Goal: Download file/media: Download file/media

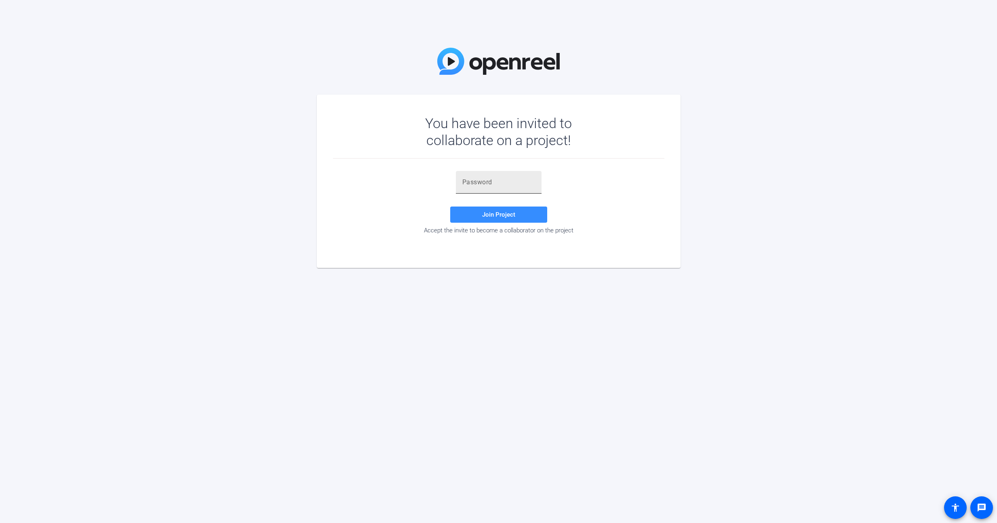
click at [481, 178] on input "text" at bounding box center [498, 182] width 73 height 10
paste input "MxjbyS"
type input "MxjbyS"
click at [500, 217] on span "Join Project" at bounding box center [498, 214] width 33 height 7
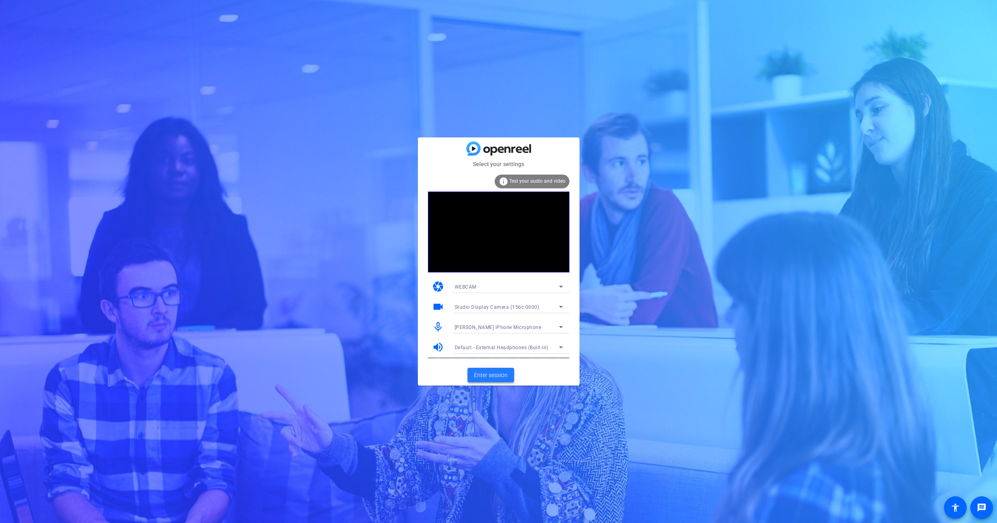
click at [496, 376] on span "Enter session" at bounding box center [491, 375] width 34 height 8
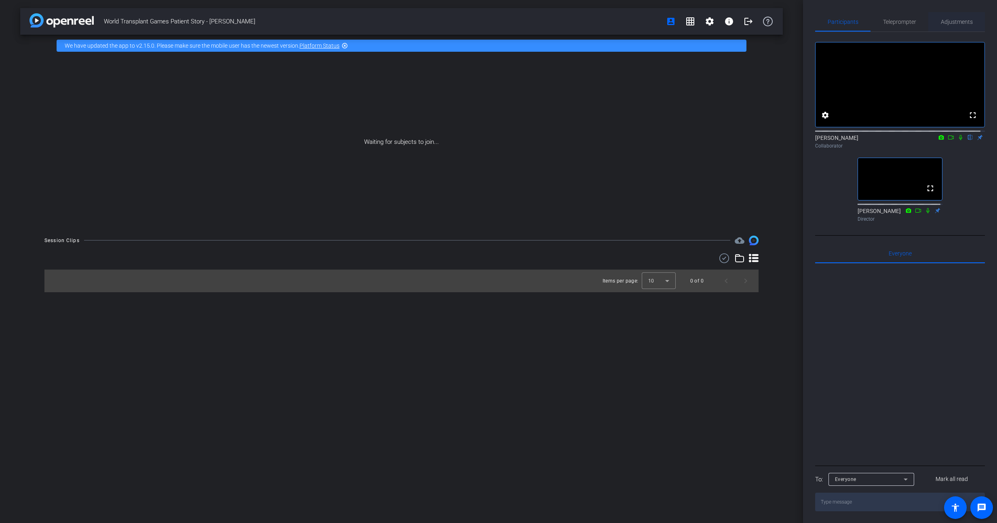
click at [961, 23] on span "Adjustments" at bounding box center [957, 22] width 32 height 6
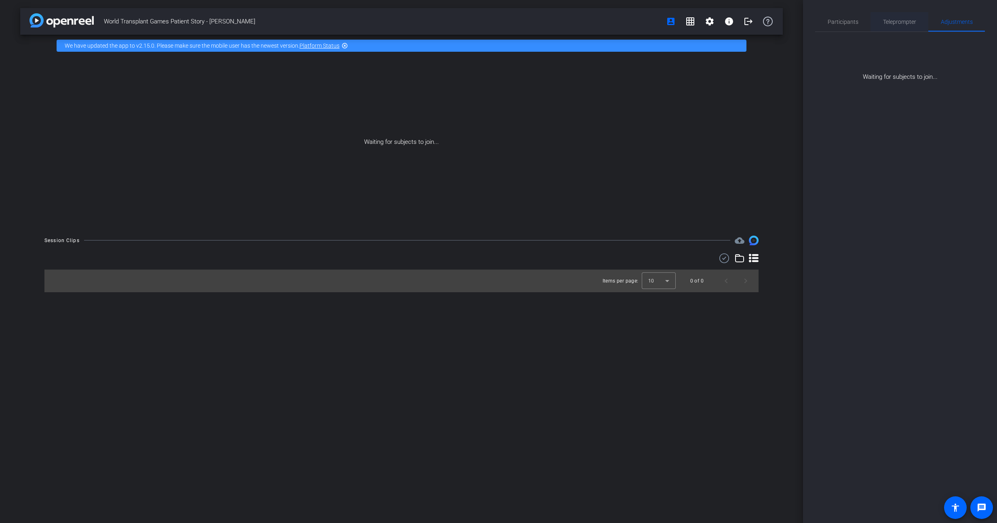
click at [904, 20] on span "Teleprompter" at bounding box center [899, 22] width 33 height 6
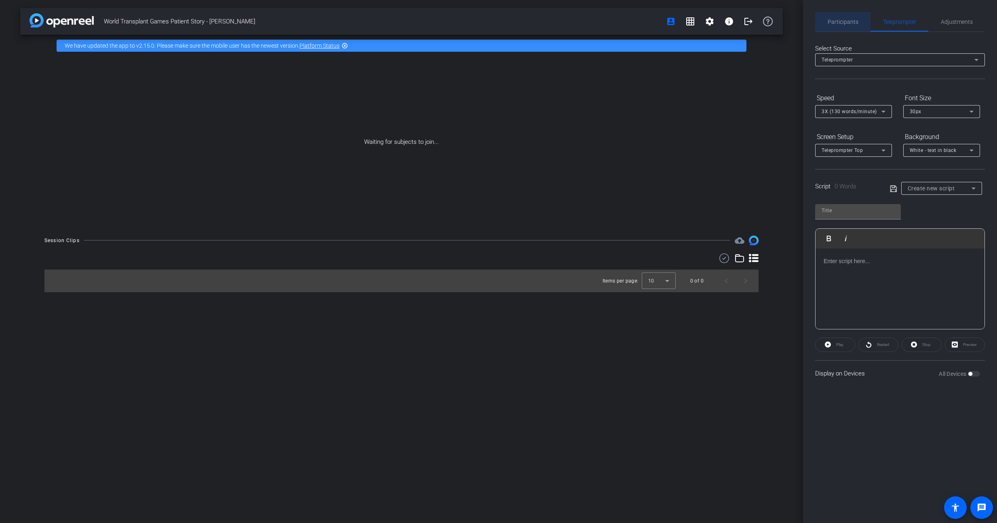
click at [842, 18] on span "Participants" at bounding box center [843, 21] width 31 height 19
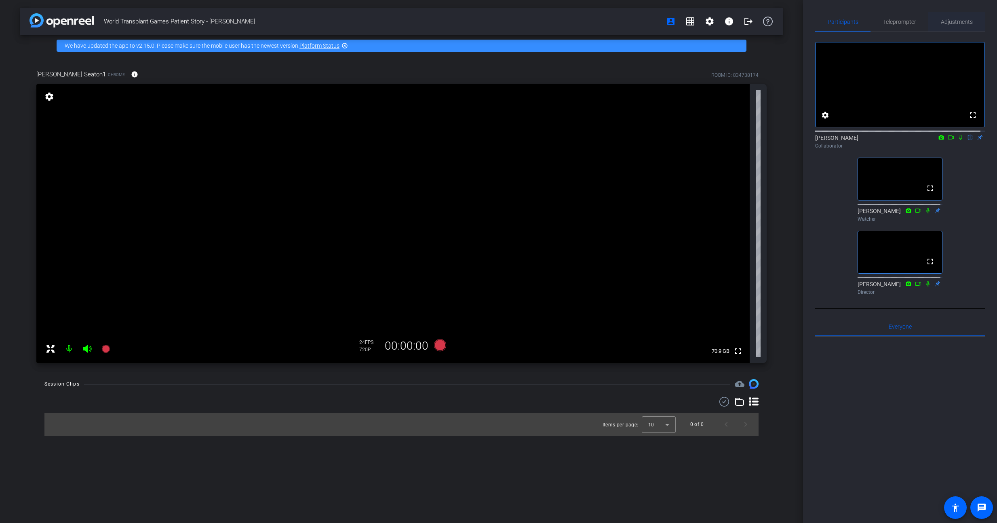
click at [959, 20] on span "Adjustments" at bounding box center [957, 22] width 32 height 6
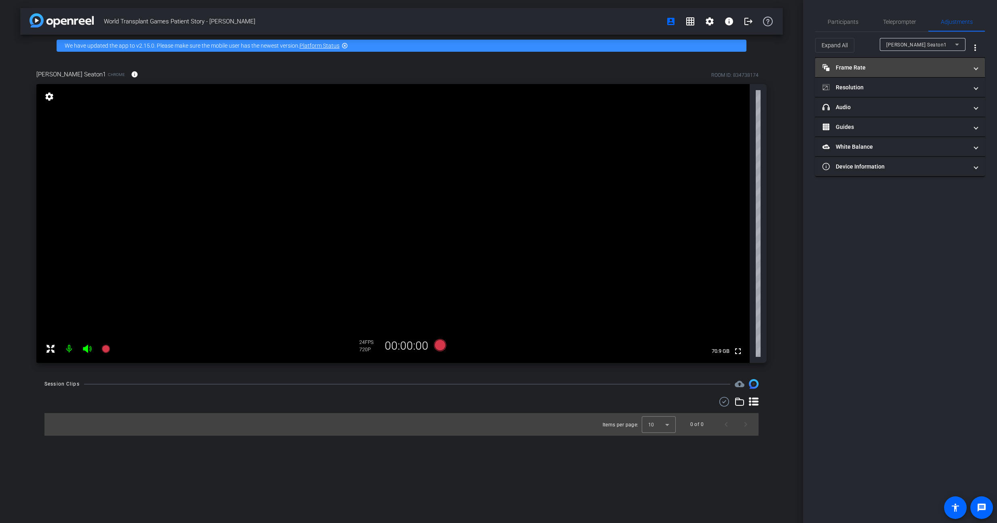
click at [901, 72] on mat-expansion-panel-header "Frame Rate Frame Rate" at bounding box center [900, 67] width 170 height 19
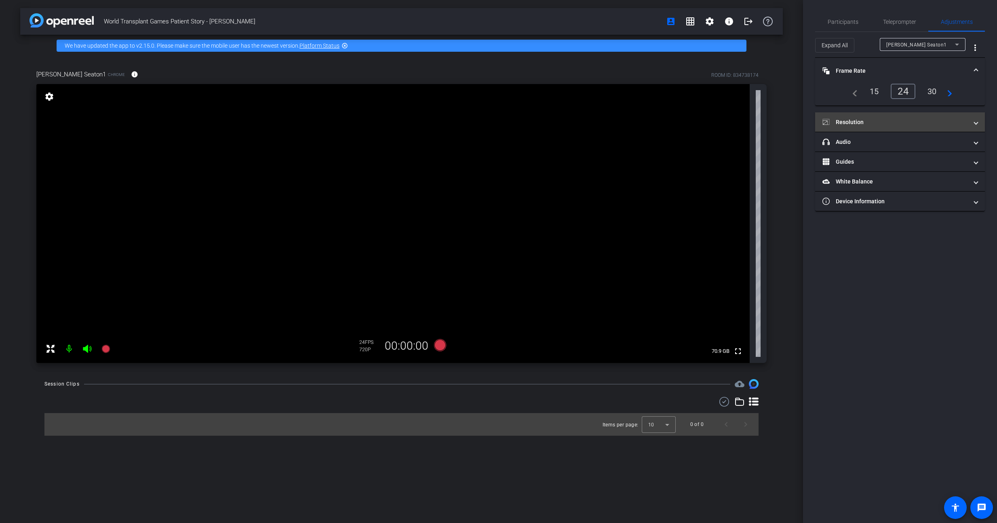
click at [884, 123] on mat-panel-title "Resolution" at bounding box center [896, 122] width 146 height 8
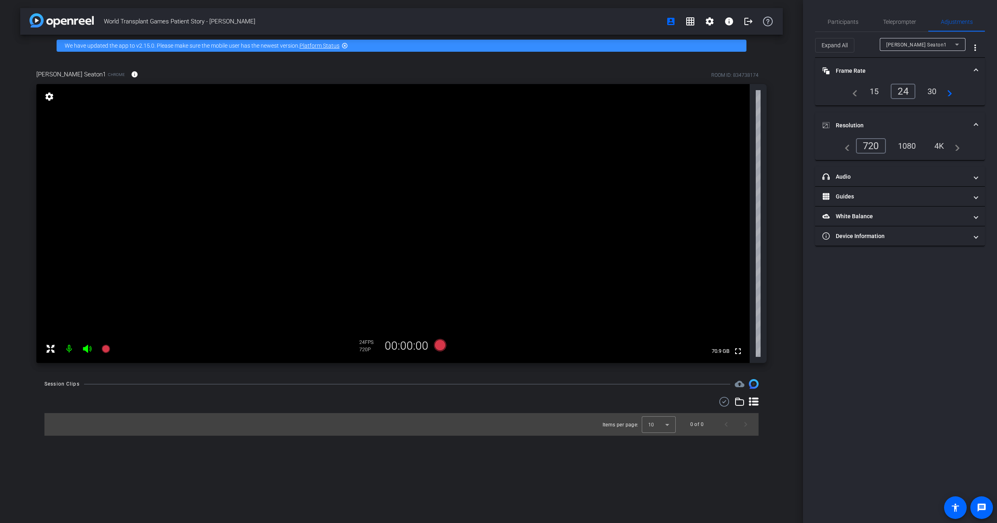
click at [913, 142] on div "1080" at bounding box center [907, 146] width 30 height 14
click at [905, 146] on div "1080" at bounding box center [907, 146] width 30 height 14
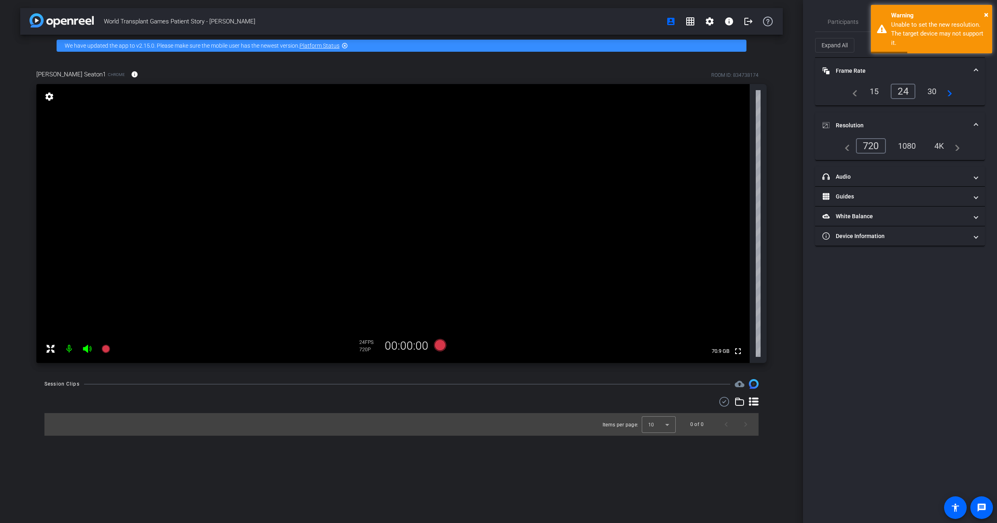
click at [944, 144] on div "4K" at bounding box center [940, 146] width 22 height 14
click at [884, 177] on mat-panel-title "headphone icon Audio" at bounding box center [896, 177] width 146 height 8
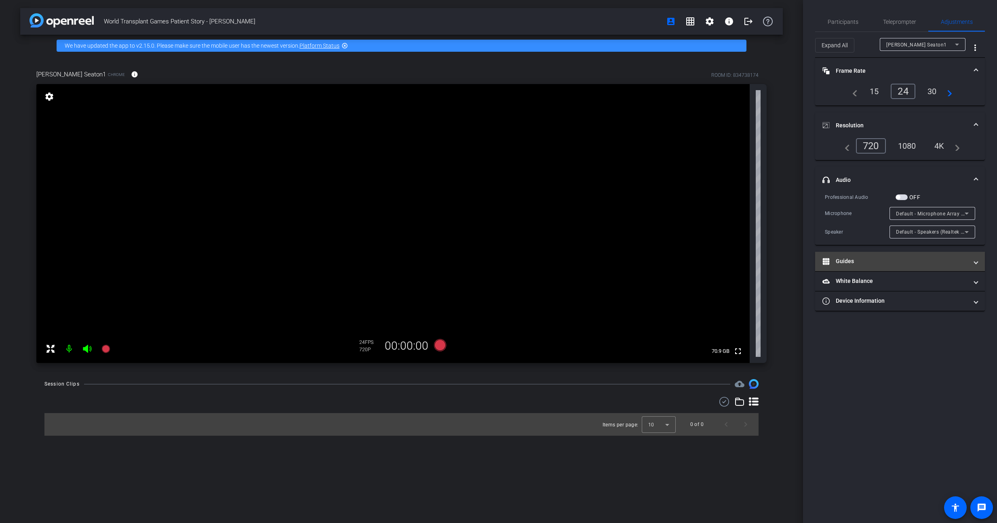
click at [885, 263] on mat-panel-title "Guides" at bounding box center [896, 261] width 146 height 8
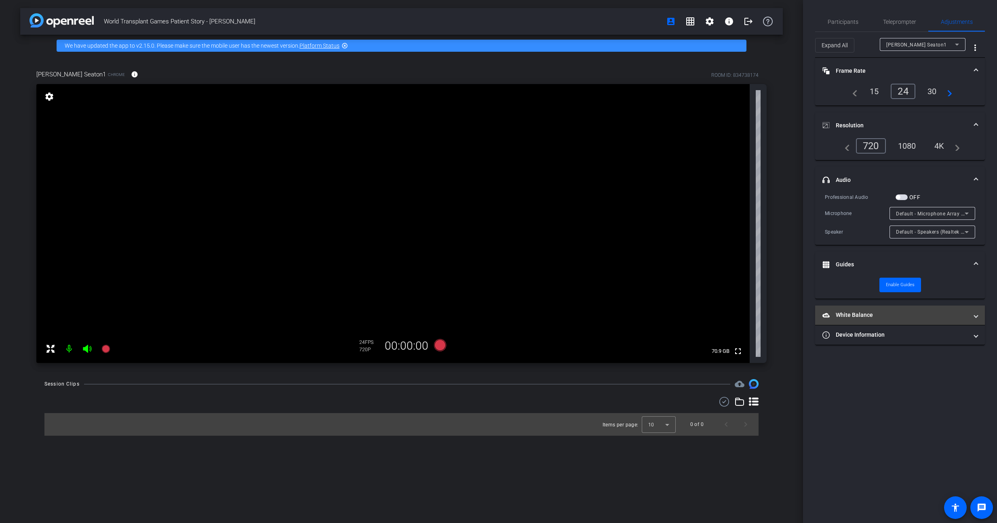
click at [916, 322] on mat-expansion-panel-header "White Balance White Balance" at bounding box center [900, 315] width 170 height 19
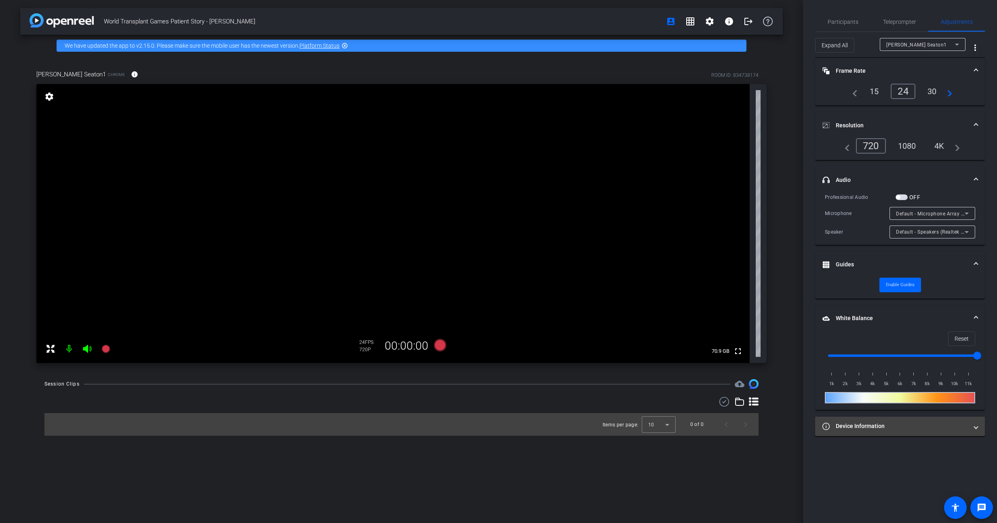
click at [890, 422] on mat-panel-title "Device Information" at bounding box center [896, 426] width 146 height 8
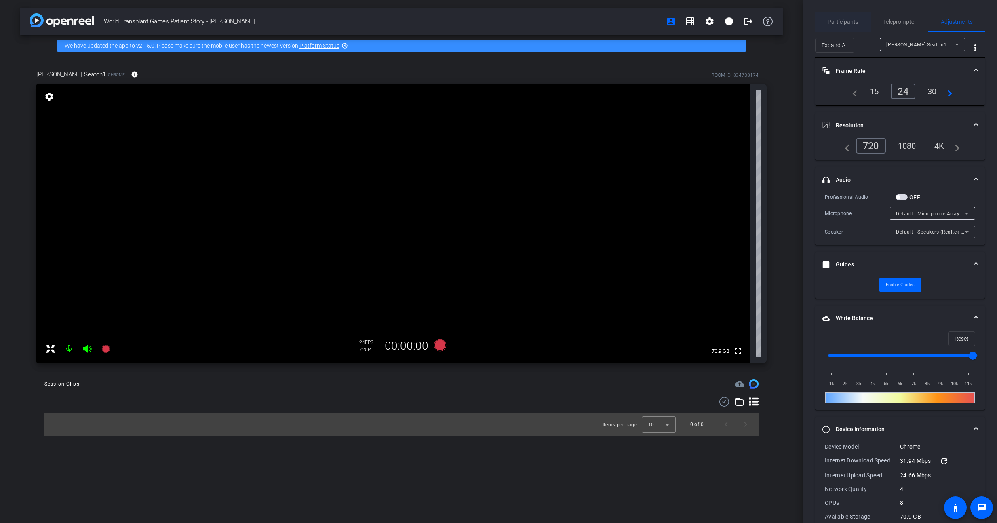
click at [846, 29] on span "Participants" at bounding box center [843, 21] width 31 height 19
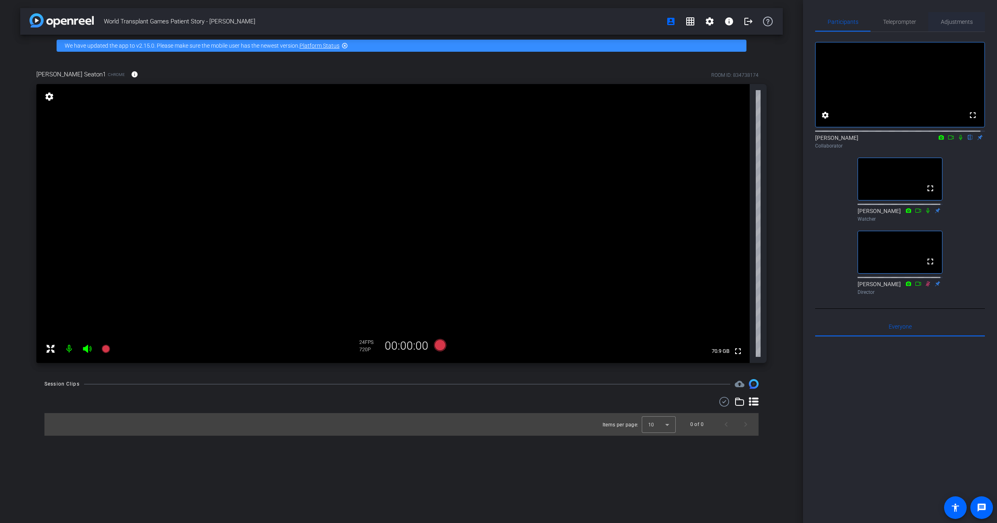
click at [954, 19] on span "Adjustments" at bounding box center [957, 22] width 32 height 6
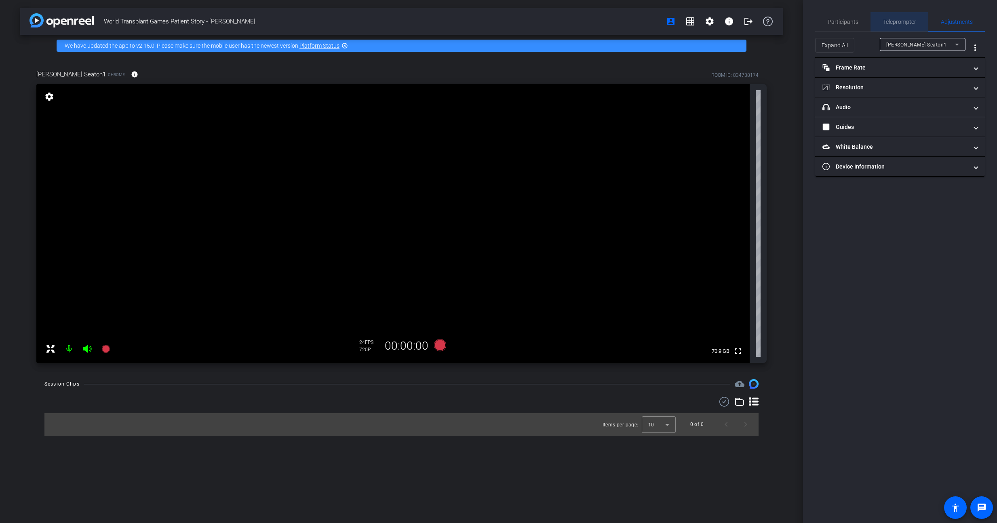
click at [902, 21] on span "Teleprompter" at bounding box center [899, 22] width 33 height 6
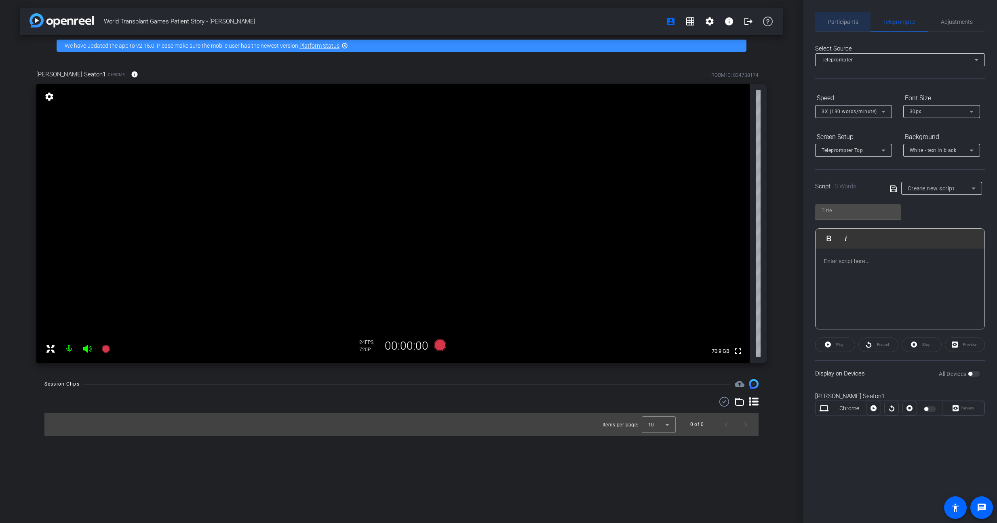
click at [834, 22] on span "Participants" at bounding box center [843, 22] width 31 height 6
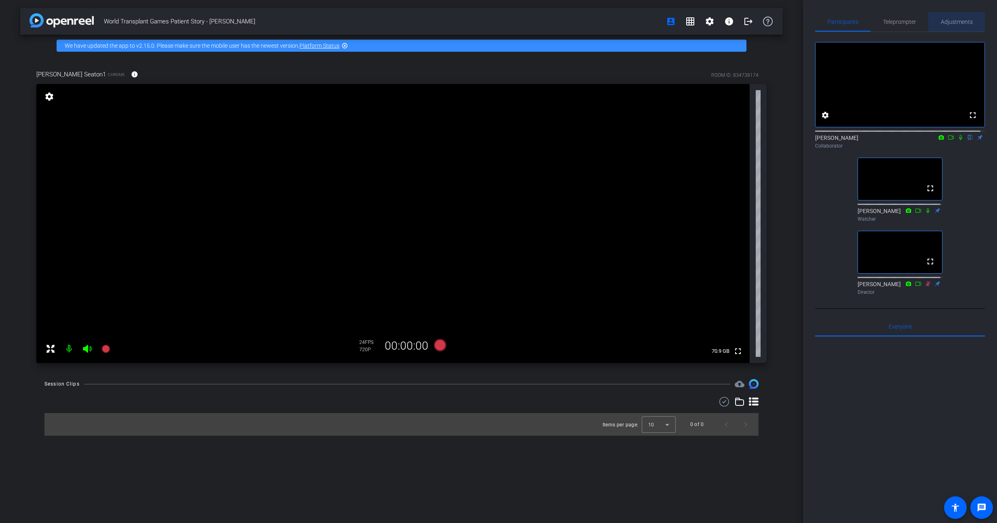
click at [959, 20] on span "Adjustments" at bounding box center [957, 22] width 32 height 6
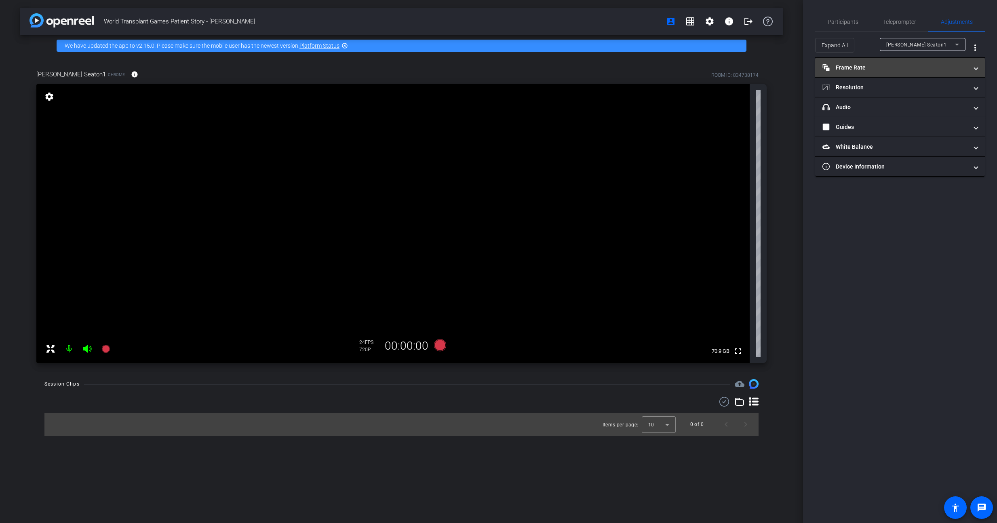
click at [879, 68] on mat-panel-title "Frame Rate Frame Rate" at bounding box center [896, 67] width 146 height 8
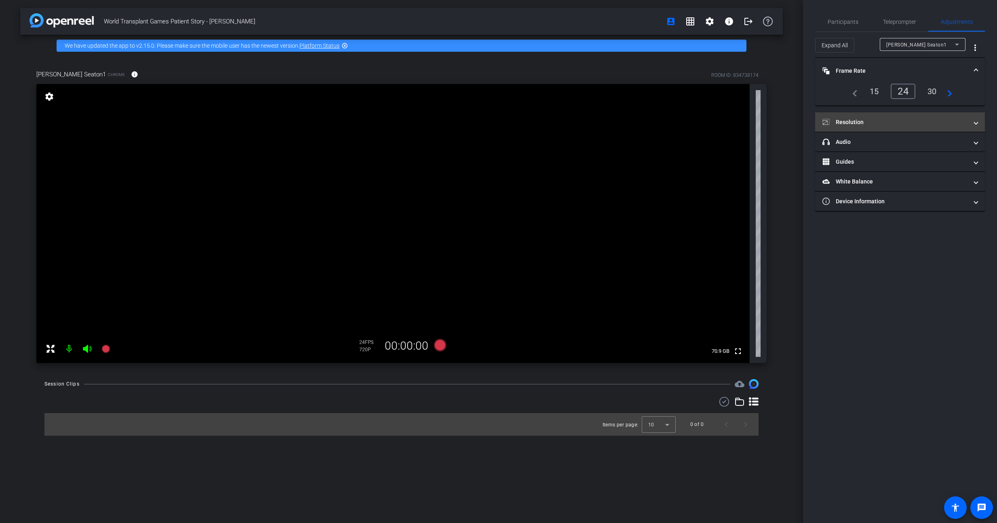
click at [896, 126] on mat-panel-title "Resolution" at bounding box center [896, 122] width 146 height 8
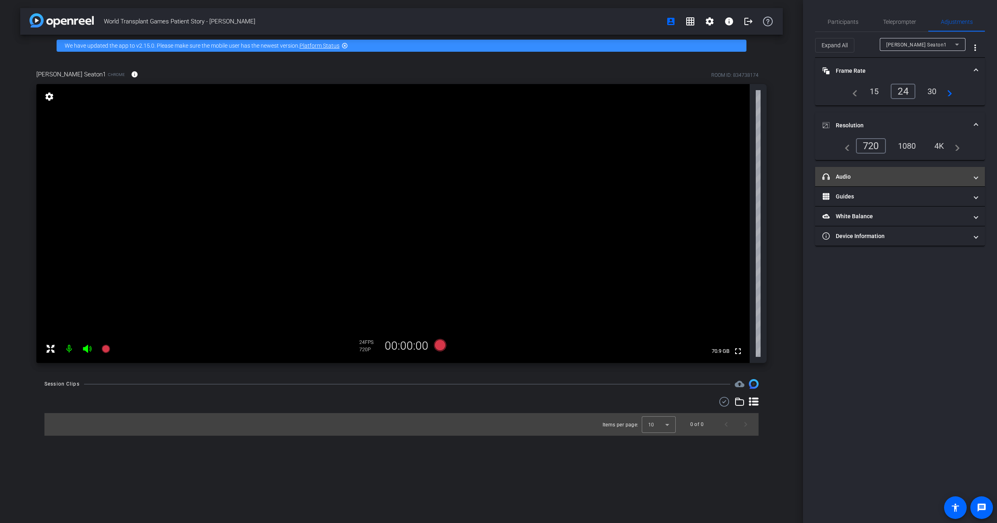
click at [867, 174] on mat-panel-title "headphone icon Audio" at bounding box center [896, 177] width 146 height 8
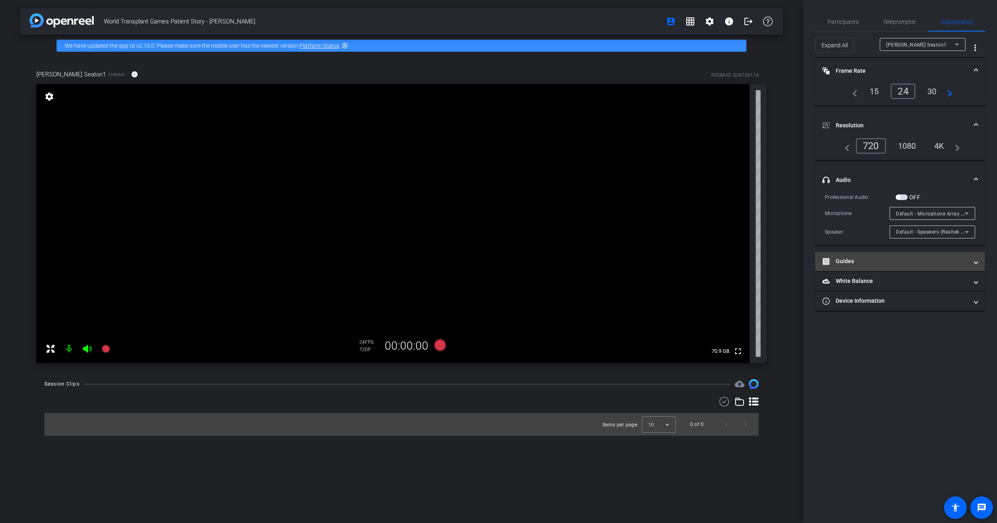
click at [899, 256] on mat-expansion-panel-header "Guides" at bounding box center [900, 261] width 170 height 19
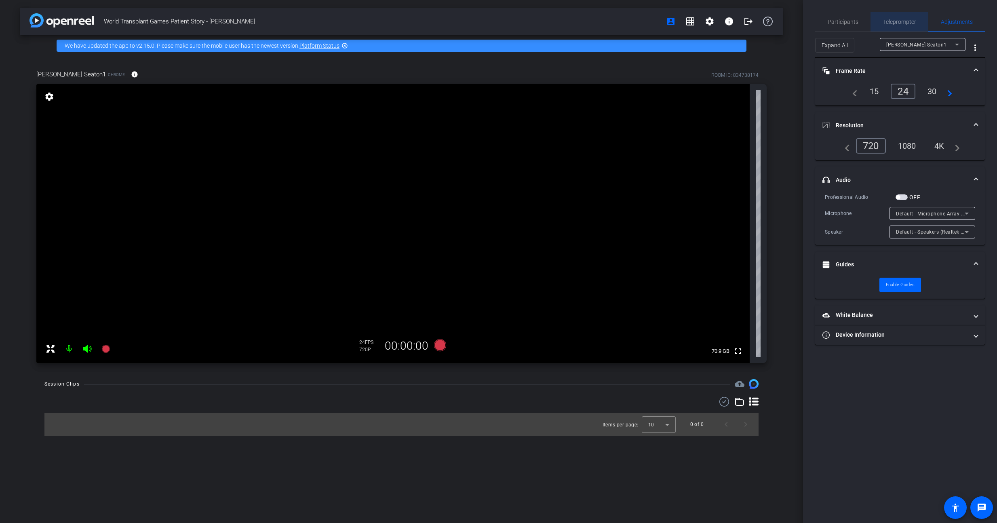
click at [890, 20] on span "Teleprompter" at bounding box center [899, 22] width 33 height 6
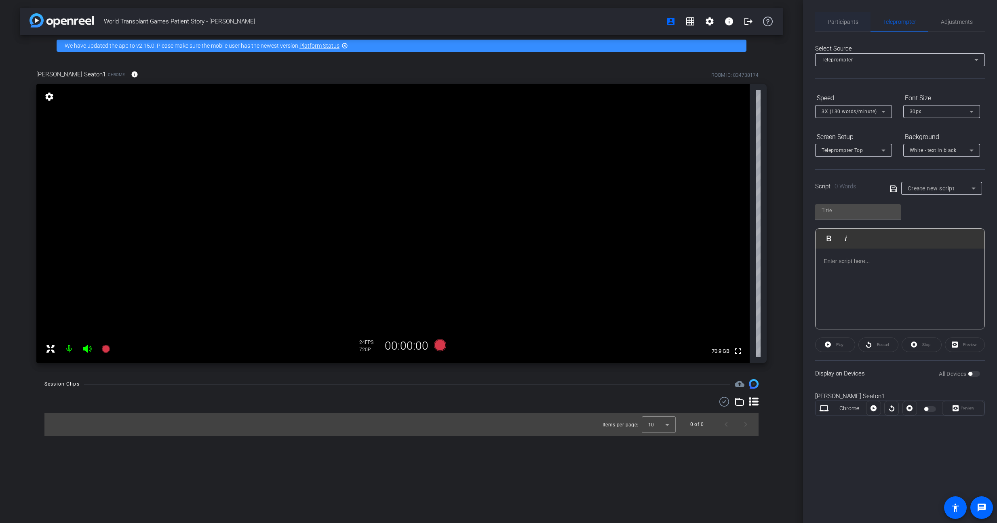
click at [840, 19] on span "Participants" at bounding box center [843, 22] width 31 height 6
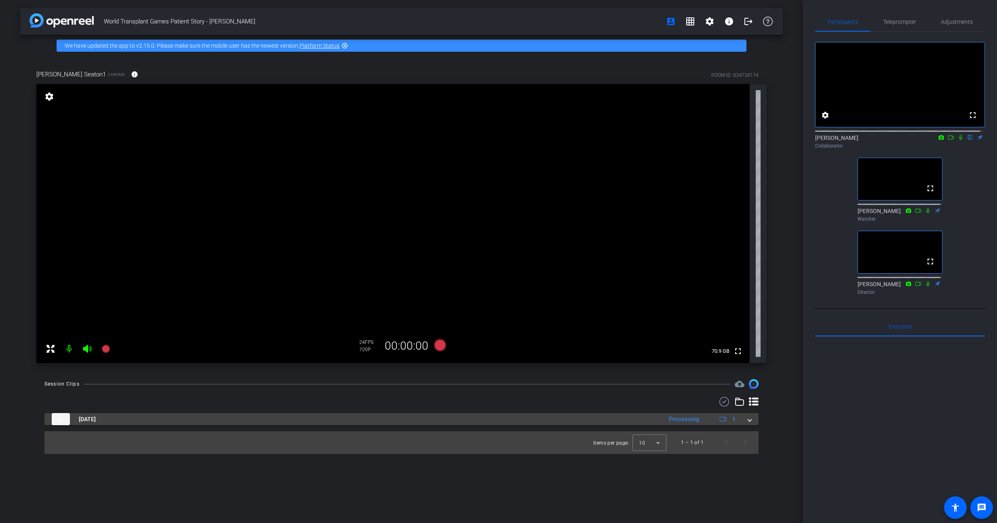
click at [752, 419] on span at bounding box center [749, 419] width 3 height 8
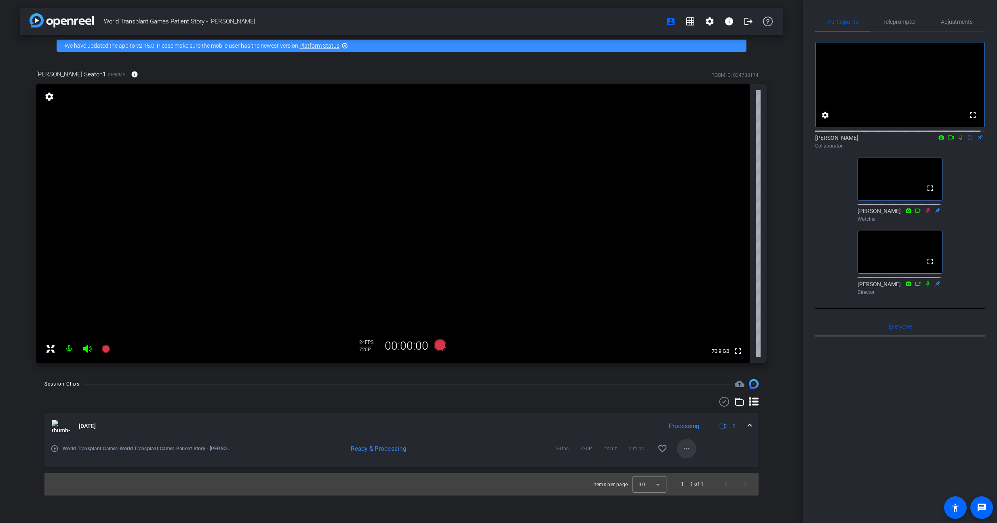
click at [685, 451] on mat-icon "more_horiz" at bounding box center [687, 449] width 10 height 10
click at [685, 451] on div at bounding box center [498, 261] width 997 height 523
click at [686, 452] on mat-icon "more_horiz" at bounding box center [687, 449] width 10 height 10
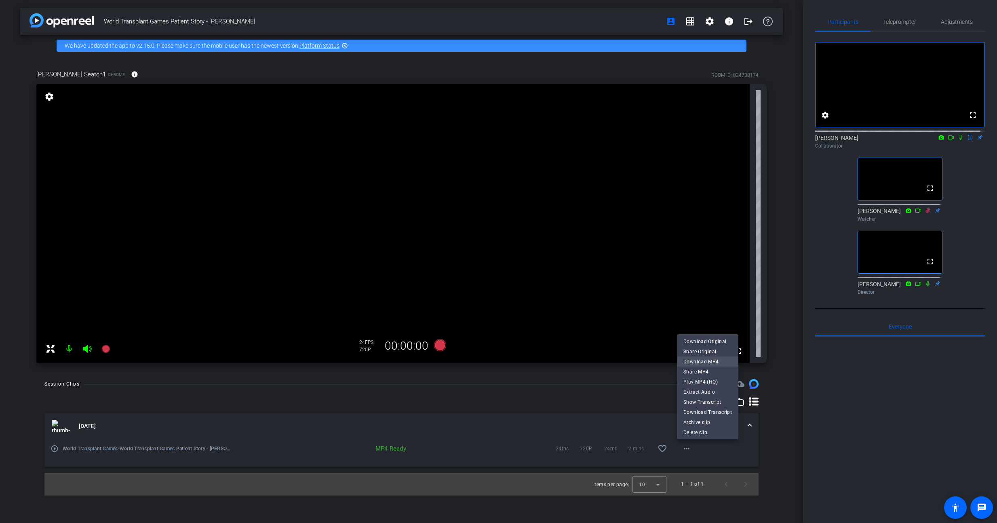
click at [696, 359] on span "Download MP4" at bounding box center [708, 362] width 49 height 10
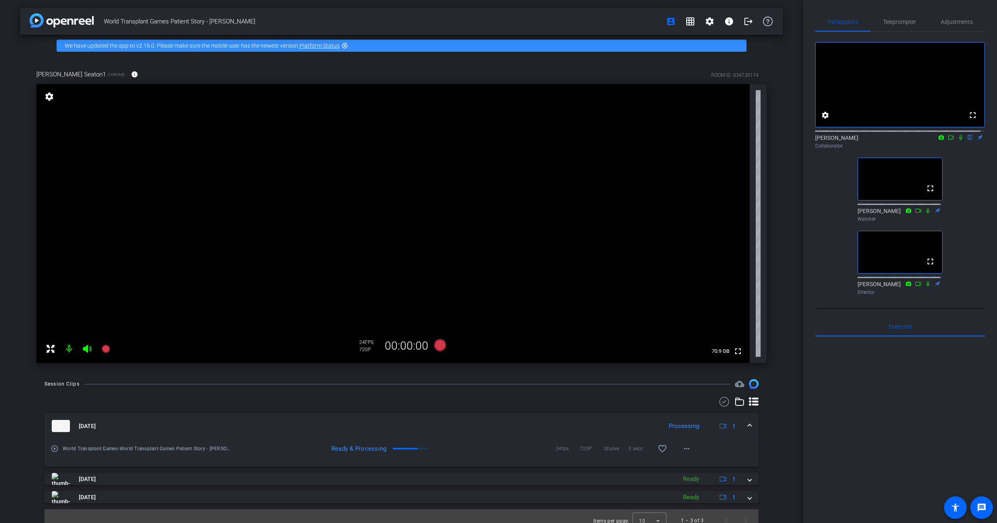
scroll to position [9, 0]
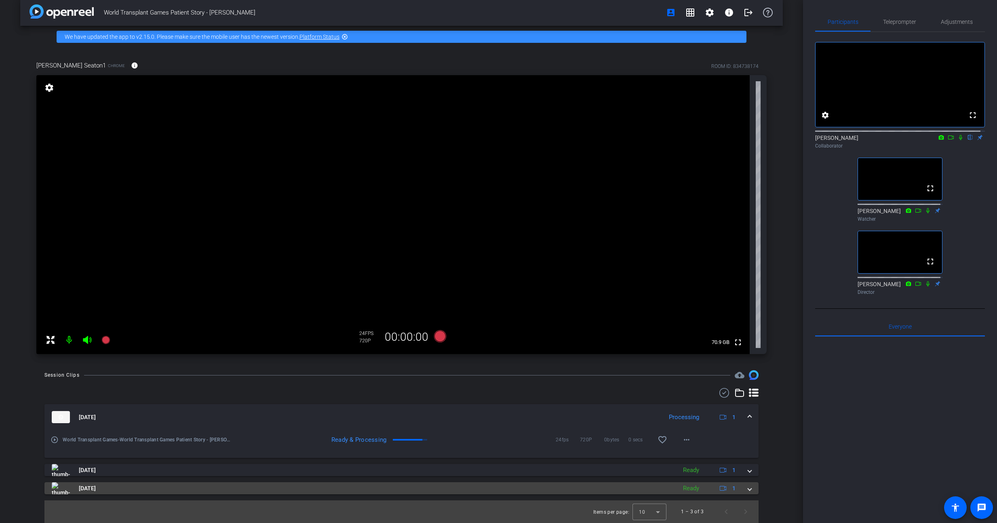
click at [748, 488] on span at bounding box center [749, 488] width 3 height 8
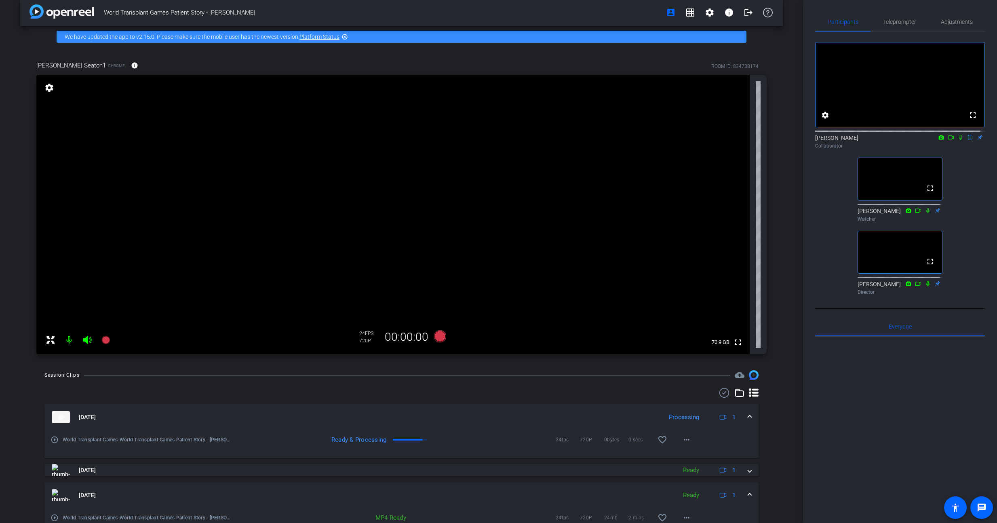
scroll to position [51, 0]
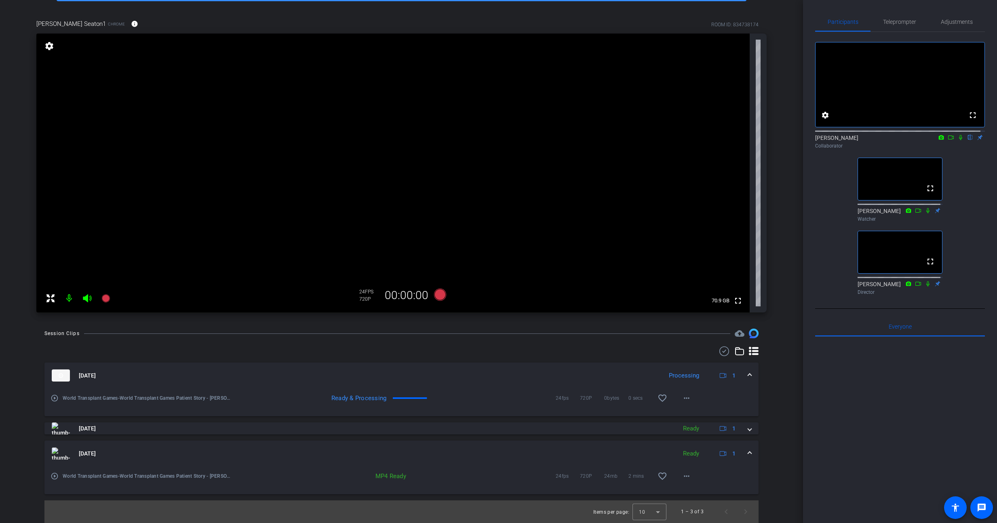
click at [741, 452] on div "[DATE] Ready 1" at bounding box center [400, 454] width 697 height 12
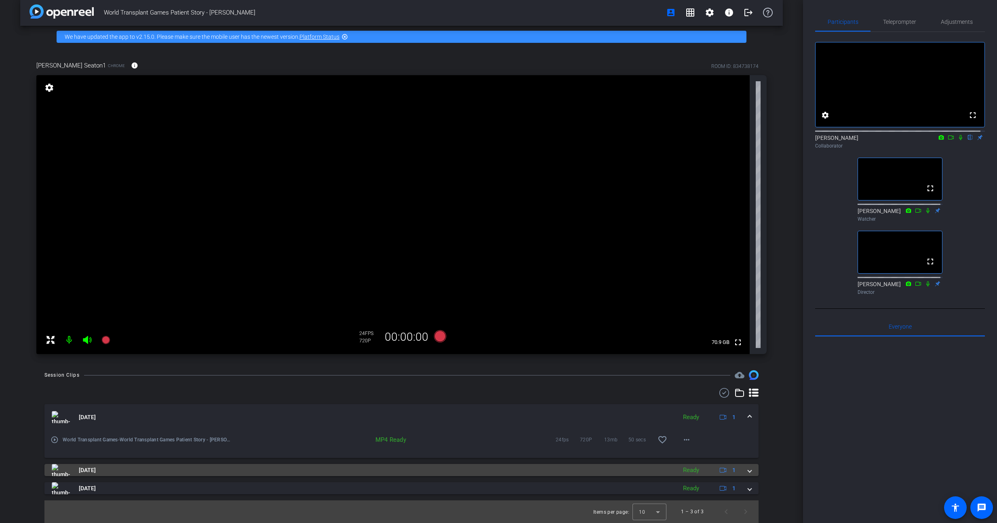
scroll to position [9, 0]
click at [688, 470] on div "Ready" at bounding box center [691, 470] width 24 height 9
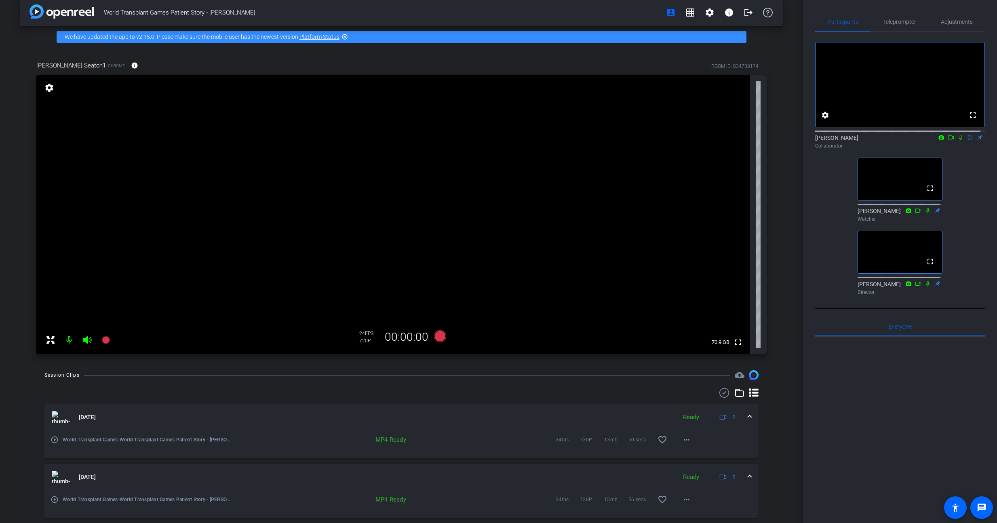
scroll to position [51, 0]
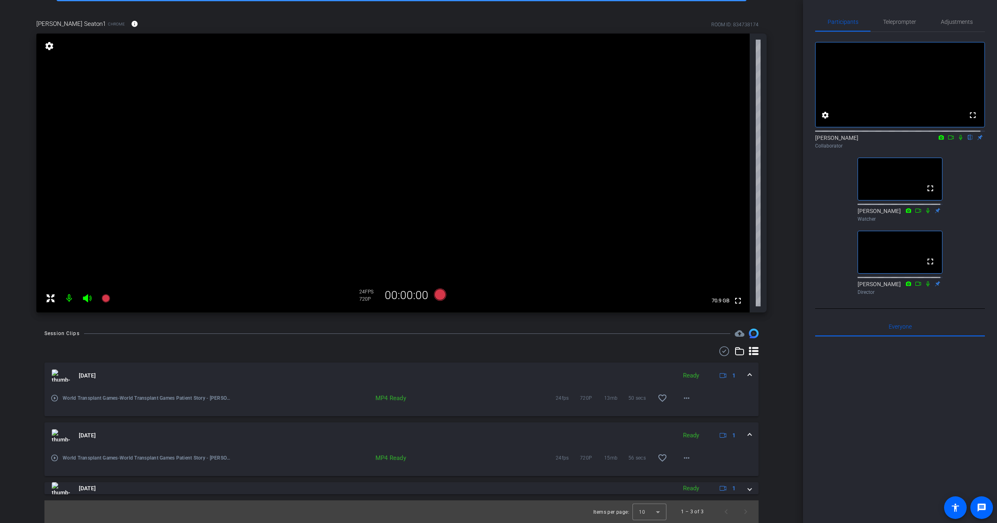
click at [393, 459] on div "MP4 Ready" at bounding box center [370, 458] width 82 height 8
click at [682, 457] on mat-icon "more_horiz" at bounding box center [687, 458] width 10 height 10
click at [710, 368] on span "Download MP4" at bounding box center [704, 371] width 49 height 10
click at [684, 402] on mat-icon "more_horiz" at bounding box center [687, 398] width 10 height 10
click at [699, 434] on span "Download MP4" at bounding box center [704, 436] width 49 height 10
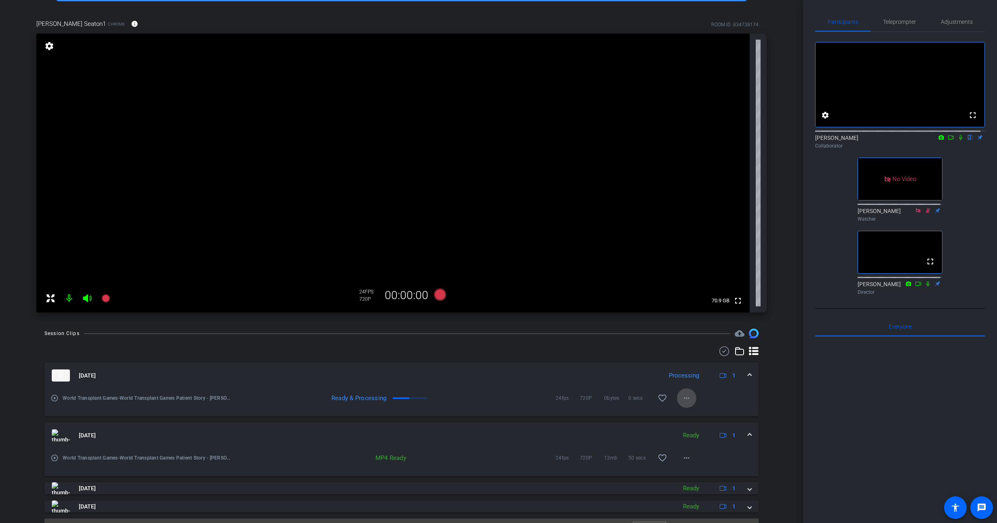
click at [682, 398] on mat-icon "more_horiz" at bounding box center [687, 398] width 10 height 10
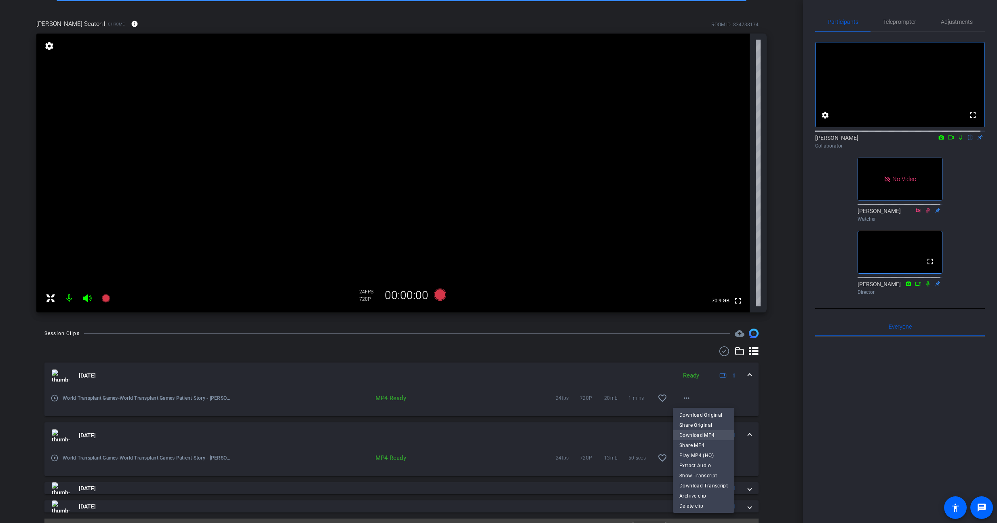
click at [719, 433] on span "Download MP4" at bounding box center [704, 436] width 49 height 10
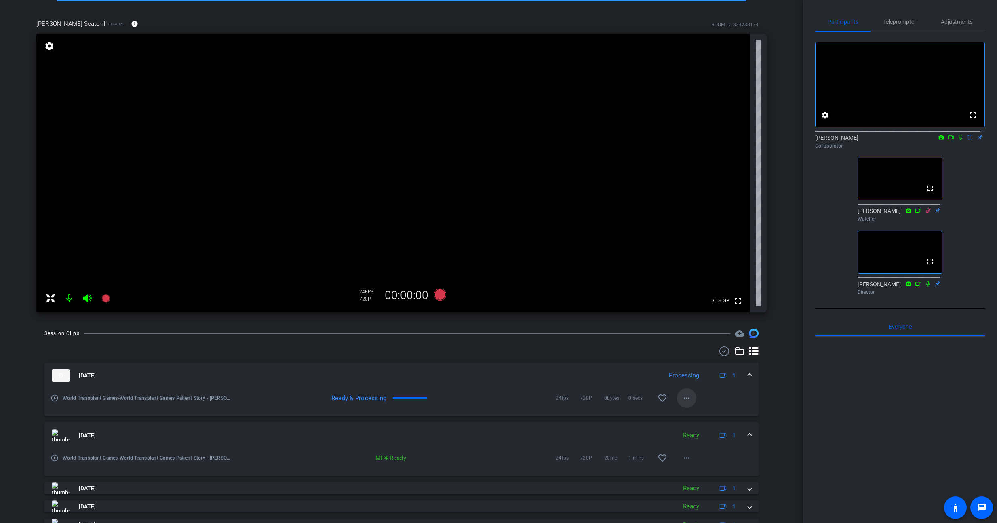
click at [685, 401] on mat-icon "more_horiz" at bounding box center [687, 398] width 10 height 10
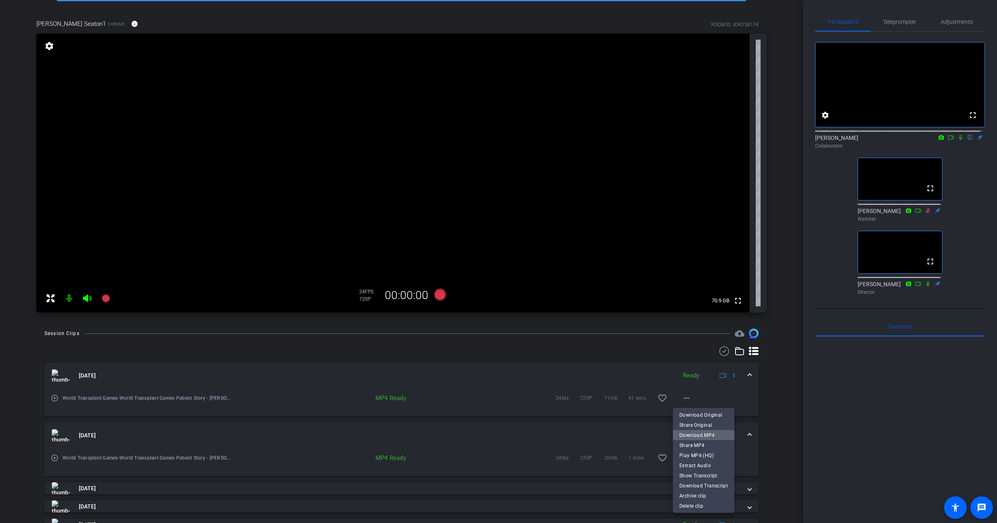
click at [707, 435] on span "Download MP4" at bounding box center [704, 436] width 49 height 10
click at [825, 399] on div at bounding box center [900, 437] width 170 height 200
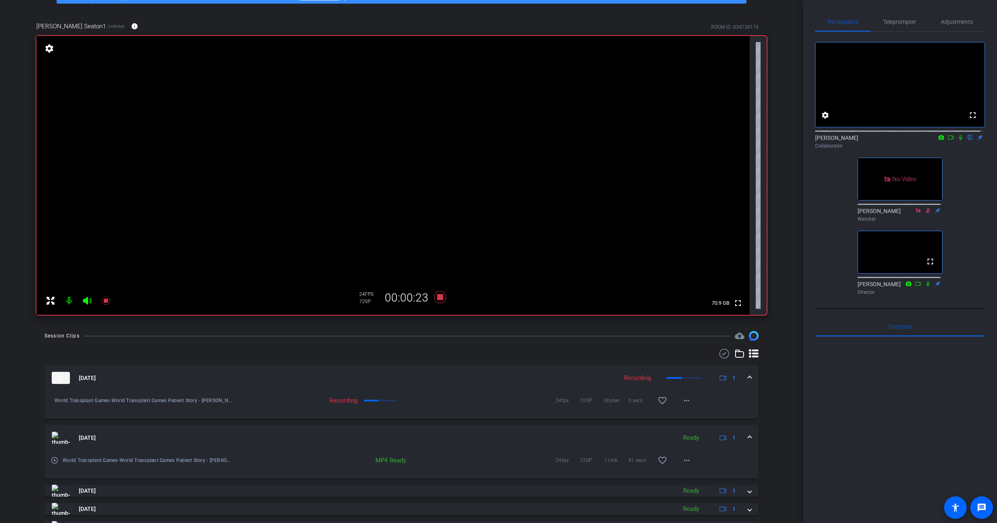
scroll to position [43, 0]
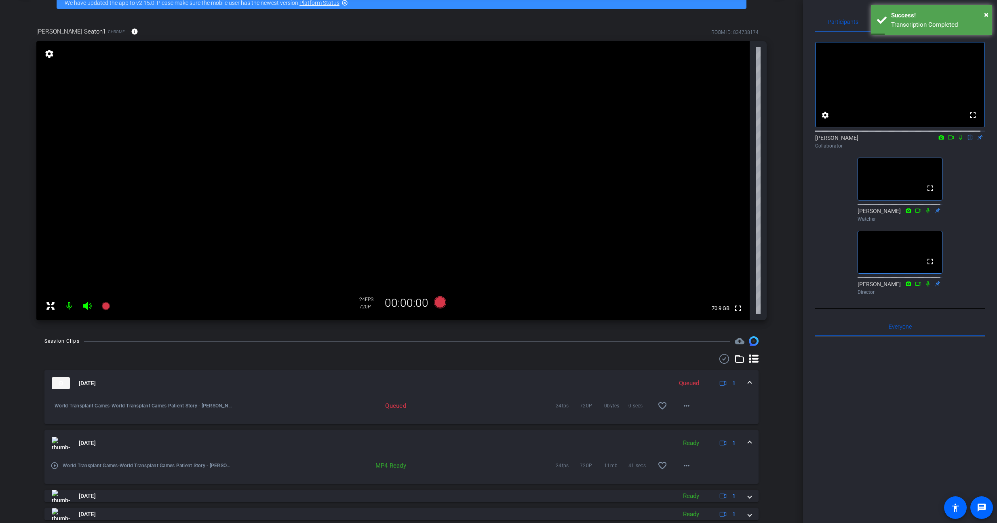
click at [782, 408] on div "World Transplant Games Patient Story - [PERSON_NAME] account_box grid_on settin…" at bounding box center [401, 218] width 803 height 523
click at [686, 404] on mat-icon "more_horiz" at bounding box center [687, 406] width 10 height 10
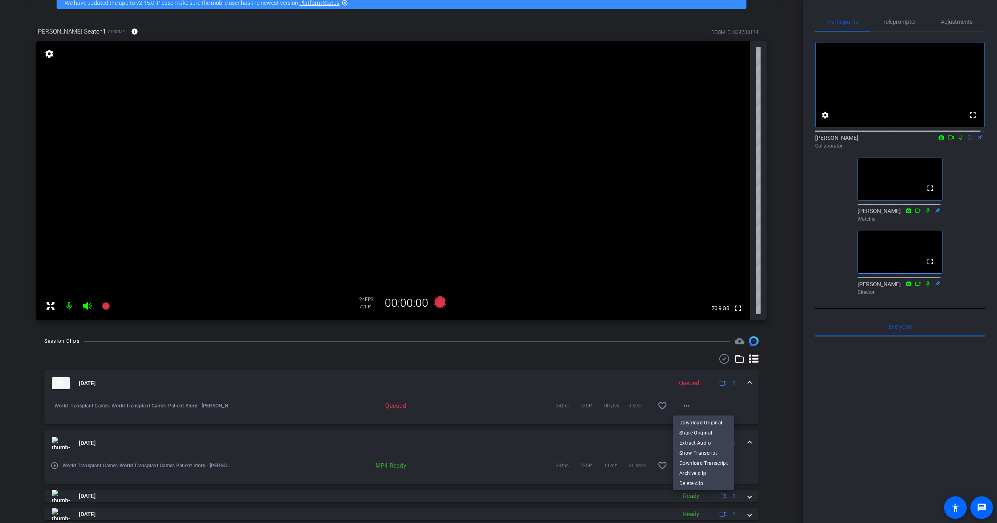
click at [849, 410] on div at bounding box center [498, 261] width 997 height 523
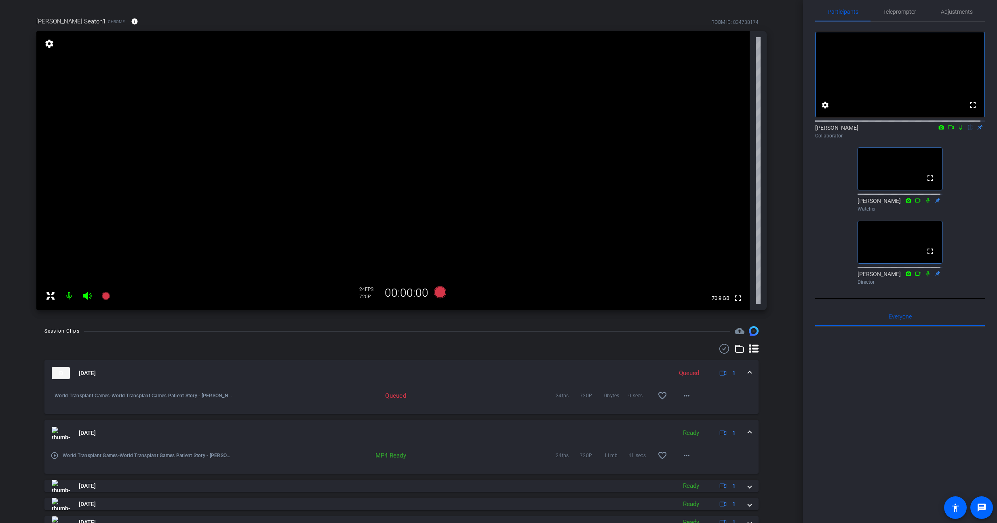
scroll to position [63, 0]
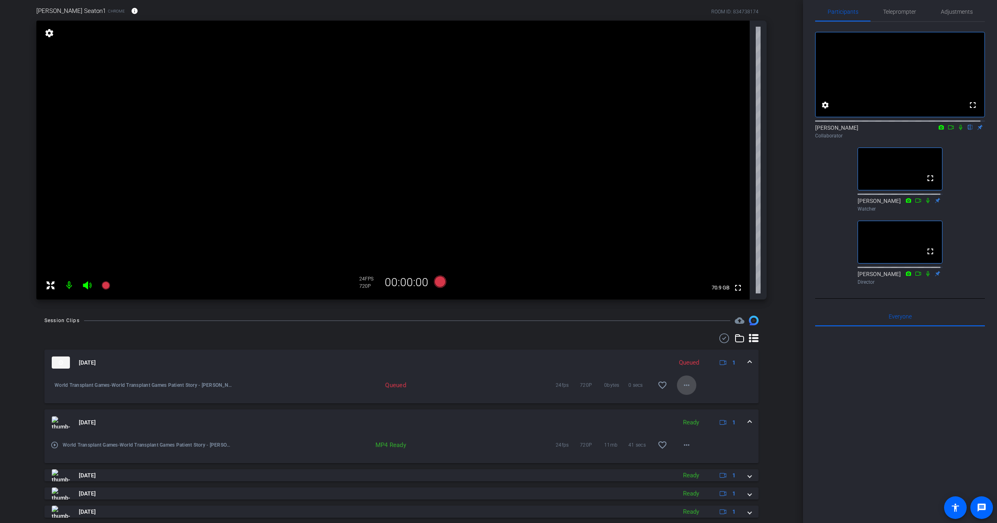
click at [682, 382] on mat-icon "more_horiz" at bounding box center [687, 385] width 10 height 10
click at [815, 392] on div at bounding box center [498, 261] width 997 height 523
click at [682, 446] on mat-icon "more_horiz" at bounding box center [687, 445] width 10 height 10
click at [714, 358] on span "Download MP4" at bounding box center [704, 358] width 49 height 10
click at [912, 431] on div at bounding box center [900, 427] width 170 height 200
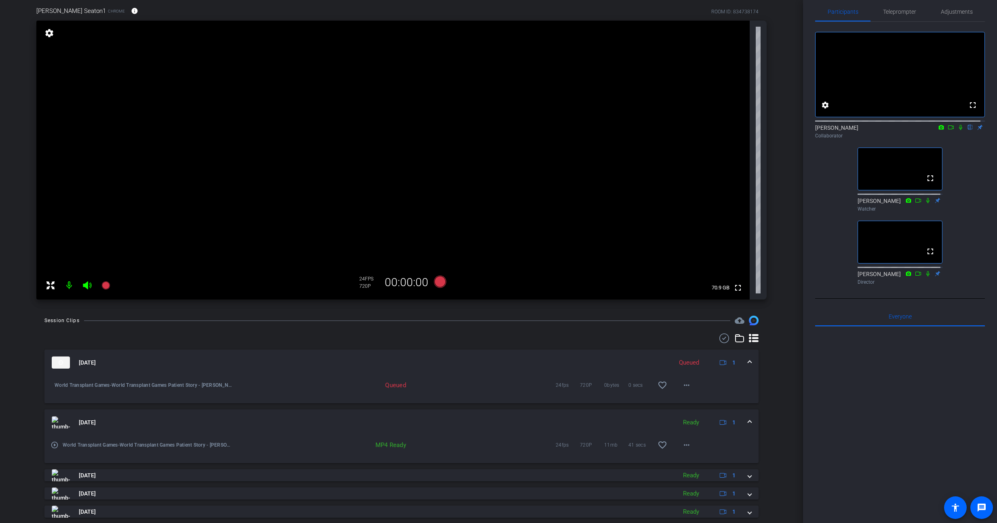
click at [778, 429] on div "Session Clips cloud_upload [DATE] Queued 1 World Transplant Games-World Transpl…" at bounding box center [401, 440] width 763 height 249
click at [682, 385] on mat-icon "more_horiz" at bounding box center [687, 385] width 10 height 10
click at [716, 383] on div at bounding box center [498, 261] width 997 height 523
click at [387, 384] on div "Queued" at bounding box center [370, 385] width 82 height 8
click at [681, 361] on div "Queued" at bounding box center [689, 362] width 28 height 9
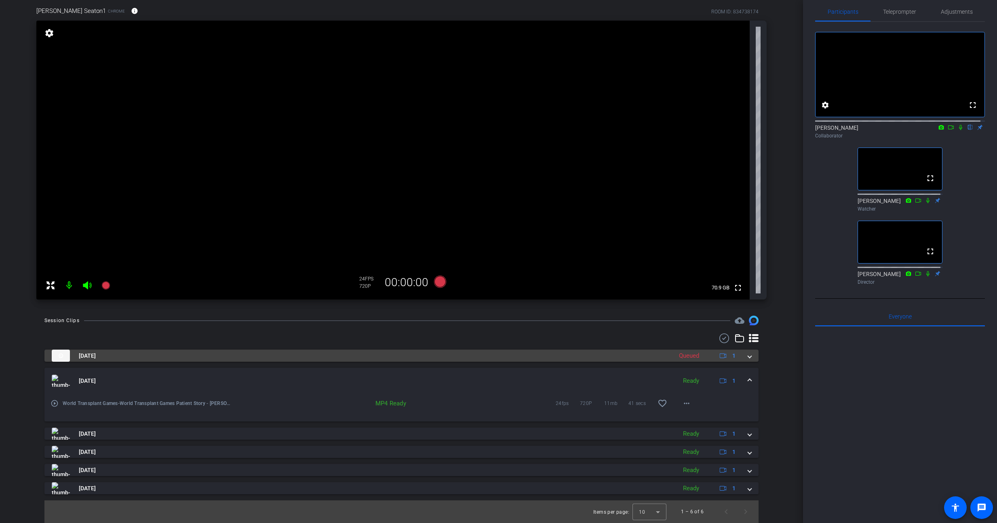
click at [682, 359] on div "Queued" at bounding box center [689, 355] width 28 height 9
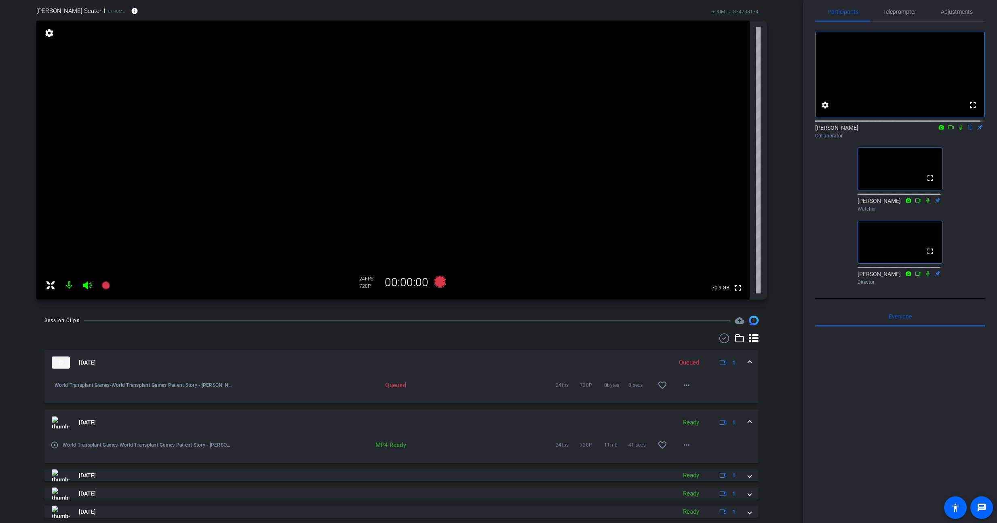
click at [399, 385] on div "Queued" at bounding box center [370, 385] width 82 height 8
drag, startPoint x: 386, startPoint y: 384, endPoint x: 524, endPoint y: 401, distance: 138.0
click at [524, 401] on div "World Transplant Games-World Transplant Games Patient Story - [PERSON_NAME]-[PE…" at bounding box center [401, 390] width 714 height 28
click at [532, 389] on div "24fps 720P 0bytes 0 secs favorite_border more_horiz" at bounding box center [601, 385] width 191 height 19
click at [683, 386] on mat-icon "more_horiz" at bounding box center [687, 385] width 10 height 10
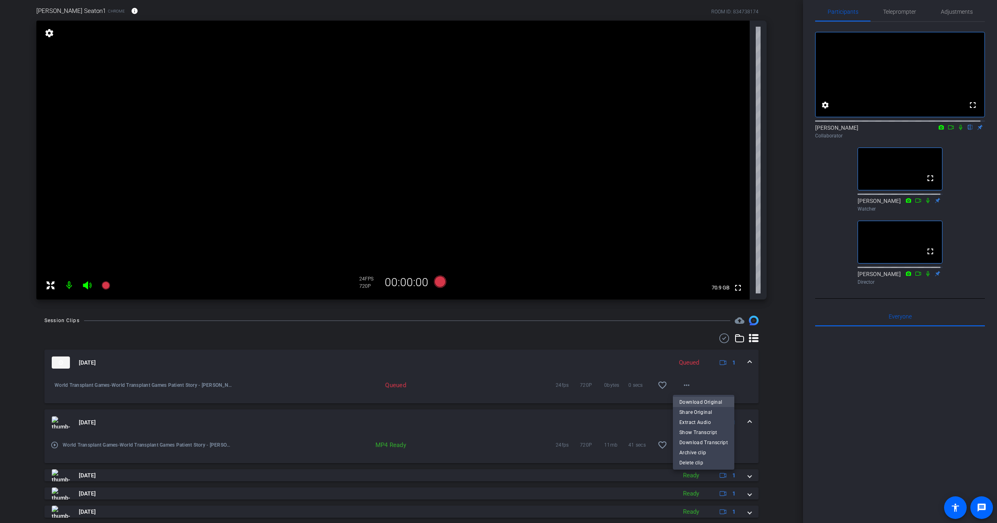
click at [720, 399] on span "Download Original" at bounding box center [704, 402] width 49 height 10
drag, startPoint x: 232, startPoint y: 377, endPoint x: 229, endPoint y: 381, distance: 5.4
click at [233, 377] on div "Queued 24fps 720P 0bytes 0 secs favorite_border more_horiz" at bounding box center [464, 385] width 463 height 19
click at [454, 377] on div "Queued 24fps 720P 0bytes 0 secs favorite_border more_horiz" at bounding box center [464, 385] width 463 height 19
click at [683, 385] on mat-icon "more_horiz" at bounding box center [687, 385] width 10 height 10
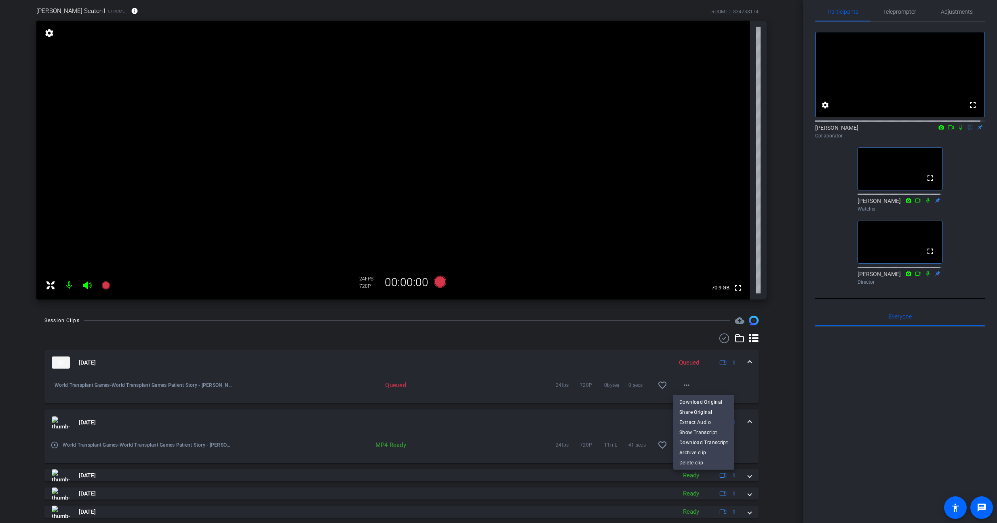
click at [514, 375] on div at bounding box center [498, 261] width 997 height 523
click at [684, 389] on mat-icon "more_horiz" at bounding box center [687, 385] width 10 height 10
click at [699, 398] on span "Download Original" at bounding box center [709, 402] width 59 height 10
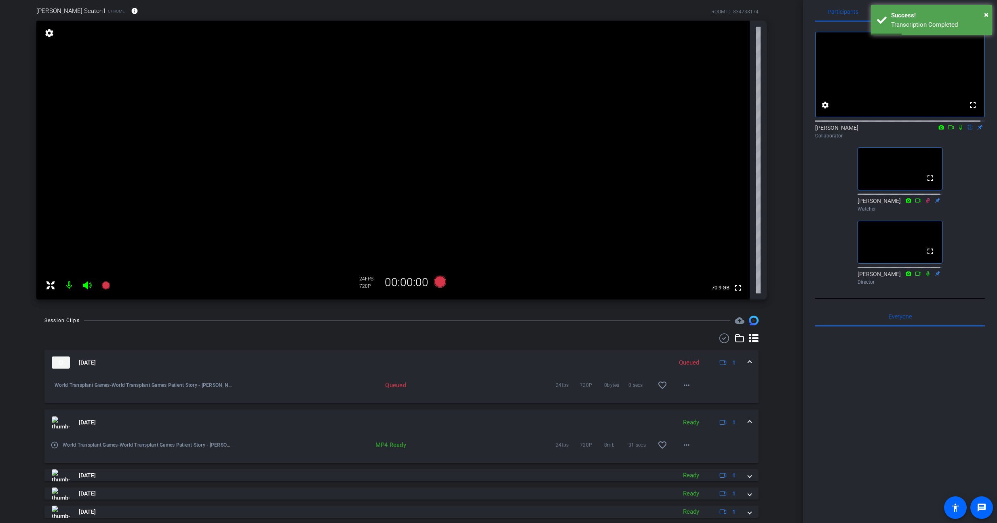
click at [732, 391] on div "World Transplant Games-World Transplant Games Patient Story - [PERSON_NAME]-[PE…" at bounding box center [401, 390] width 714 height 28
click at [684, 387] on mat-icon "more_horiz" at bounding box center [687, 385] width 10 height 10
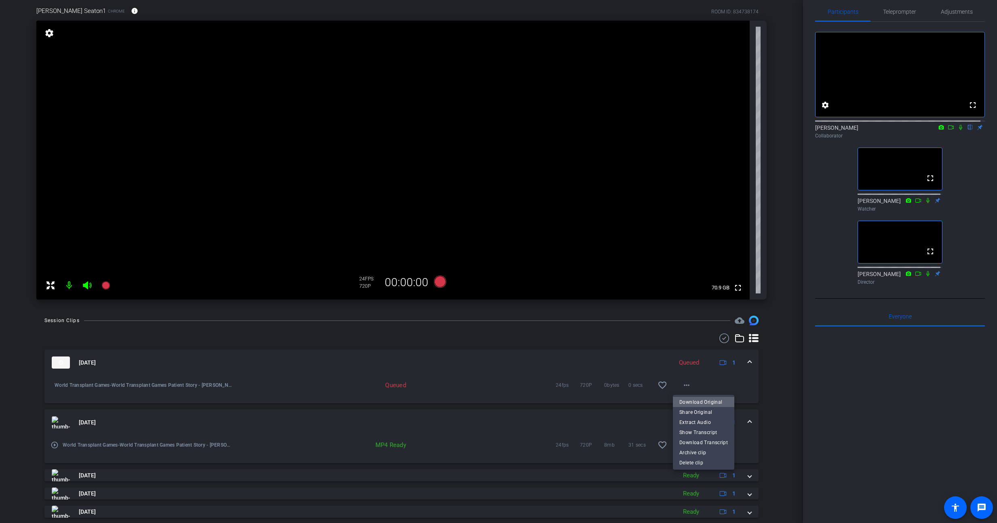
click at [720, 403] on span "Download Original" at bounding box center [704, 402] width 49 height 10
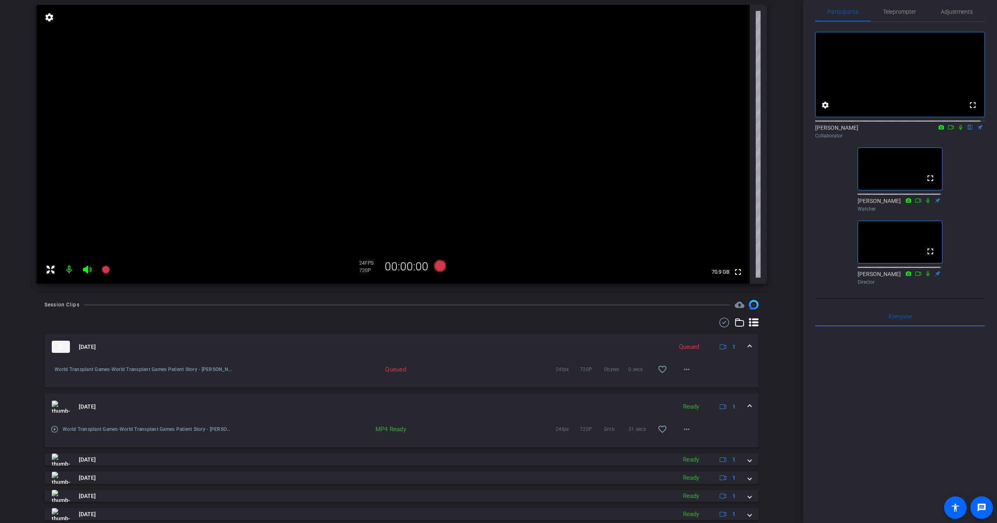
scroll to position [141, 0]
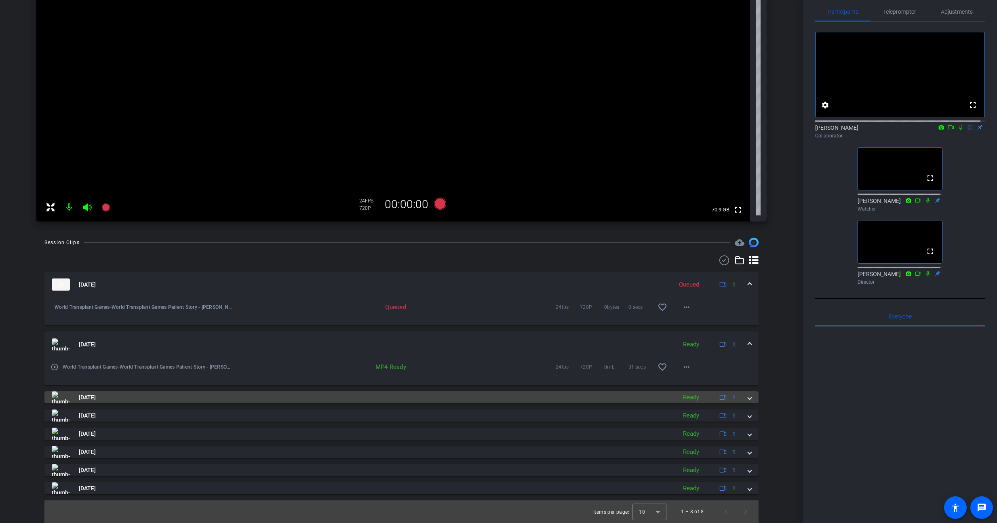
click at [628, 398] on mat-panel-title "[DATE]" at bounding box center [362, 397] width 621 height 12
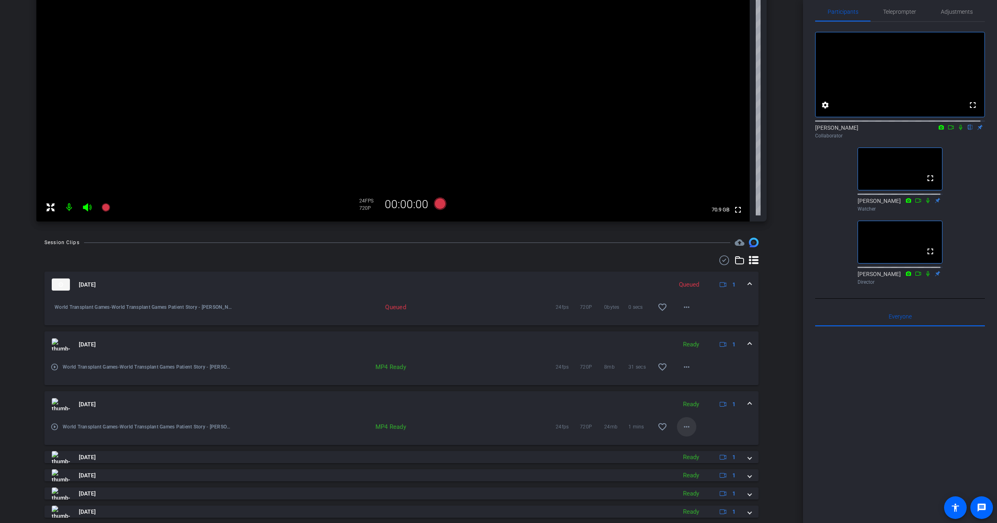
click at [682, 421] on span at bounding box center [686, 426] width 19 height 19
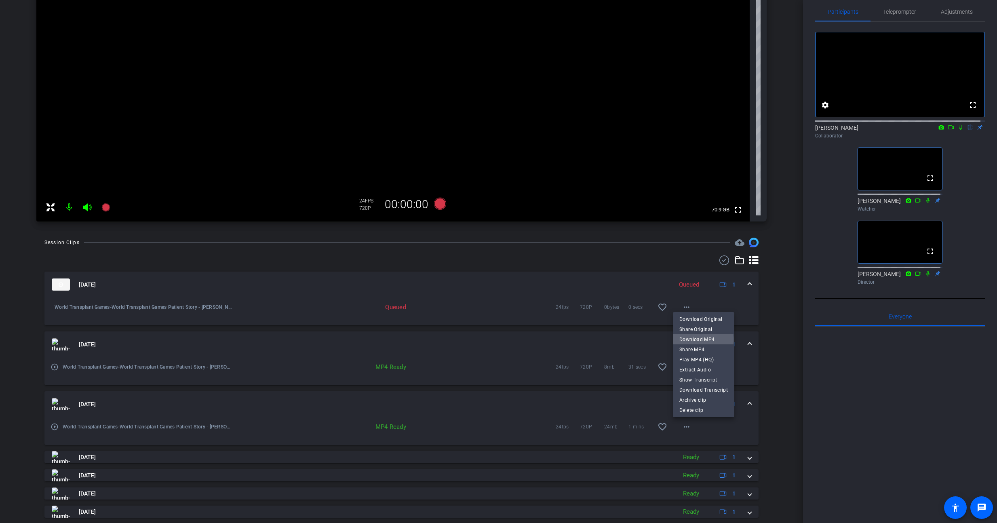
click at [703, 340] on span "Download MP4" at bounding box center [704, 340] width 49 height 10
click at [684, 367] on mat-icon "more_horiz" at bounding box center [687, 367] width 10 height 10
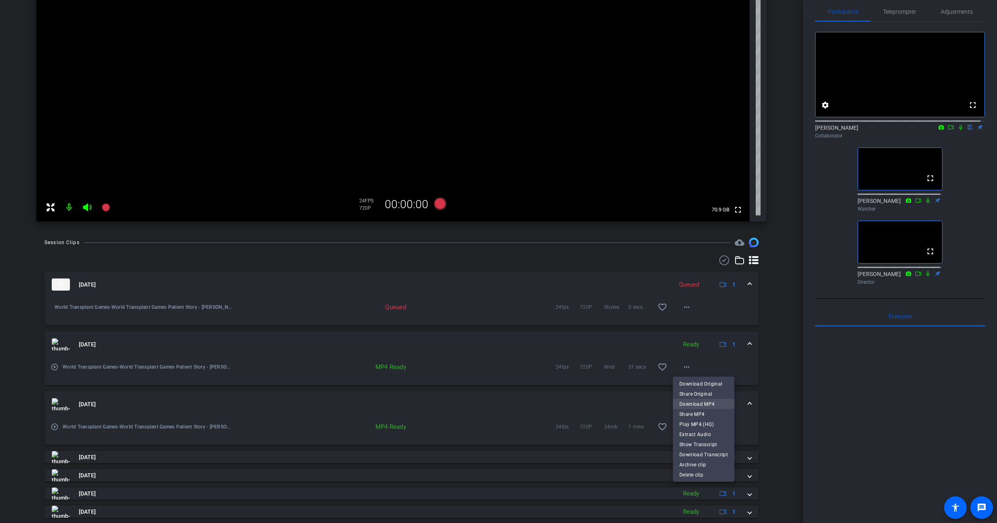
click at [705, 400] on span "Download MP4" at bounding box center [704, 404] width 49 height 10
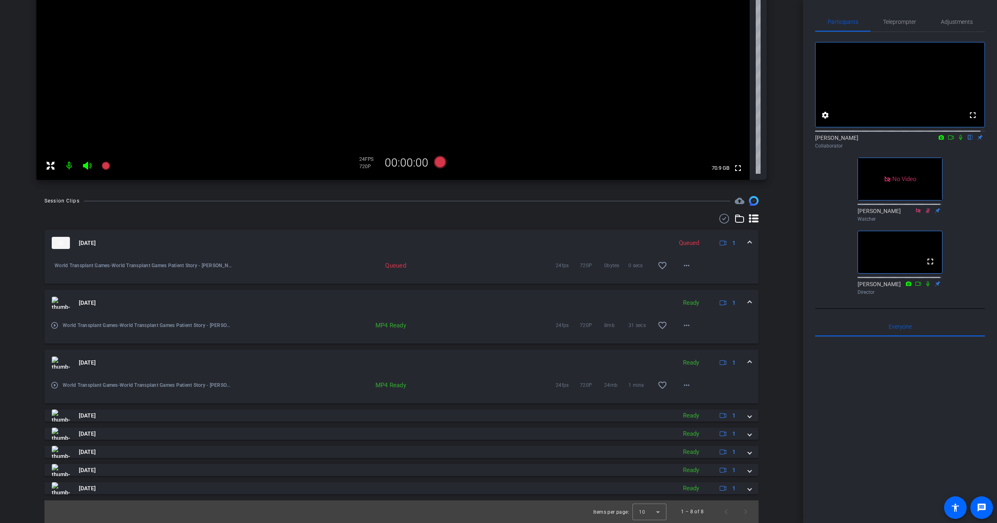
scroll to position [4, 0]
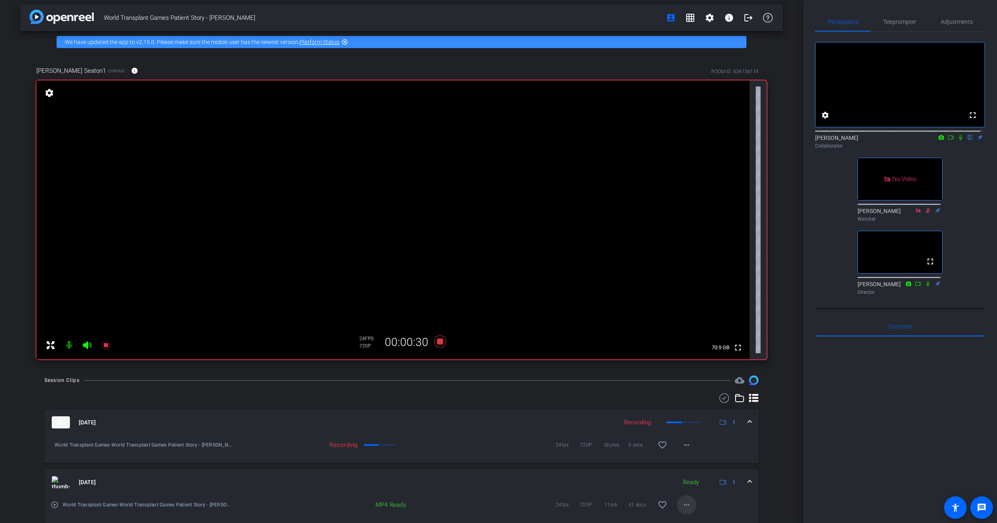
click at [683, 505] on mat-icon "more_horiz" at bounding box center [687, 505] width 10 height 10
click at [714, 419] on span "Download MP4" at bounding box center [704, 418] width 49 height 10
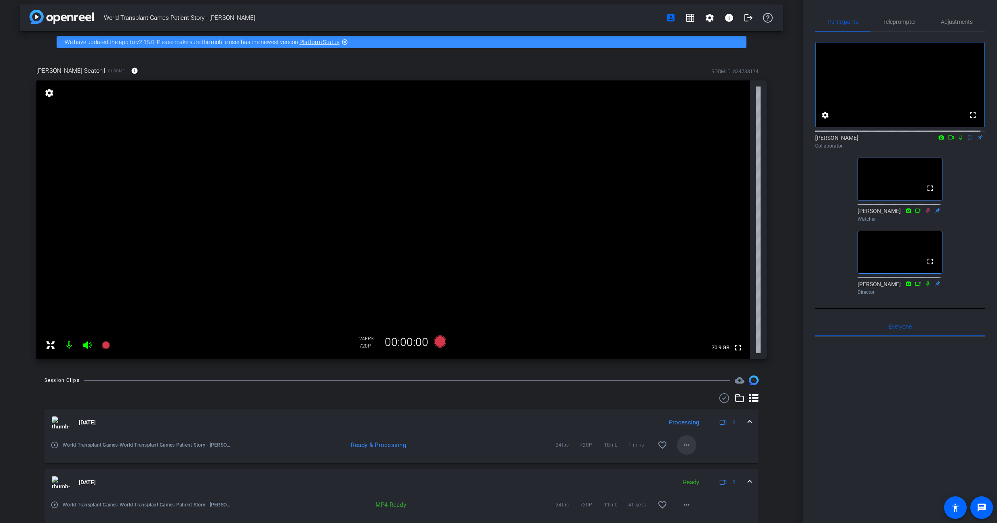
click at [682, 446] on mat-icon "more_horiz" at bounding box center [687, 445] width 10 height 10
click at [824, 415] on div at bounding box center [498, 261] width 997 height 523
click at [682, 445] on mat-icon "more_horiz" at bounding box center [687, 445] width 10 height 10
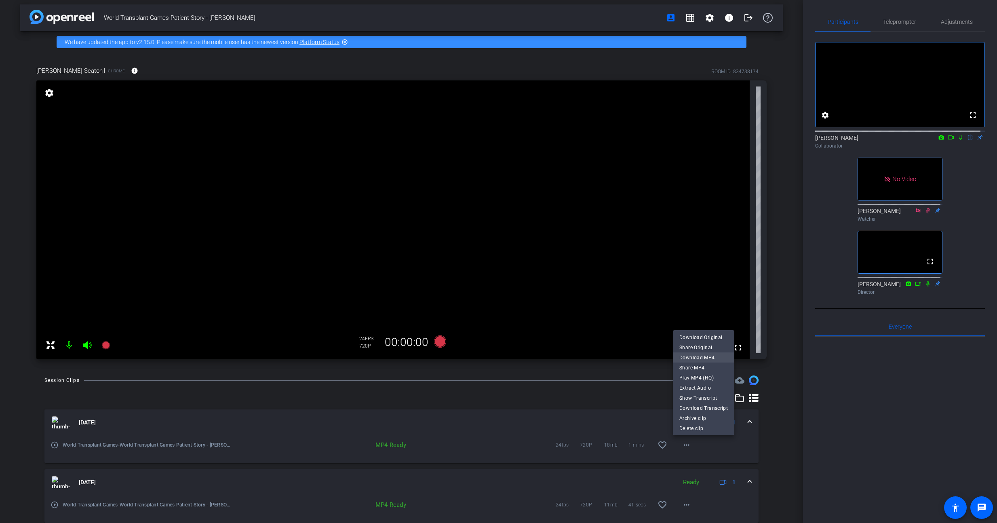
click at [709, 355] on span "Download MP4" at bounding box center [704, 358] width 49 height 10
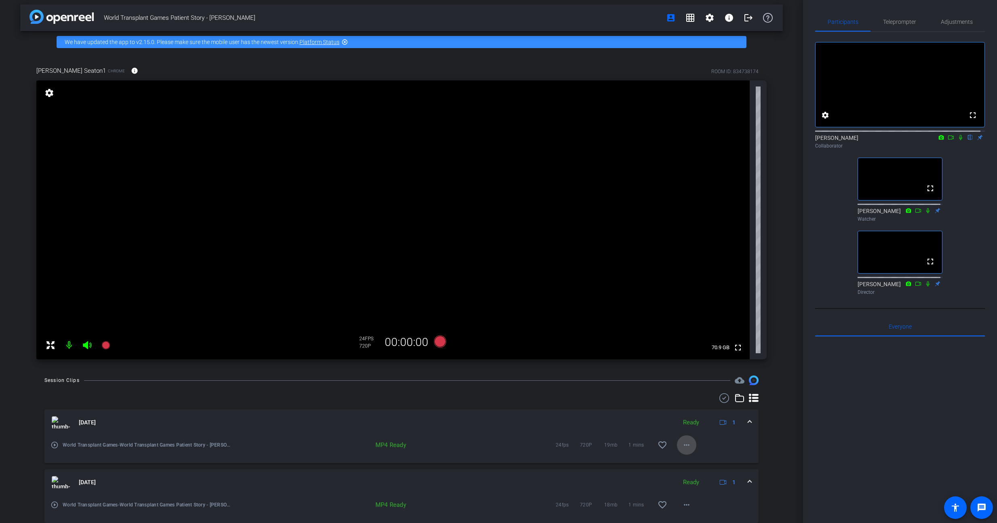
click at [688, 446] on span at bounding box center [686, 444] width 19 height 19
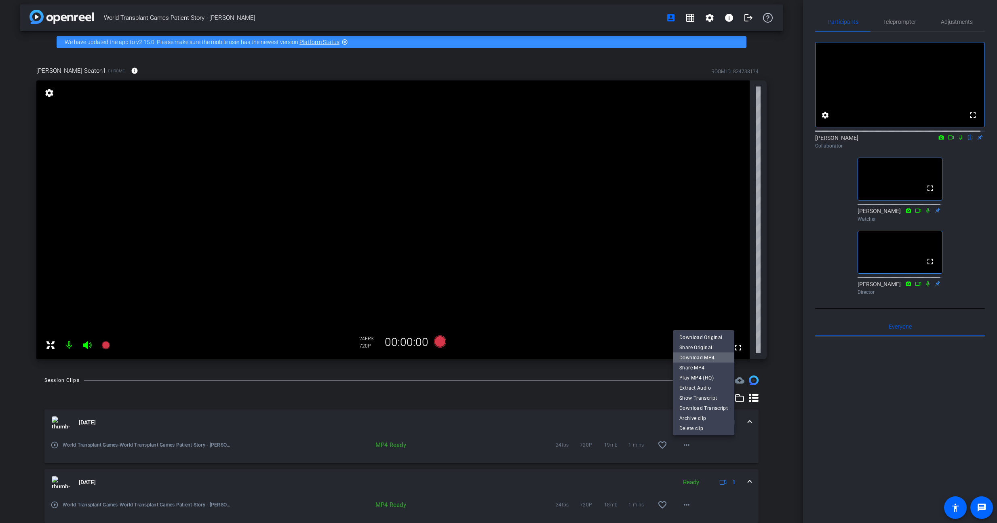
click at [709, 357] on span "Download MP4" at bounding box center [704, 358] width 49 height 10
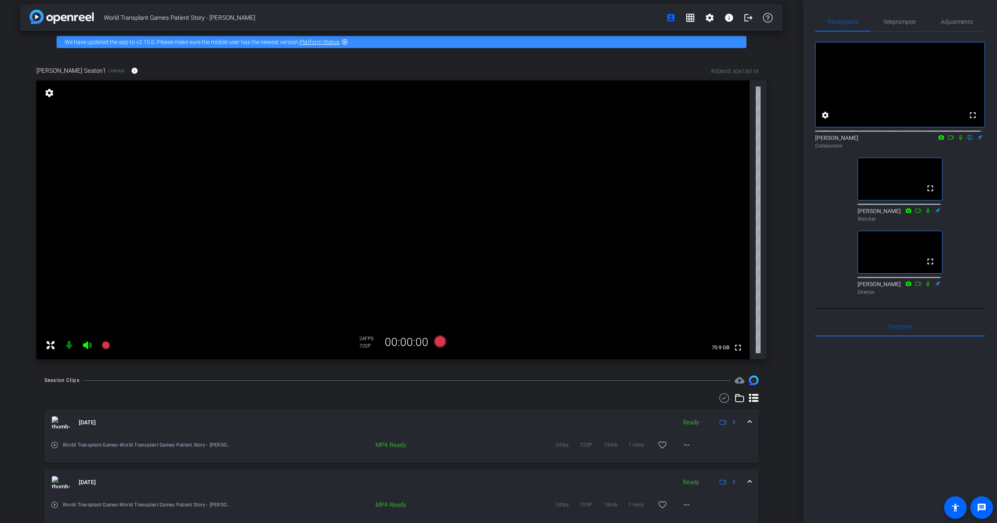
click at [775, 323] on div "[PERSON_NAME] Seaton1 Chrome info ROOM ID: 834738174 fullscreen settings 70.9 G…" at bounding box center [401, 210] width 763 height 315
click at [682, 447] on mat-icon "more_horiz" at bounding box center [687, 445] width 10 height 10
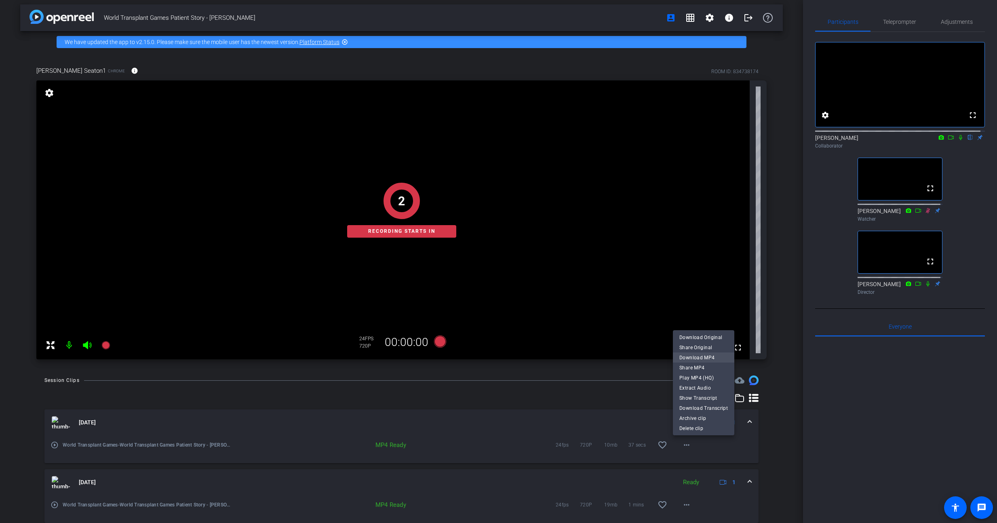
click at [707, 357] on span "Download MP4" at bounding box center [704, 358] width 49 height 10
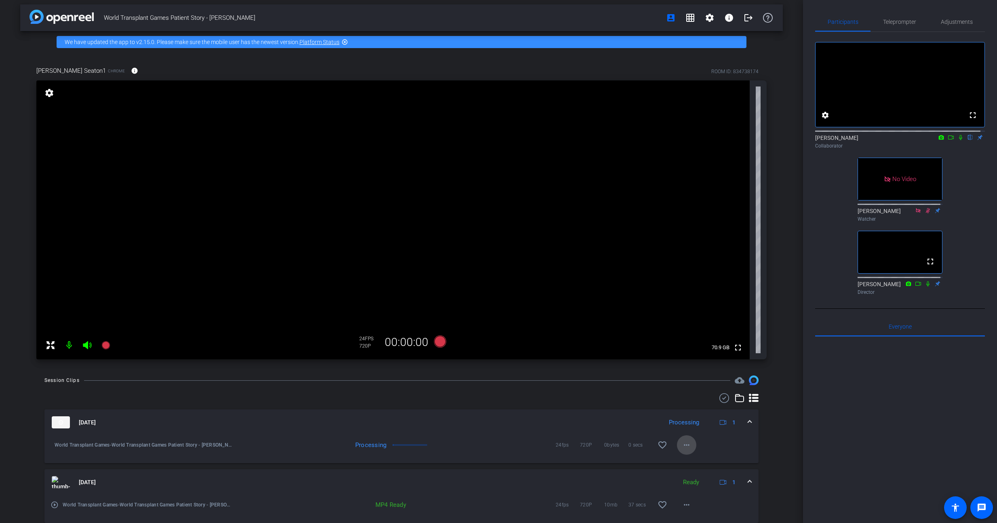
click at [682, 447] on mat-icon "more_horiz" at bounding box center [687, 445] width 10 height 10
click at [900, 448] on div at bounding box center [498, 261] width 997 height 523
click at [900, 448] on div at bounding box center [900, 437] width 170 height 200
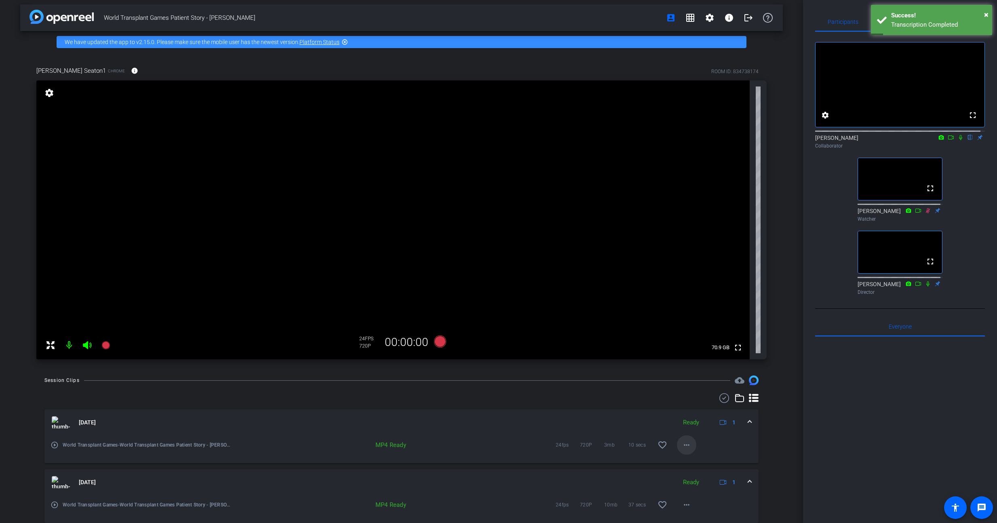
click at [684, 447] on mat-icon "more_horiz" at bounding box center [687, 445] width 10 height 10
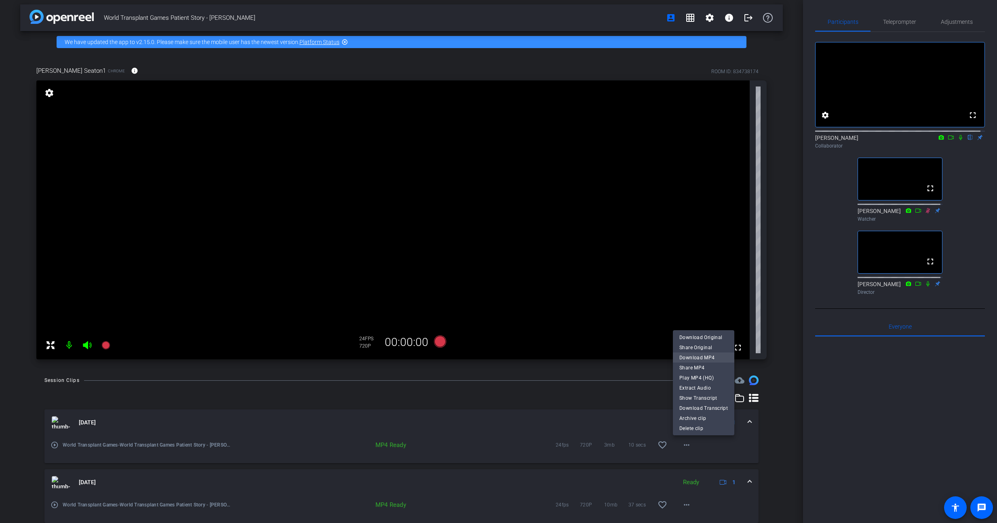
click at [714, 357] on span "Download MP4" at bounding box center [704, 358] width 49 height 10
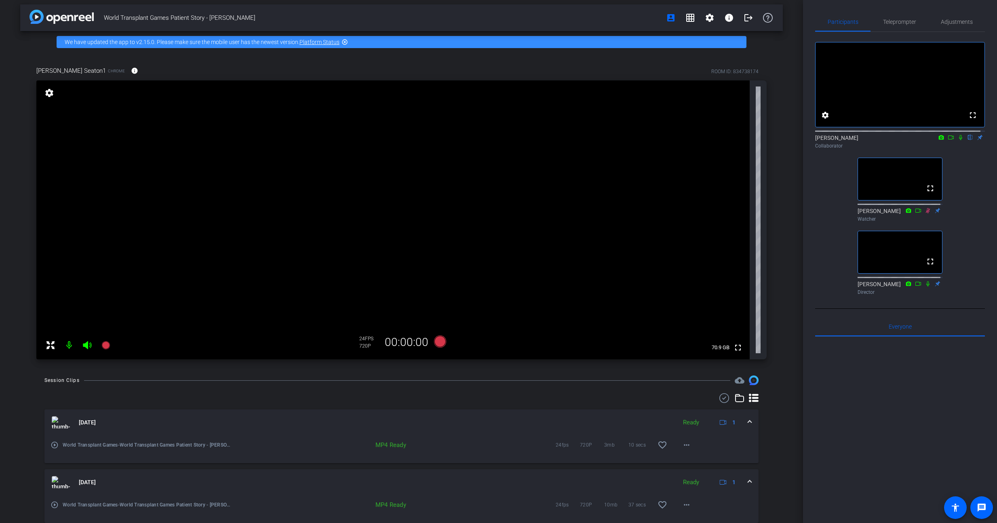
click at [788, 427] on div "World Transplant Games Patient Story - [PERSON_NAME] account_box grid_on settin…" at bounding box center [401, 257] width 803 height 523
click at [718, 455] on div "World Transplant Games-World Transplant Games Patient Story - [PERSON_NAME]-[PE…" at bounding box center [401, 449] width 714 height 28
click at [725, 451] on div "World Transplant Games-World Transplant Games Patient Story - [PERSON_NAME]-[PE…" at bounding box center [401, 449] width 714 height 28
click at [682, 447] on mat-icon "more_horiz" at bounding box center [687, 445] width 10 height 10
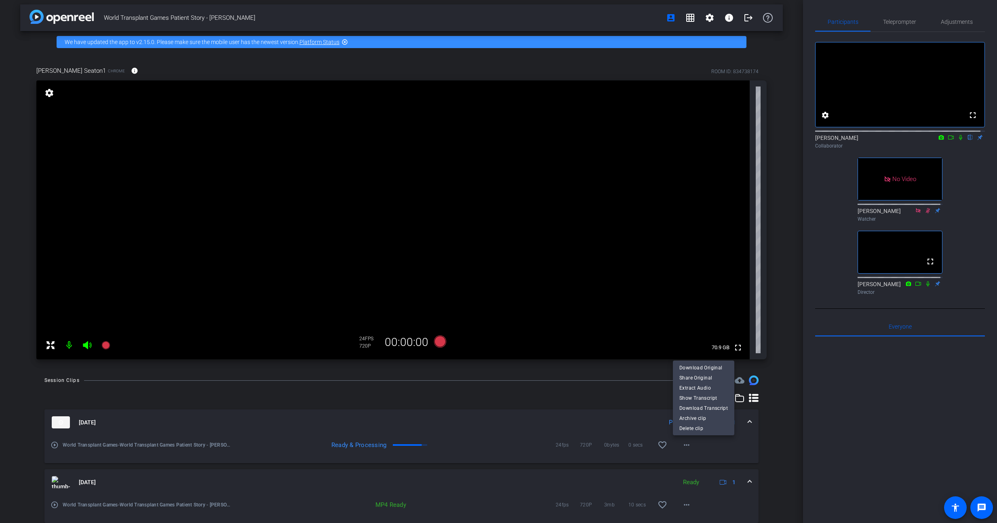
click at [781, 441] on div at bounding box center [498, 261] width 997 height 523
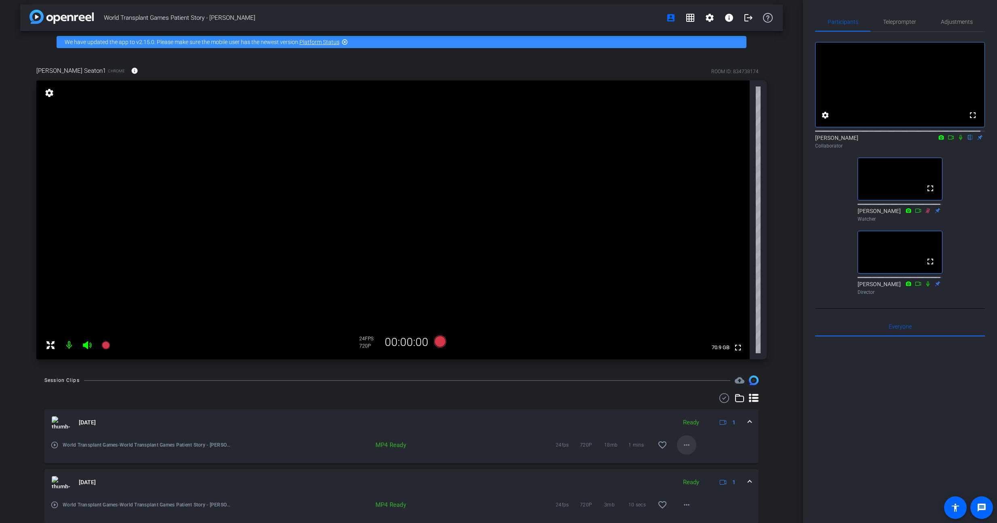
click at [685, 448] on mat-icon "more_horiz" at bounding box center [687, 445] width 10 height 10
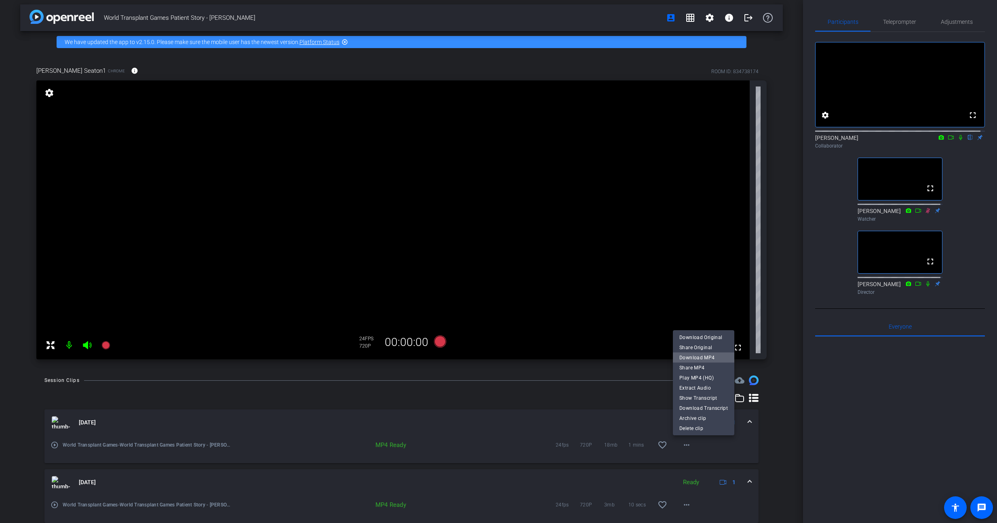
click at [718, 359] on span "Download MP4" at bounding box center [704, 358] width 49 height 10
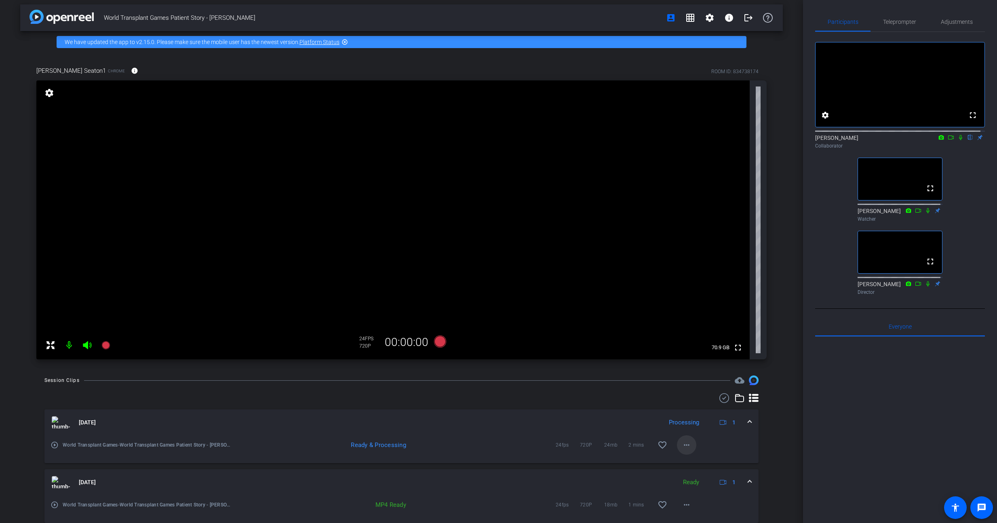
click at [685, 446] on mat-icon "more_horiz" at bounding box center [687, 445] width 10 height 10
click at [776, 463] on div at bounding box center [498, 261] width 997 height 523
click at [689, 448] on span at bounding box center [686, 444] width 19 height 19
click at [752, 450] on div at bounding box center [498, 261] width 997 height 523
click at [734, 451] on div "play_circle_outline World Transplant Games-World Transplant Games Patient Story…" at bounding box center [401, 449] width 714 height 28
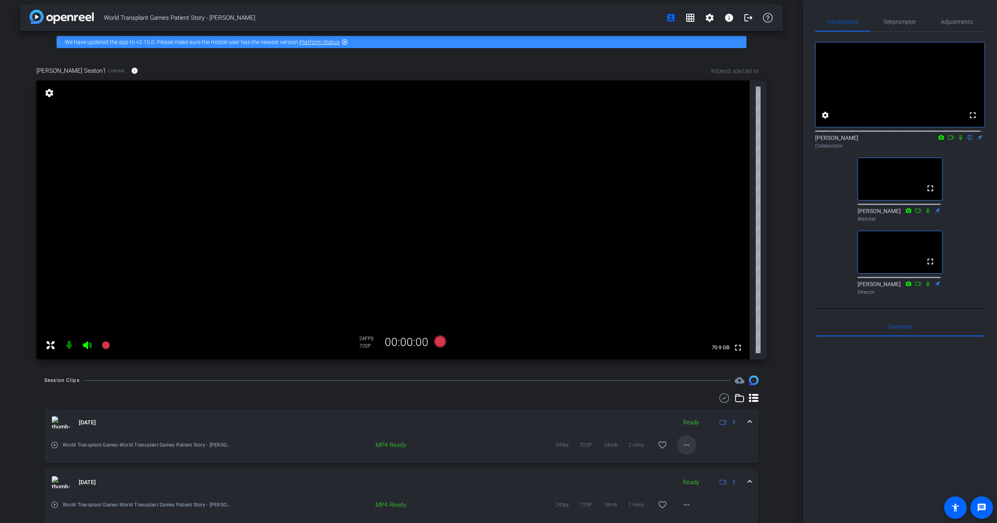
click at [689, 448] on span at bounding box center [686, 444] width 19 height 19
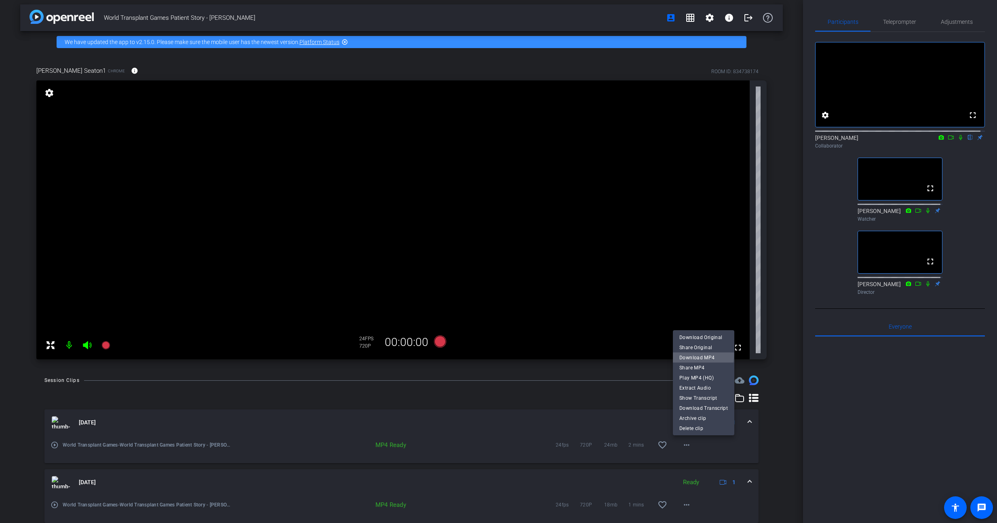
click at [699, 355] on span "Download MP4" at bounding box center [704, 358] width 49 height 10
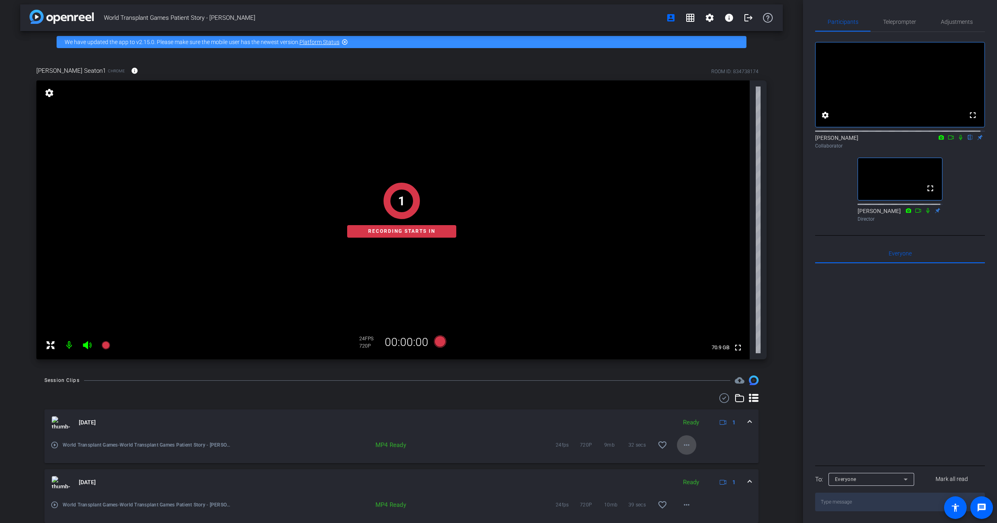
click at [682, 445] on mat-icon "more_horiz" at bounding box center [687, 445] width 10 height 10
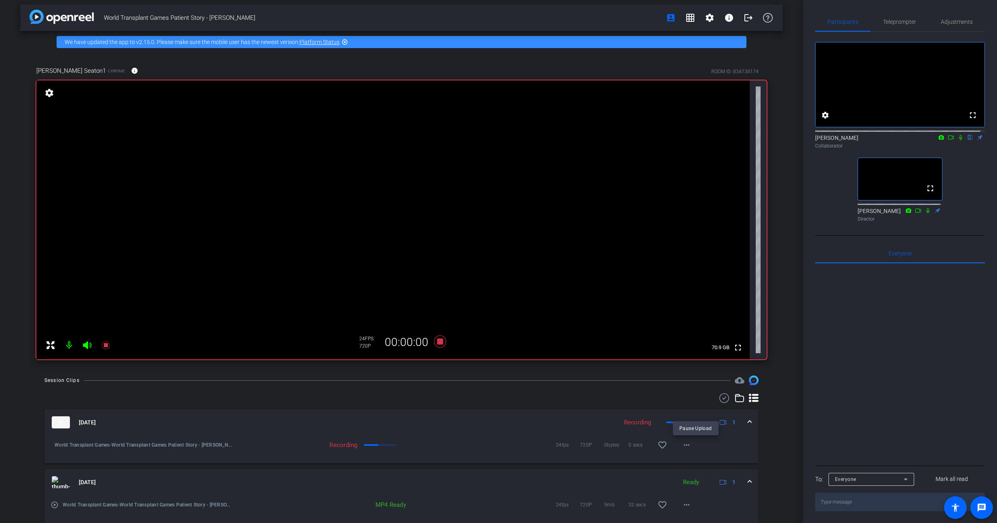
click at [700, 444] on div at bounding box center [498, 261] width 997 height 523
click at [683, 446] on mat-icon "more_horiz" at bounding box center [687, 445] width 10 height 10
click at [683, 446] on div at bounding box center [498, 261] width 997 height 523
click at [677, 504] on span at bounding box center [686, 504] width 19 height 19
click at [710, 418] on span "Download MP4" at bounding box center [704, 418] width 49 height 10
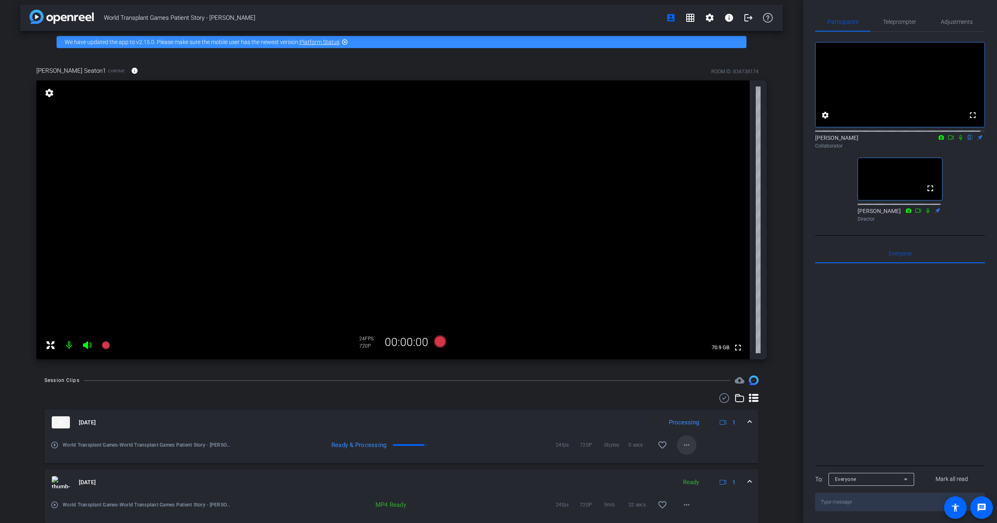
click at [684, 446] on mat-icon "more_horiz" at bounding box center [687, 445] width 10 height 10
click at [836, 408] on div at bounding box center [498, 261] width 997 height 523
click at [682, 448] on mat-icon "more_horiz" at bounding box center [687, 445] width 10 height 10
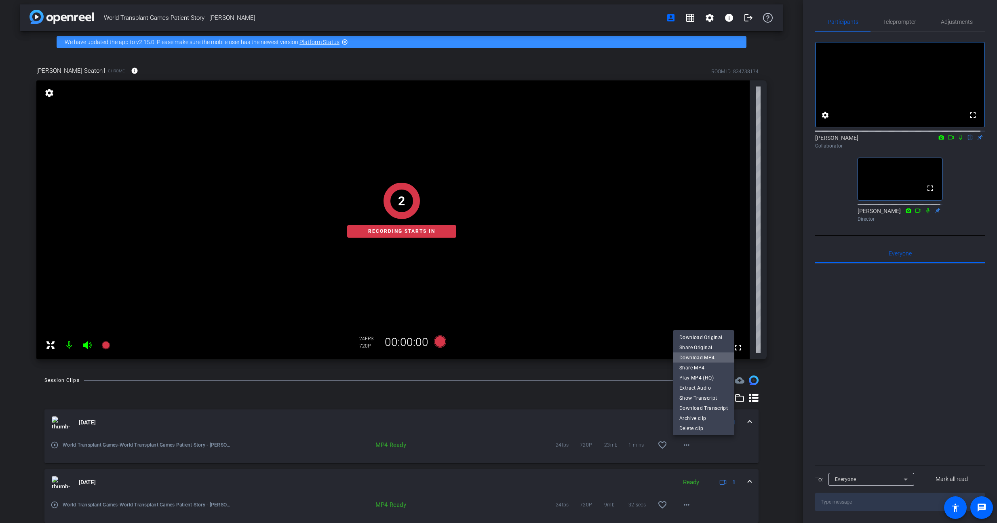
click at [715, 358] on span "Download MP4" at bounding box center [704, 358] width 49 height 10
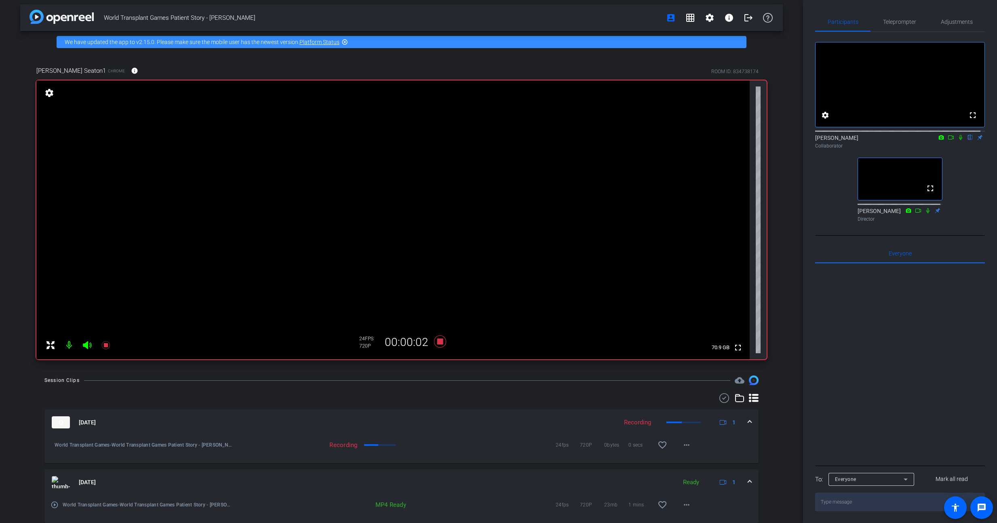
click at [916, 366] on div at bounding box center [900, 364] width 170 height 200
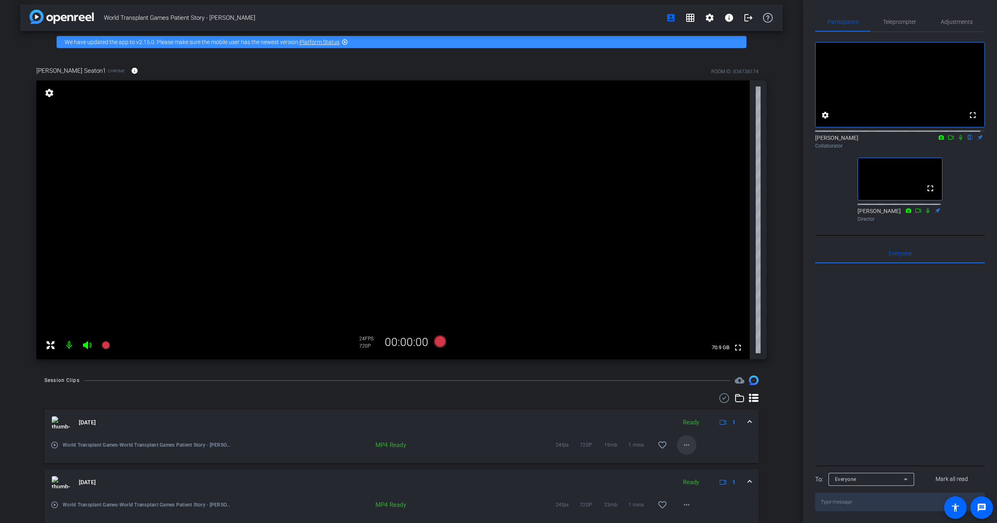
click at [685, 450] on span at bounding box center [686, 444] width 19 height 19
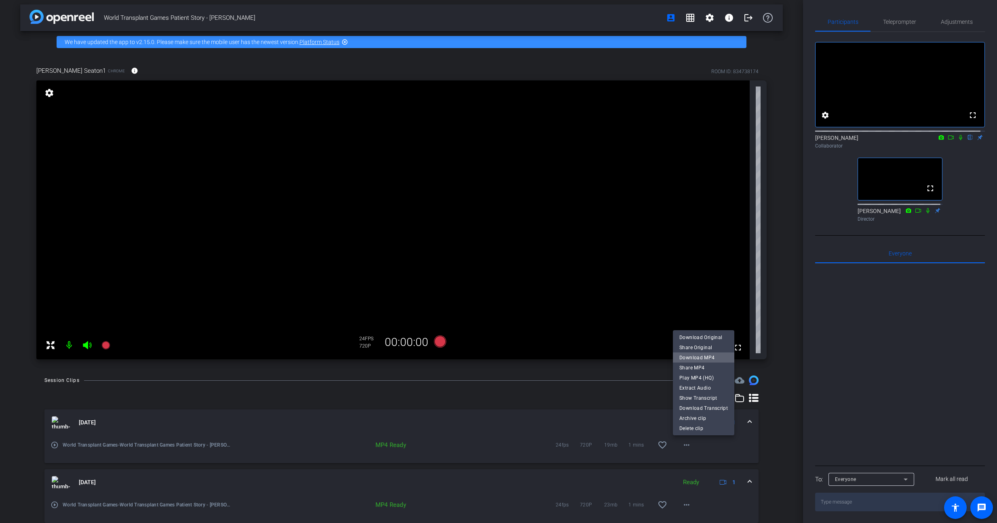
click at [715, 358] on span "Download MP4" at bounding box center [704, 358] width 49 height 10
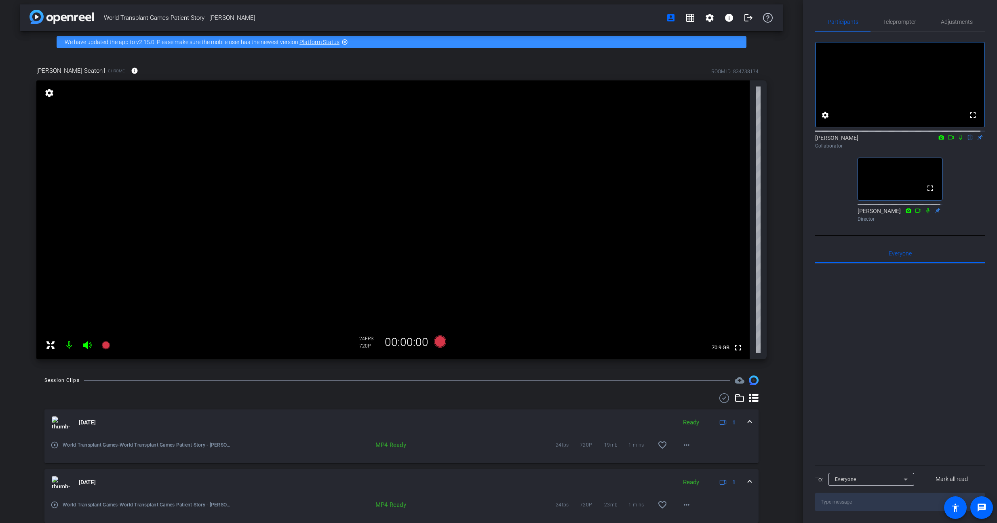
click at [849, 406] on div at bounding box center [900, 364] width 170 height 200
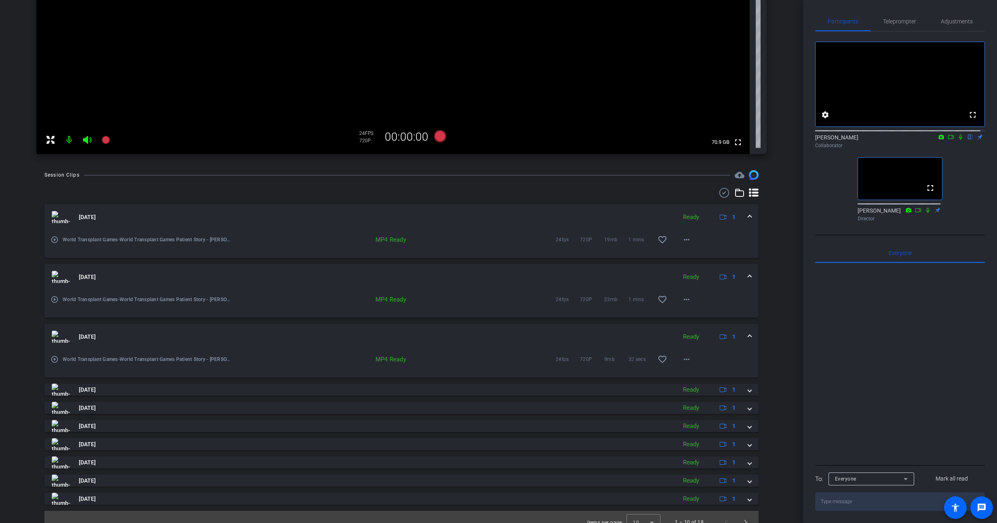
scroll to position [220, 0]
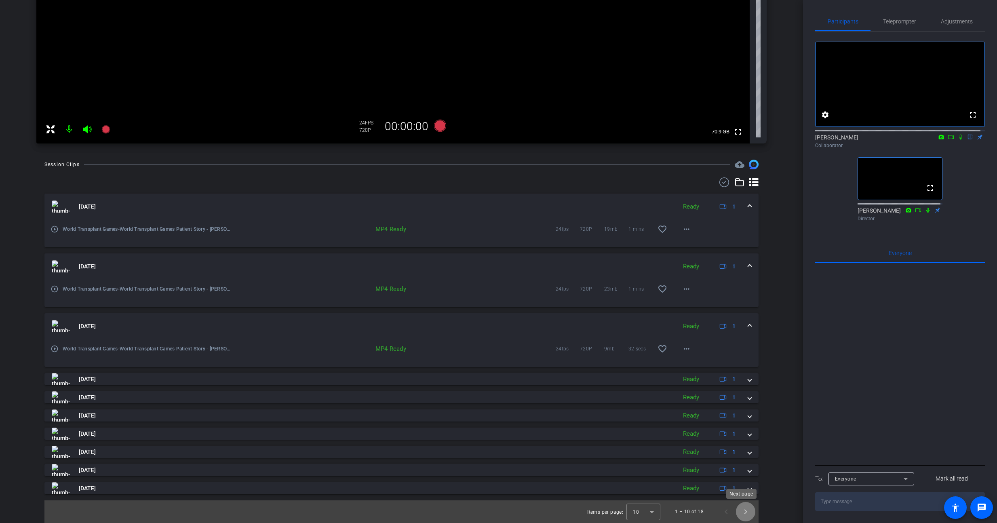
click at [745, 515] on span "Next page" at bounding box center [745, 511] width 19 height 19
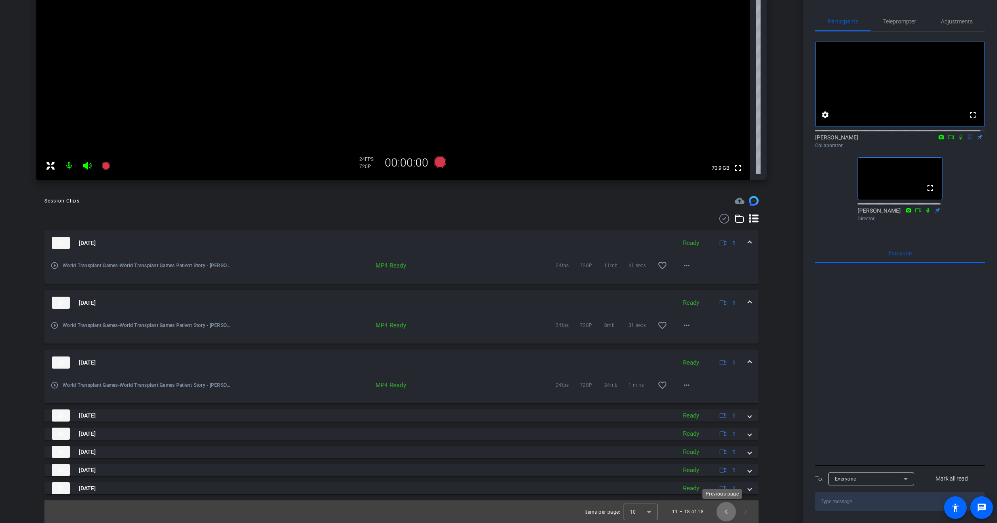
click at [724, 515] on span "Previous page" at bounding box center [726, 511] width 19 height 19
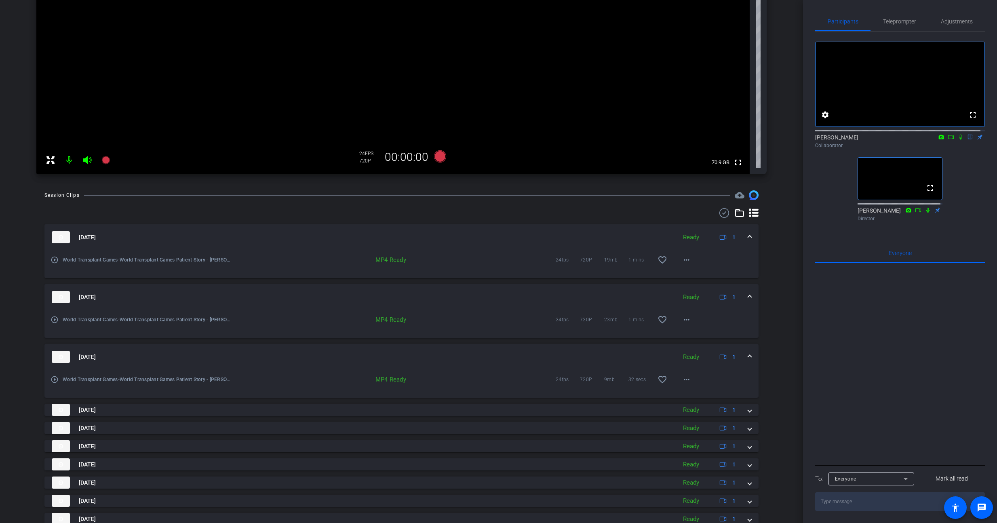
scroll to position [220, 0]
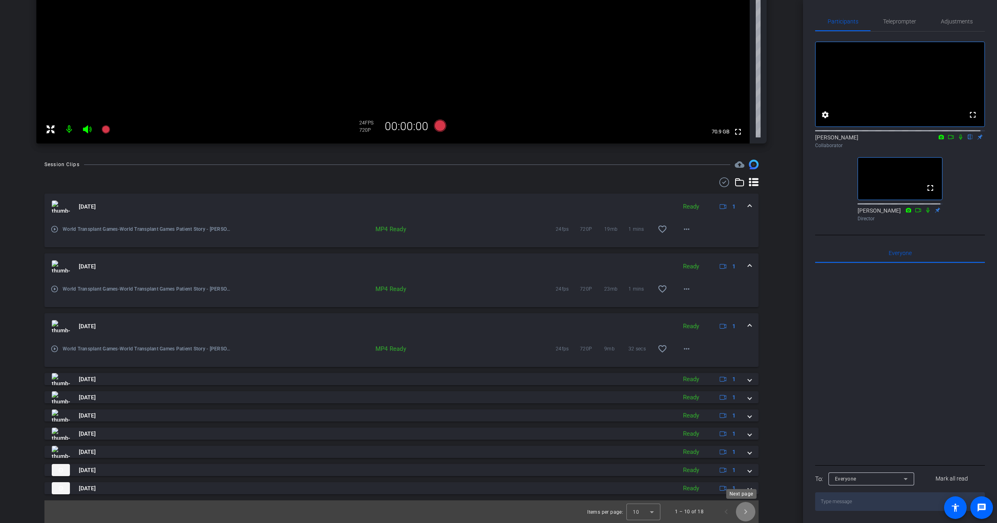
click at [741, 511] on span "Next page" at bounding box center [745, 511] width 19 height 19
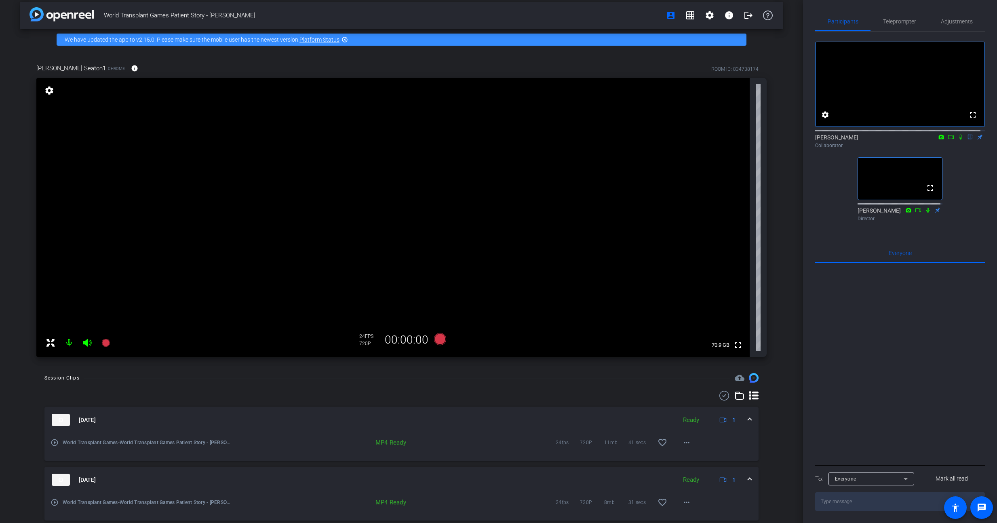
scroll to position [0, 0]
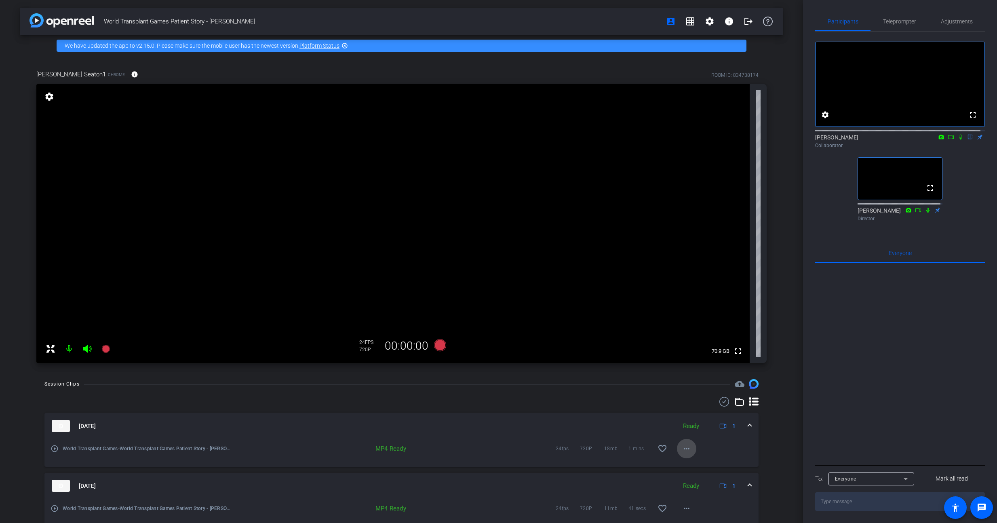
click at [682, 449] on mat-icon "more_horiz" at bounding box center [687, 449] width 10 height 10
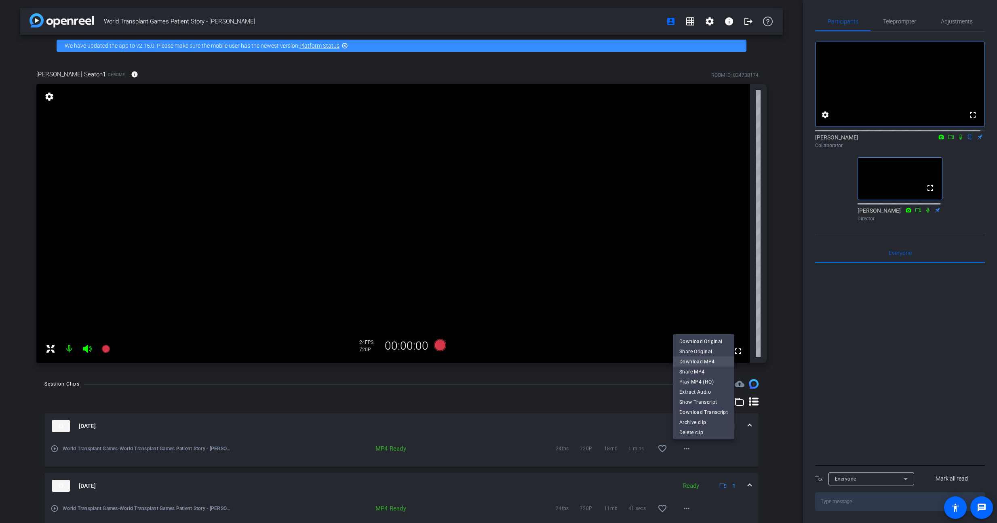
click at [703, 361] on span "Download MP4" at bounding box center [704, 362] width 49 height 10
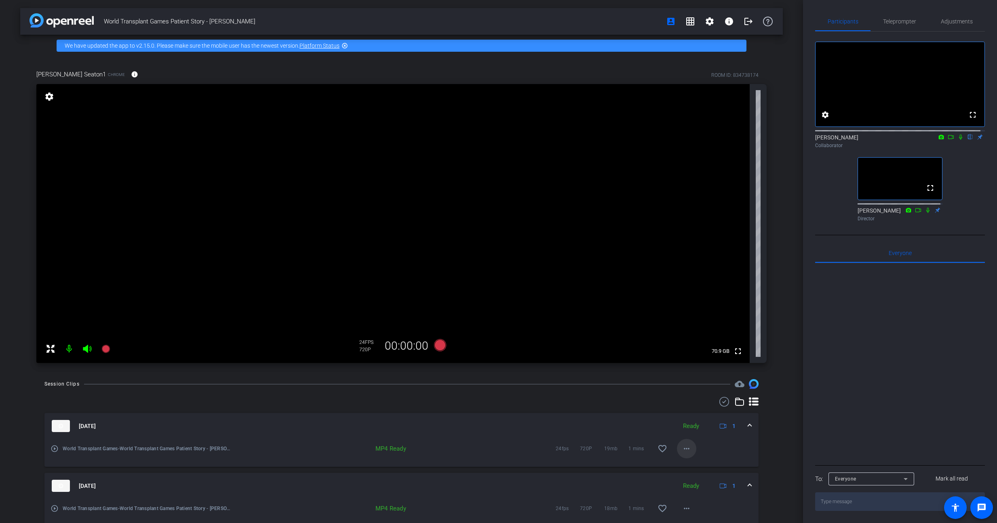
click at [683, 448] on mat-icon "more_horiz" at bounding box center [687, 449] width 10 height 10
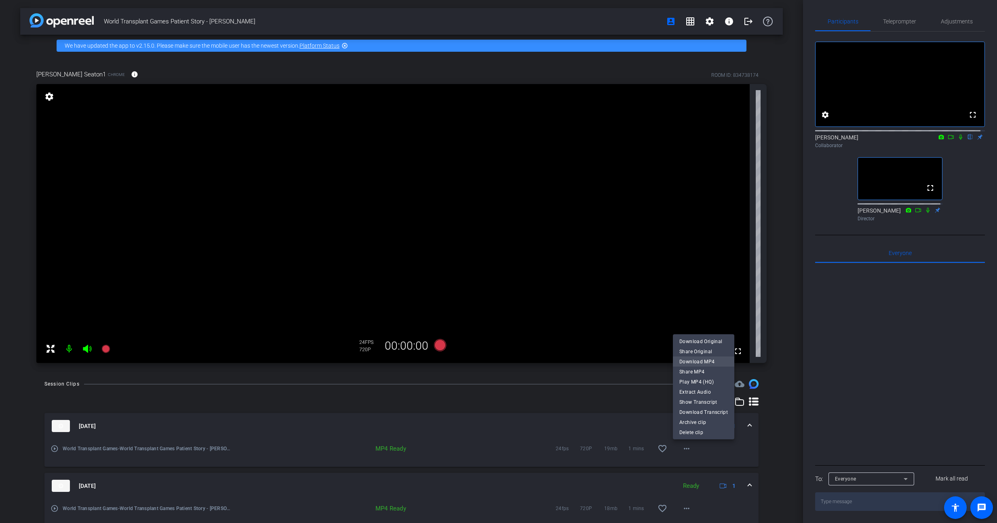
click at [700, 363] on span "Download MP4" at bounding box center [704, 362] width 49 height 10
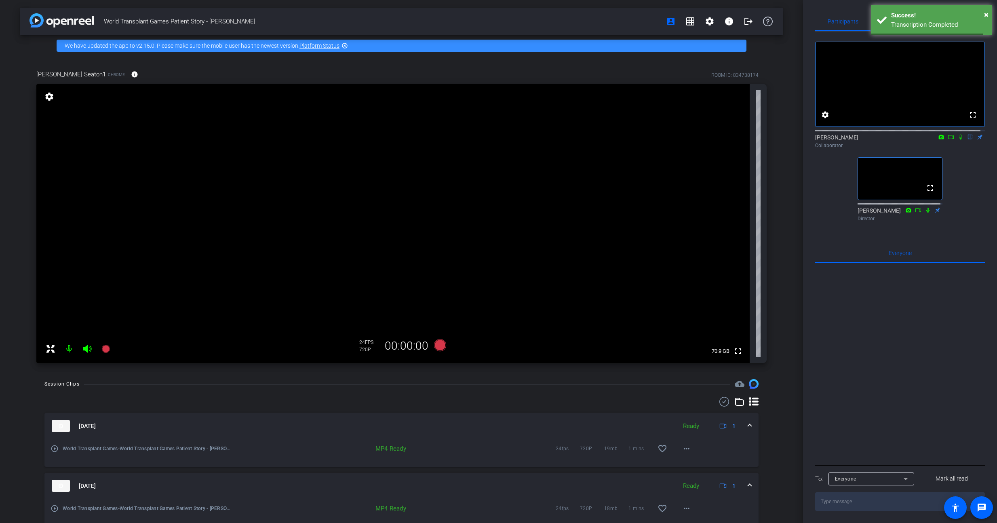
click at [794, 389] on div "World Transplant Games Patient Story - [PERSON_NAME] account_box grid_on settin…" at bounding box center [401, 261] width 803 height 523
click at [839, 390] on div at bounding box center [900, 363] width 170 height 200
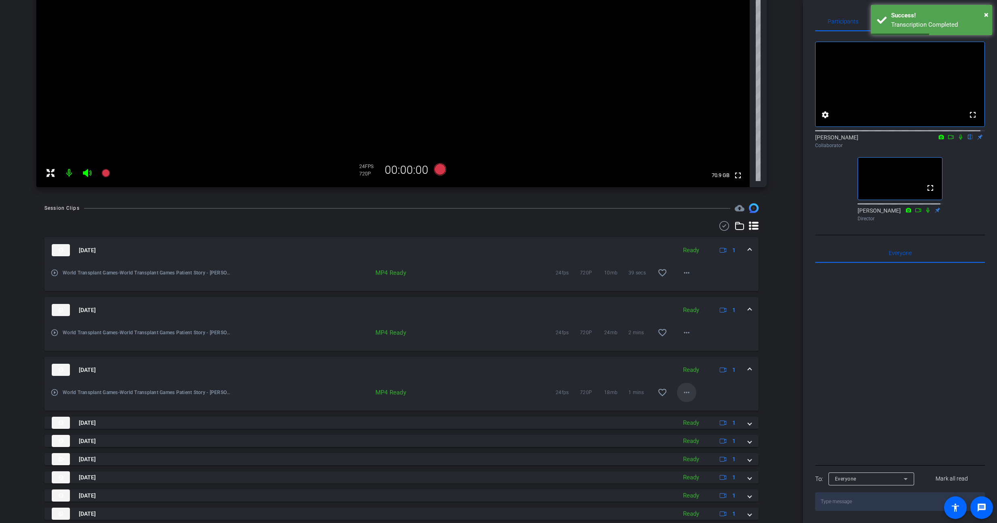
click at [682, 392] on mat-icon "more_horiz" at bounding box center [687, 393] width 10 height 10
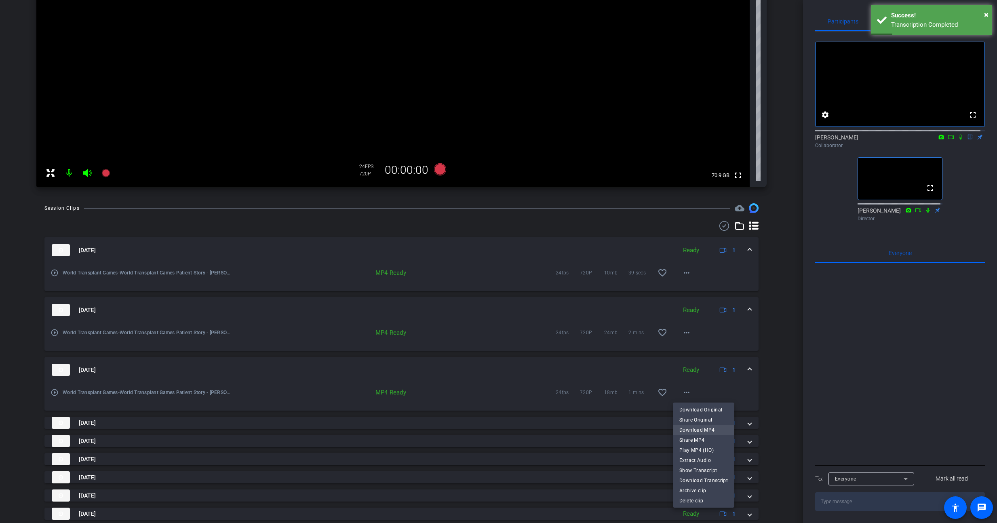
click at [707, 429] on span "Download MP4" at bounding box center [704, 430] width 49 height 10
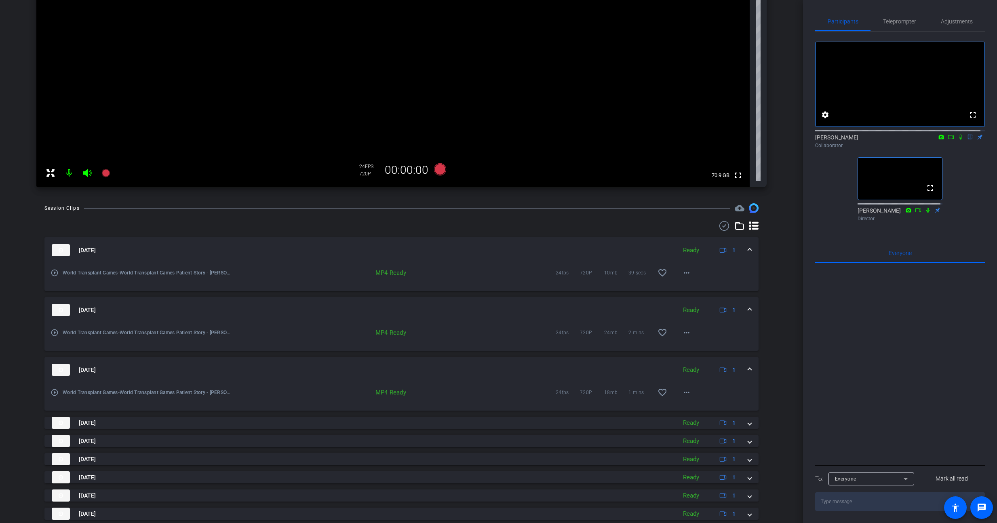
click at [694, 342] on div "play_circle_outline World Transplant Games-World Transplant Games Patient Story…" at bounding box center [401, 337] width 714 height 28
click at [677, 336] on span at bounding box center [686, 332] width 19 height 19
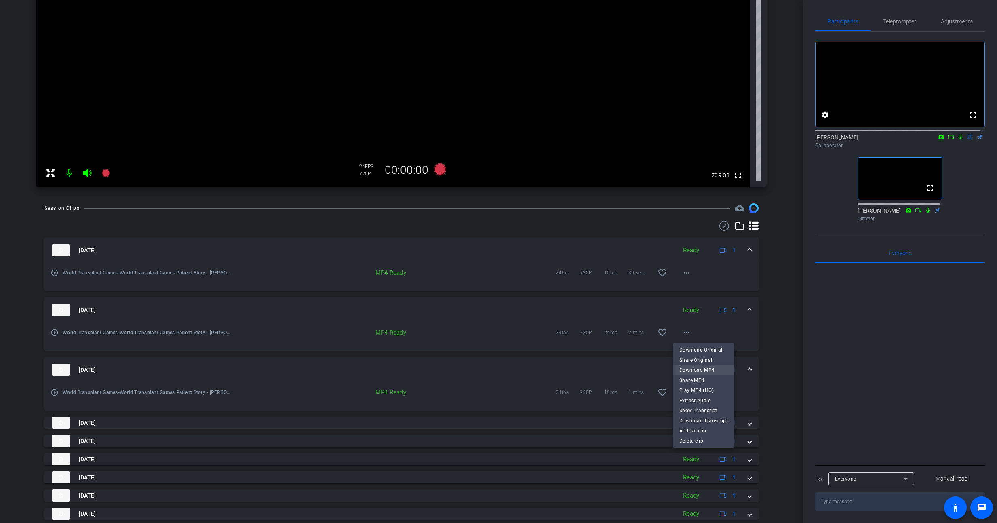
click at [697, 374] on span "Download MP4" at bounding box center [704, 370] width 49 height 10
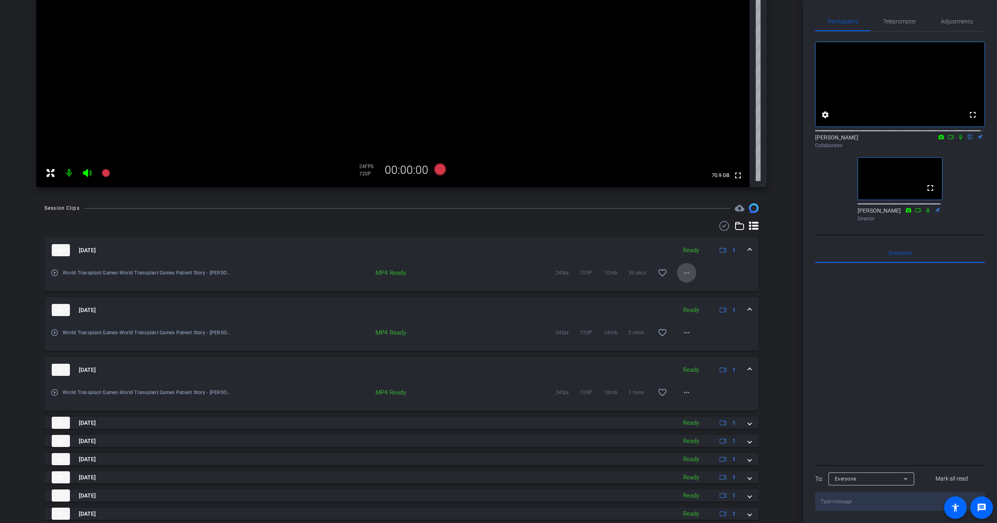
click at [682, 272] on mat-icon "more_horiz" at bounding box center [687, 273] width 10 height 10
click at [704, 310] on span "Download MP4" at bounding box center [704, 310] width 49 height 10
click at [689, 272] on span at bounding box center [686, 272] width 19 height 19
click at [713, 311] on span "Download MP4" at bounding box center [704, 310] width 49 height 10
click at [678, 272] on span at bounding box center [686, 272] width 19 height 19
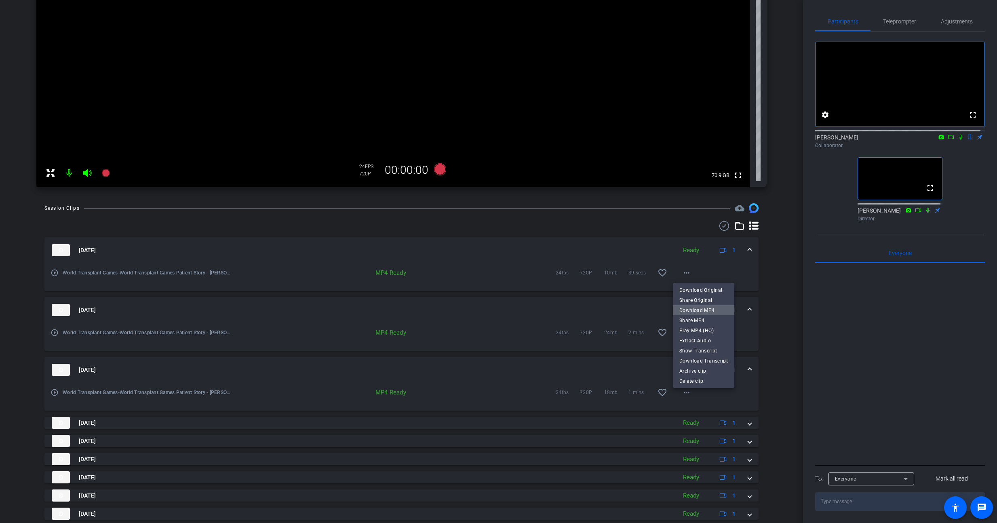
click at [705, 307] on span "Download MP4" at bounding box center [704, 310] width 49 height 10
click at [529, 251] on mat-panel-title "[DATE]" at bounding box center [362, 250] width 621 height 12
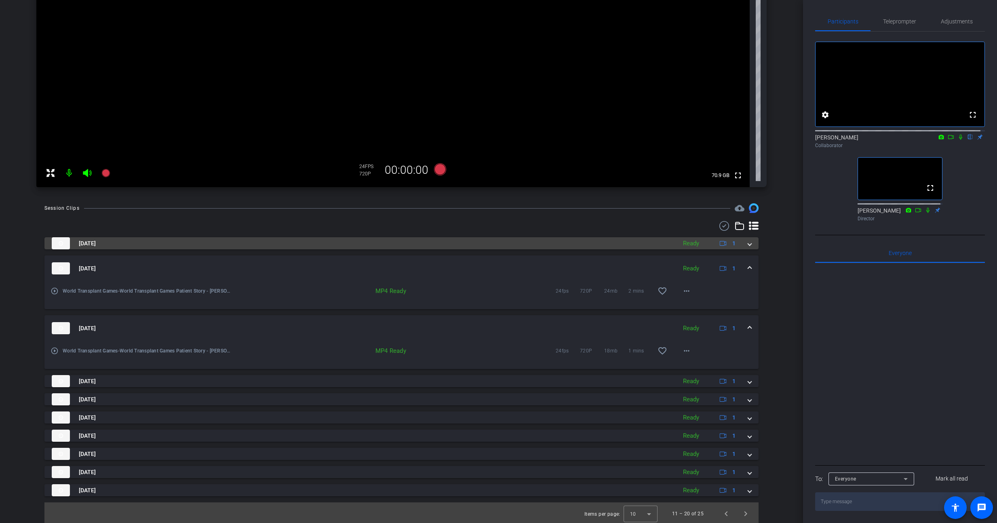
click at [529, 251] on div "[DATE] Ready 1 play_circle_outline World Transplant Games-World Transplant Game…" at bounding box center [401, 366] width 714 height 259
click at [580, 246] on mat-panel-title "[DATE]" at bounding box center [362, 243] width 621 height 12
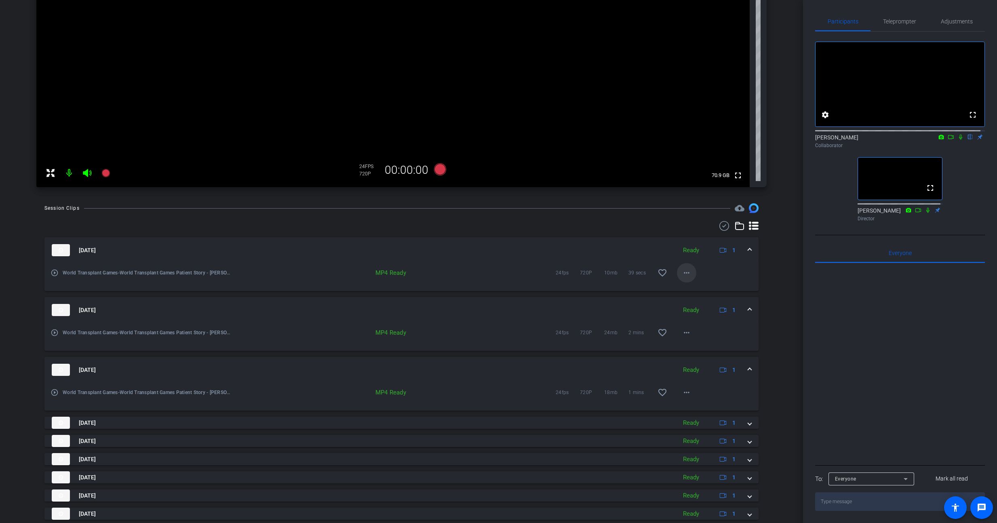
click at [688, 273] on span at bounding box center [686, 272] width 19 height 19
click at [711, 313] on span "Download MP4" at bounding box center [704, 310] width 49 height 10
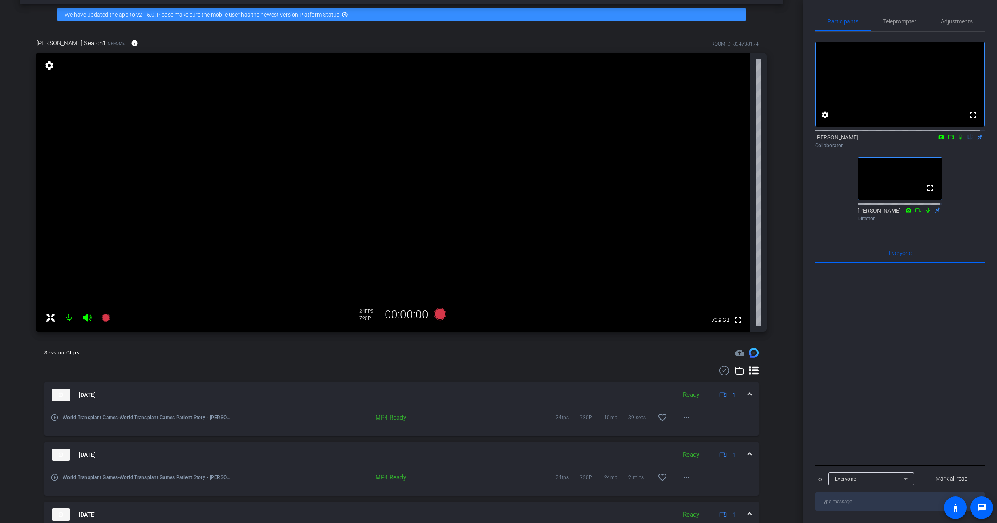
scroll to position [86, 0]
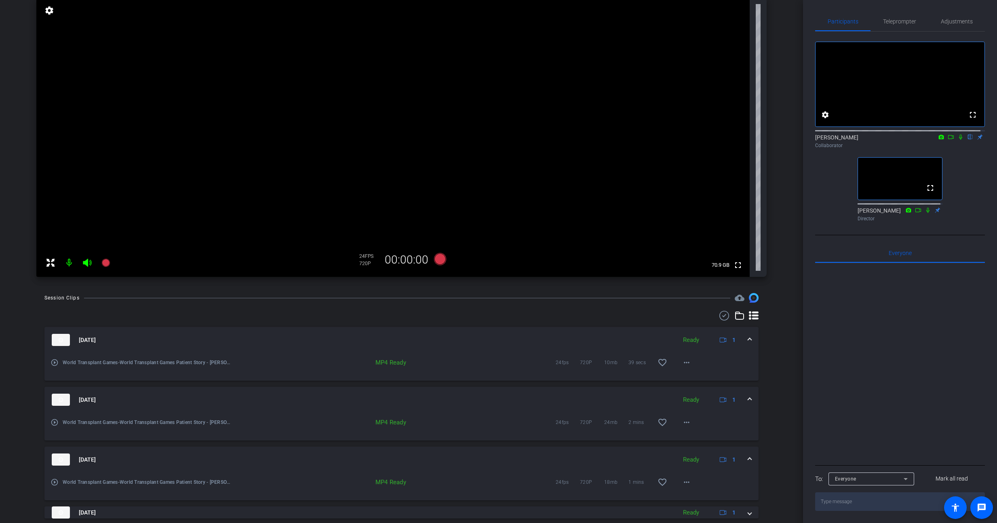
click at [485, 404] on mat-panel-title "[DATE]" at bounding box center [362, 400] width 621 height 12
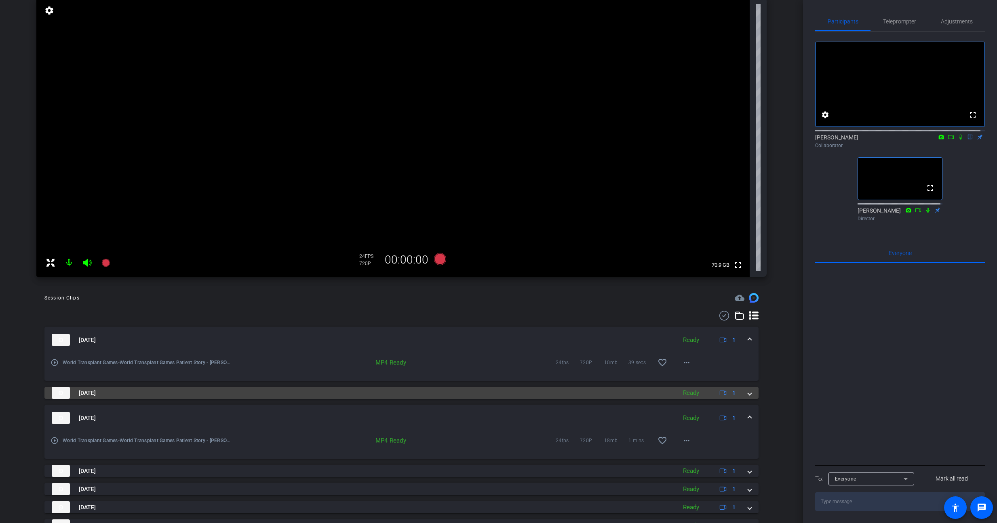
click at [249, 389] on mat-panel-title "[DATE]" at bounding box center [362, 393] width 621 height 12
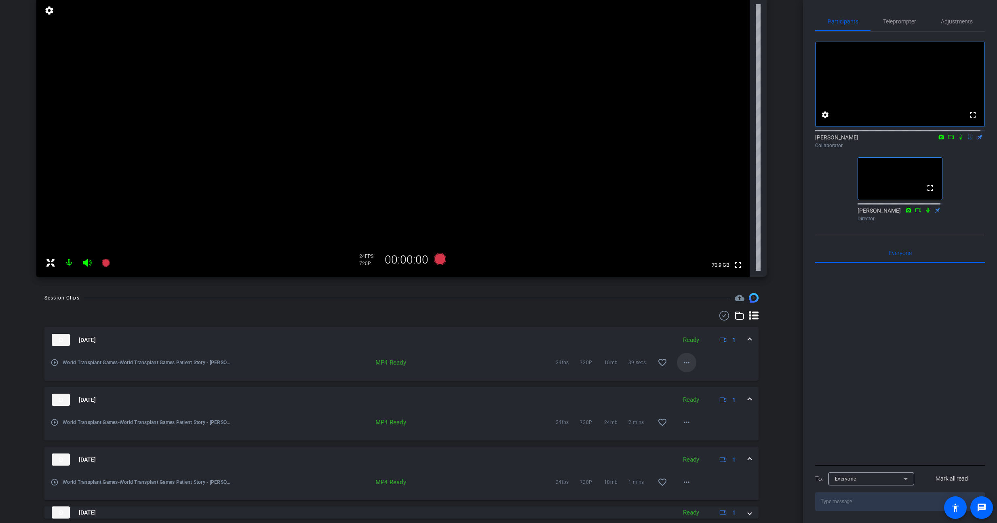
click at [682, 360] on mat-icon "more_horiz" at bounding box center [687, 363] width 10 height 10
click at [703, 396] on span "Download MP4" at bounding box center [704, 400] width 49 height 10
click at [777, 342] on div "Session Clips cloud_upload [DATE] Ready 1 play_circle_outline World Transplant …" at bounding box center [401, 474] width 763 height 363
click at [312, 317] on div at bounding box center [401, 316] width 714 height 10
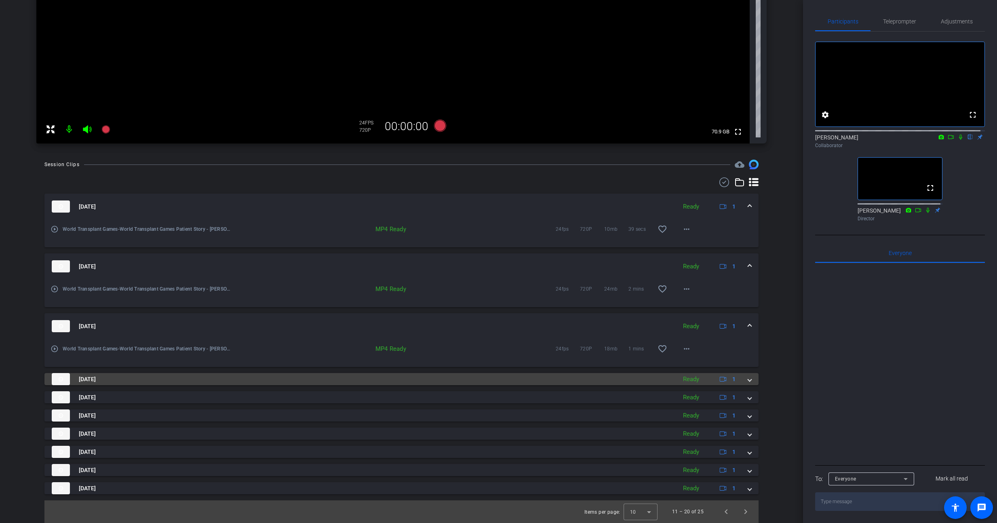
scroll to position [210, 0]
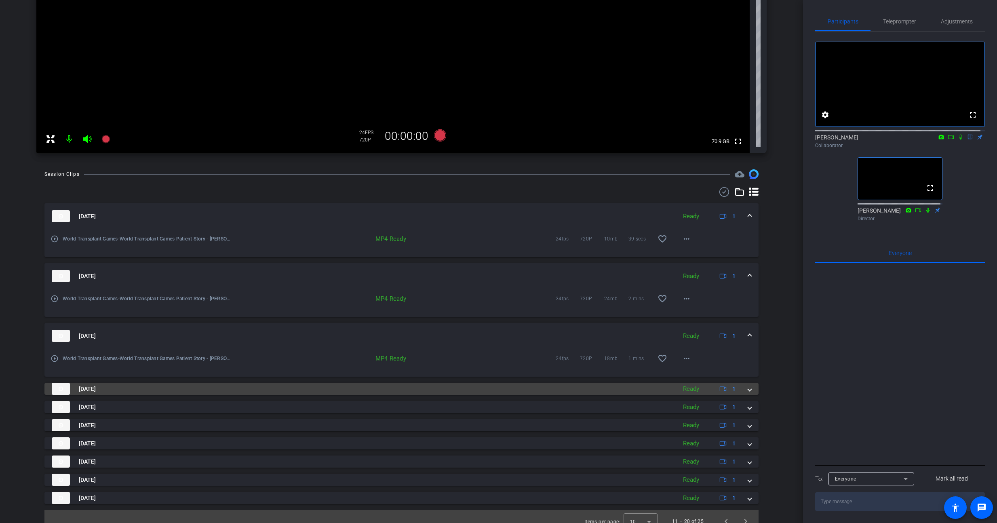
click at [619, 389] on mat-panel-title "[DATE]" at bounding box center [362, 389] width 621 height 12
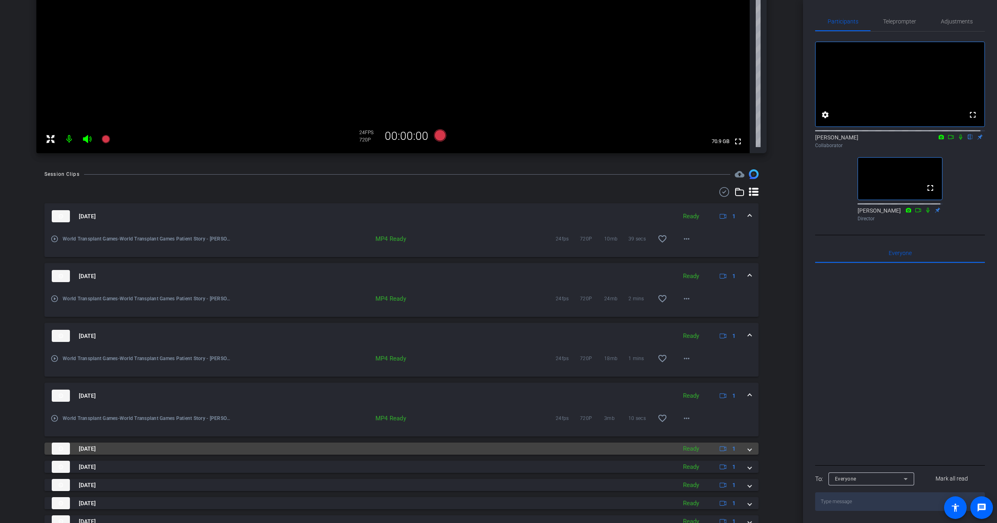
click at [646, 453] on mat-panel-title "[DATE]" at bounding box center [362, 449] width 621 height 12
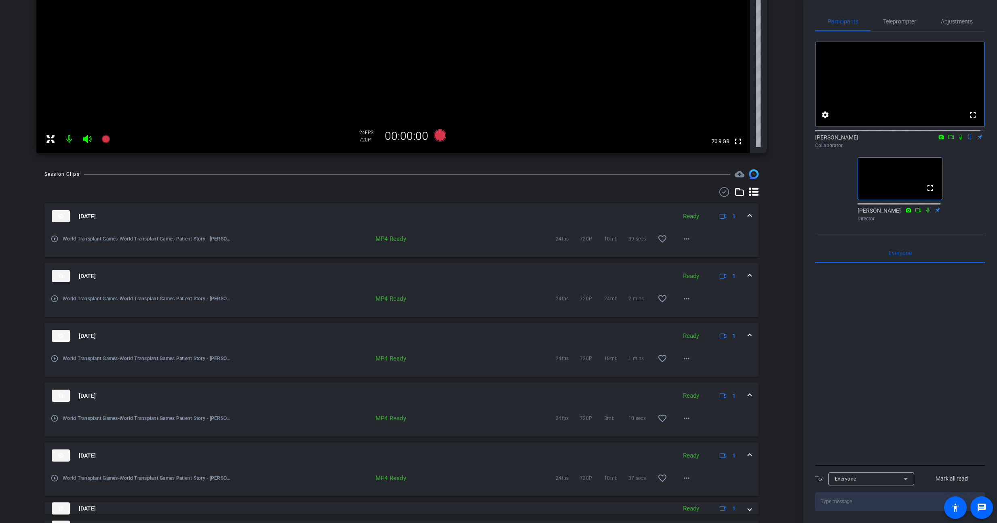
scroll to position [303, 0]
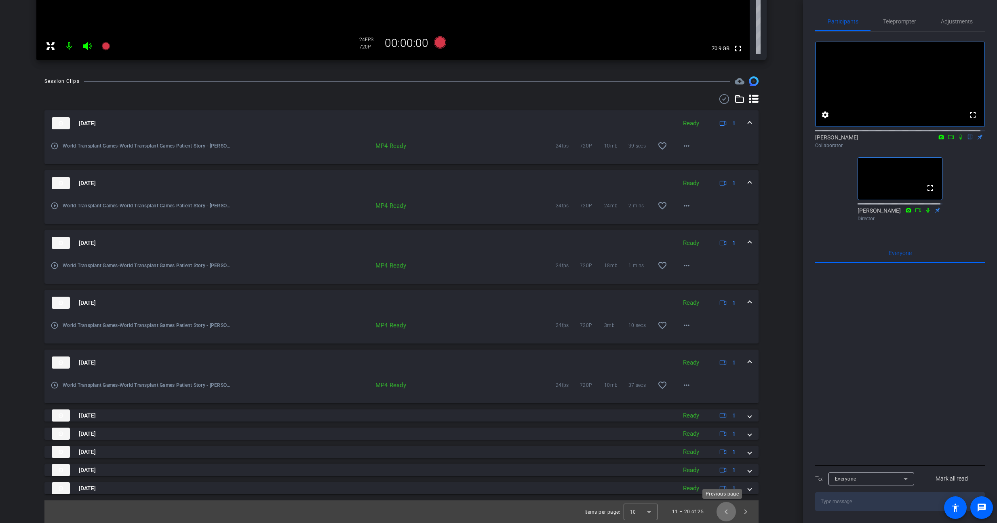
click at [718, 510] on span "Previous page" at bounding box center [726, 511] width 19 height 19
click at [682, 144] on mat-icon "more_horiz" at bounding box center [687, 146] width 10 height 10
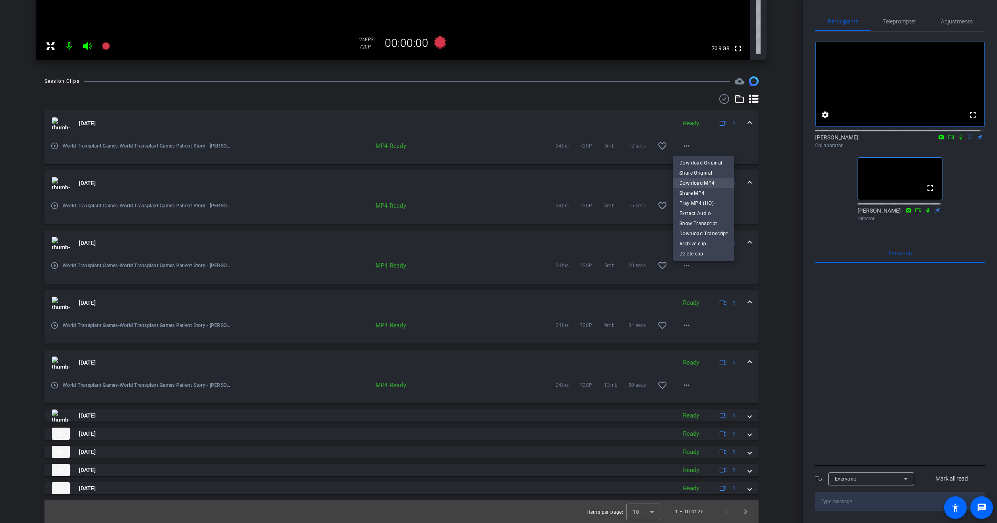
click at [707, 179] on span "Download MP4" at bounding box center [704, 183] width 49 height 10
click at [685, 206] on mat-icon "more_horiz" at bounding box center [687, 206] width 10 height 10
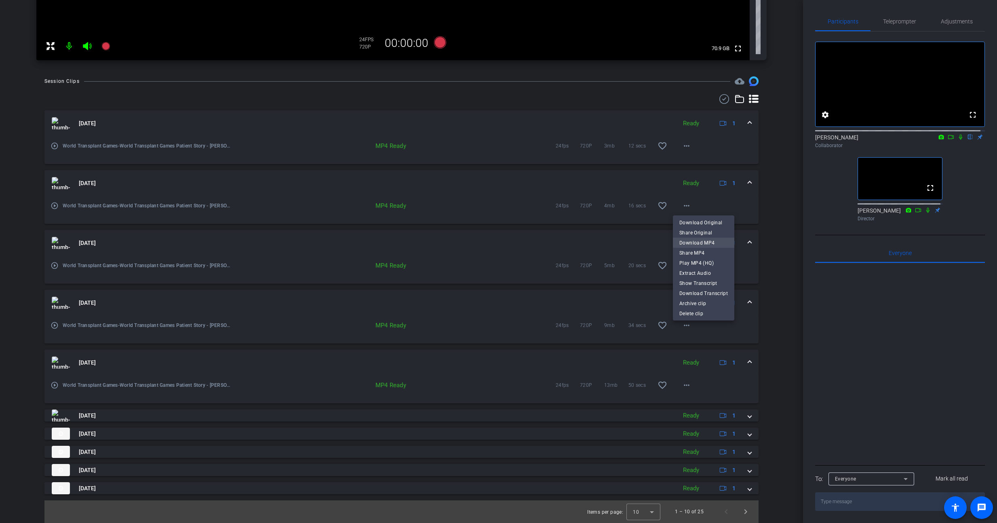
click at [705, 241] on span "Download MP4" at bounding box center [704, 243] width 49 height 10
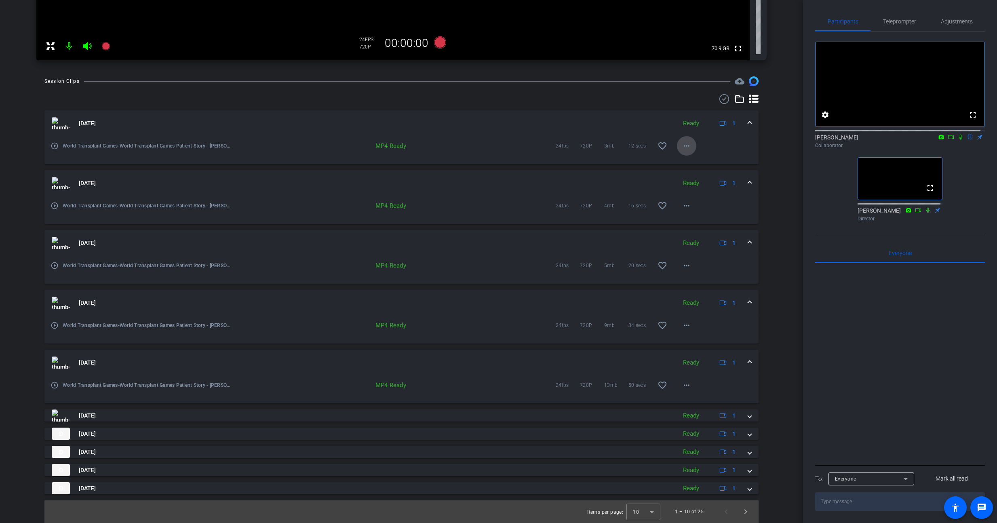
click at [682, 146] on mat-icon "more_horiz" at bounding box center [687, 146] width 10 height 10
click at [709, 192] on span "Share MP4" at bounding box center [704, 193] width 49 height 10
click at [682, 147] on mat-icon "more_horiz" at bounding box center [687, 146] width 10 height 10
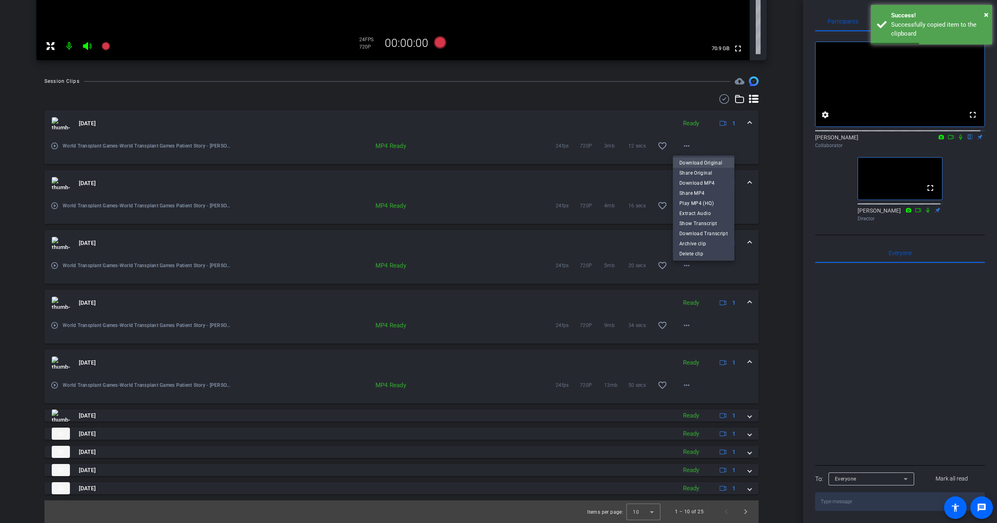
click at [702, 162] on span "Download Original" at bounding box center [704, 163] width 49 height 10
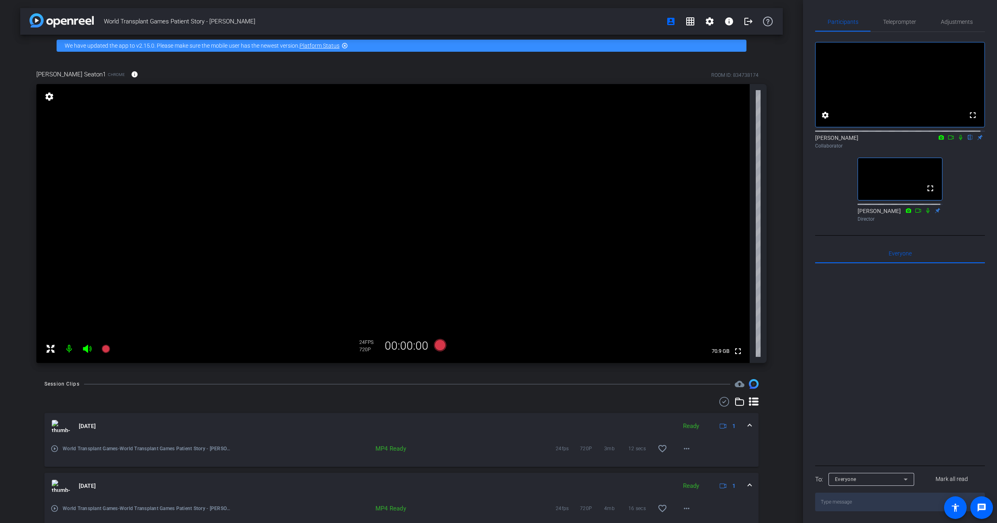
scroll to position [105, 0]
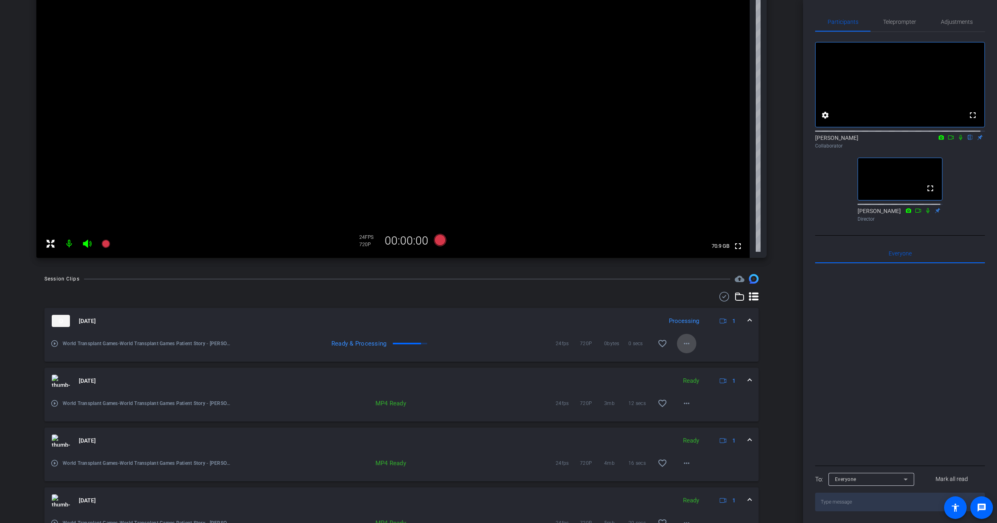
click at [683, 345] on mat-icon "more_horiz" at bounding box center [687, 344] width 10 height 10
click at [683, 345] on div at bounding box center [498, 261] width 997 height 523
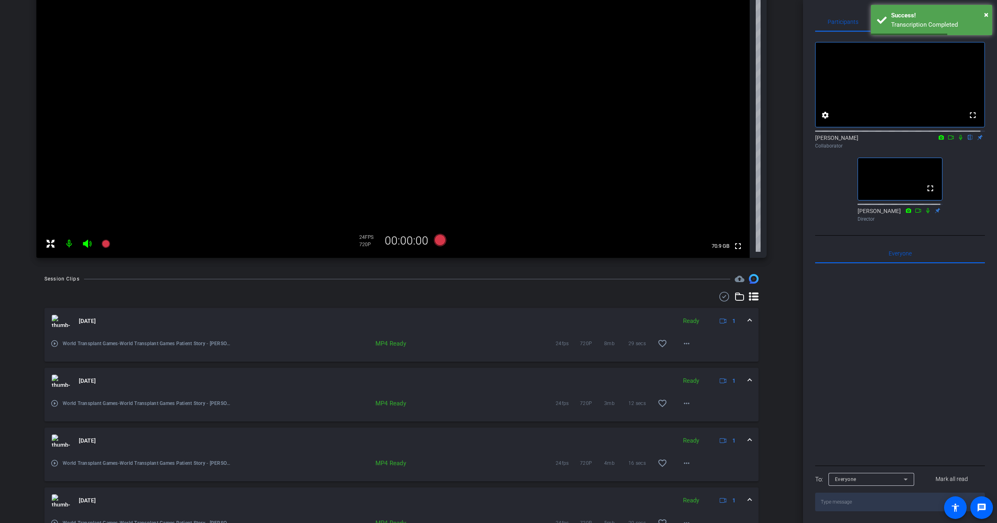
click at [683, 344] on mat-icon "more_horiz" at bounding box center [687, 344] width 10 height 10
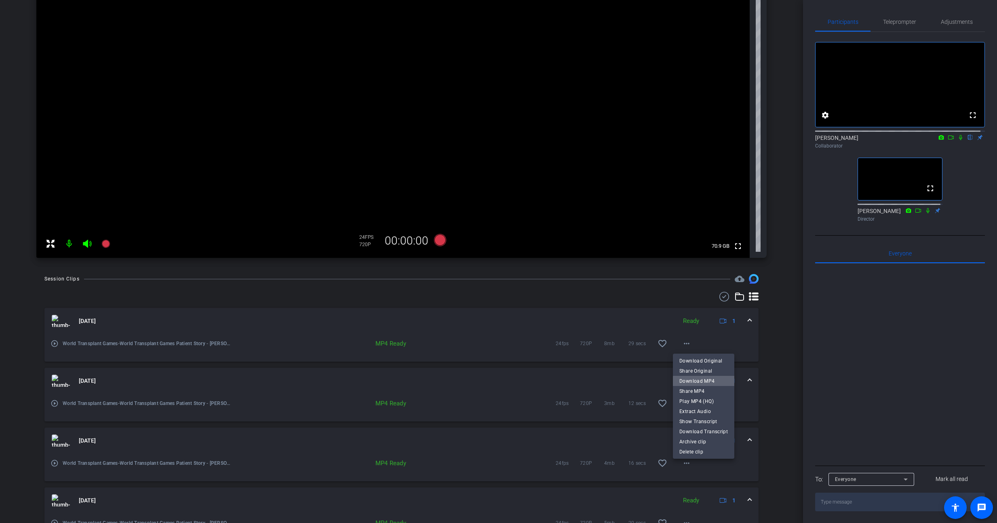
click at [704, 382] on span "Download MP4" at bounding box center [704, 381] width 49 height 10
click at [893, 405] on div at bounding box center [900, 364] width 170 height 200
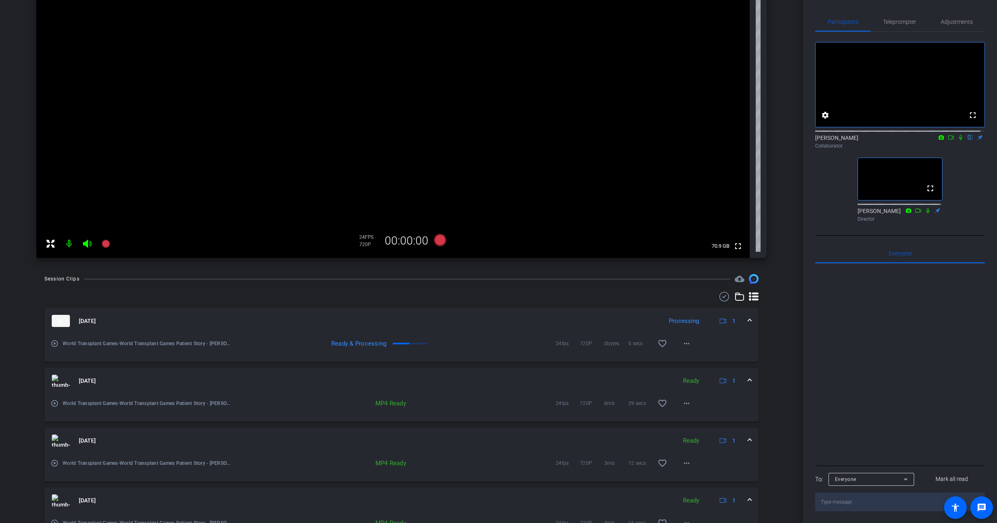
click at [857, 386] on div at bounding box center [900, 364] width 170 height 200
click at [682, 345] on mat-icon "more_horiz" at bounding box center [687, 344] width 10 height 10
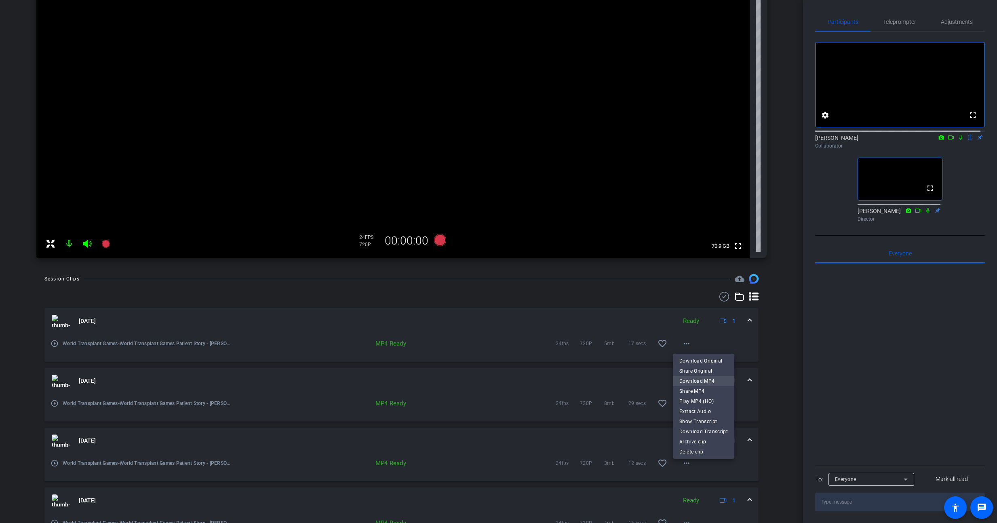
click at [710, 382] on span "Download MP4" at bounding box center [704, 381] width 49 height 10
click at [684, 403] on mat-icon "more_horiz" at bounding box center [687, 404] width 10 height 10
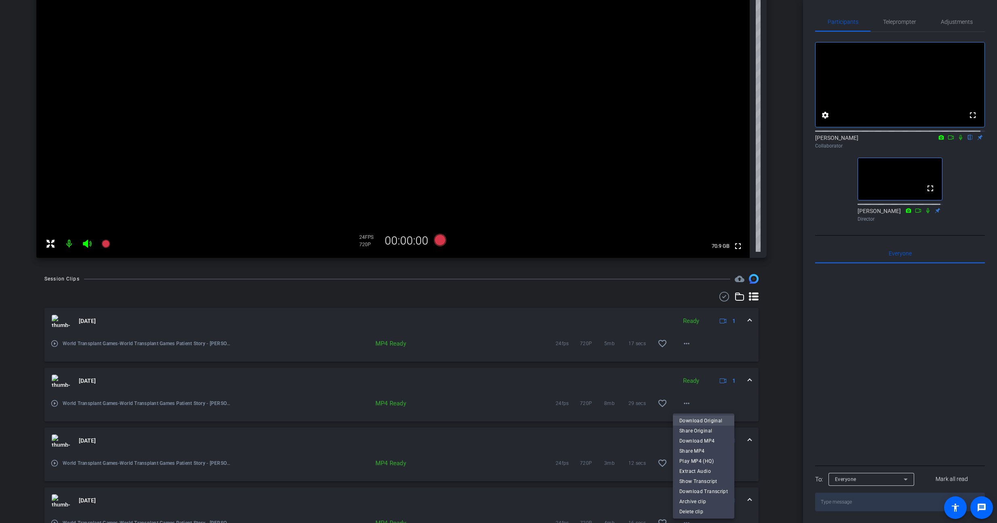
click at [711, 418] on span "Download Original" at bounding box center [704, 421] width 49 height 10
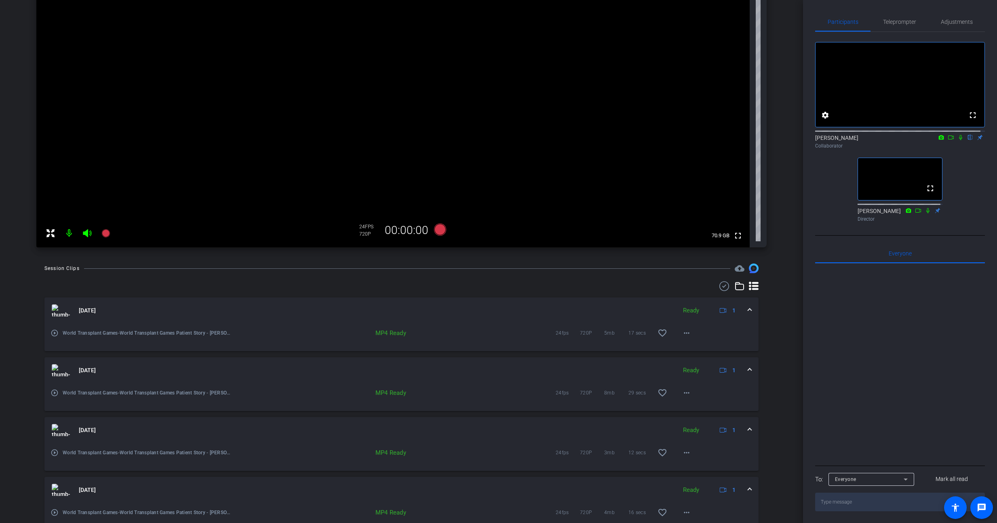
scroll to position [120, 0]
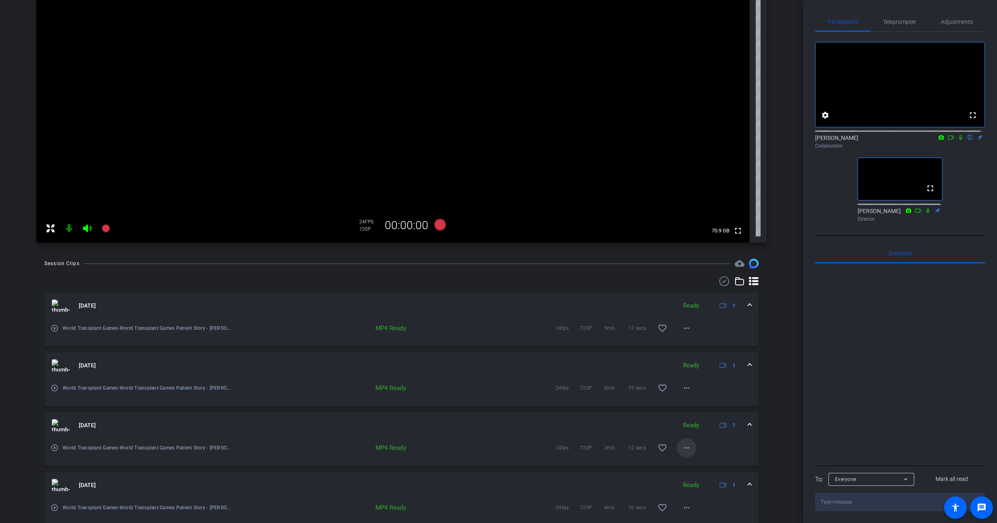
click at [683, 448] on mat-icon "more_horiz" at bounding box center [687, 448] width 10 height 10
click at [706, 353] on span "Share Original" at bounding box center [704, 351] width 49 height 10
click at [682, 446] on mat-icon "more_horiz" at bounding box center [687, 448] width 10 height 10
click at [708, 359] on span "Download MP4" at bounding box center [704, 361] width 49 height 10
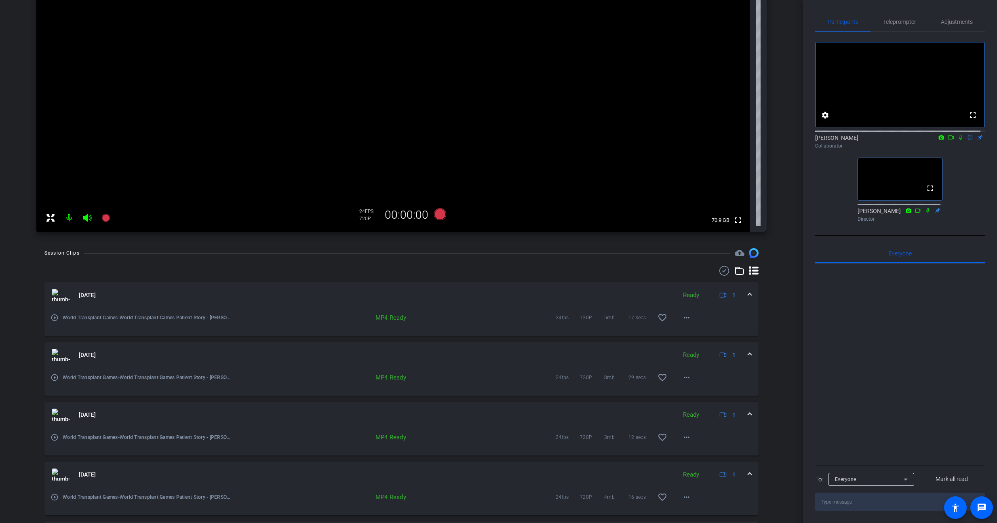
scroll to position [141, 0]
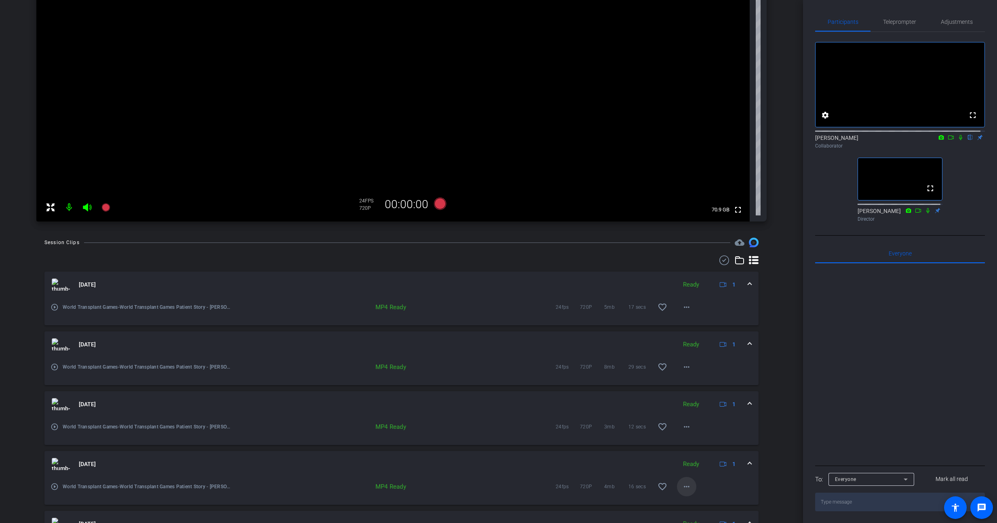
click at [685, 486] on mat-icon "more_horiz" at bounding box center [687, 487] width 10 height 10
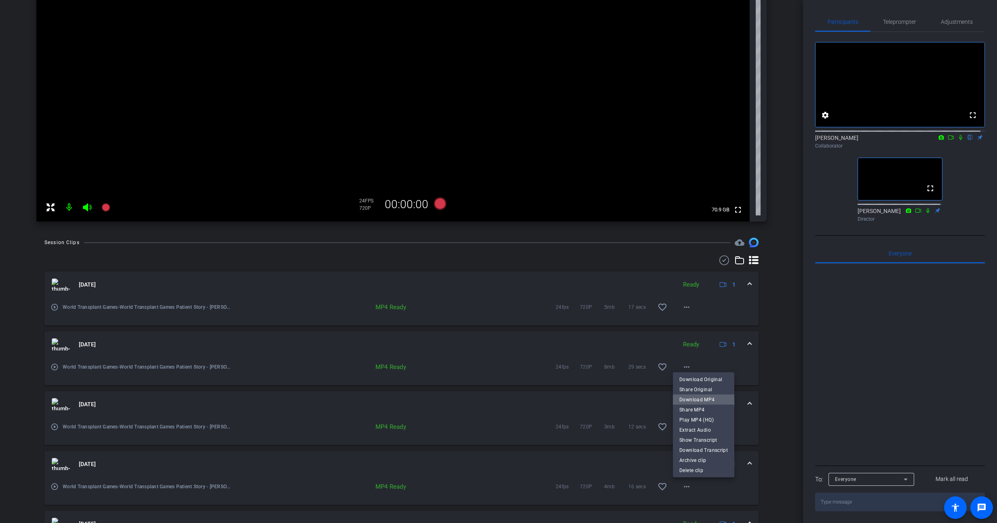
click at [717, 401] on span "Download MP4" at bounding box center [704, 400] width 49 height 10
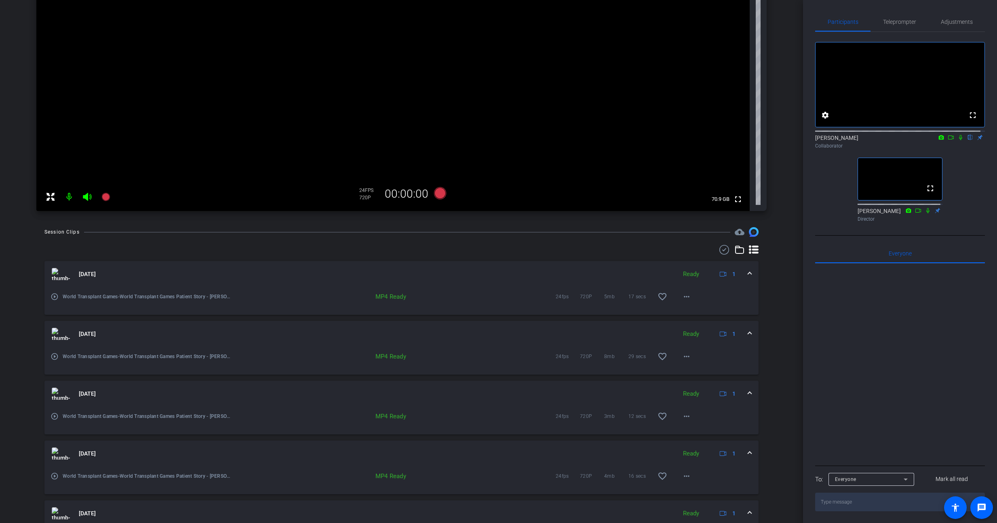
scroll to position [163, 0]
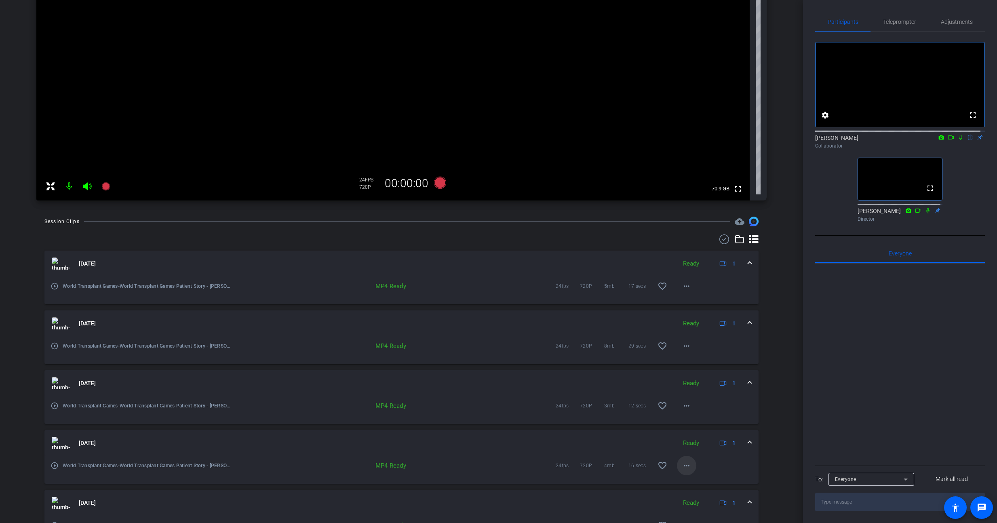
click at [682, 465] on mat-icon "more_horiz" at bounding box center [687, 466] width 10 height 10
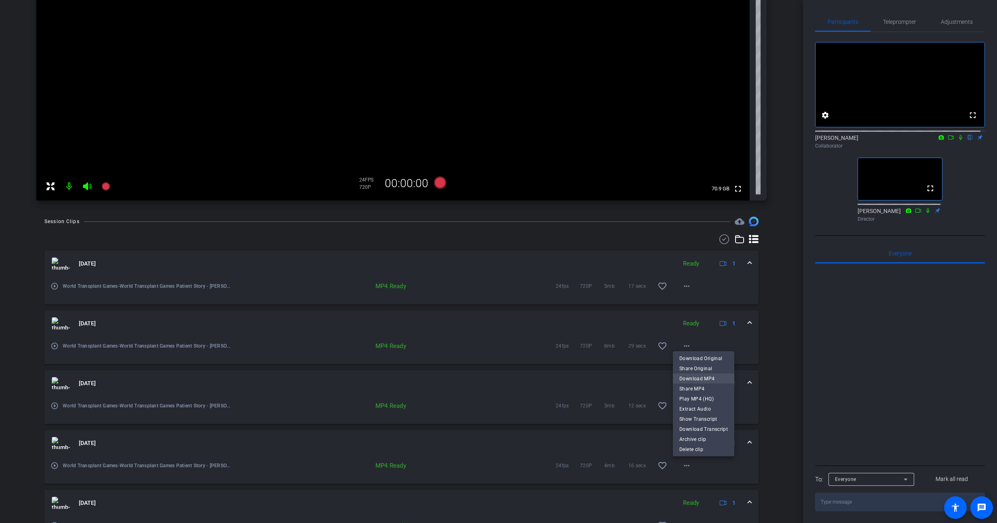
click at [711, 378] on span "Download MP4" at bounding box center [704, 379] width 49 height 10
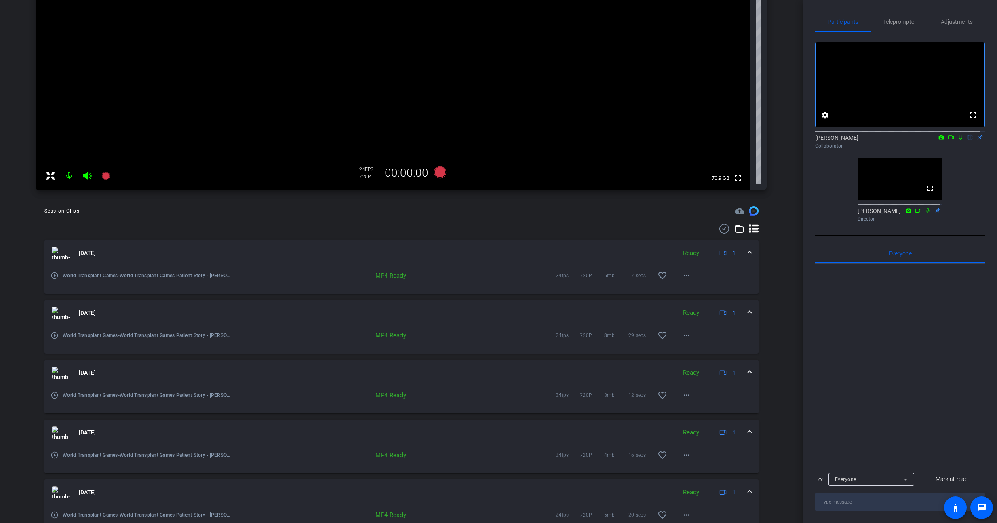
scroll to position [282, 0]
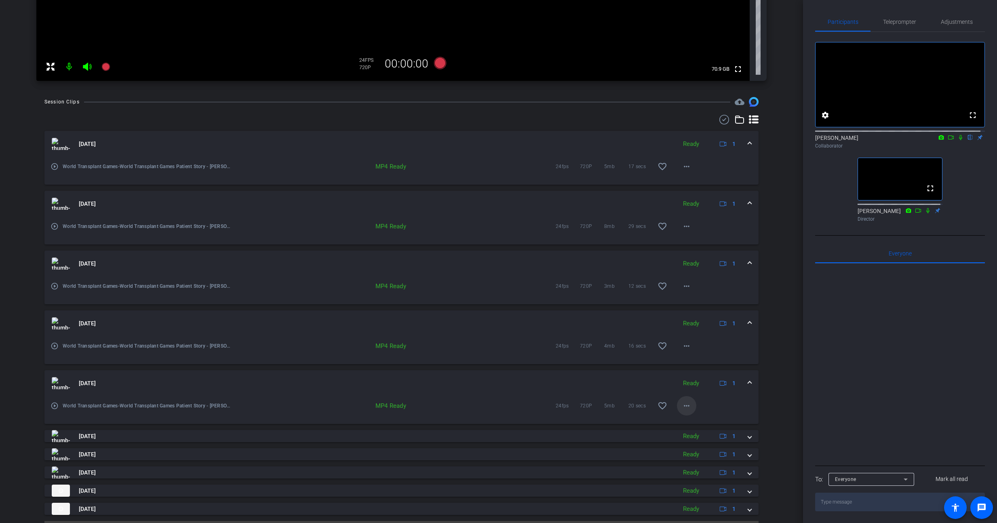
click at [687, 405] on mat-icon "more_horiz" at bounding box center [687, 406] width 10 height 10
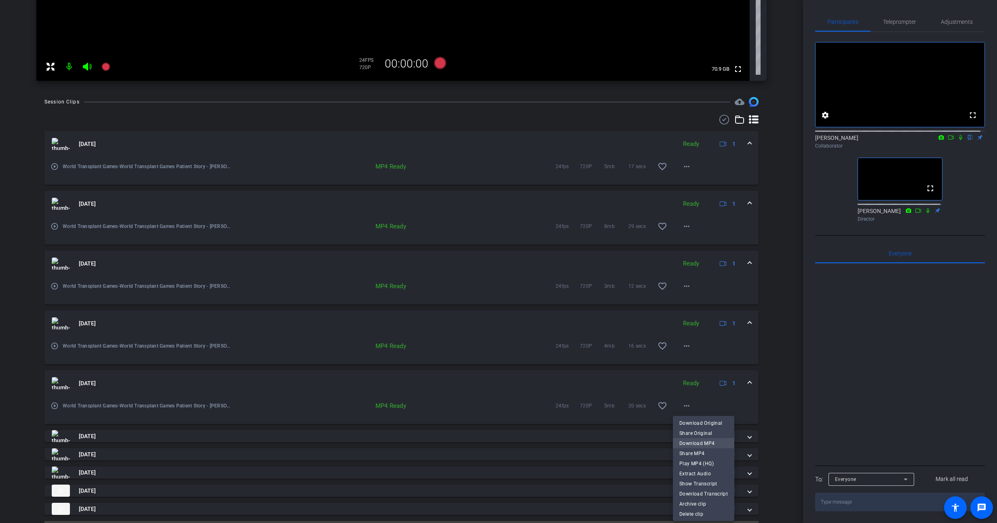
click at [714, 444] on span "Download MP4" at bounding box center [704, 443] width 49 height 10
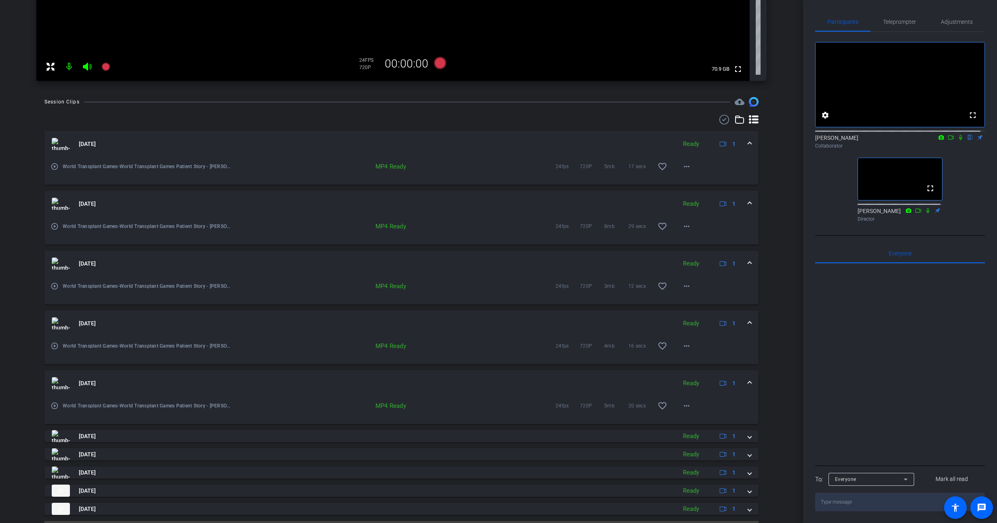
scroll to position [303, 0]
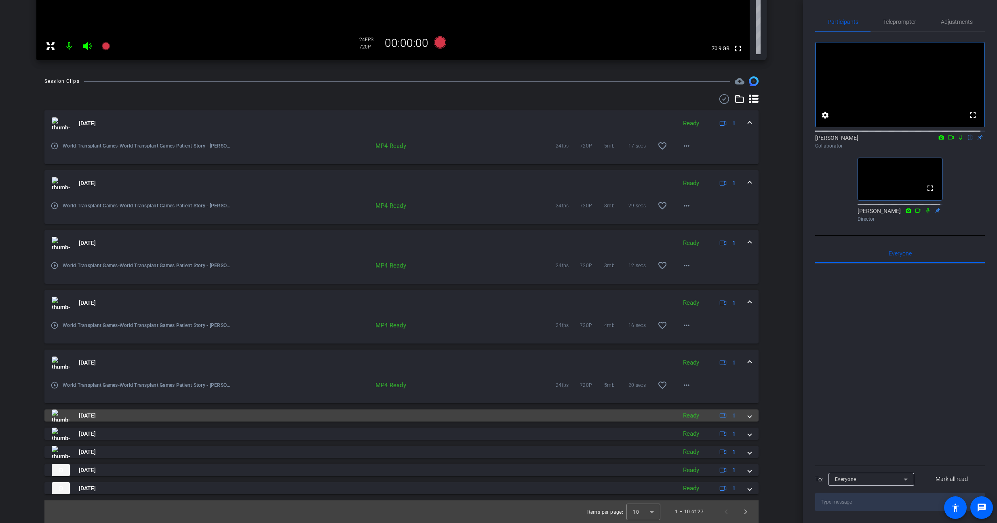
click at [689, 414] on div "Ready" at bounding box center [691, 415] width 24 height 9
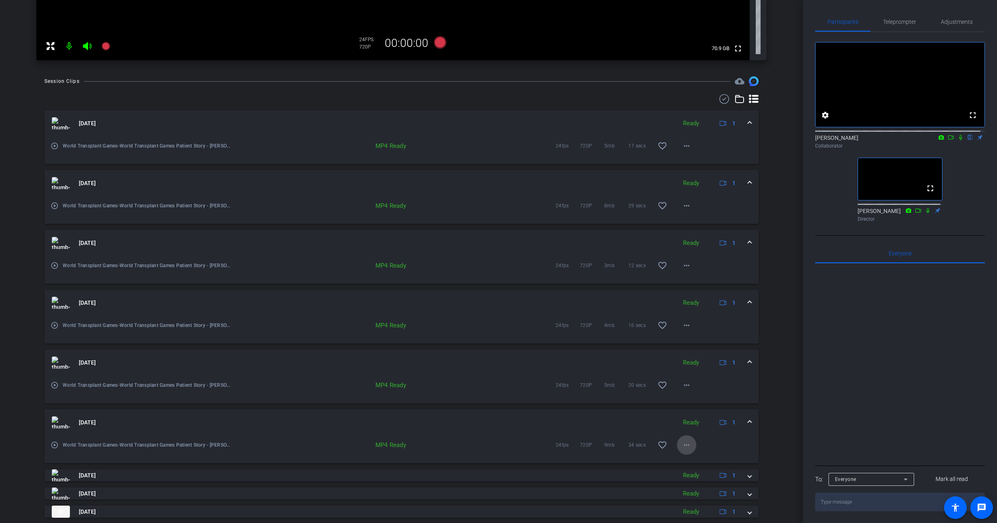
click at [682, 441] on mat-icon "more_horiz" at bounding box center [687, 445] width 10 height 10
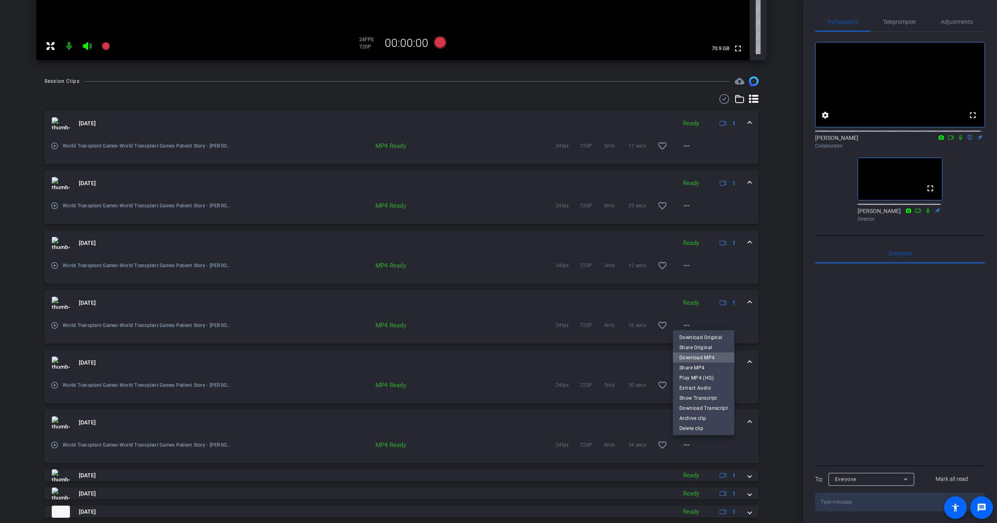
click at [718, 360] on span "Download MP4" at bounding box center [704, 358] width 49 height 10
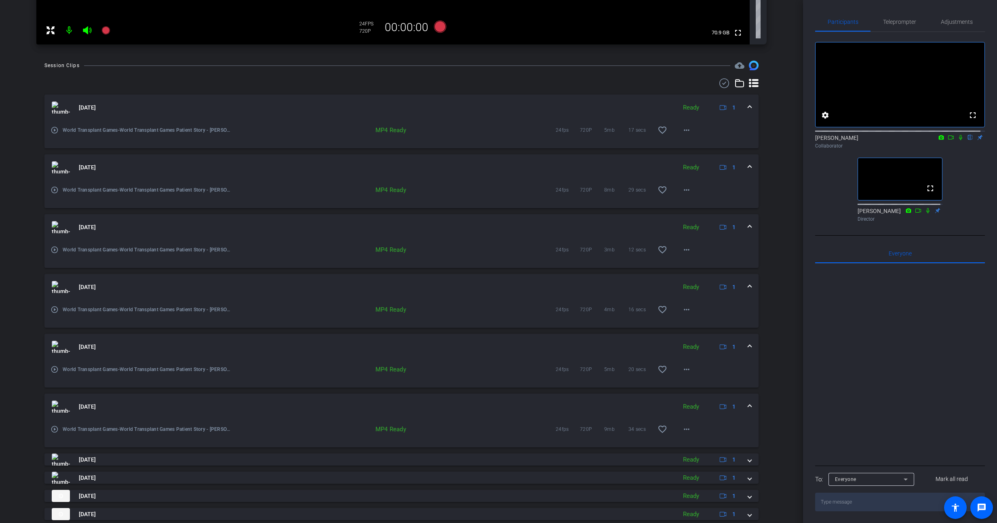
scroll to position [327, 0]
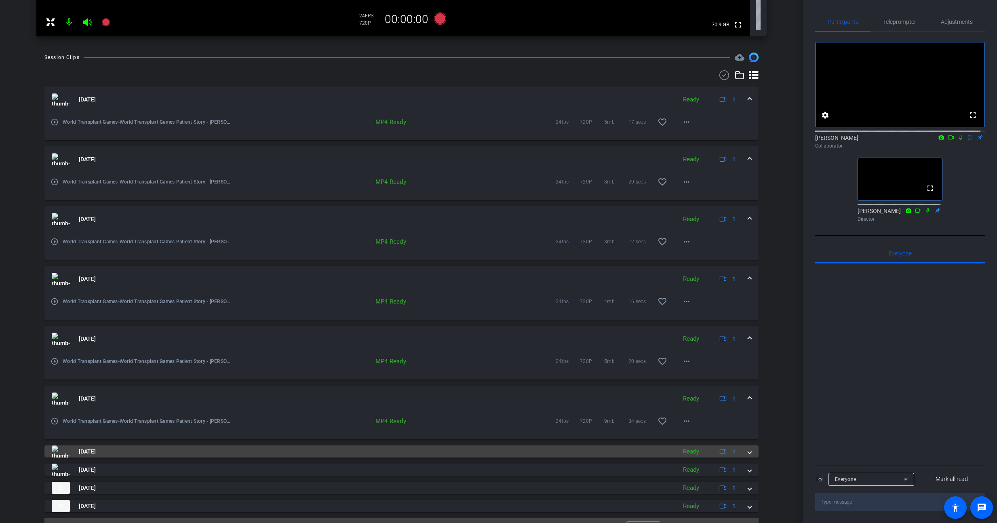
click at [684, 448] on div "Ready" at bounding box center [691, 451] width 24 height 9
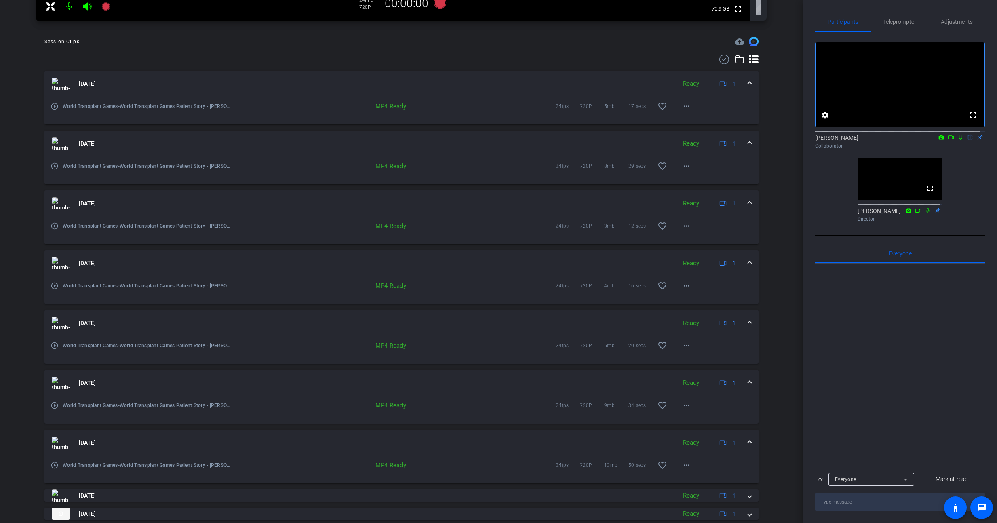
scroll to position [365, 0]
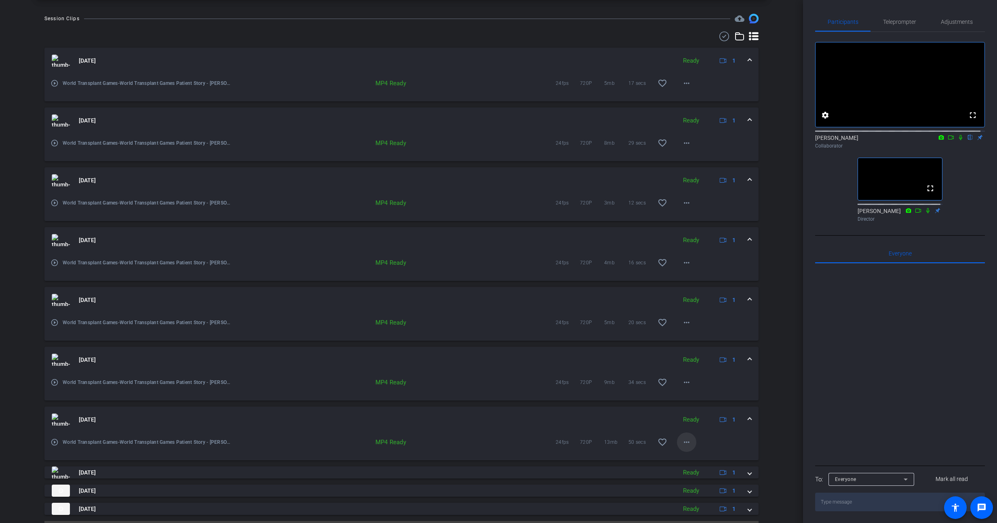
click at [682, 438] on mat-icon "more_horiz" at bounding box center [687, 442] width 10 height 10
click at [708, 353] on span "Download MP4" at bounding box center [704, 355] width 49 height 10
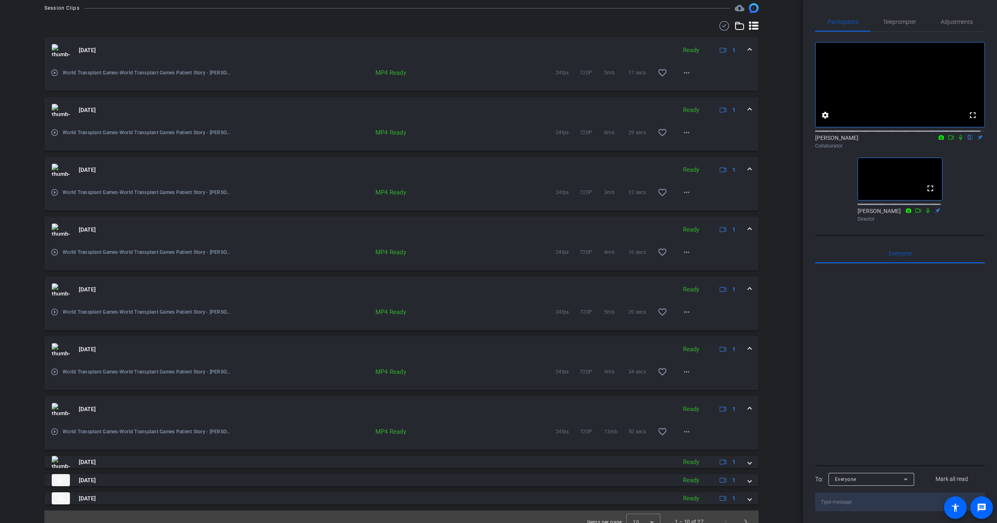
scroll to position [386, 0]
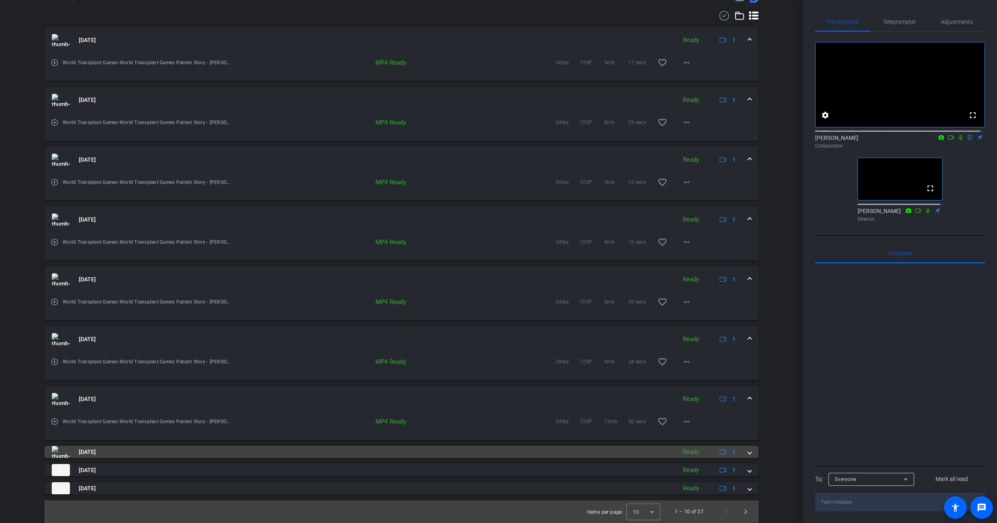
click at [687, 451] on div "Ready" at bounding box center [691, 452] width 24 height 9
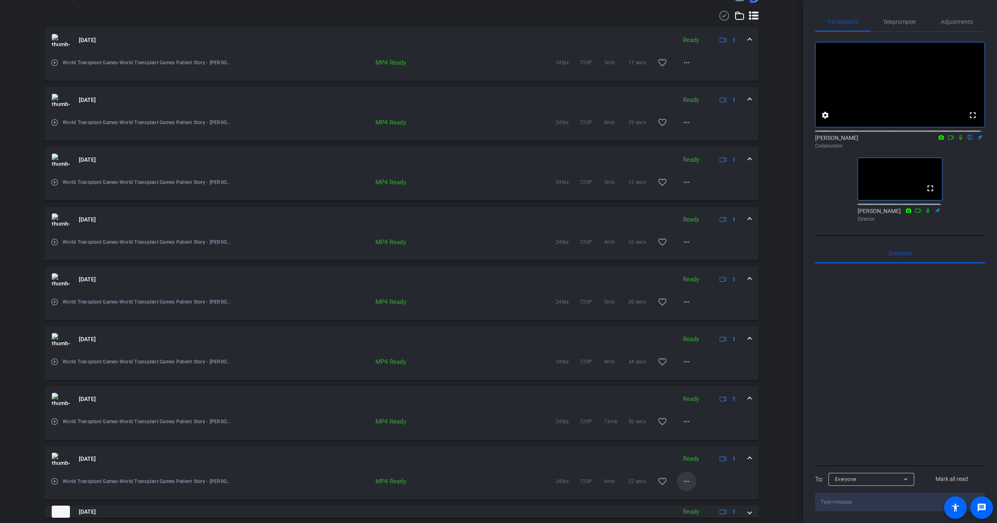
click at [684, 475] on span at bounding box center [686, 481] width 19 height 19
click at [709, 396] on span "Download MP4" at bounding box center [704, 394] width 49 height 10
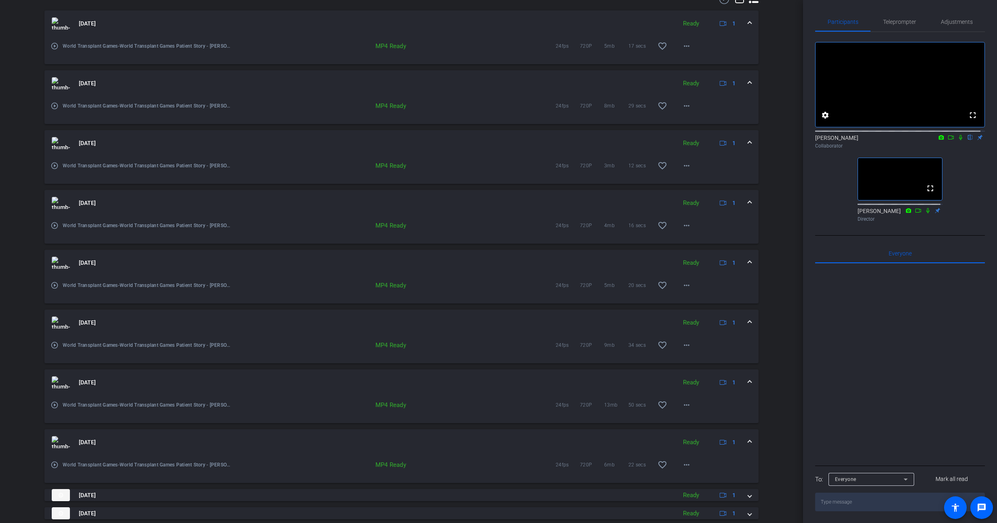
scroll to position [428, 0]
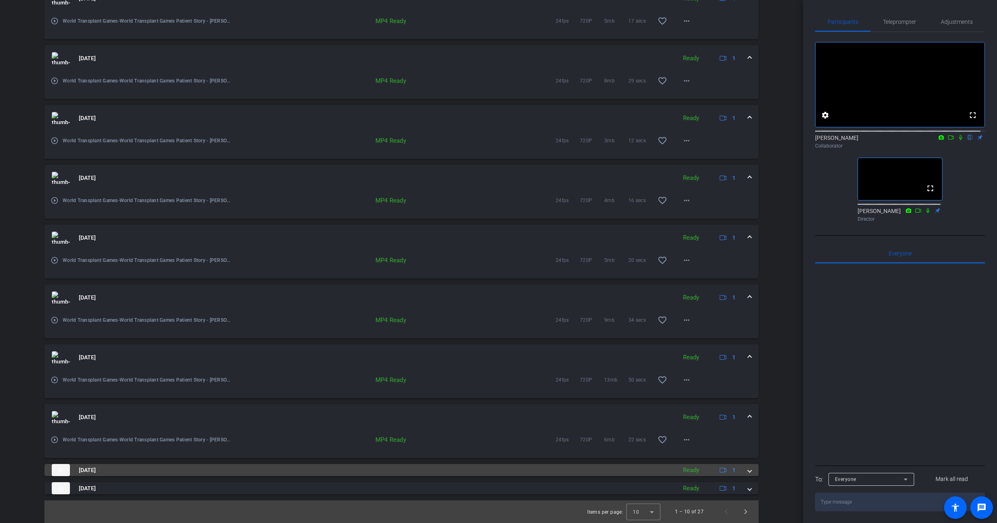
click at [687, 467] on div "Ready" at bounding box center [691, 470] width 24 height 9
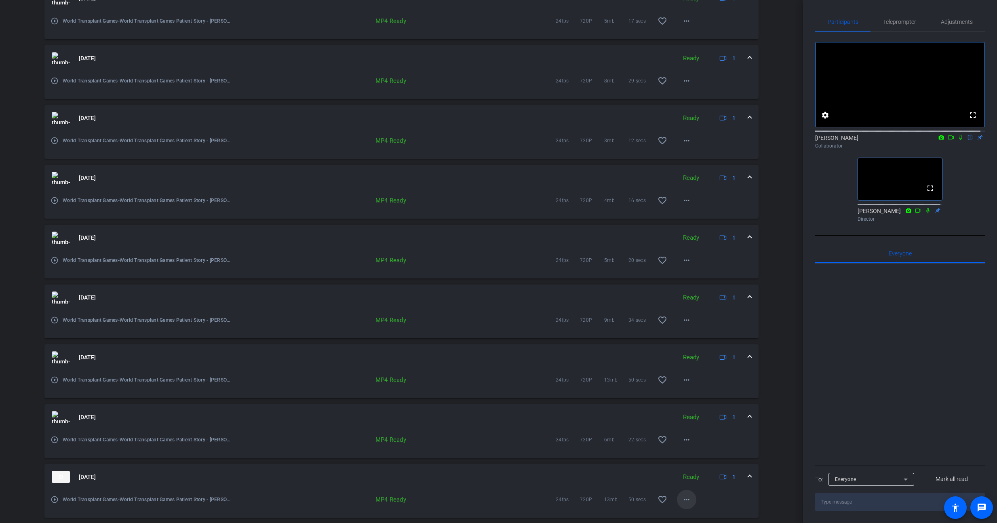
click at [682, 499] on mat-icon "more_horiz" at bounding box center [687, 500] width 10 height 10
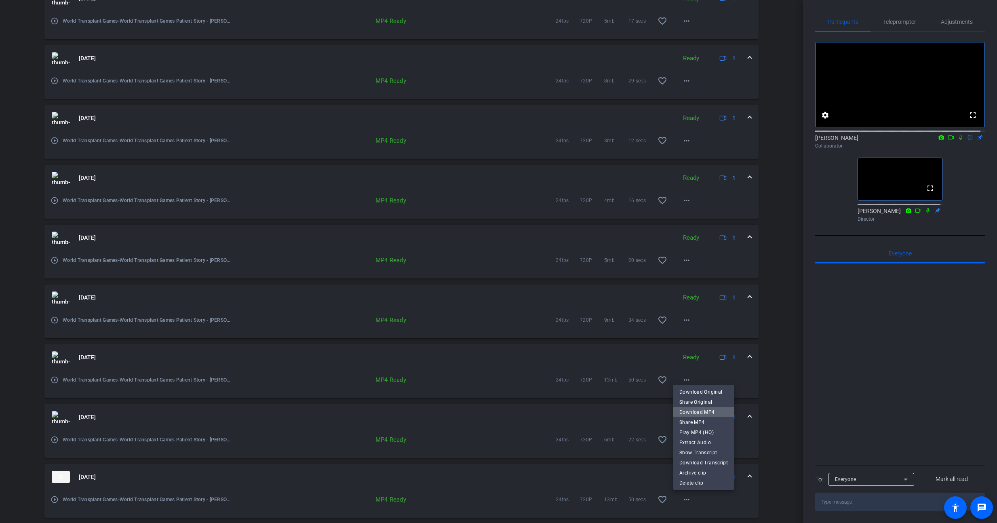
click at [716, 412] on span "Download MP4" at bounding box center [704, 413] width 49 height 10
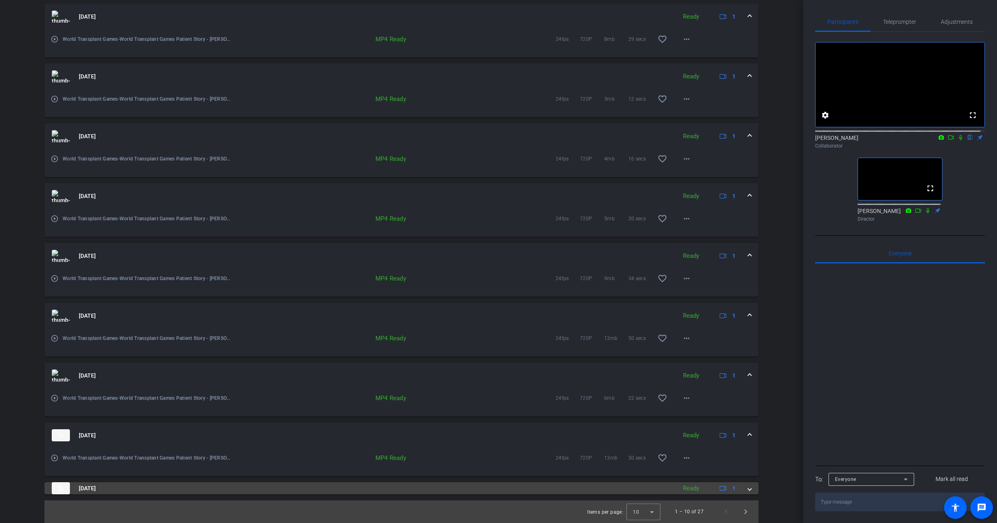
click at [687, 488] on div "Ready" at bounding box center [691, 488] width 24 height 9
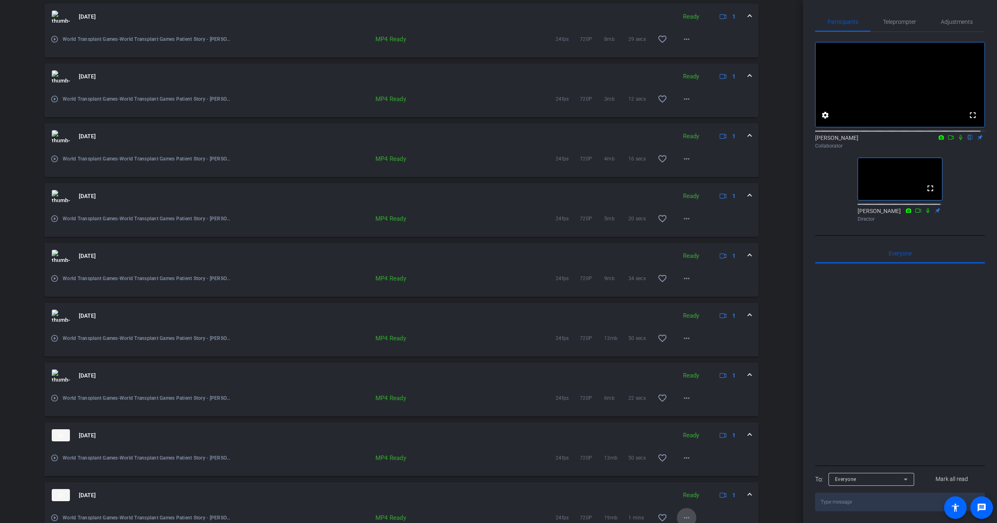
click at [682, 517] on mat-icon "more_horiz" at bounding box center [687, 518] width 10 height 10
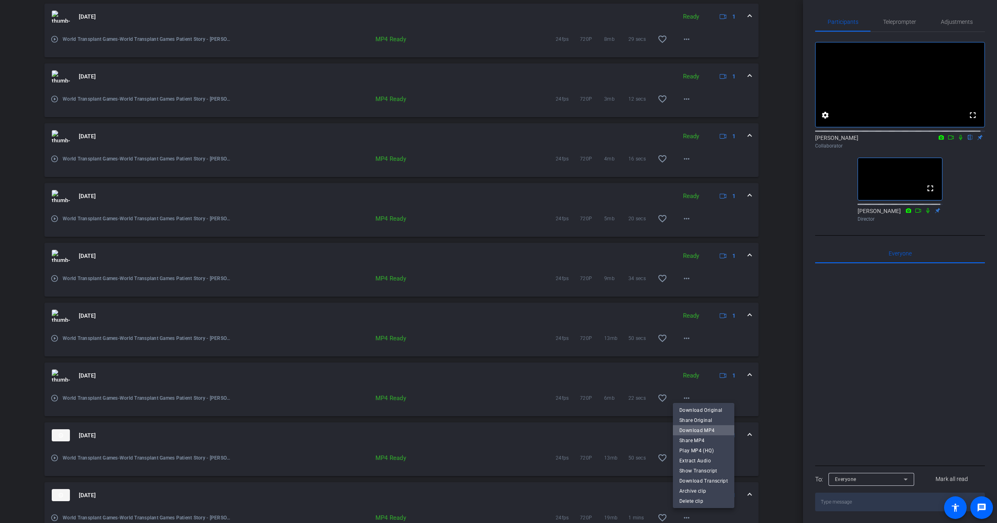
click at [706, 431] on span "Download MP4" at bounding box center [704, 431] width 49 height 10
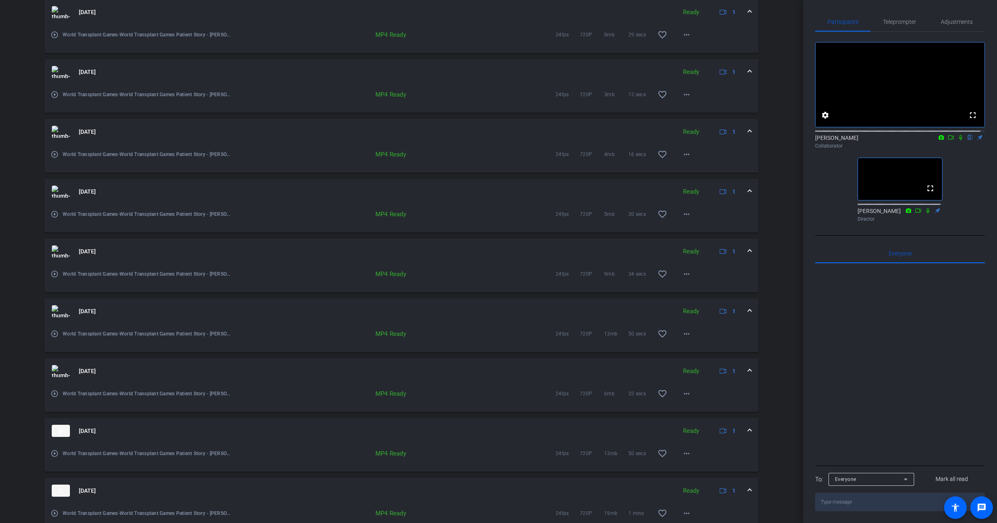
scroll to position [511, 0]
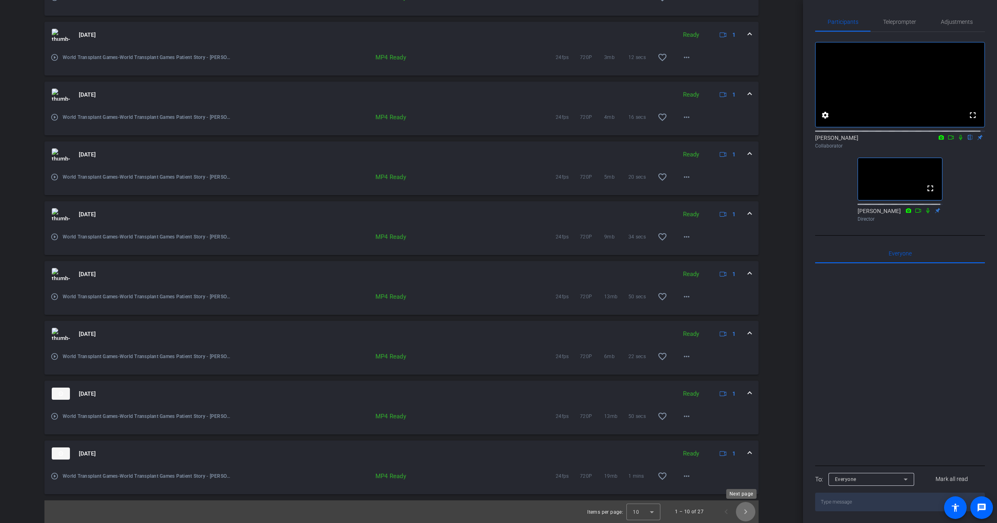
click at [740, 509] on span "Next page" at bounding box center [745, 511] width 19 height 19
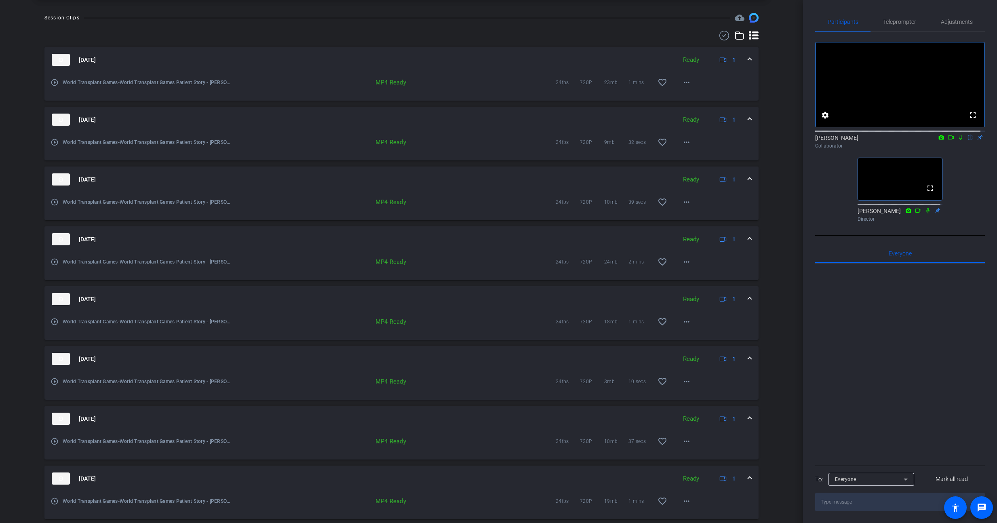
scroll to position [321, 0]
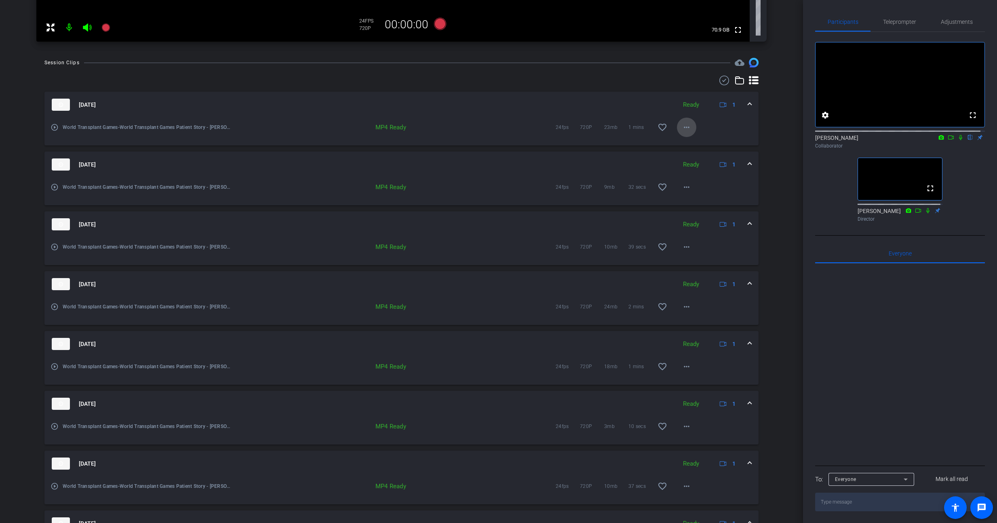
click at [684, 130] on mat-icon "more_horiz" at bounding box center [687, 127] width 10 height 10
click at [709, 165] on span "Download MP4" at bounding box center [704, 165] width 49 height 10
click at [684, 192] on span at bounding box center [686, 186] width 19 height 19
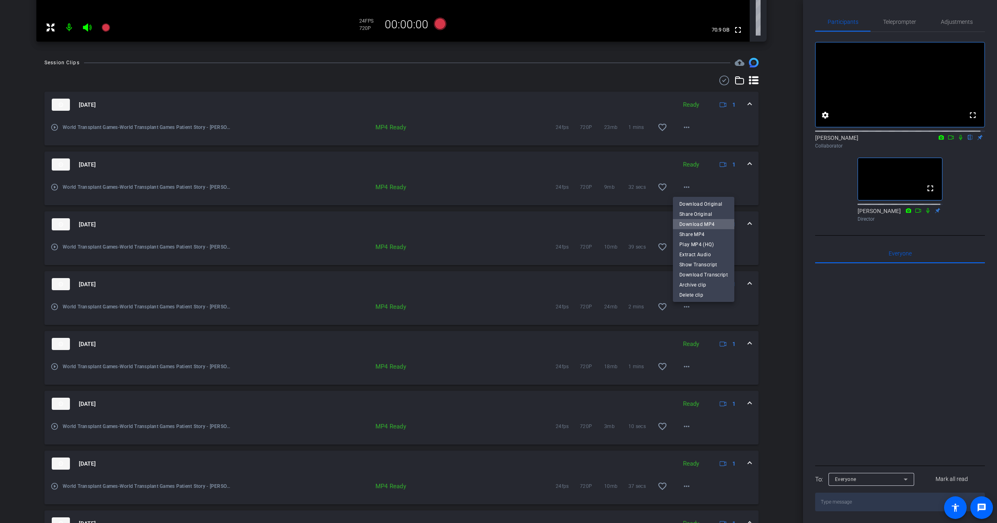
click at [707, 220] on span "Download MP4" at bounding box center [704, 225] width 49 height 10
click at [683, 246] on mat-icon "more_horiz" at bounding box center [687, 247] width 10 height 10
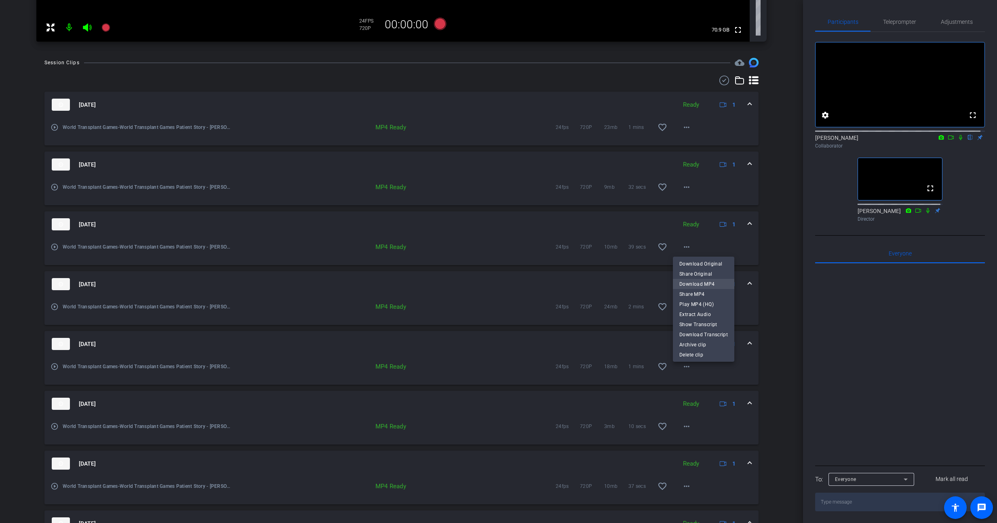
click at [704, 282] on span "Download MP4" at bounding box center [704, 284] width 49 height 10
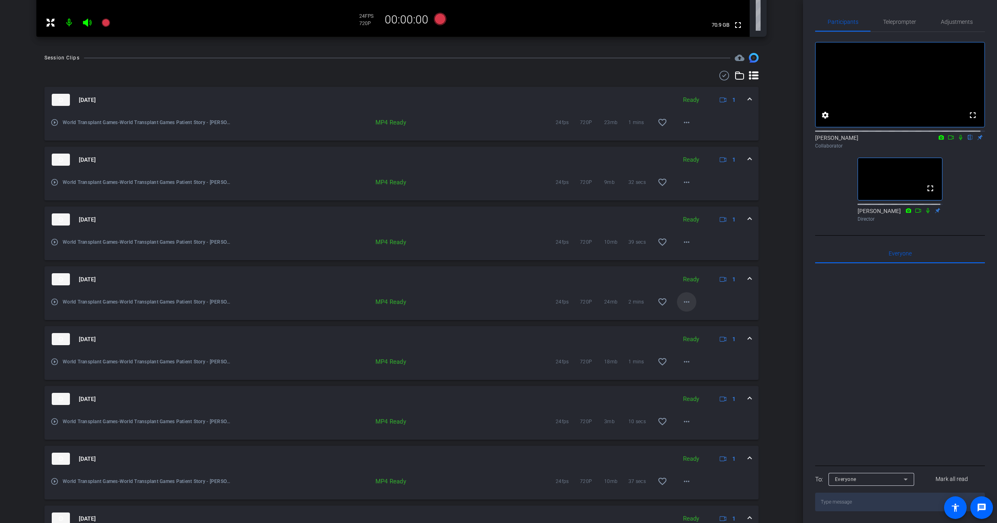
scroll to position [332, 0]
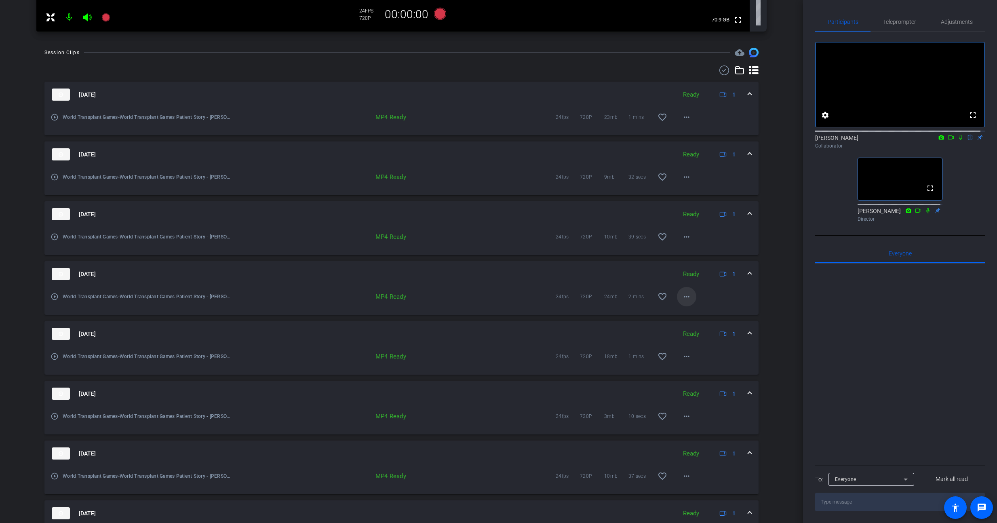
click at [687, 298] on span at bounding box center [686, 296] width 19 height 19
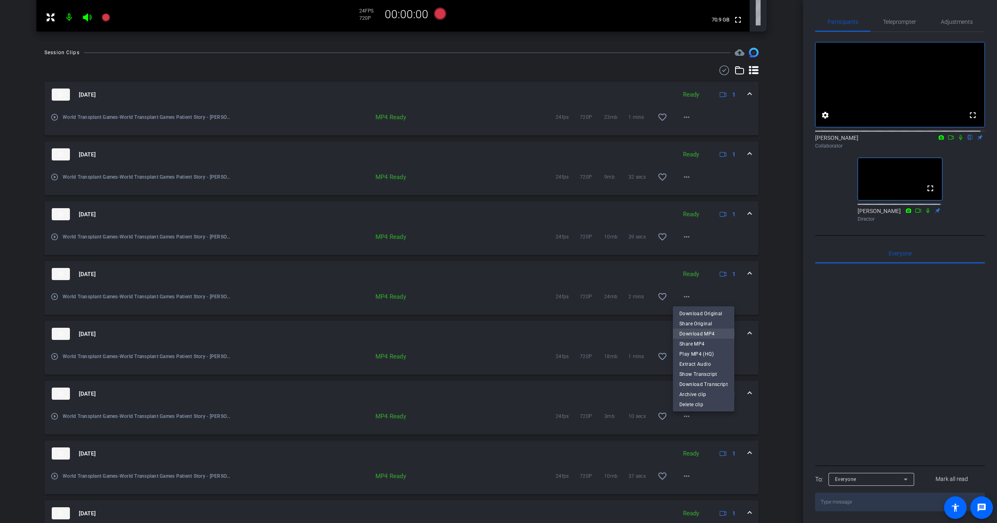
click at [703, 332] on span "Download MP4" at bounding box center [704, 334] width 49 height 10
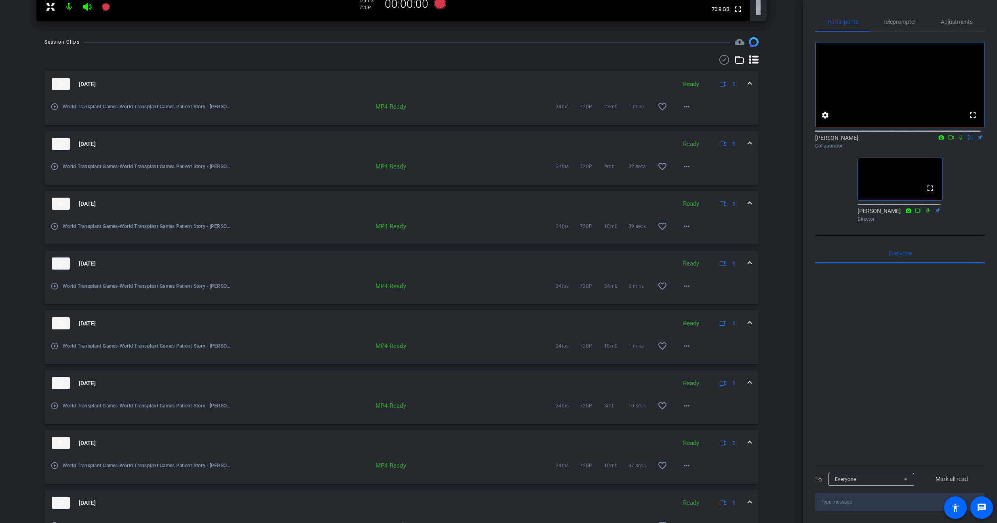
scroll to position [353, 0]
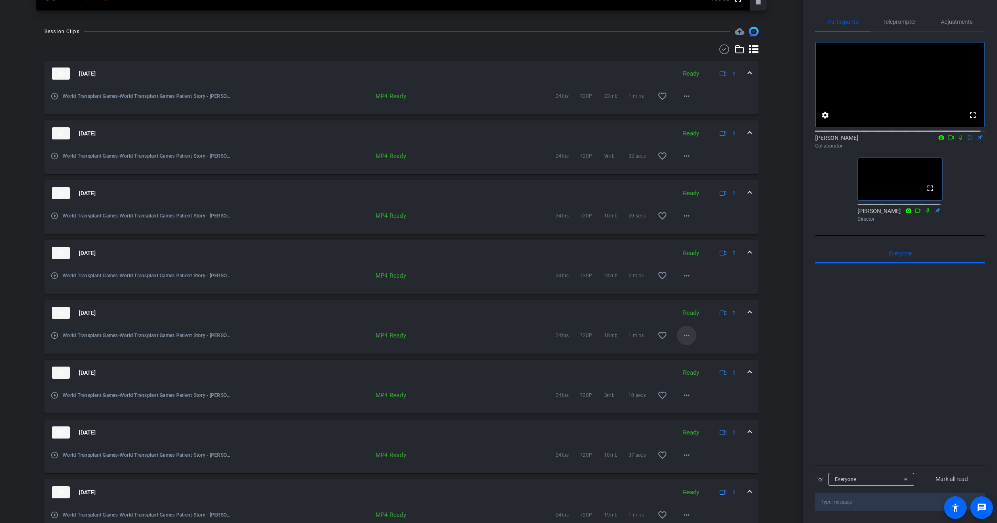
click at [682, 334] on mat-icon "more_horiz" at bounding box center [687, 336] width 10 height 10
click at [714, 371] on span "Download MP4" at bounding box center [704, 373] width 49 height 10
click at [682, 397] on mat-icon "more_horiz" at bounding box center [687, 396] width 10 height 10
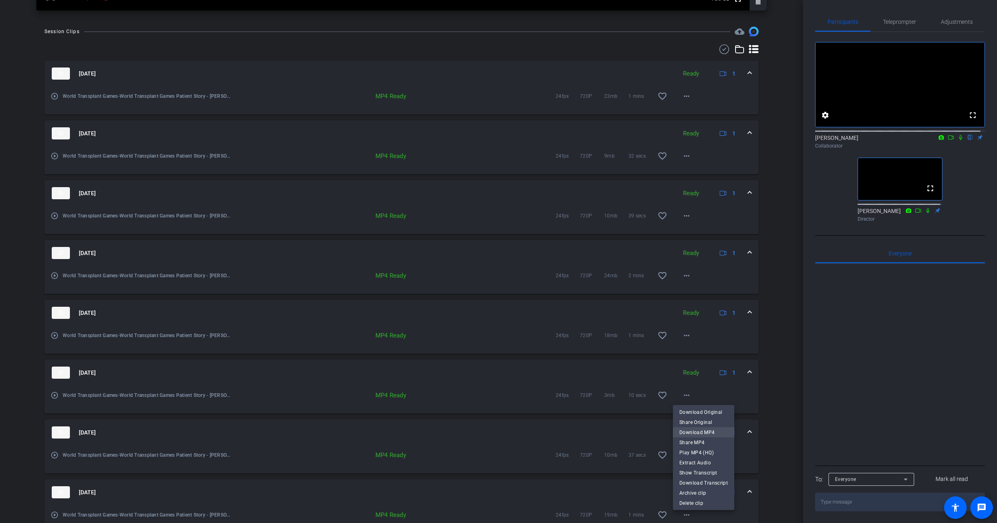
click at [716, 430] on span "Download MP4" at bounding box center [704, 433] width 49 height 10
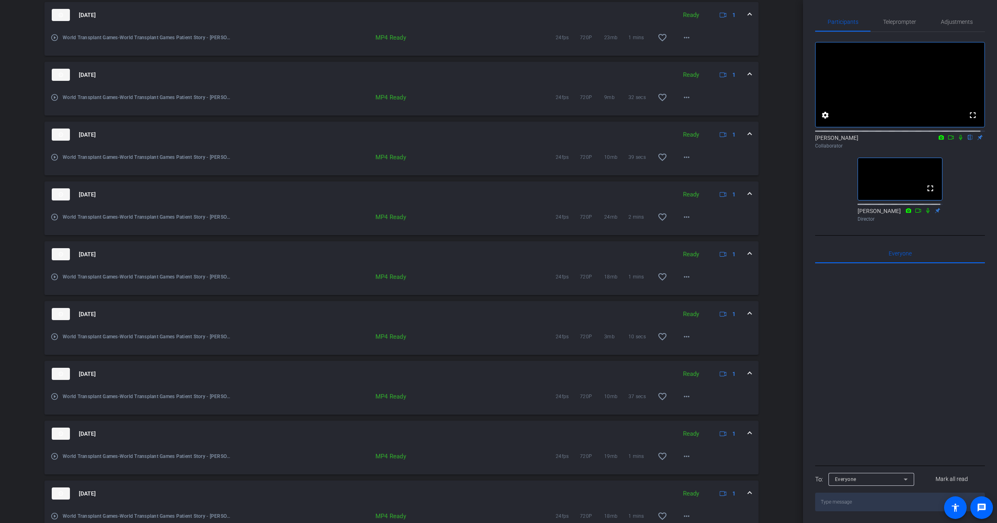
scroll to position [416, 0]
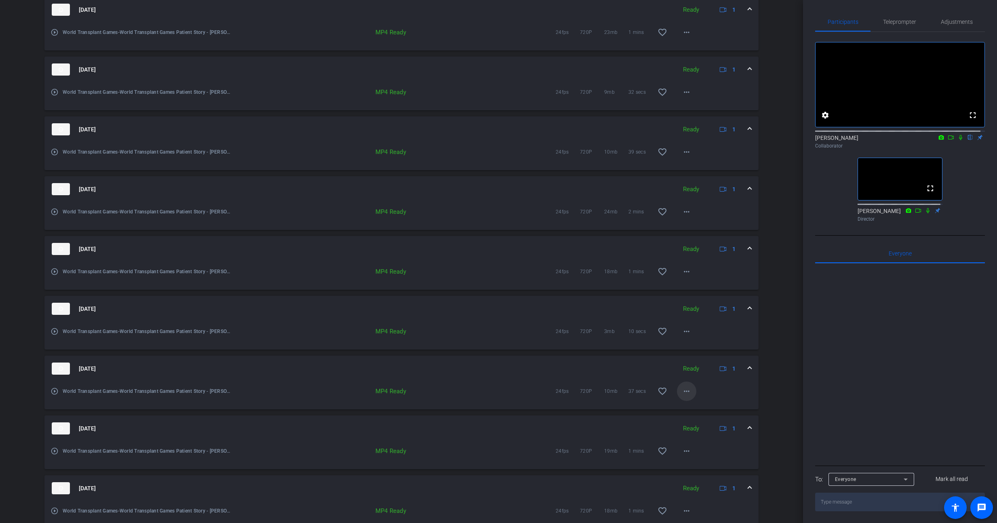
click at [687, 391] on mat-icon "more_horiz" at bounding box center [687, 391] width 10 height 10
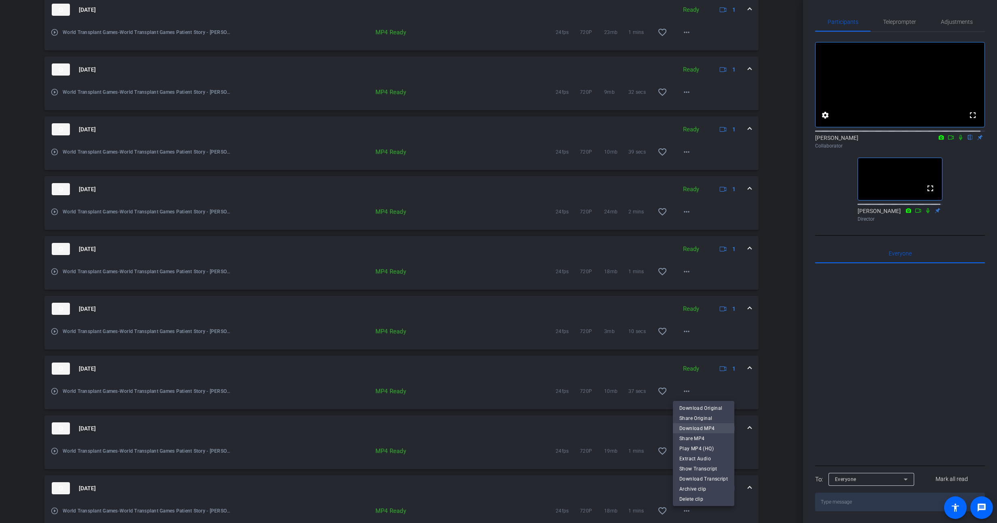
click at [710, 426] on span "Download MP4" at bounding box center [704, 429] width 49 height 10
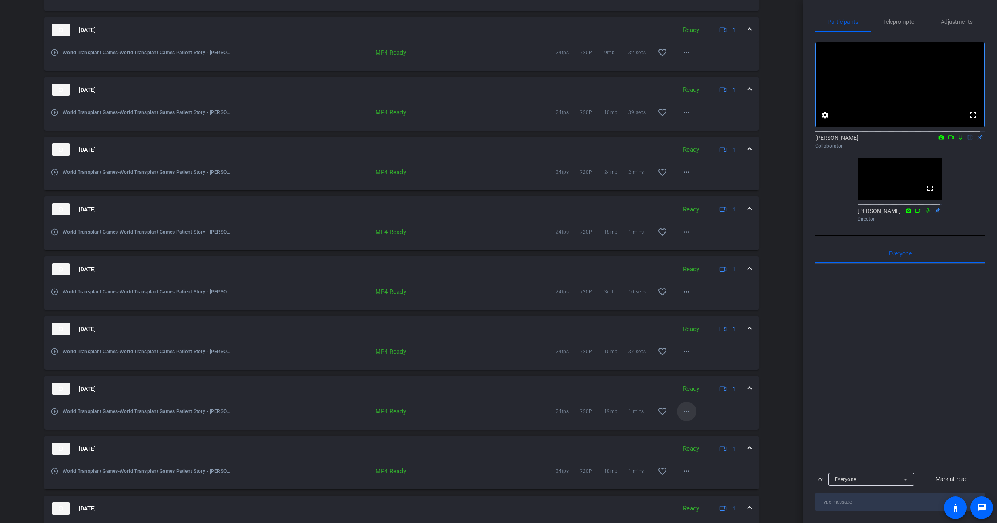
click at [685, 413] on mat-icon "more_horiz" at bounding box center [687, 412] width 10 height 10
click at [717, 322] on span "Download MP4" at bounding box center [704, 324] width 49 height 10
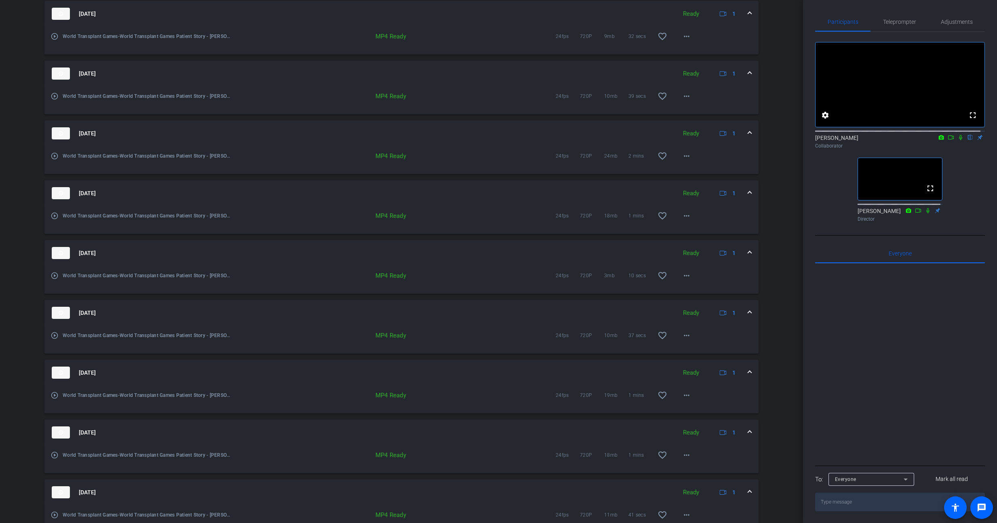
scroll to position [490, 0]
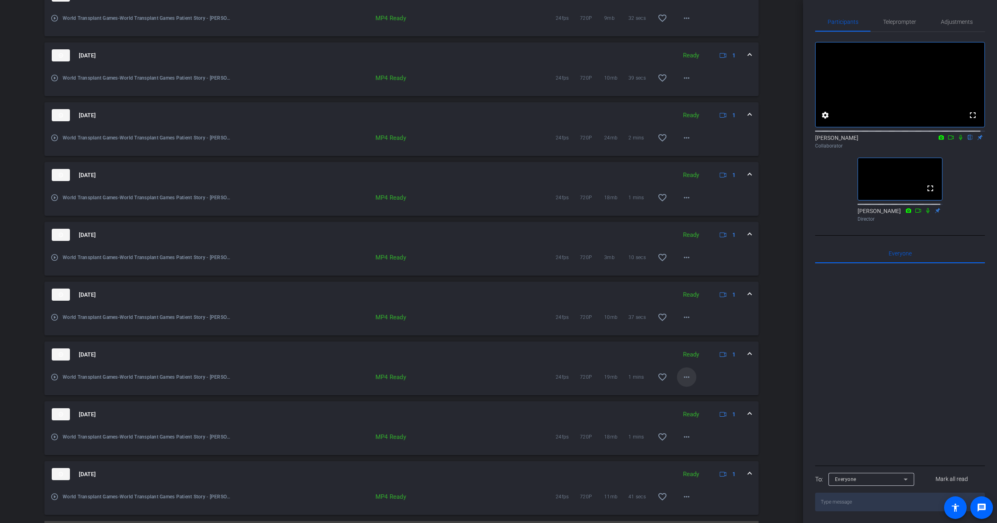
click at [682, 379] on mat-icon "more_horiz" at bounding box center [687, 377] width 10 height 10
click at [714, 413] on span "Download MP4" at bounding box center [704, 415] width 49 height 10
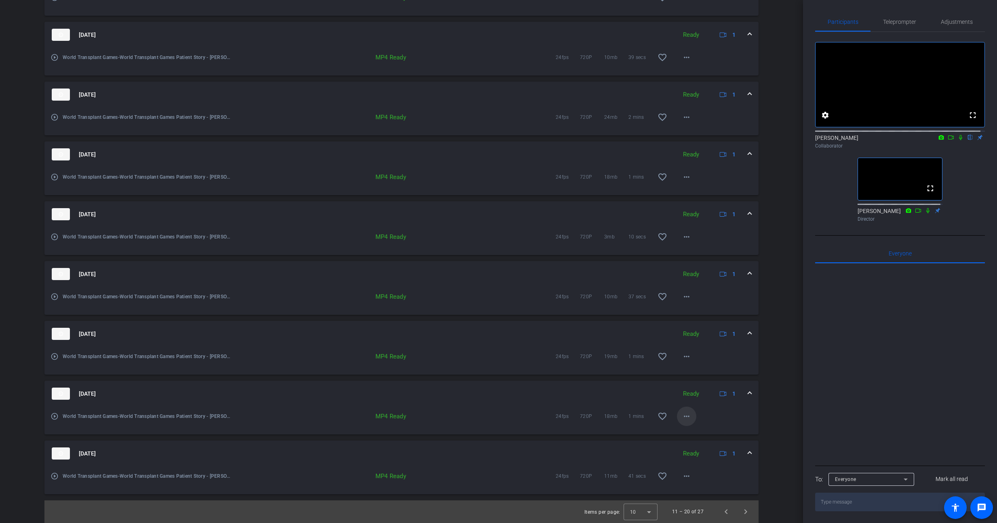
click at [682, 419] on mat-icon "more_horiz" at bounding box center [687, 417] width 10 height 10
click at [711, 332] on span "Download MP4" at bounding box center [704, 329] width 49 height 10
click at [684, 473] on mat-icon "more_horiz" at bounding box center [687, 476] width 10 height 10
click at [710, 387] on span "Download MP4" at bounding box center [704, 389] width 49 height 10
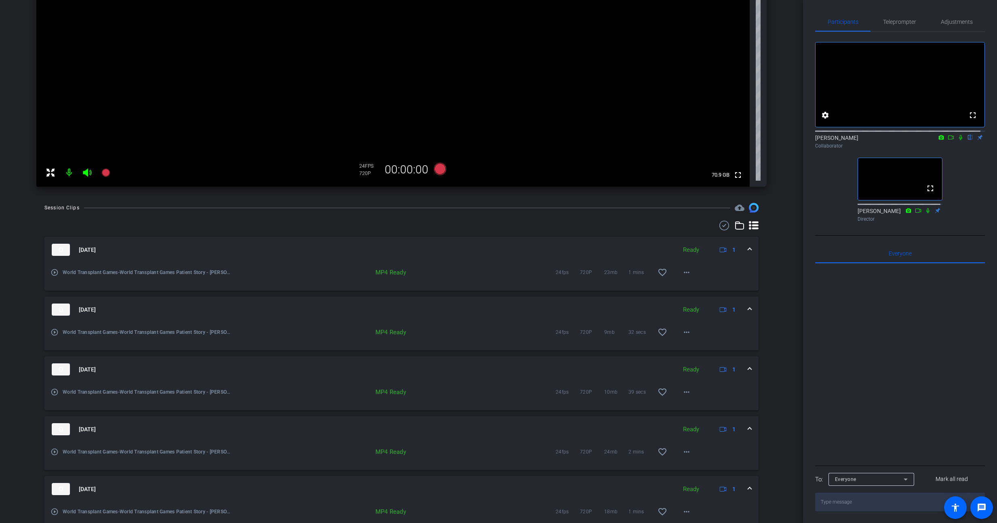
scroll to position [47, 0]
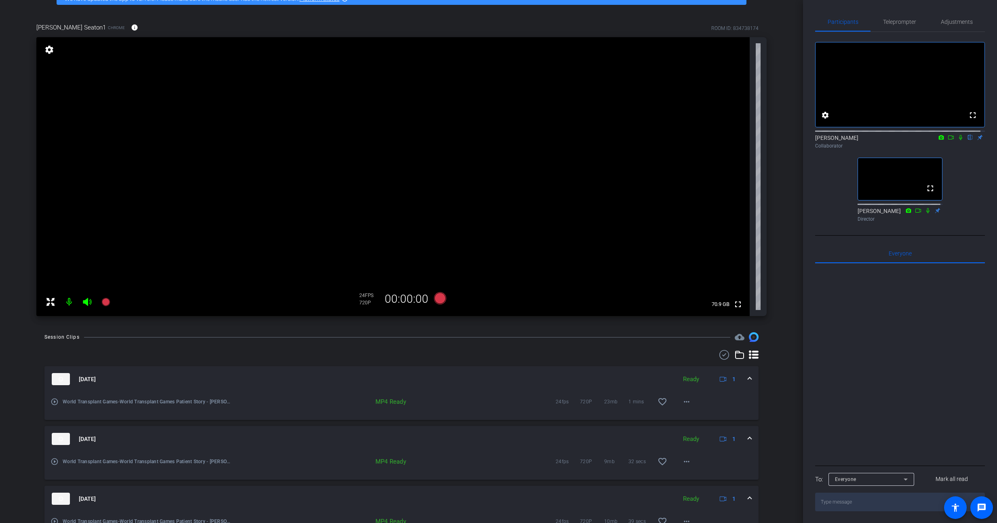
click at [736, 357] on icon at bounding box center [740, 355] width 10 height 10
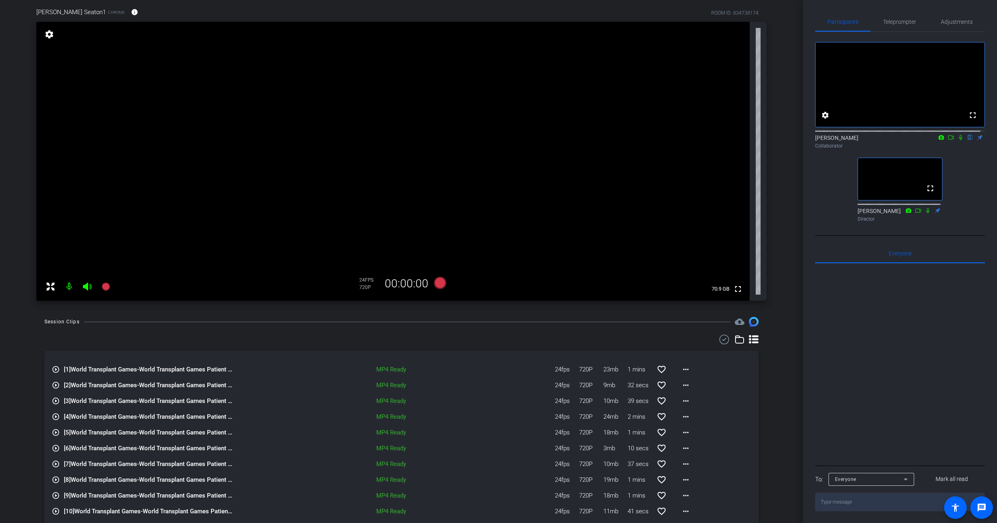
scroll to position [88, 0]
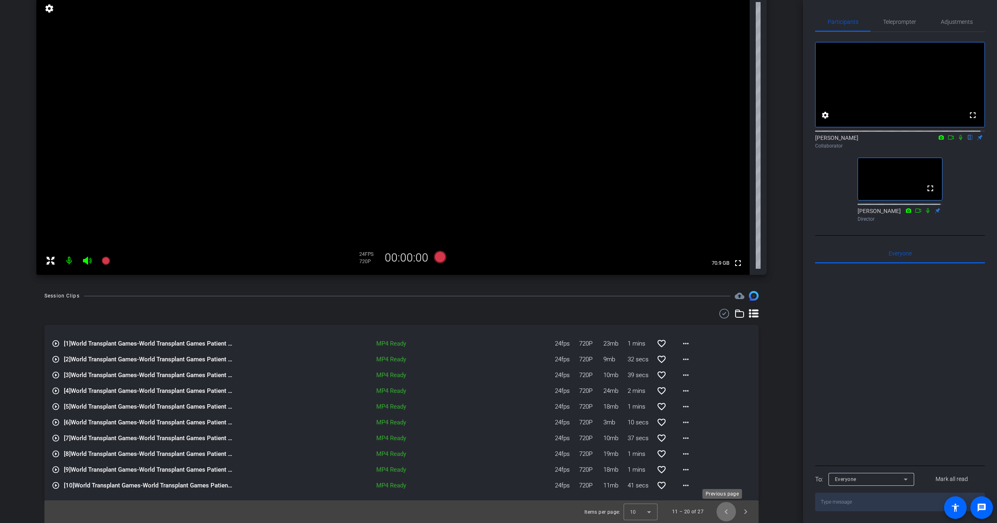
click at [723, 512] on span "Previous page" at bounding box center [726, 511] width 19 height 19
click at [723, 511] on span "Previous page" at bounding box center [726, 511] width 19 height 19
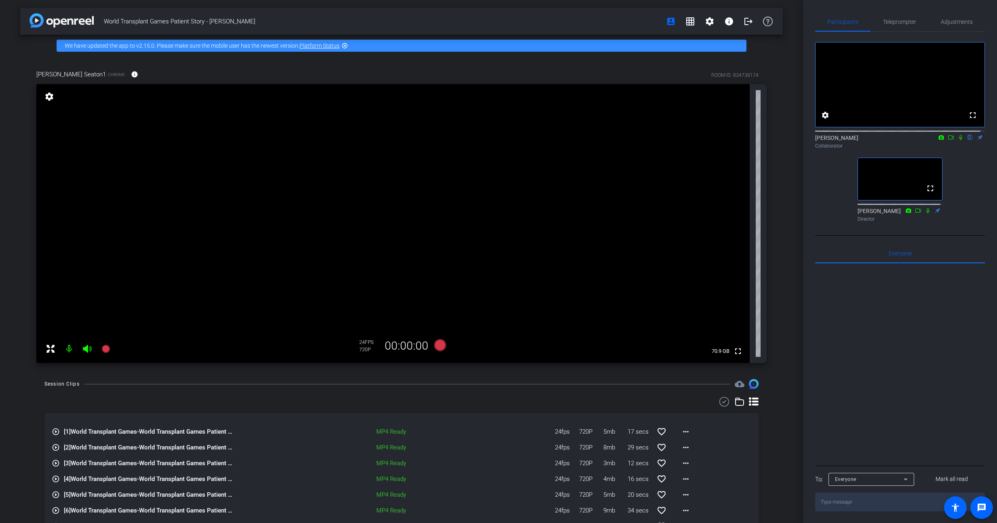
click at [748, 408] on div "play_circle_outline [1] World Transplant Games-World Transplant Games Patient S…" at bounding box center [401, 504] width 714 height 214
click at [749, 405] on icon at bounding box center [754, 401] width 10 height 8
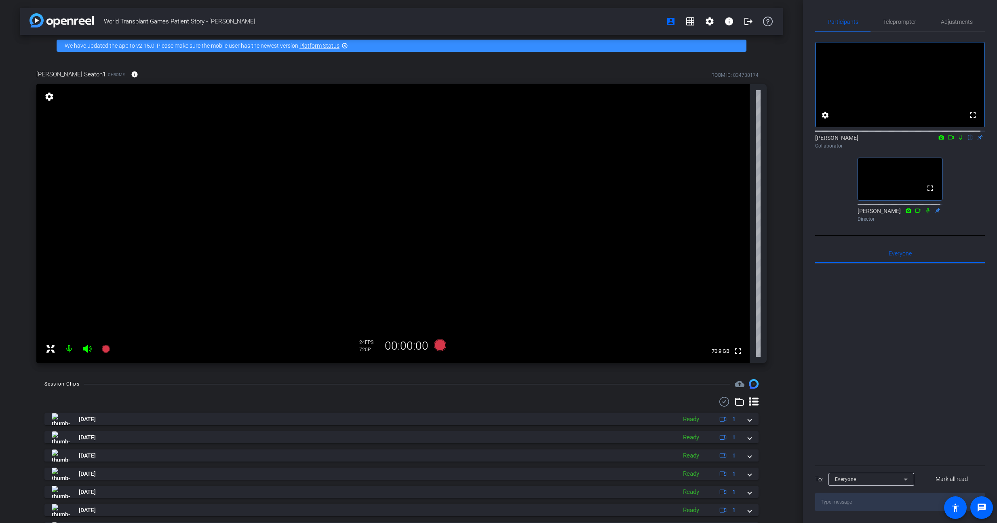
scroll to position [95, 0]
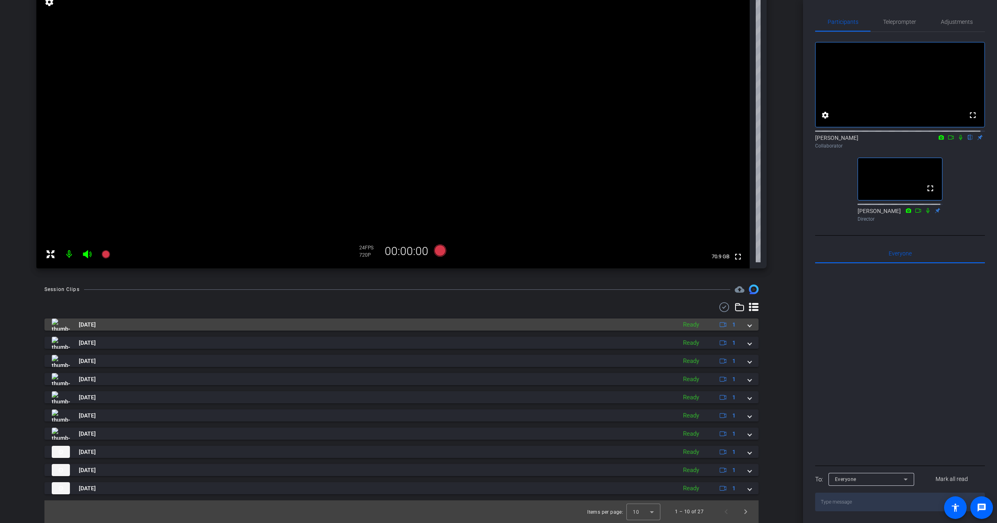
click at [748, 326] on mat-expansion-panel-header "[DATE] Ready 1" at bounding box center [401, 325] width 714 height 12
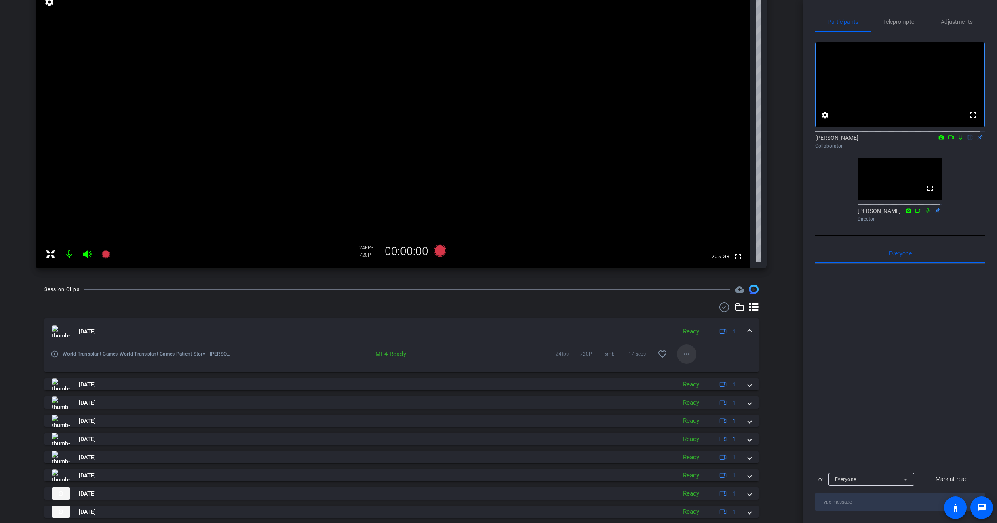
click at [684, 349] on mat-icon "more_horiz" at bounding box center [687, 354] width 10 height 10
click at [713, 389] on span "Download MP4" at bounding box center [704, 391] width 49 height 10
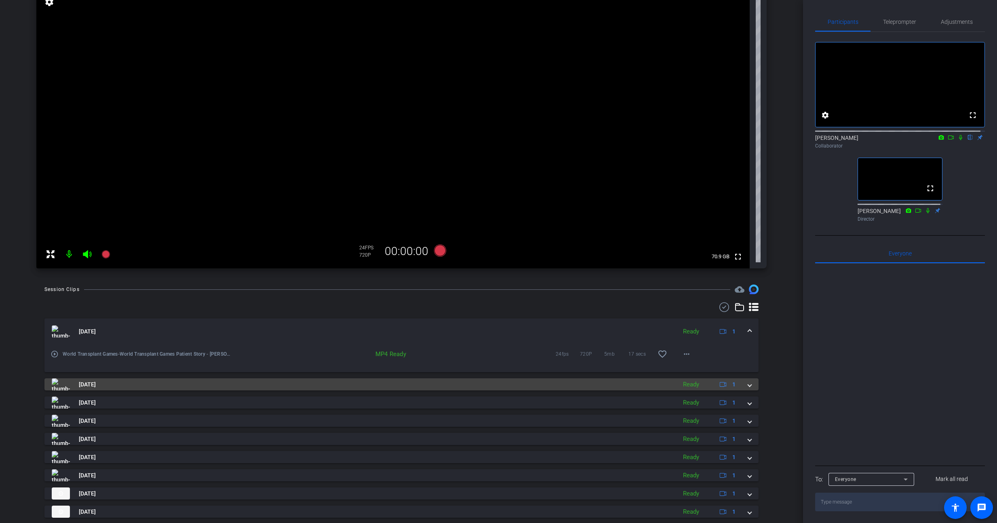
click at [749, 384] on mat-expansion-panel-header "[DATE] Ready 1" at bounding box center [401, 384] width 714 height 12
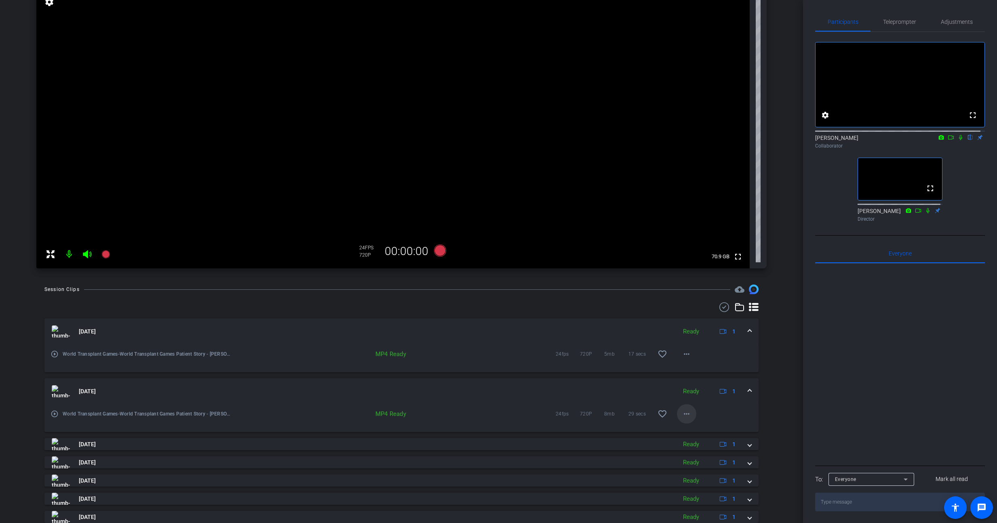
click at [677, 416] on span at bounding box center [686, 413] width 19 height 19
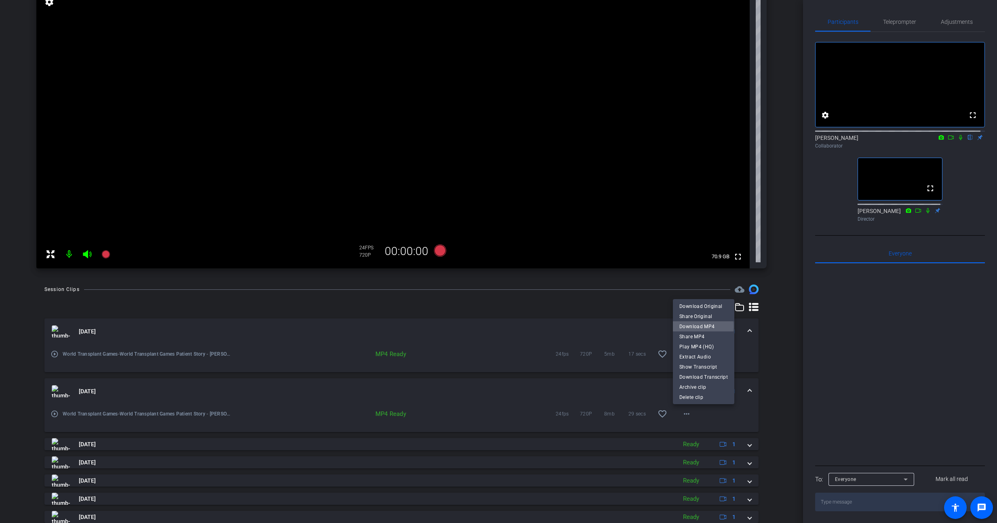
click at [701, 326] on span "Download MP4" at bounding box center [704, 327] width 49 height 10
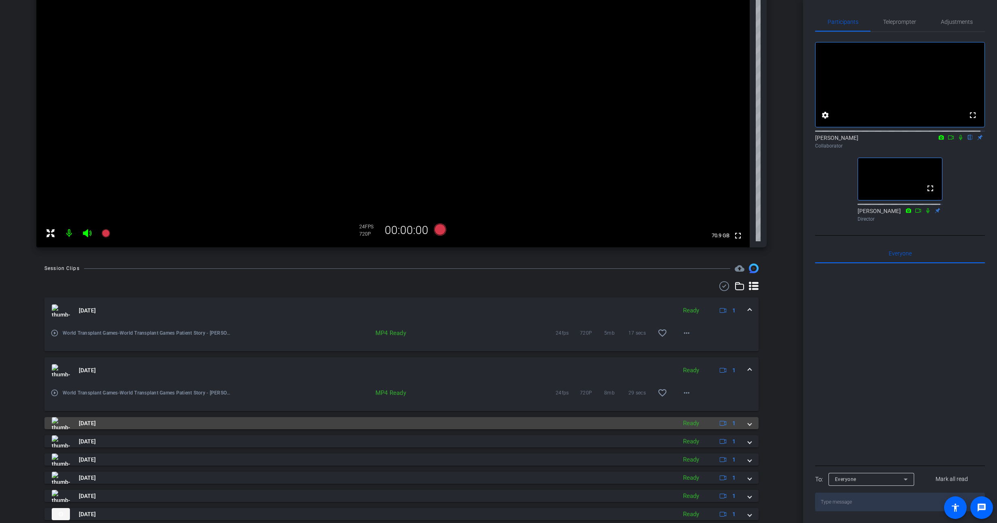
click at [749, 424] on mat-expansion-panel-header "[DATE] Ready 1" at bounding box center [401, 423] width 714 height 12
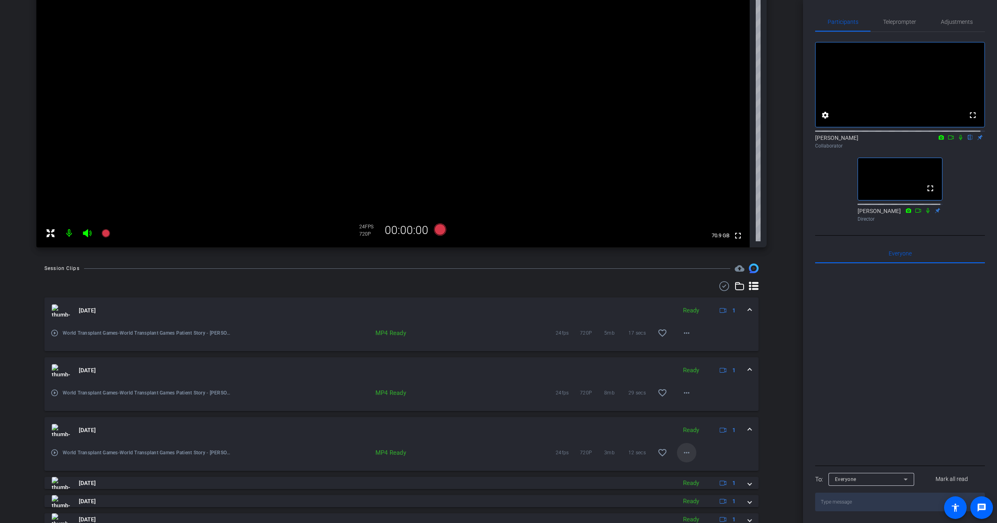
click at [684, 453] on mat-icon "more_horiz" at bounding box center [687, 453] width 10 height 10
click at [698, 365] on span "Download MP4" at bounding box center [704, 366] width 49 height 10
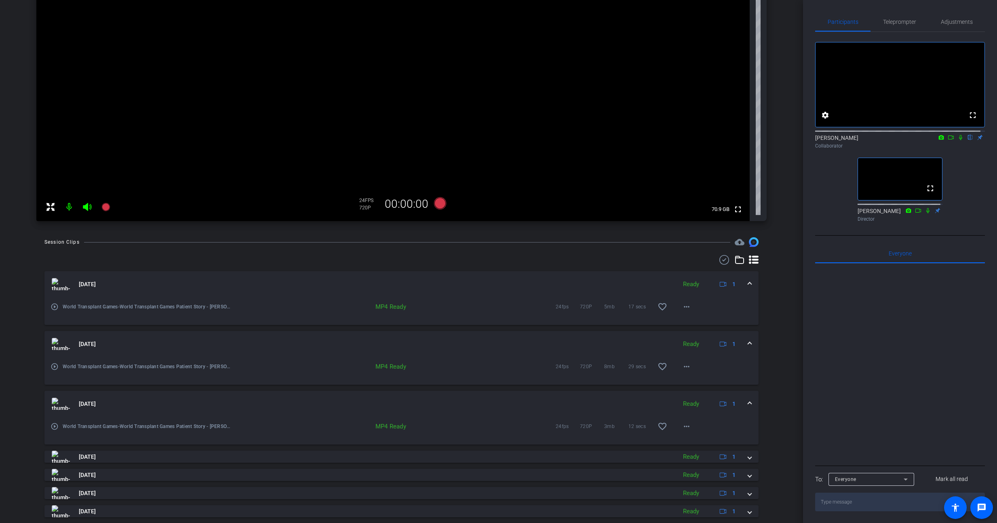
scroll to position [208, 0]
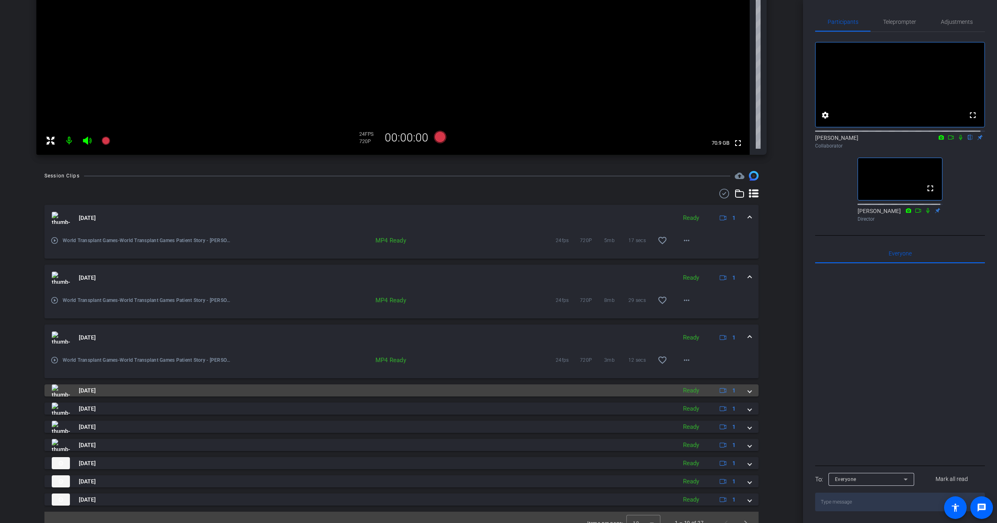
click at [748, 394] on mat-expansion-panel-header "[DATE] Ready 1" at bounding box center [401, 390] width 714 height 12
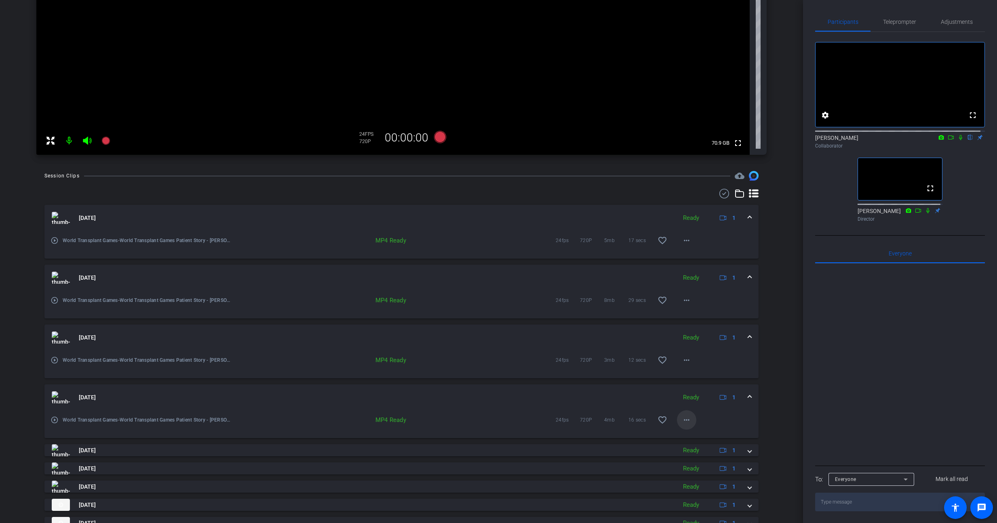
click at [682, 418] on mat-icon "more_horiz" at bounding box center [687, 420] width 10 height 10
click at [699, 332] on span "Download MP4" at bounding box center [704, 333] width 49 height 10
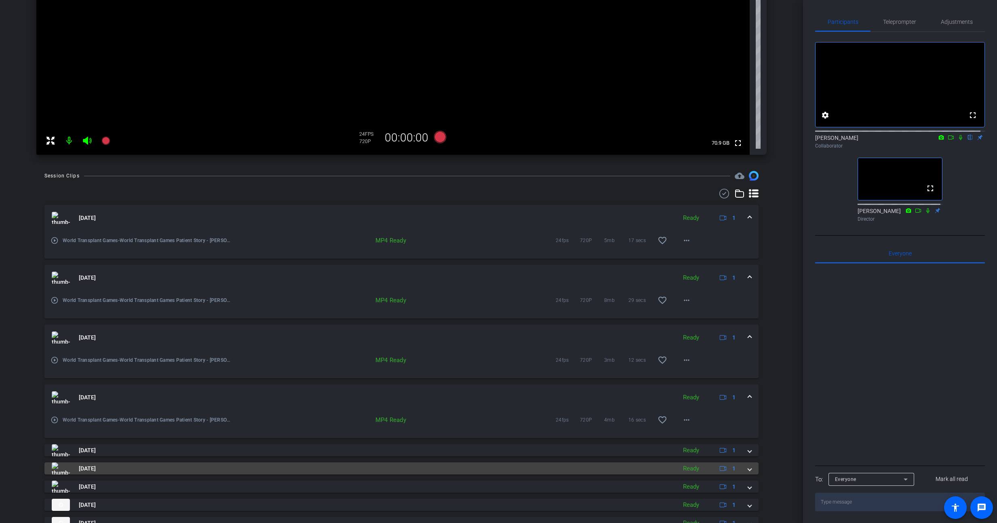
scroll to position [261, 0]
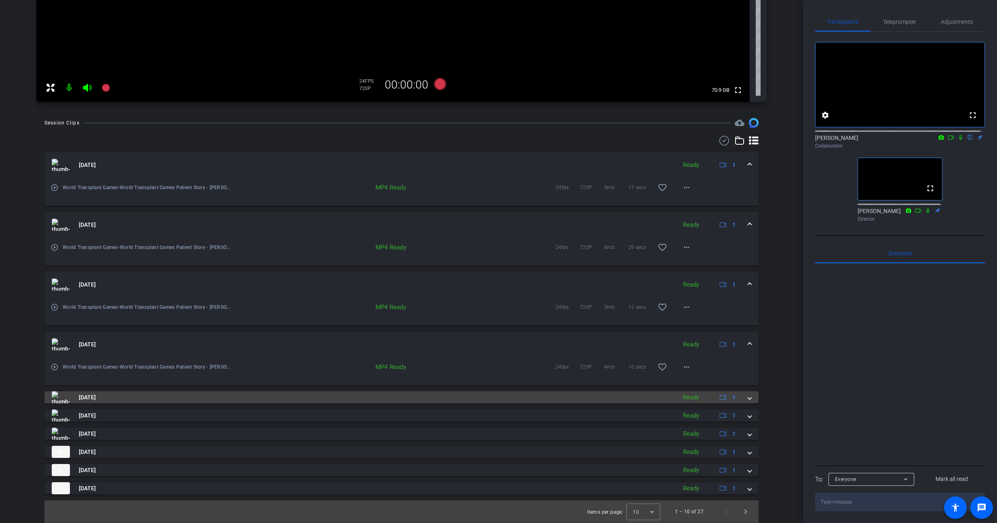
click at [748, 395] on span at bounding box center [749, 397] width 3 height 8
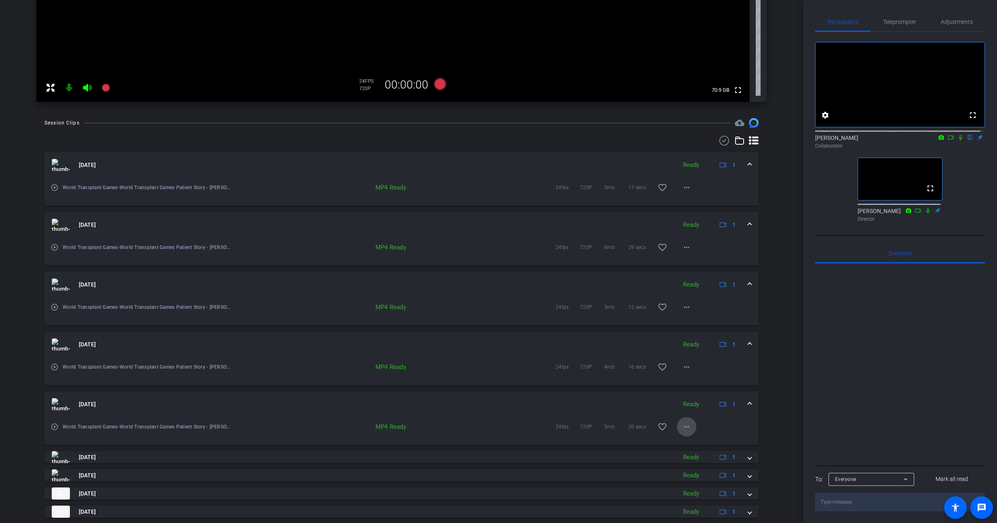
click at [691, 429] on span at bounding box center [686, 426] width 19 height 19
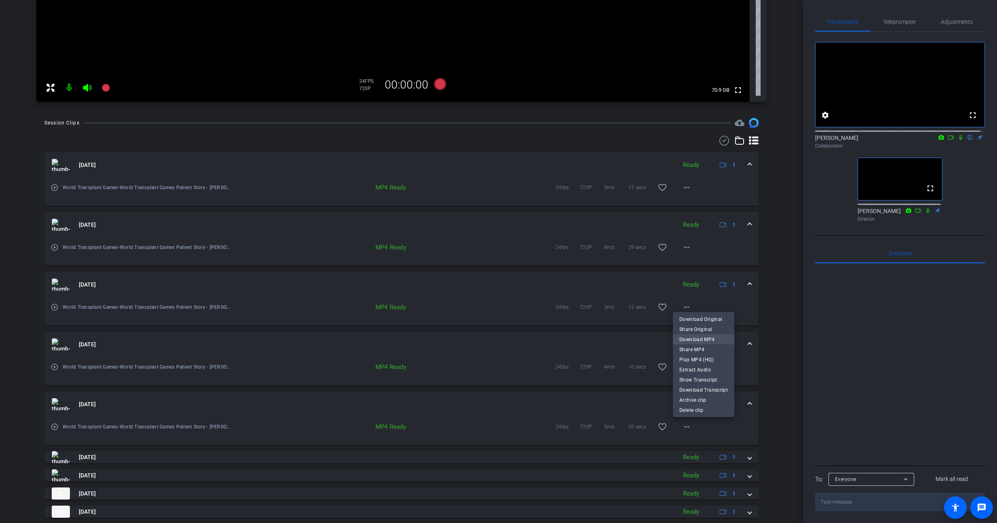
click at [700, 338] on span "Download MP4" at bounding box center [704, 340] width 49 height 10
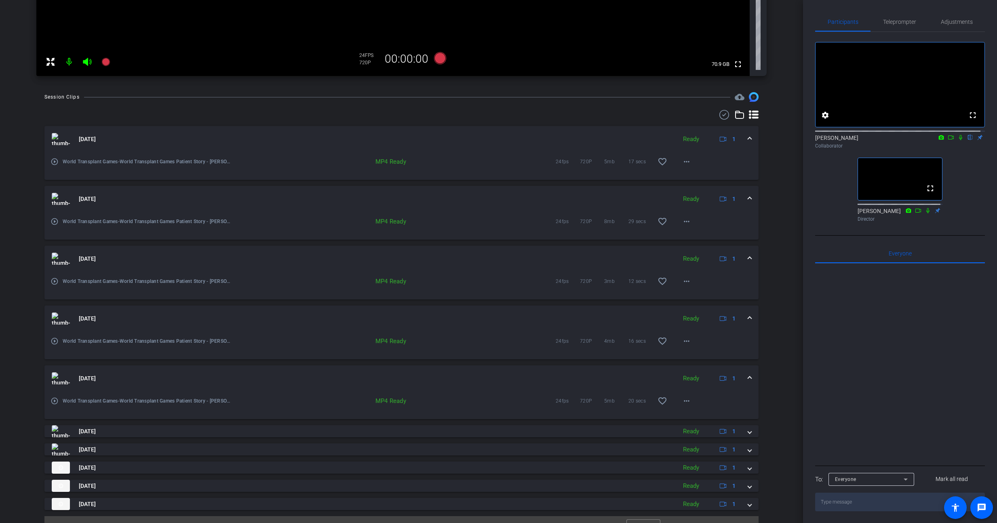
scroll to position [303, 0]
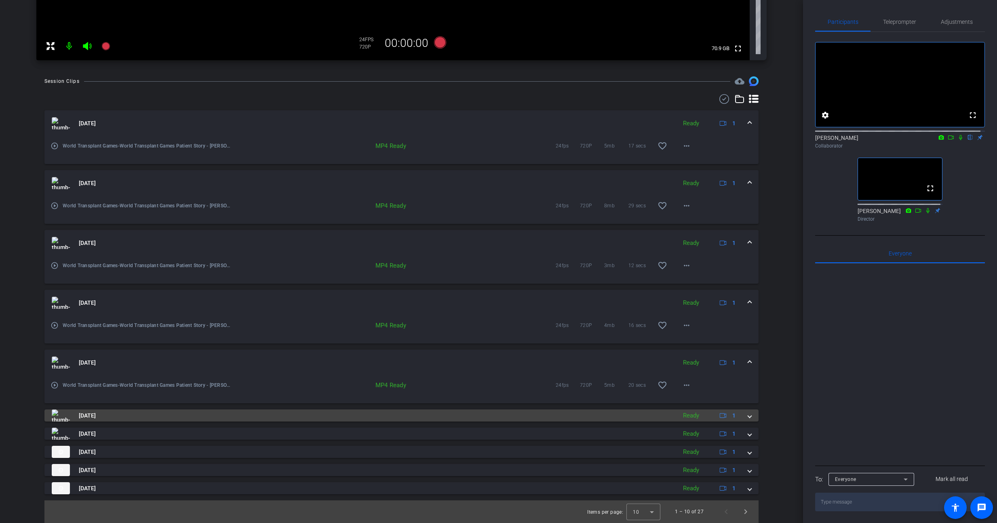
click at [748, 417] on span at bounding box center [749, 416] width 3 height 8
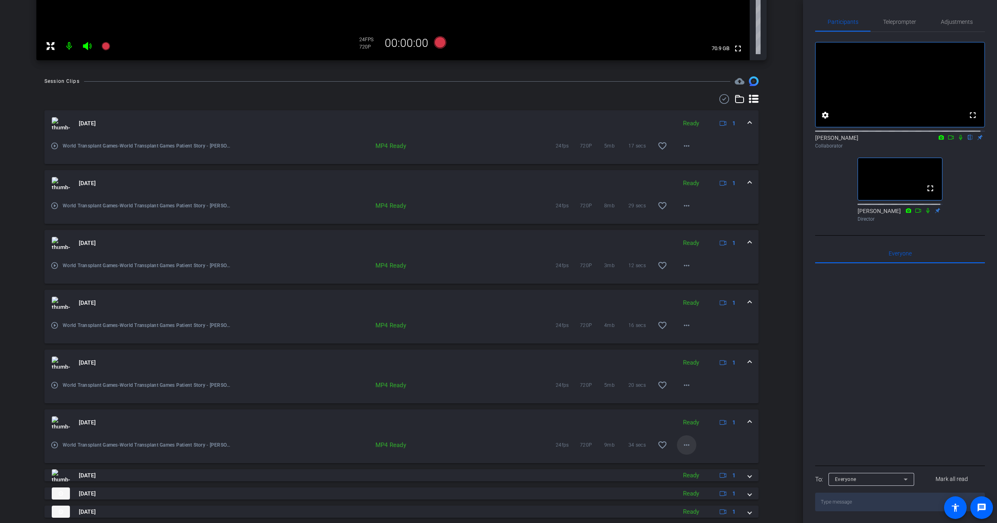
click at [687, 448] on mat-icon "more_horiz" at bounding box center [687, 445] width 10 height 10
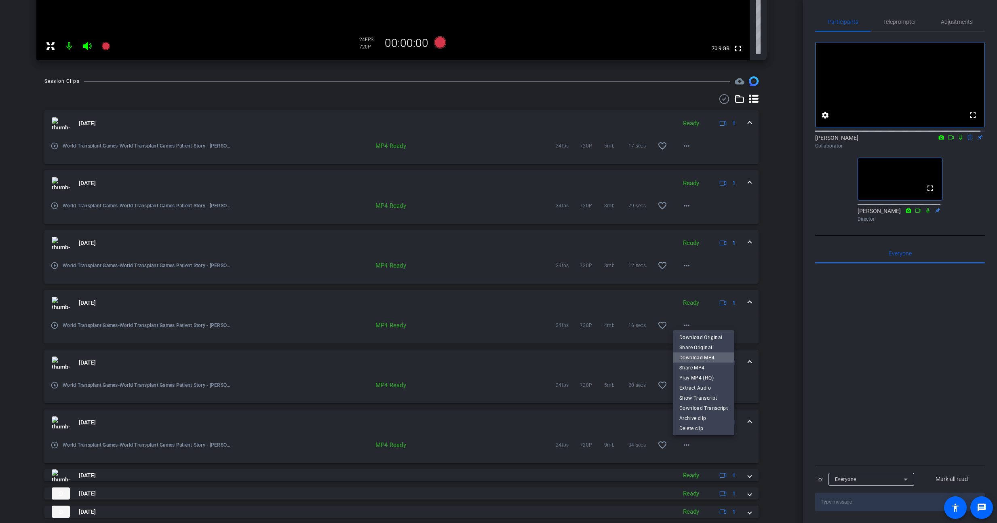
click at [700, 353] on span "Download MP4" at bounding box center [704, 358] width 49 height 10
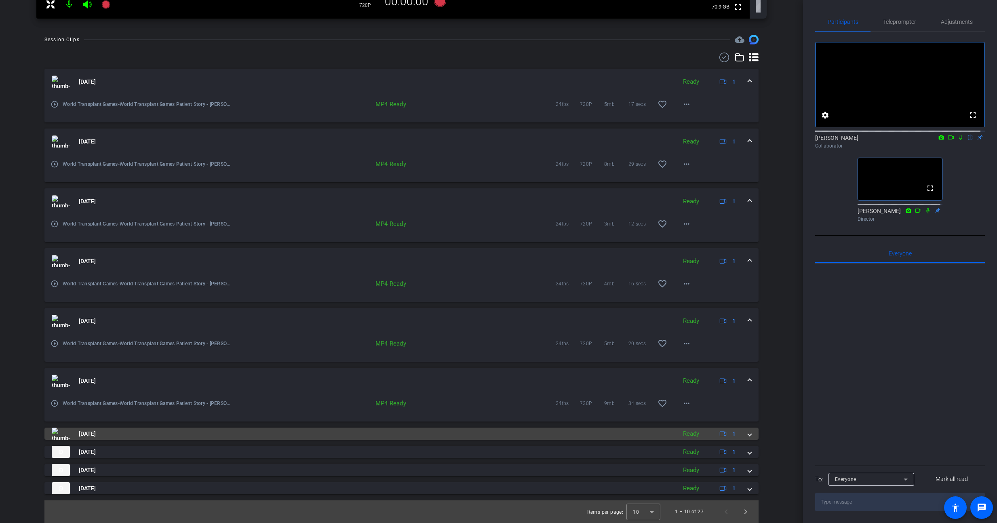
click at [748, 435] on span at bounding box center [749, 434] width 3 height 8
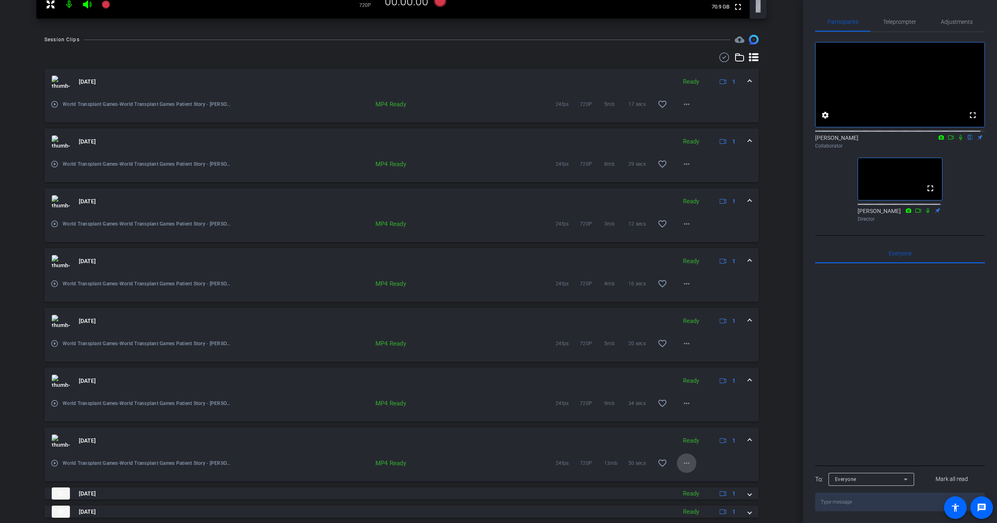
click at [691, 464] on span at bounding box center [686, 463] width 19 height 19
click at [705, 376] on span "Download MP4" at bounding box center [704, 376] width 49 height 10
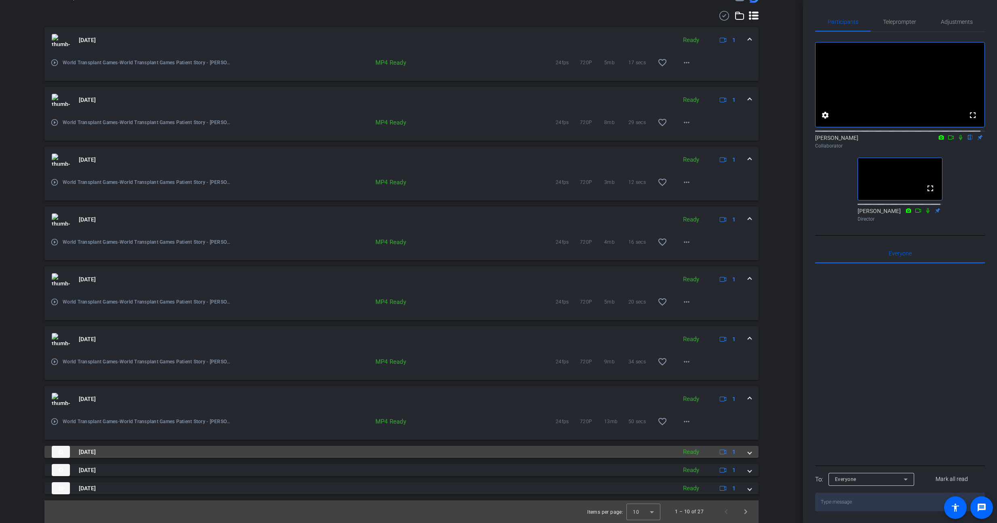
click at [741, 452] on div "[DATE] Ready 1" at bounding box center [400, 452] width 697 height 12
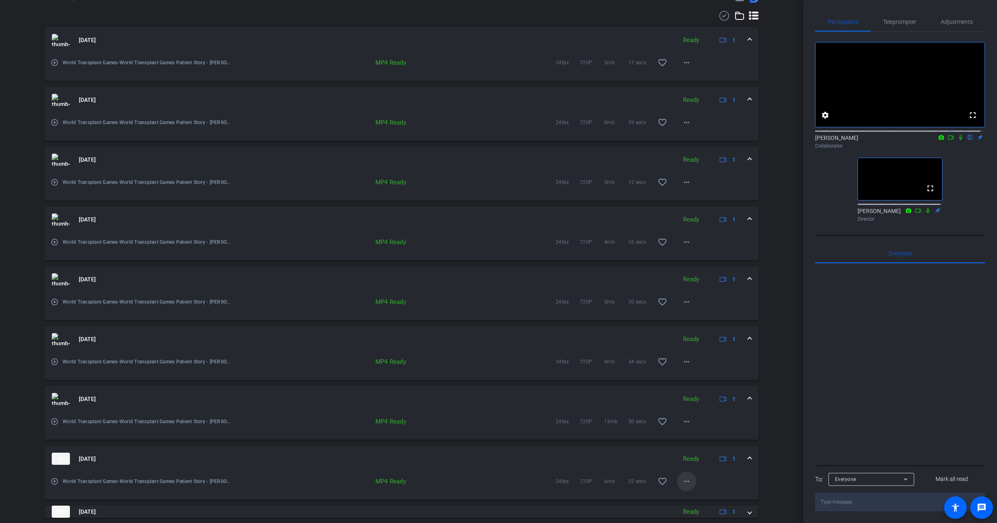
click at [677, 481] on span at bounding box center [686, 481] width 19 height 19
click at [702, 396] on span "Download MP4" at bounding box center [704, 394] width 49 height 10
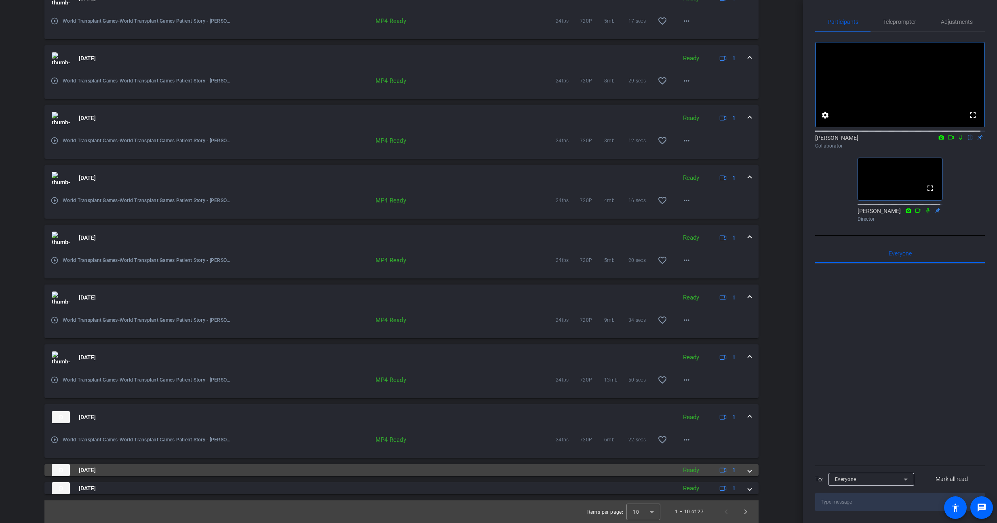
click at [748, 470] on span at bounding box center [749, 470] width 3 height 8
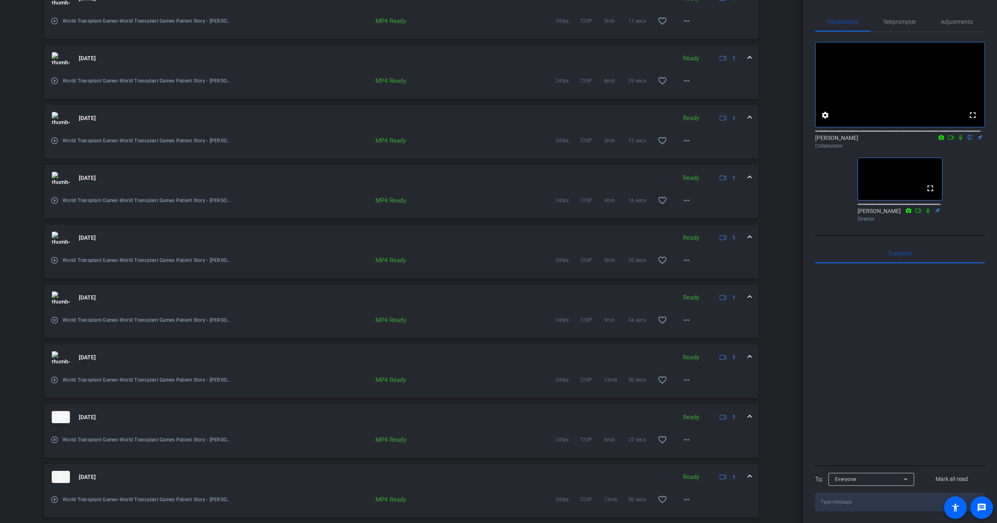
scroll to position [469, 0]
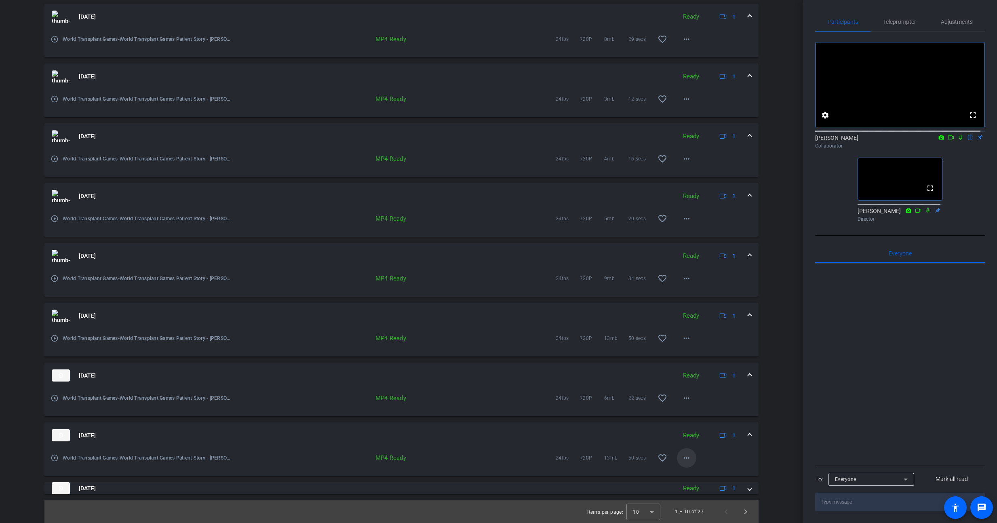
click at [684, 459] on mat-icon "more_horiz" at bounding box center [687, 458] width 10 height 10
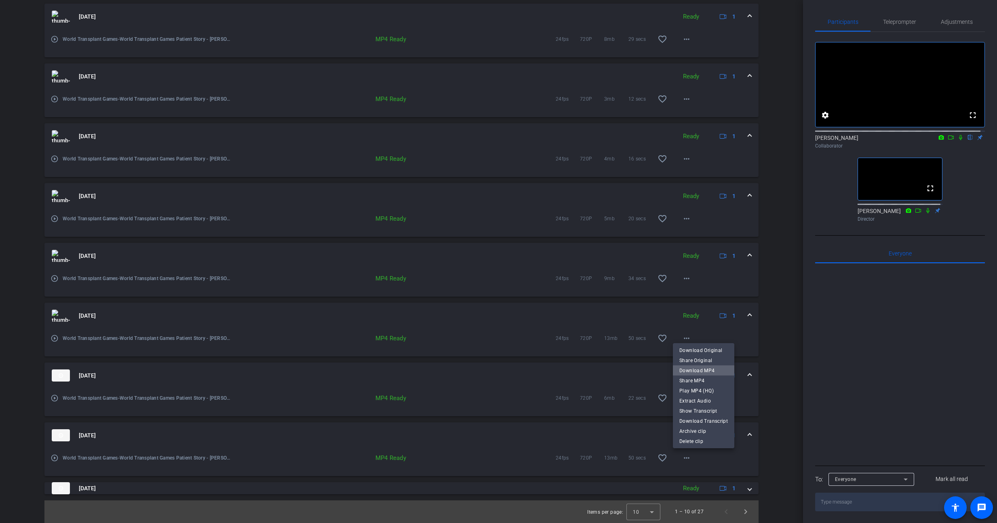
click at [710, 368] on span "Download MP4" at bounding box center [704, 371] width 49 height 10
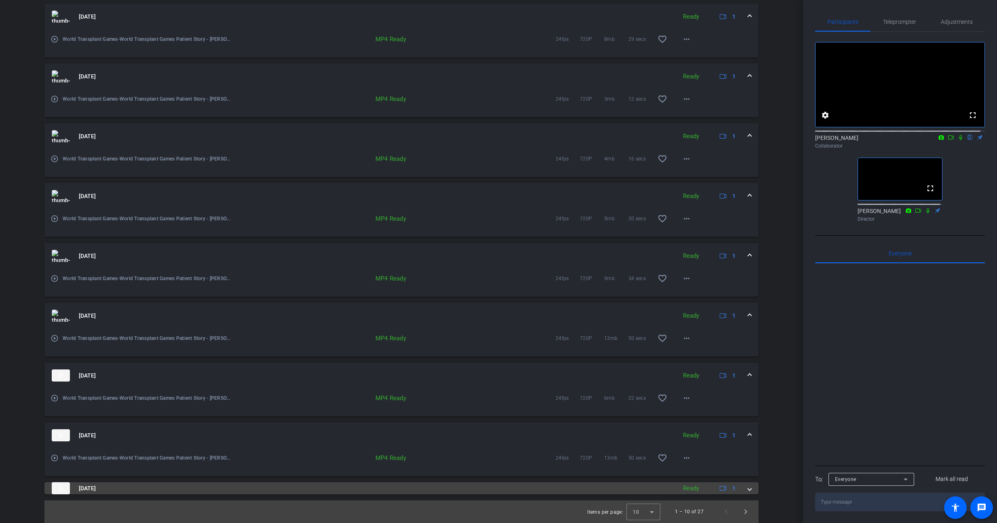
click at [748, 488] on span at bounding box center [749, 488] width 3 height 8
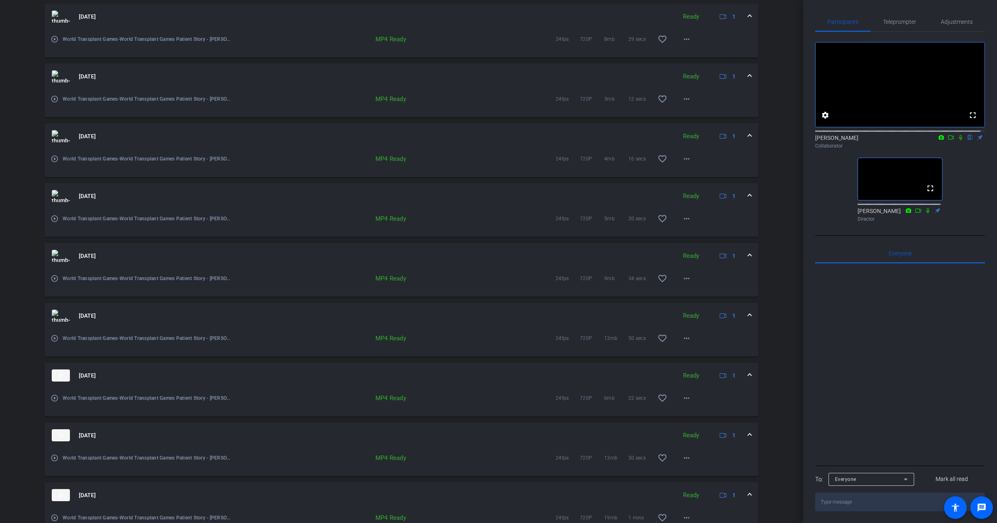
scroll to position [511, 0]
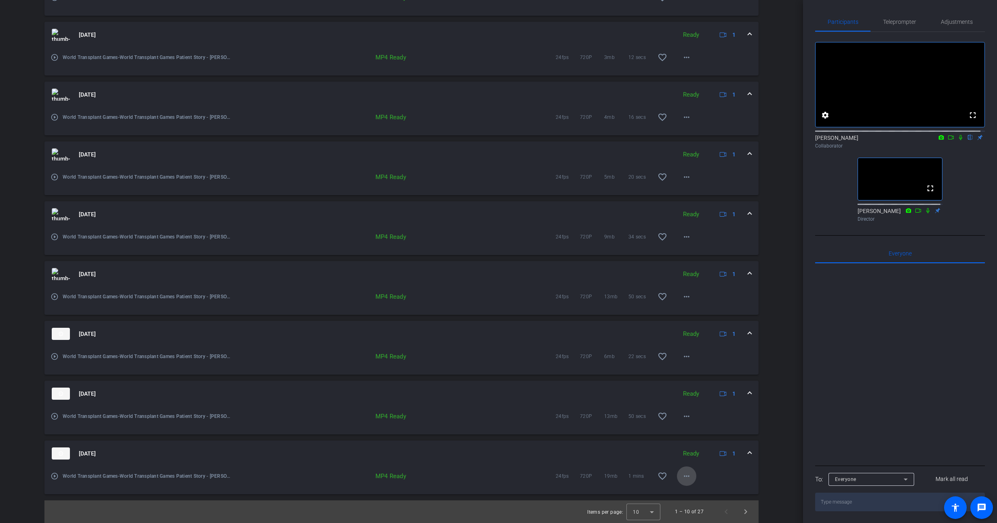
click at [685, 473] on mat-icon "more_horiz" at bounding box center [687, 476] width 10 height 10
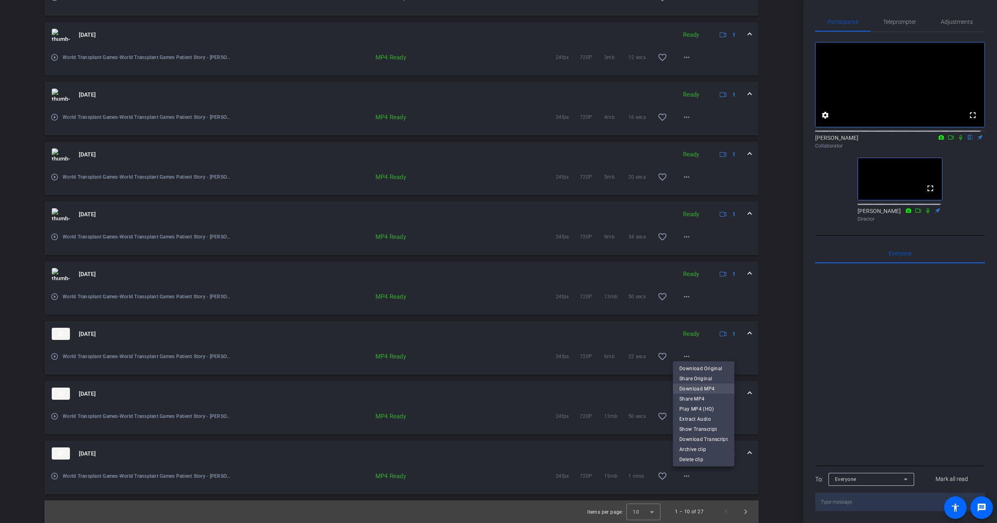
click at [704, 390] on span "Download MP4" at bounding box center [704, 389] width 49 height 10
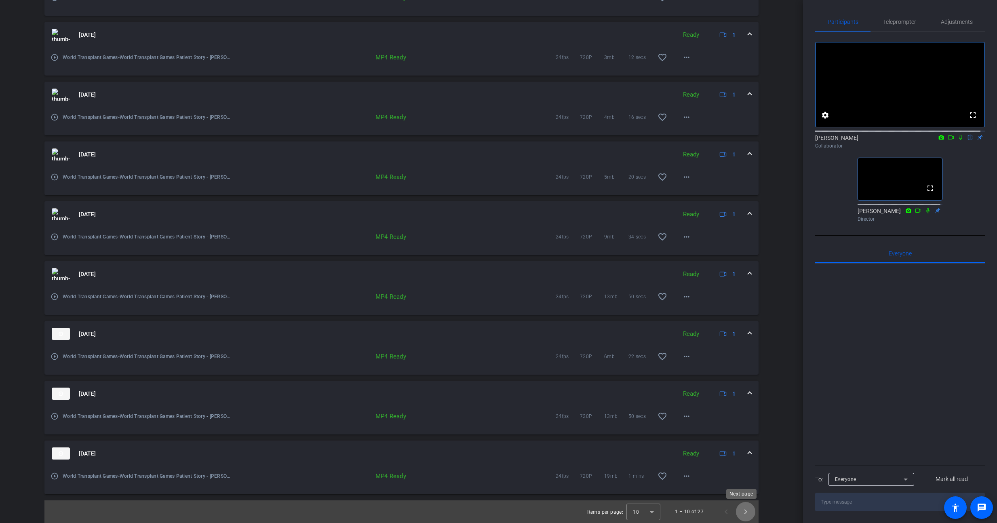
click at [737, 511] on span "Next page" at bounding box center [745, 511] width 19 height 19
click at [741, 509] on span "Next page" at bounding box center [745, 511] width 19 height 19
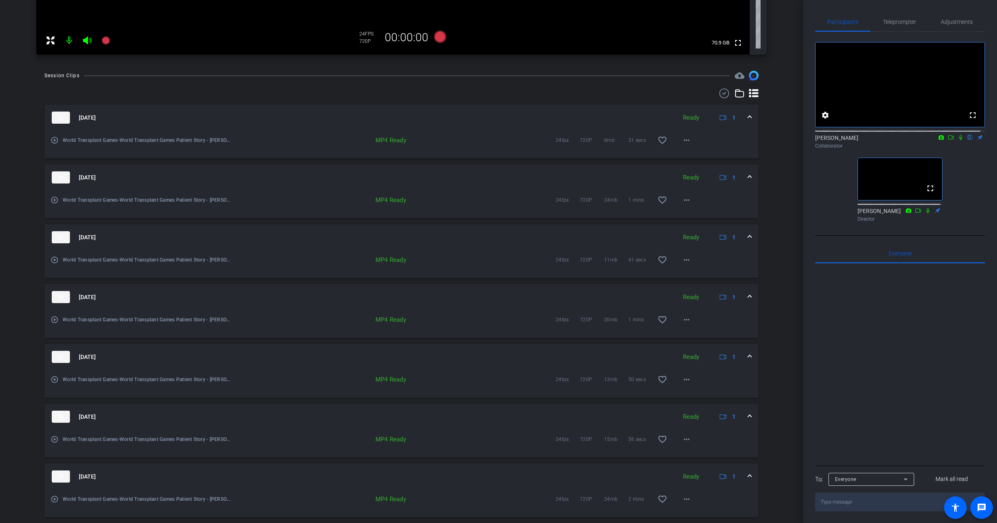
scroll to position [332, 0]
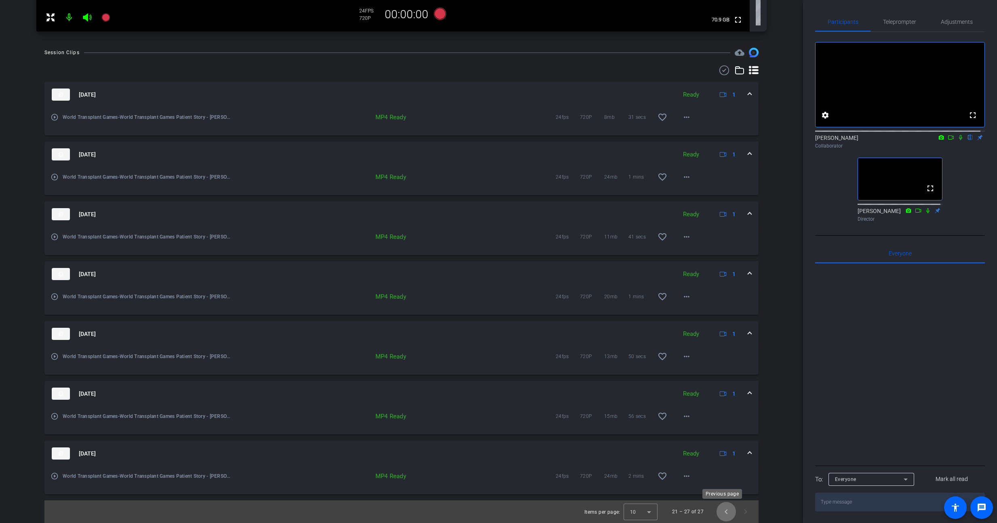
click at [724, 509] on span "Previous page" at bounding box center [726, 511] width 19 height 19
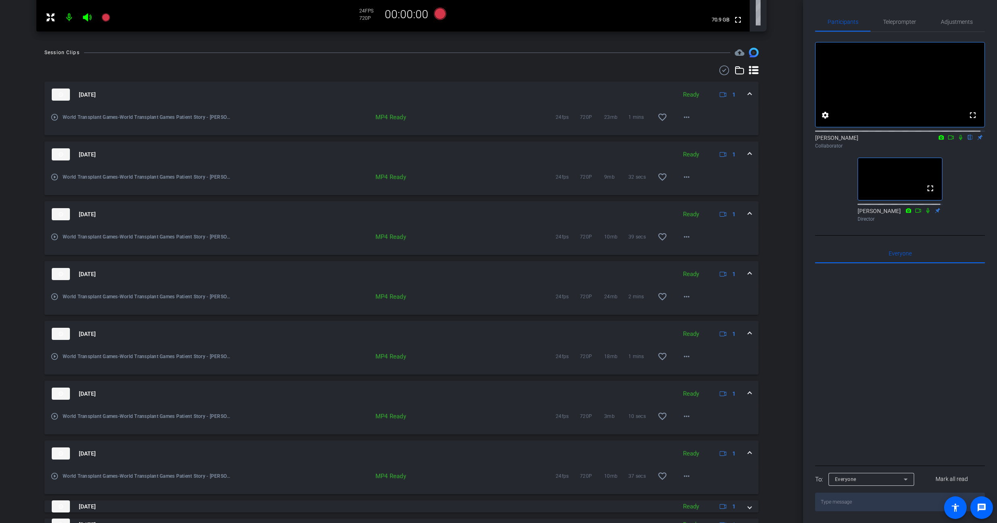
scroll to position [386, 0]
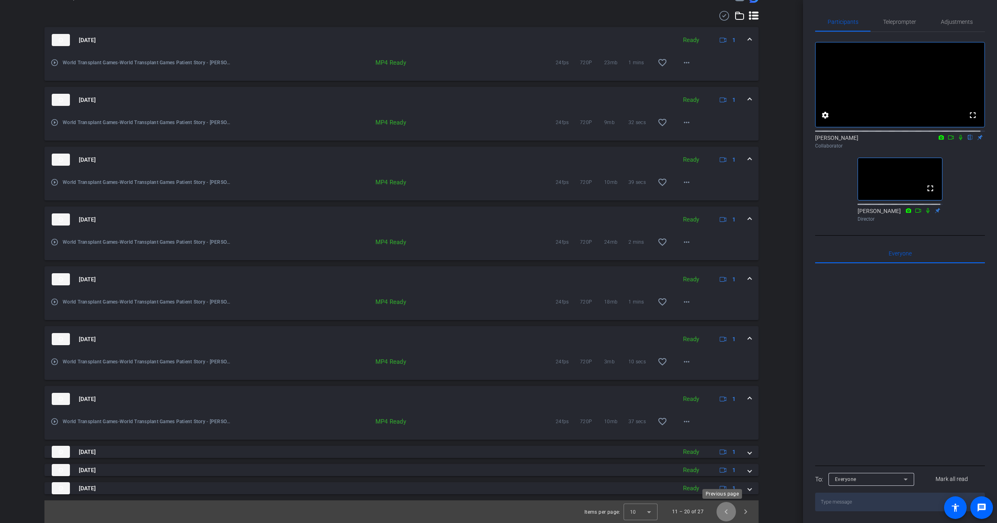
click at [719, 514] on span "Previous page" at bounding box center [726, 511] width 19 height 19
click at [739, 514] on span "Next page" at bounding box center [745, 511] width 19 height 19
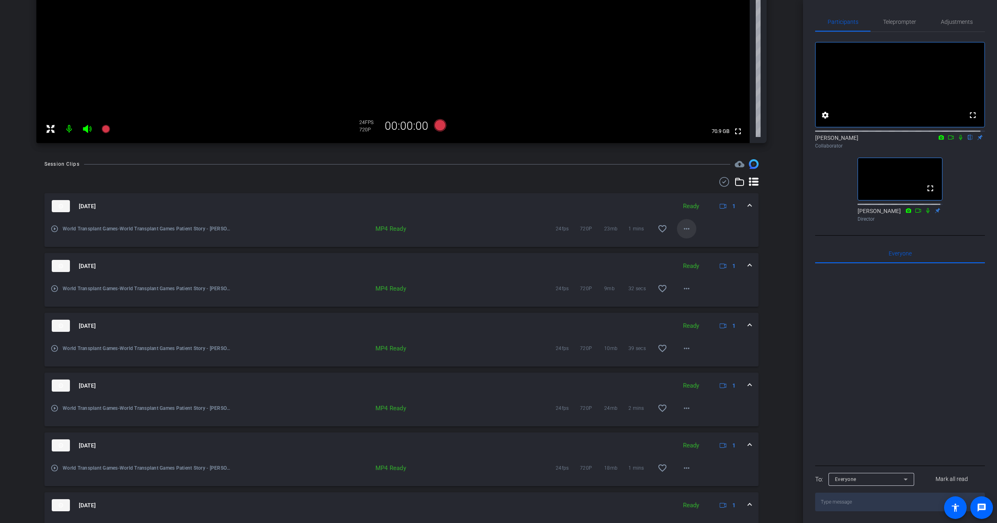
click at [682, 232] on mat-icon "more_horiz" at bounding box center [687, 229] width 10 height 10
click at [708, 269] on span "Download MP4" at bounding box center [704, 266] width 49 height 10
click at [687, 293] on mat-icon "more_horiz" at bounding box center [687, 289] width 10 height 10
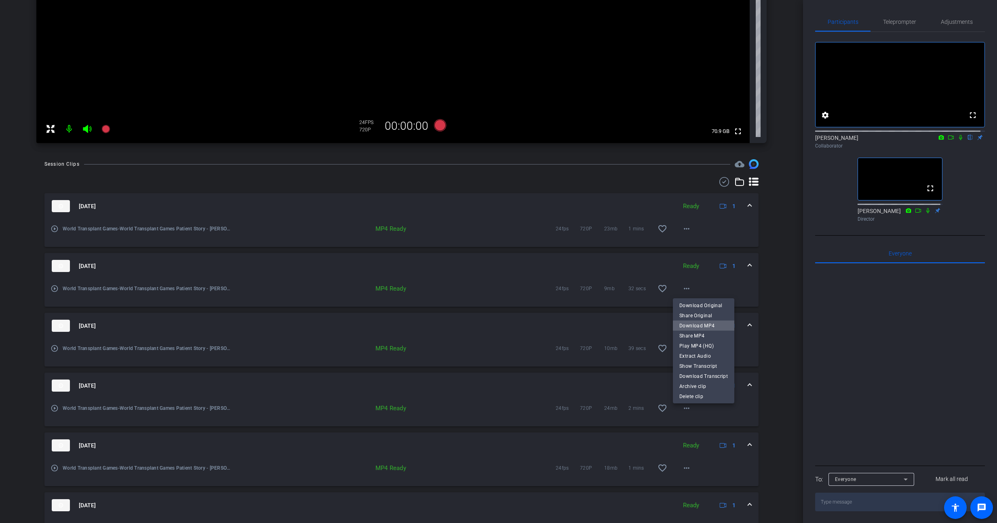
click at [706, 329] on span "Download MP4" at bounding box center [704, 326] width 49 height 10
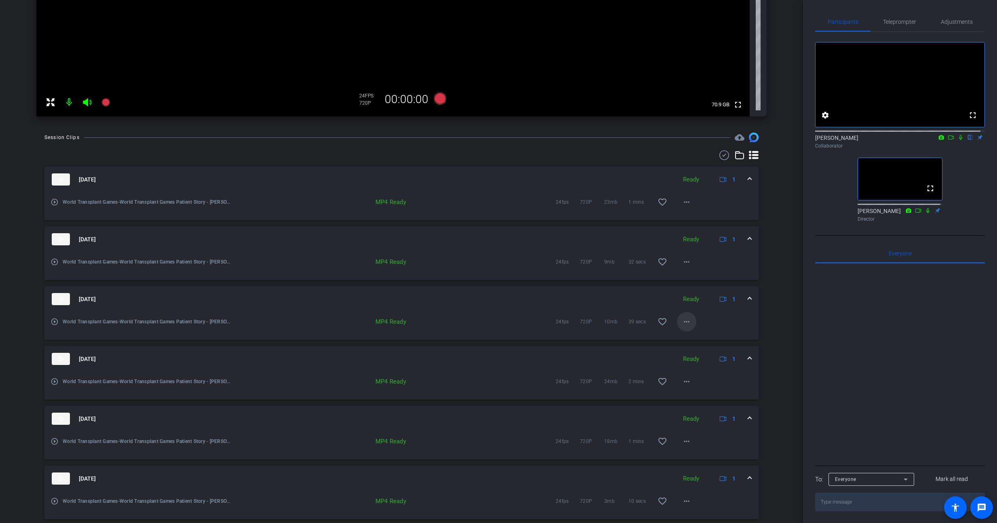
click at [684, 325] on mat-icon "more_horiz" at bounding box center [687, 322] width 10 height 10
click at [700, 360] on span "Download MP4" at bounding box center [704, 359] width 49 height 10
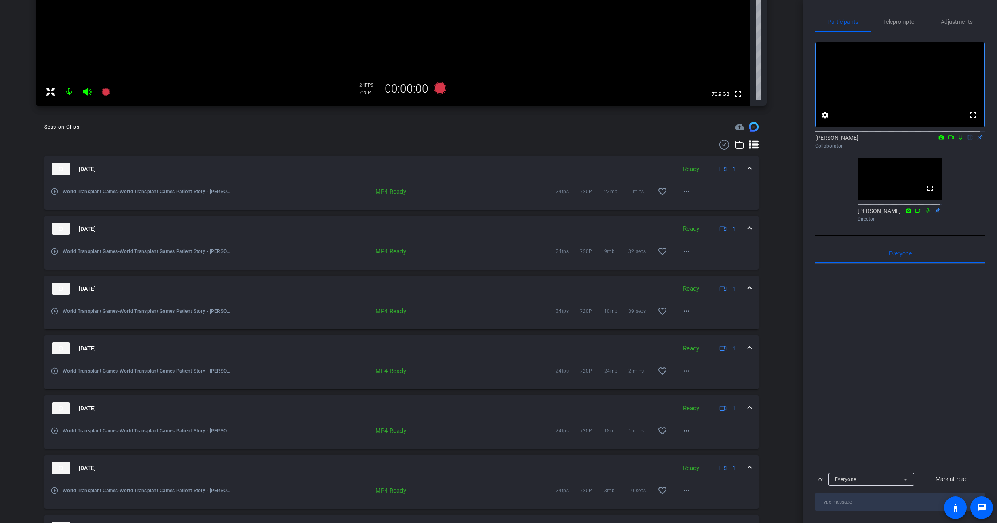
scroll to position [297, 0]
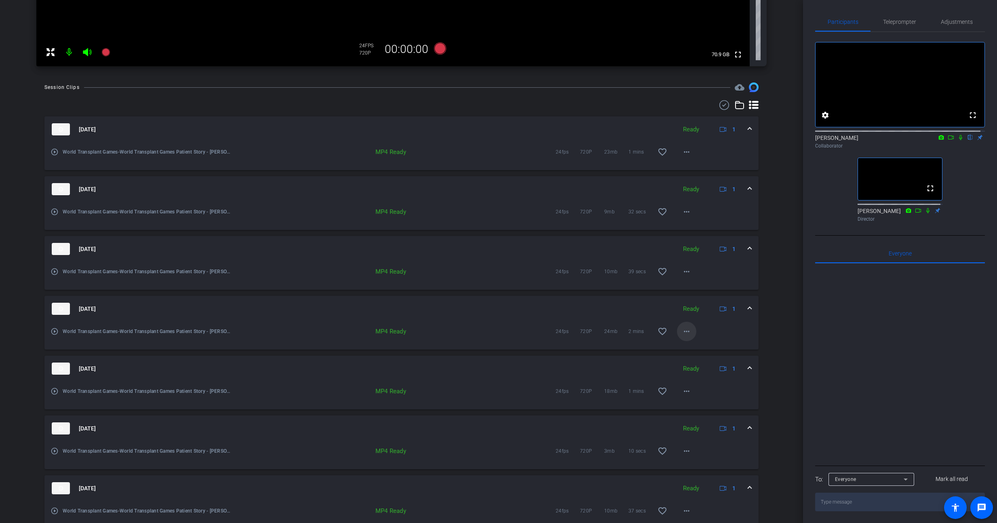
click at [687, 330] on mat-icon "more_horiz" at bounding box center [687, 332] width 10 height 10
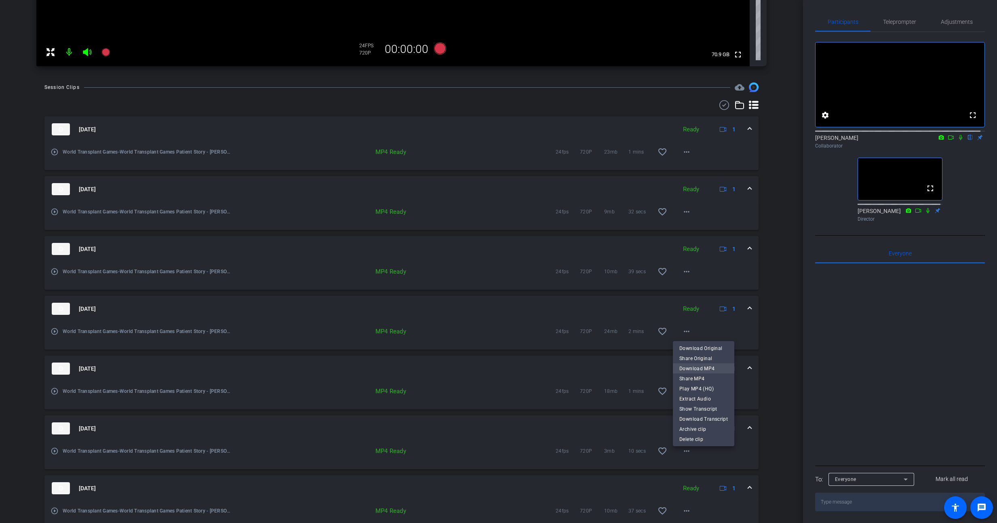
click at [706, 365] on span "Download MP4" at bounding box center [704, 369] width 49 height 10
click at [682, 389] on mat-icon "more_horiz" at bounding box center [687, 391] width 10 height 10
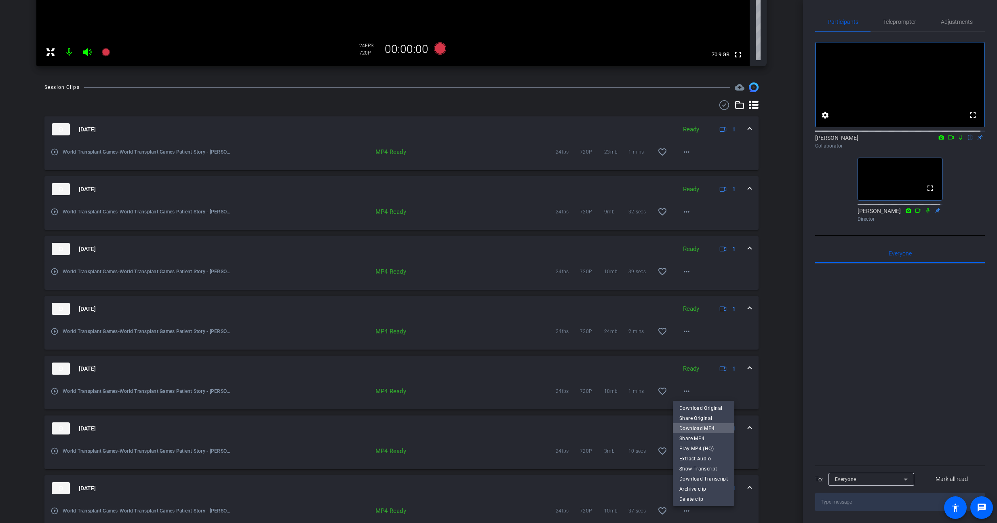
click at [717, 428] on span "Download MP4" at bounding box center [704, 429] width 49 height 10
click at [684, 448] on mat-icon "more_horiz" at bounding box center [687, 451] width 10 height 10
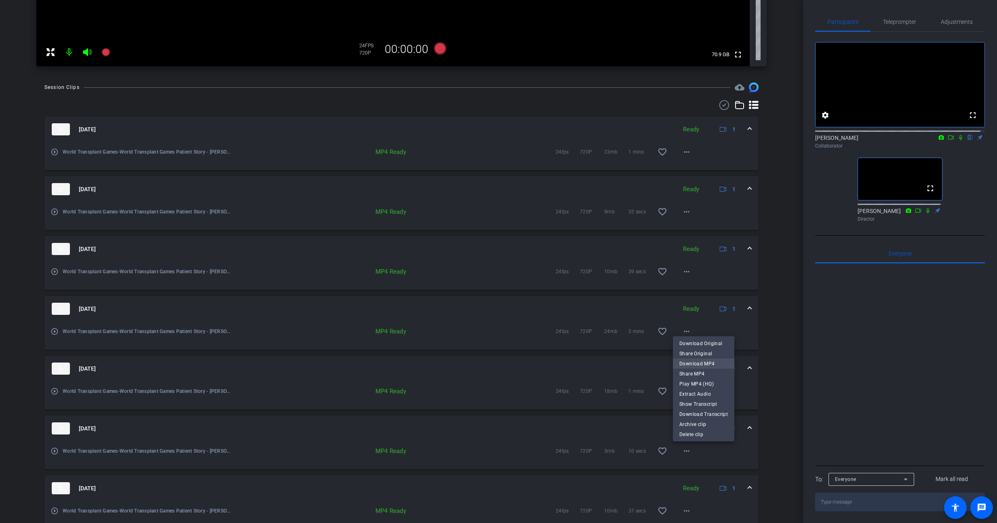
click at [705, 364] on span "Download MP4" at bounding box center [704, 364] width 49 height 10
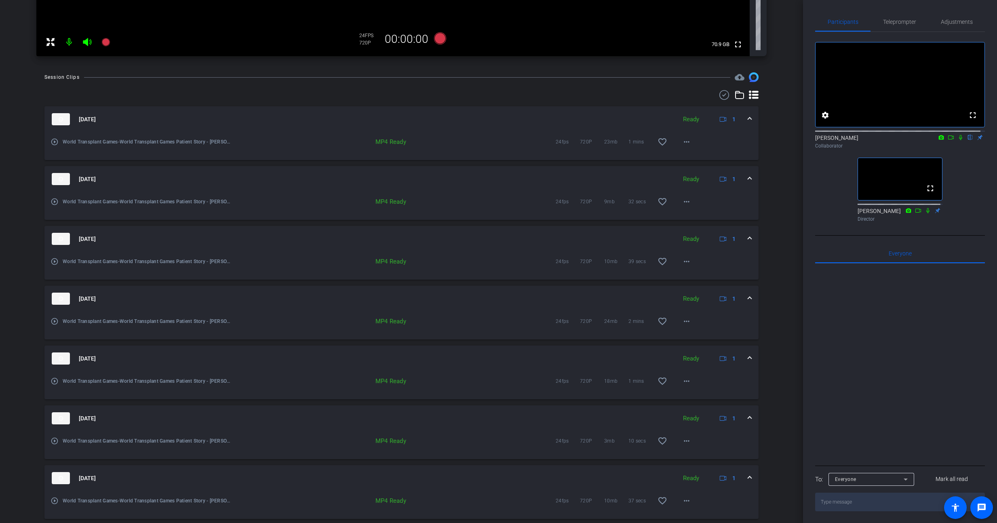
scroll to position [331, 0]
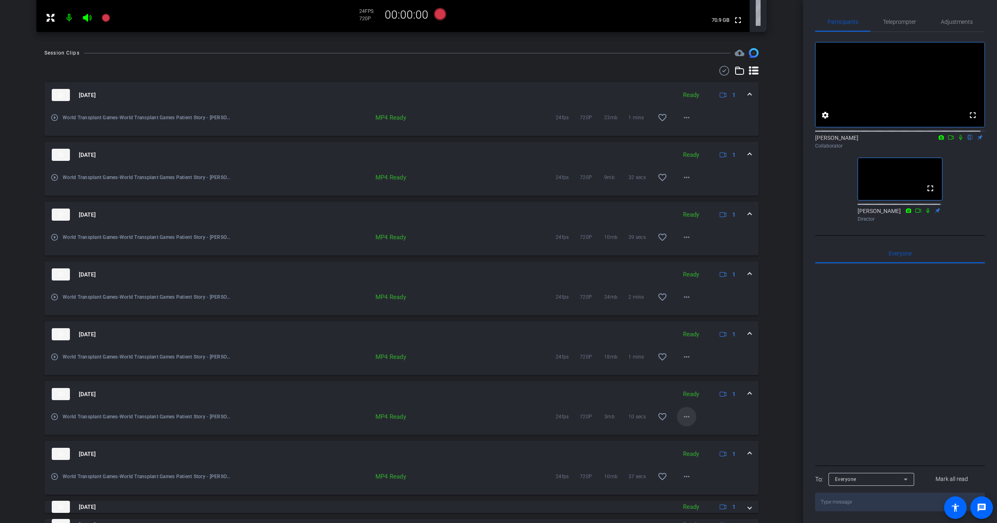
click at [677, 416] on span at bounding box center [686, 416] width 19 height 19
click at [703, 346] on span "Play MP4 (HQ)" at bounding box center [704, 350] width 49 height 10
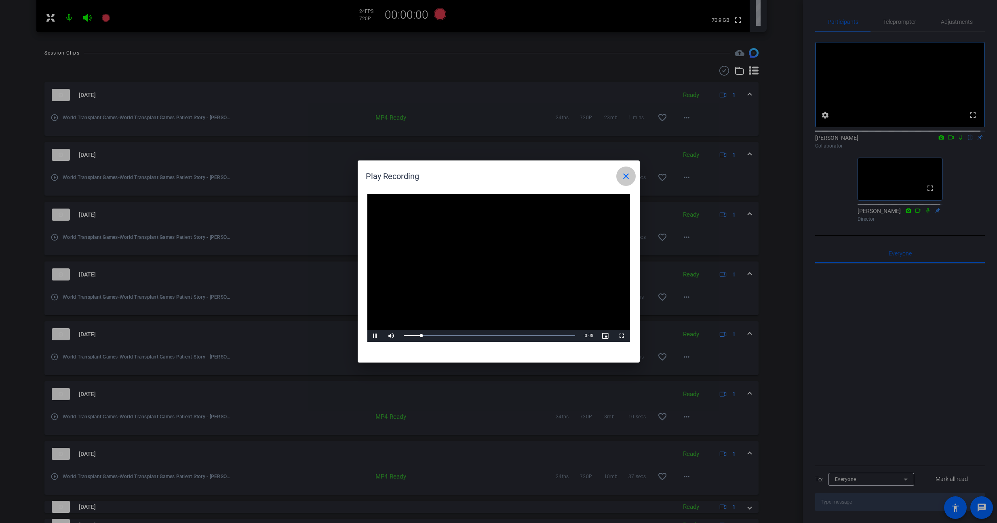
click at [619, 174] on span at bounding box center [626, 176] width 19 height 19
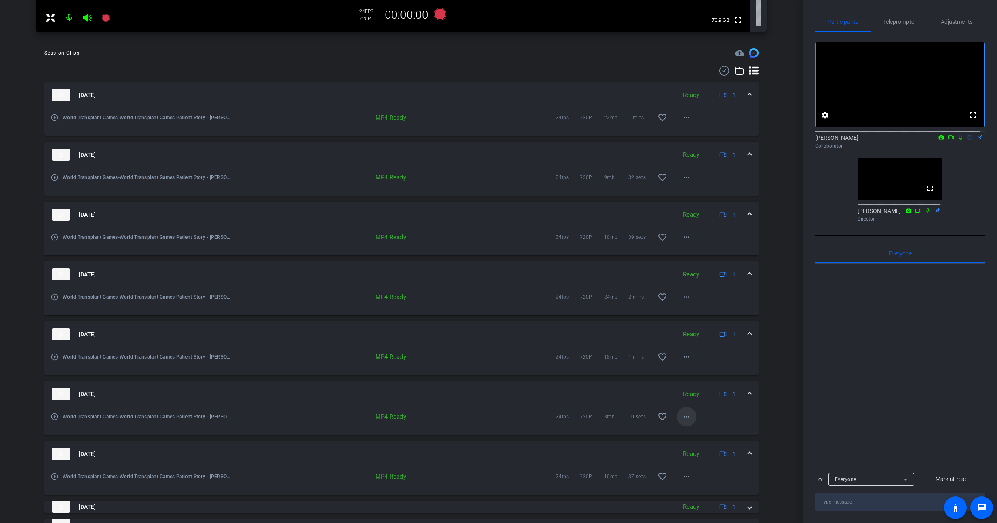
click at [682, 418] on mat-icon "more_horiz" at bounding box center [687, 417] width 10 height 10
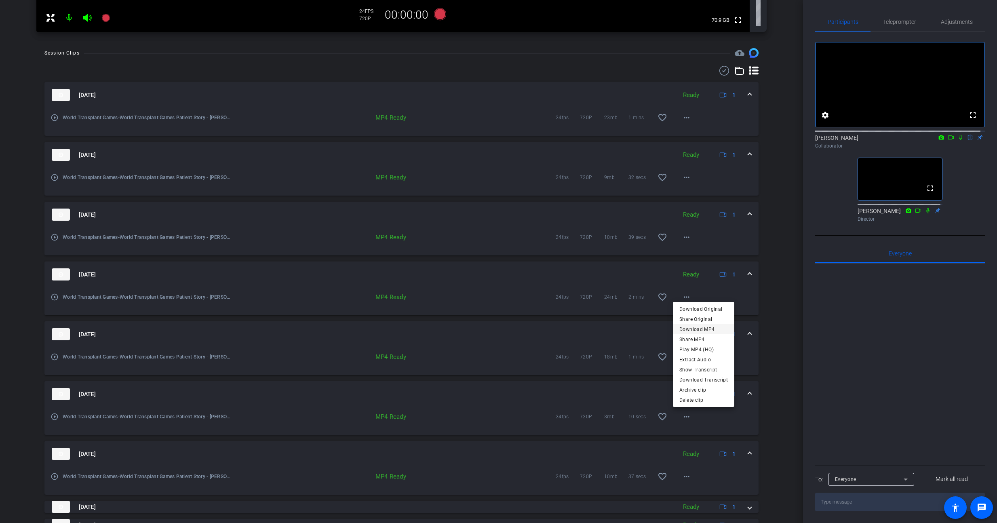
click at [698, 329] on span "Download MP4" at bounding box center [704, 330] width 49 height 10
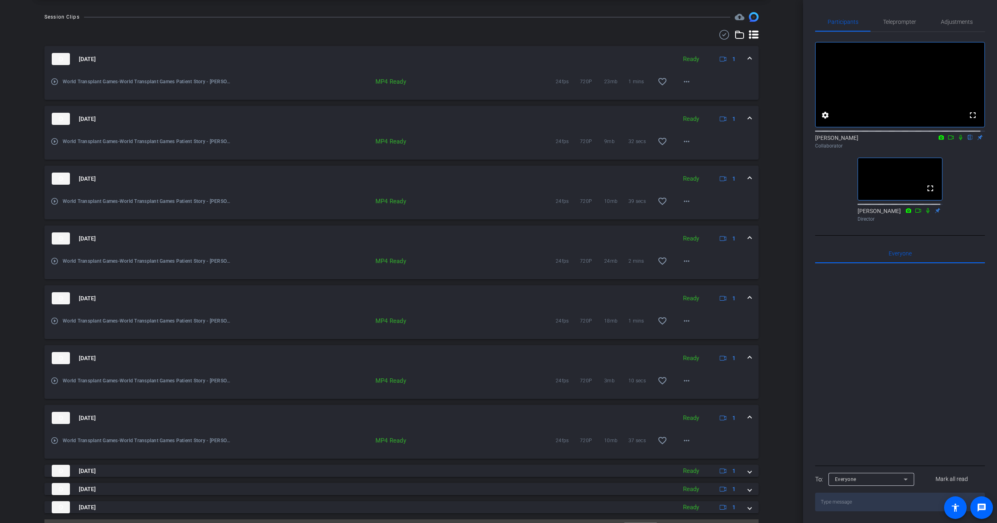
scroll to position [386, 0]
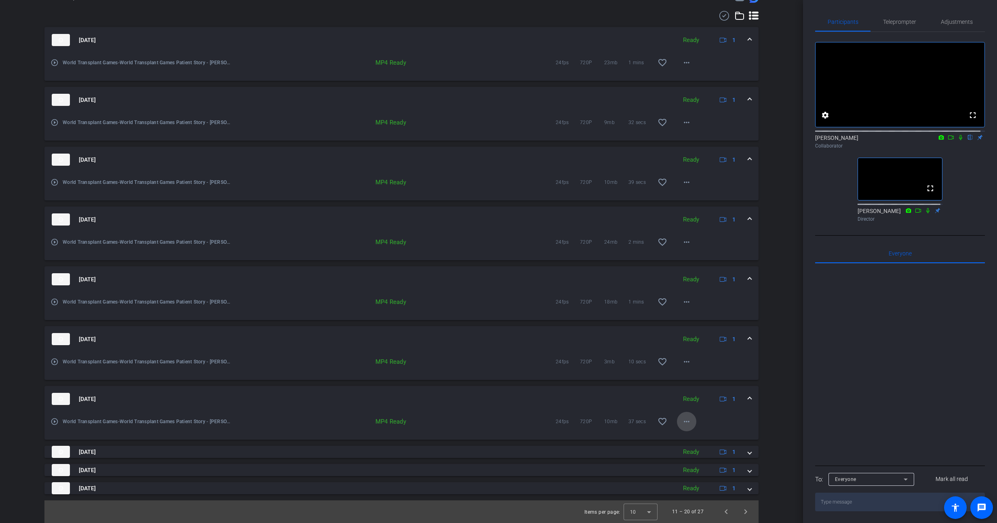
click at [685, 419] on mat-icon "more_horiz" at bounding box center [687, 422] width 10 height 10
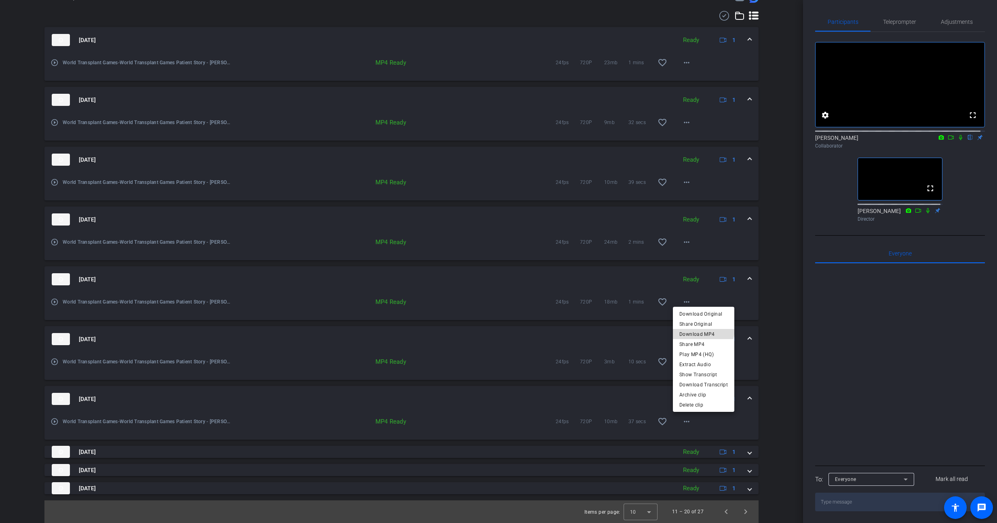
click at [702, 329] on span "Download MP4" at bounding box center [704, 334] width 49 height 10
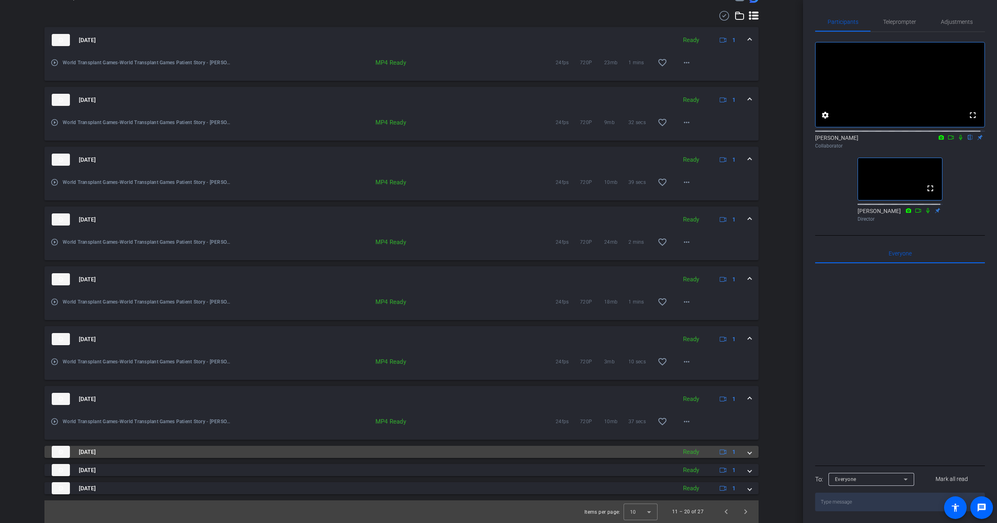
click at [689, 450] on div "Ready" at bounding box center [691, 452] width 24 height 9
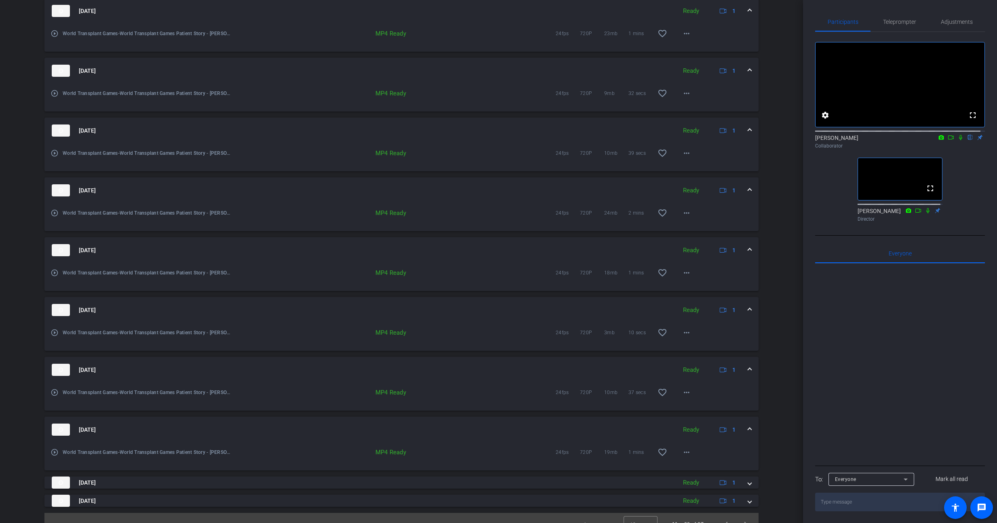
scroll to position [428, 0]
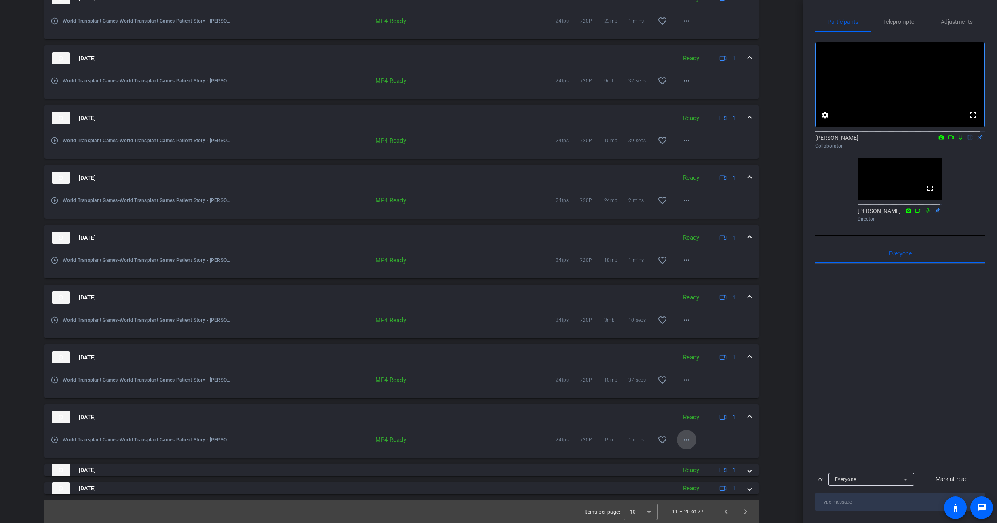
click at [682, 441] on mat-icon "more_horiz" at bounding box center [687, 440] width 10 height 10
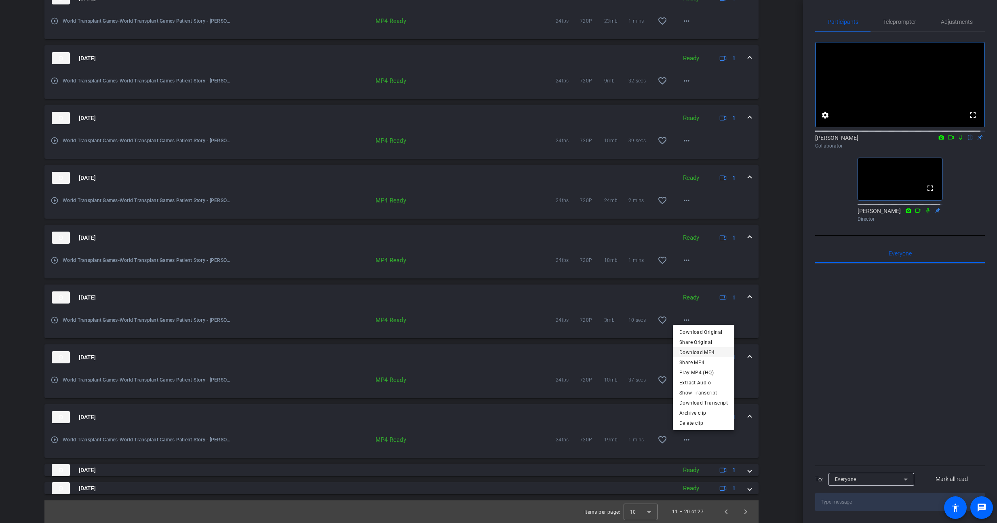
drag, startPoint x: 695, startPoint y: 361, endPoint x: 697, endPoint y: 349, distance: 11.9
click at [697, 349] on div "Download Original Share Original Download MP4 Share MP4 Play MP4 (HQ) Extract A…" at bounding box center [703, 367] width 61 height 81
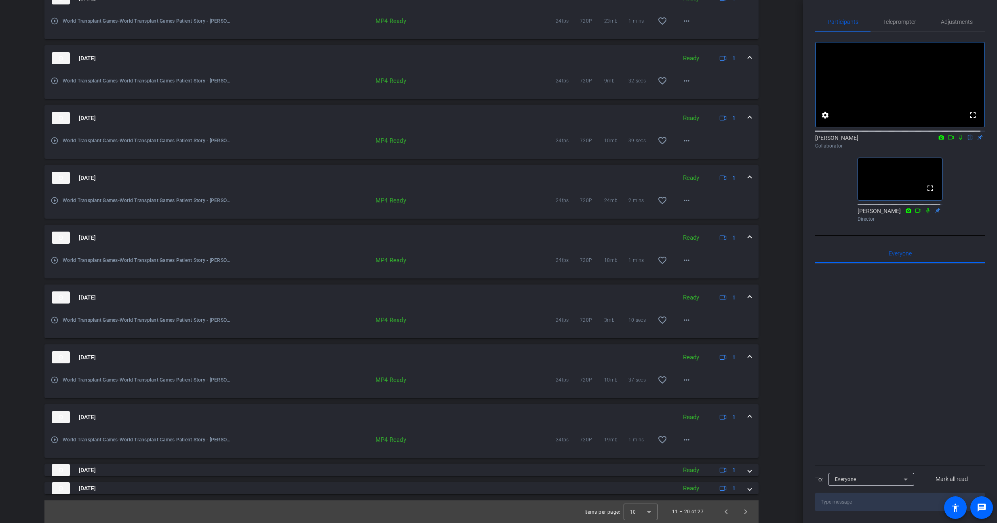
click at [697, 349] on mat-expansion-panel-header "[DATE] Ready 1" at bounding box center [401, 357] width 714 height 26
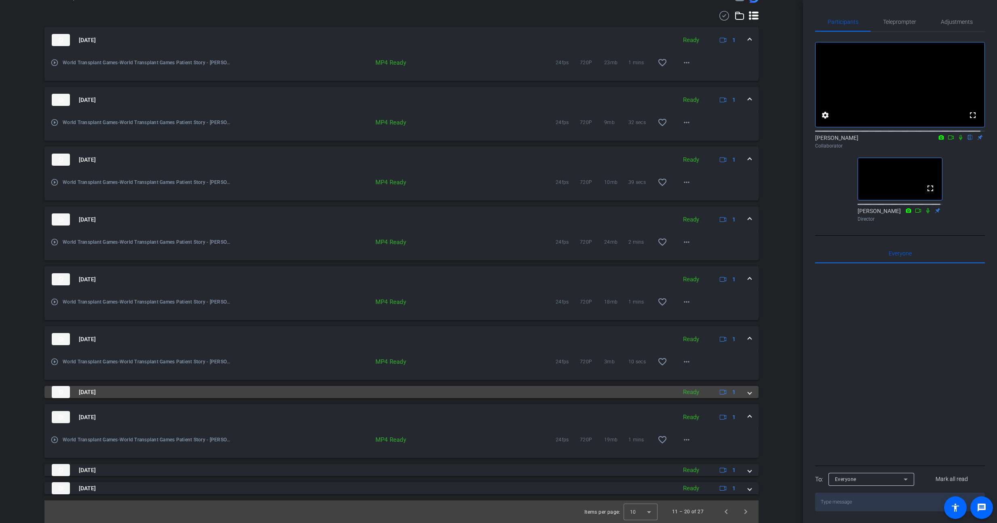
click at [691, 395] on div "Ready" at bounding box center [691, 392] width 24 height 9
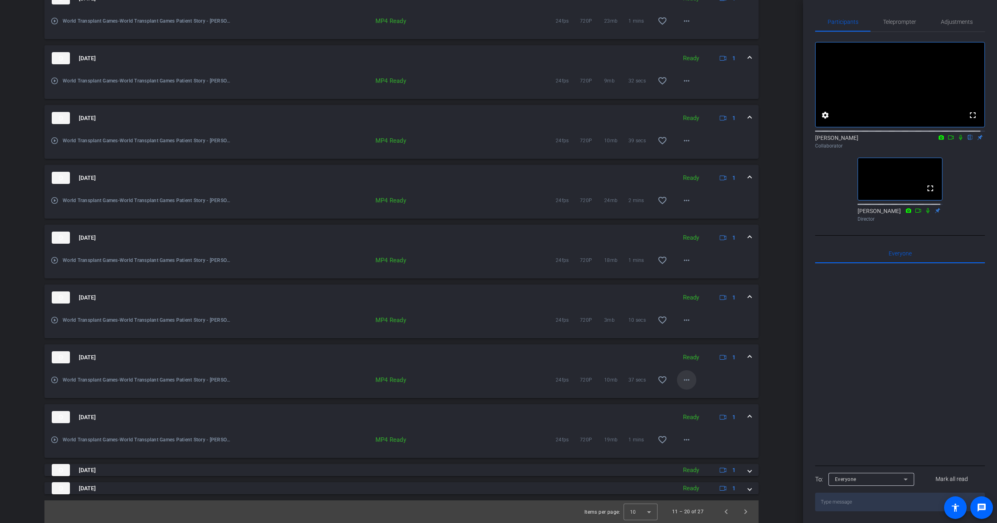
click at [684, 380] on mat-icon "more_horiz" at bounding box center [687, 380] width 10 height 10
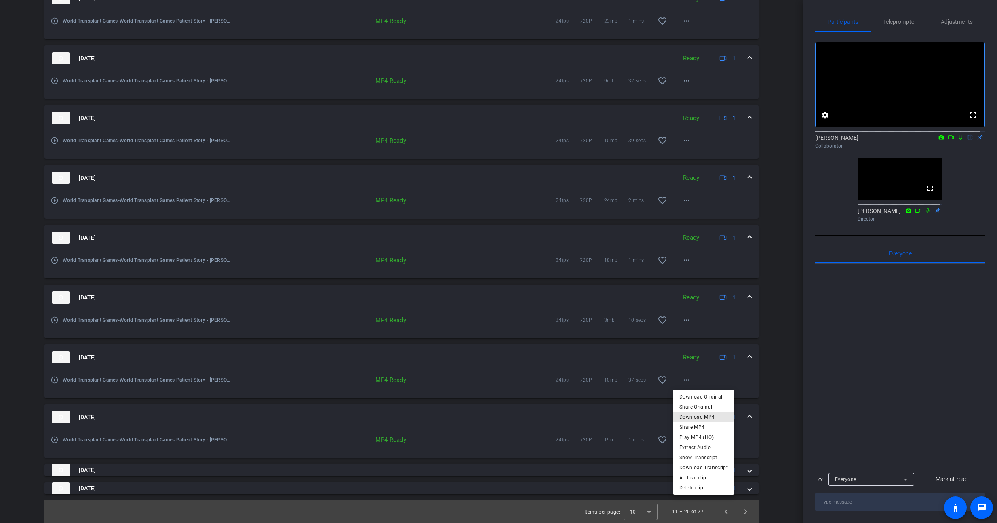
click at [700, 414] on span "Download MP4" at bounding box center [704, 417] width 49 height 10
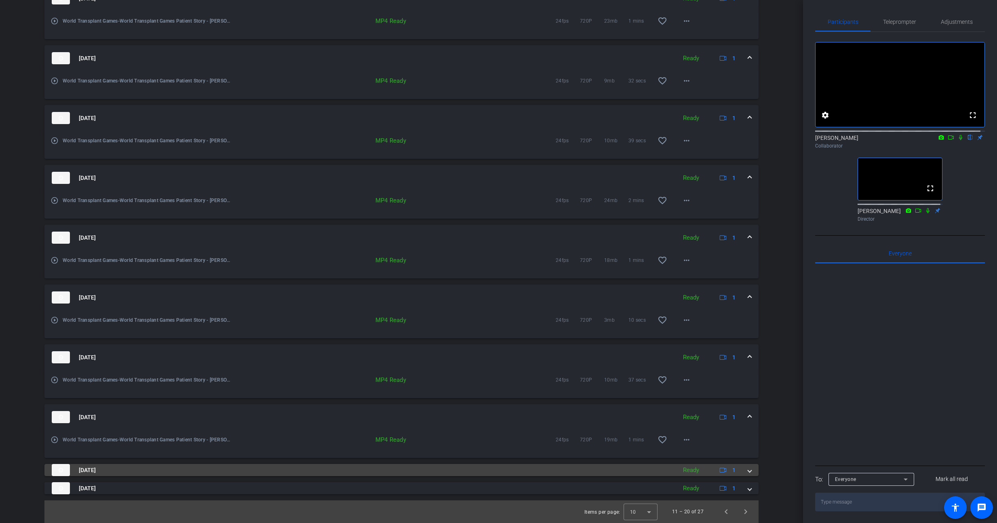
click at [693, 469] on div "Ready" at bounding box center [691, 470] width 24 height 9
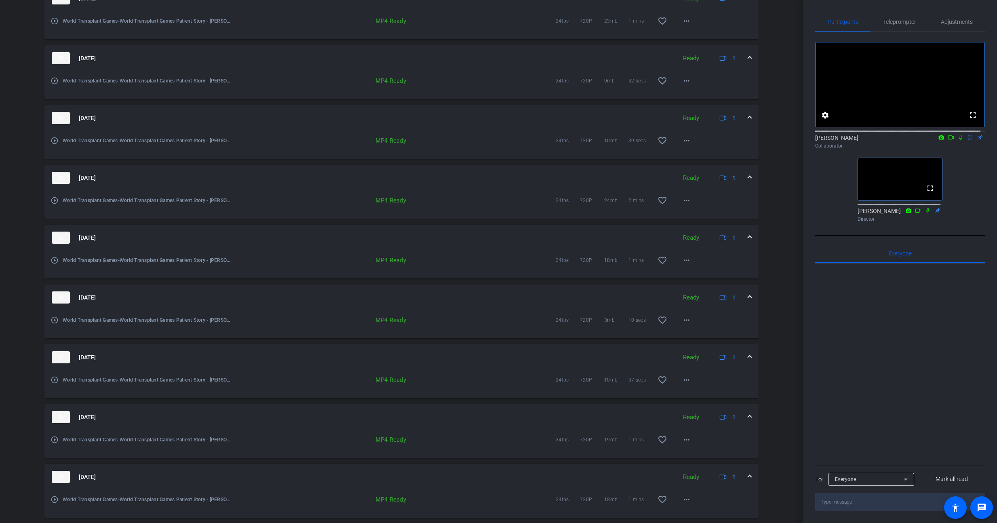
scroll to position [469, 0]
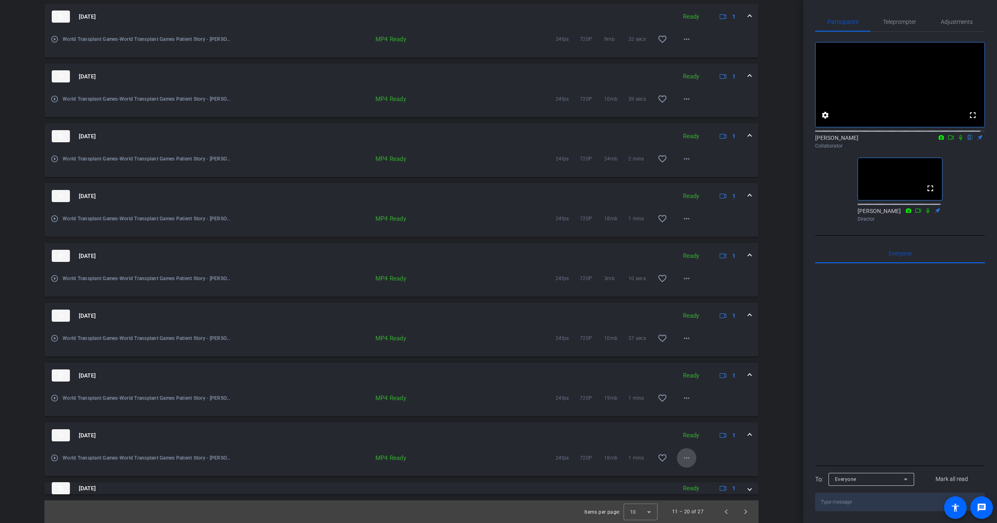
click at [687, 460] on mat-icon "more_horiz" at bounding box center [687, 458] width 10 height 10
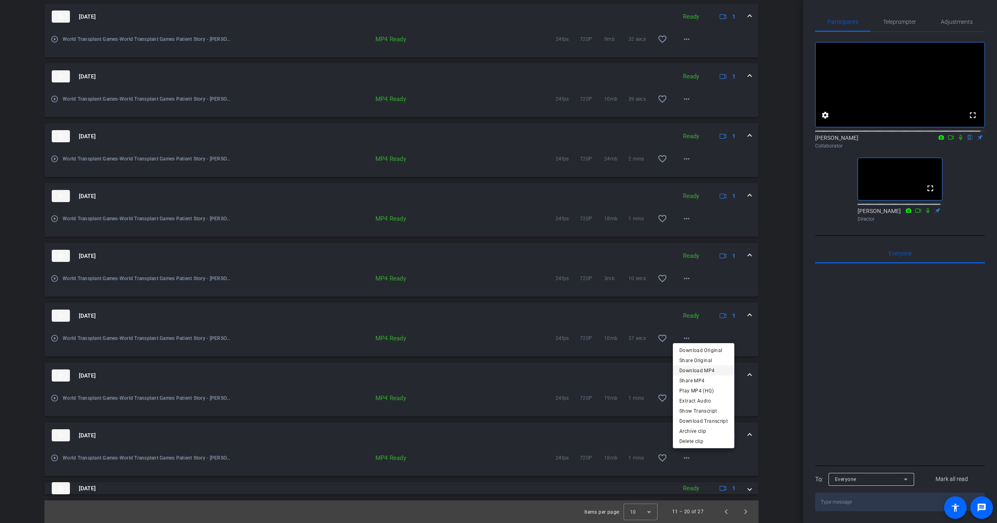
click at [695, 374] on span "Download MP4" at bounding box center [704, 371] width 49 height 10
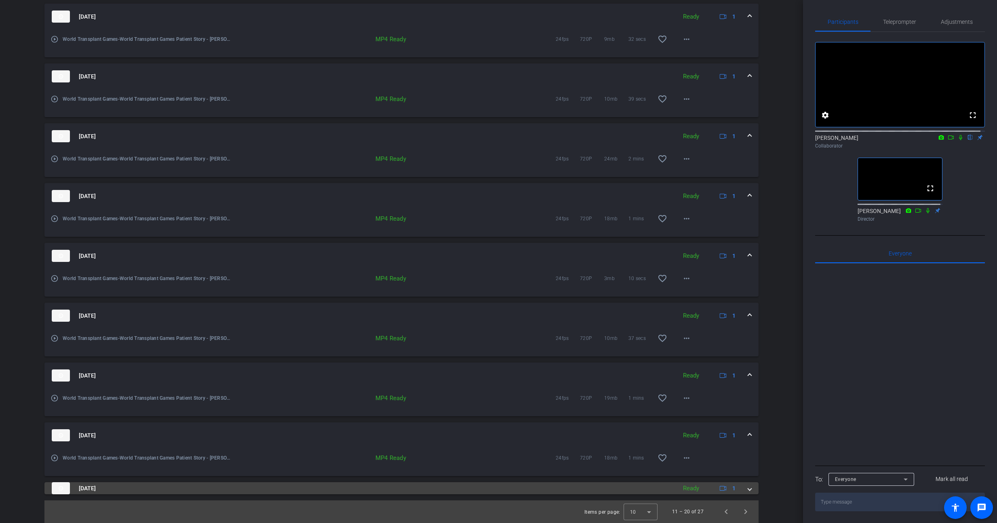
click at [696, 488] on div "Ready" at bounding box center [691, 488] width 24 height 9
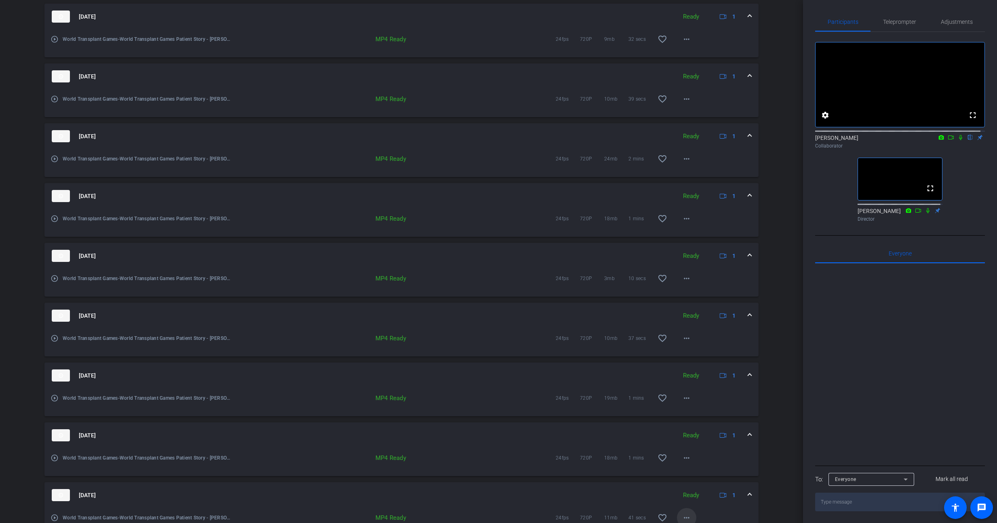
click at [682, 513] on mat-icon "more_horiz" at bounding box center [687, 518] width 10 height 10
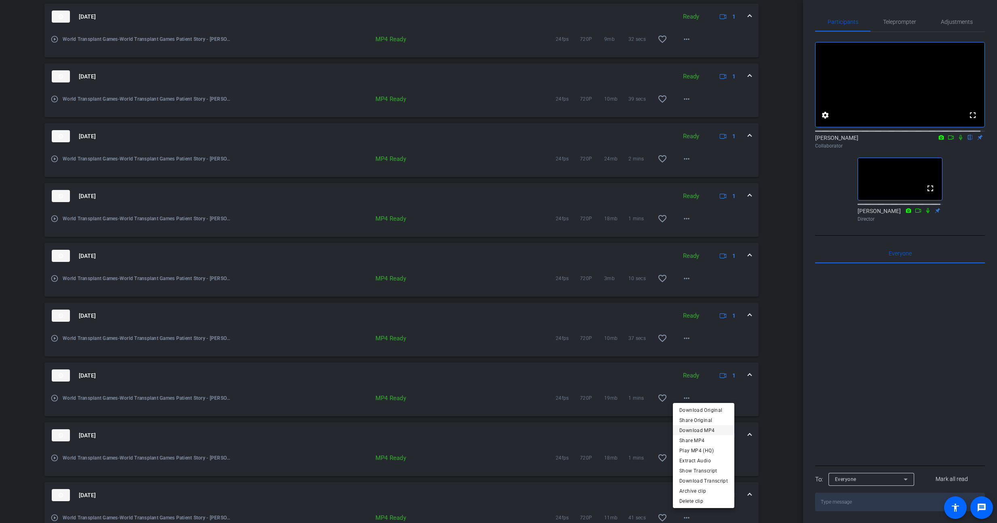
click at [705, 431] on span "Download MP4" at bounding box center [704, 431] width 49 height 10
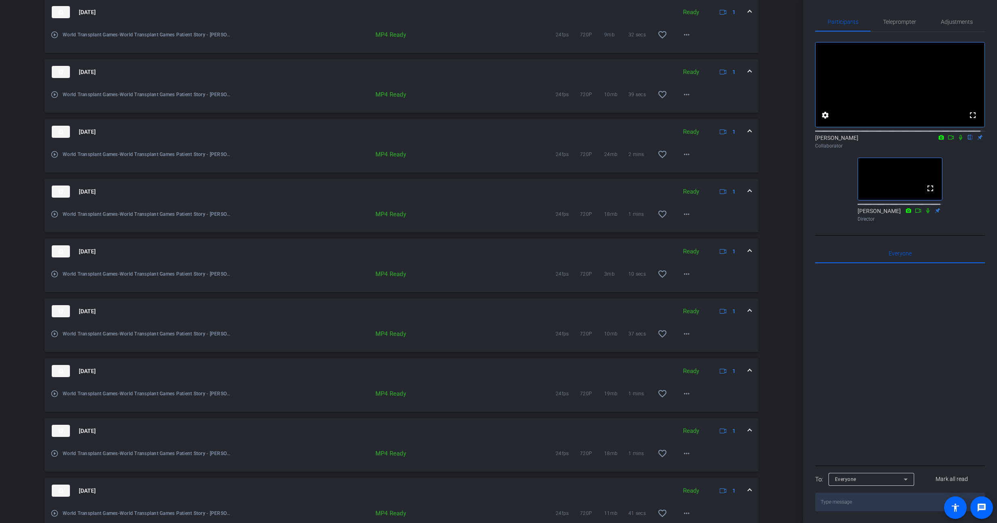
scroll to position [511, 0]
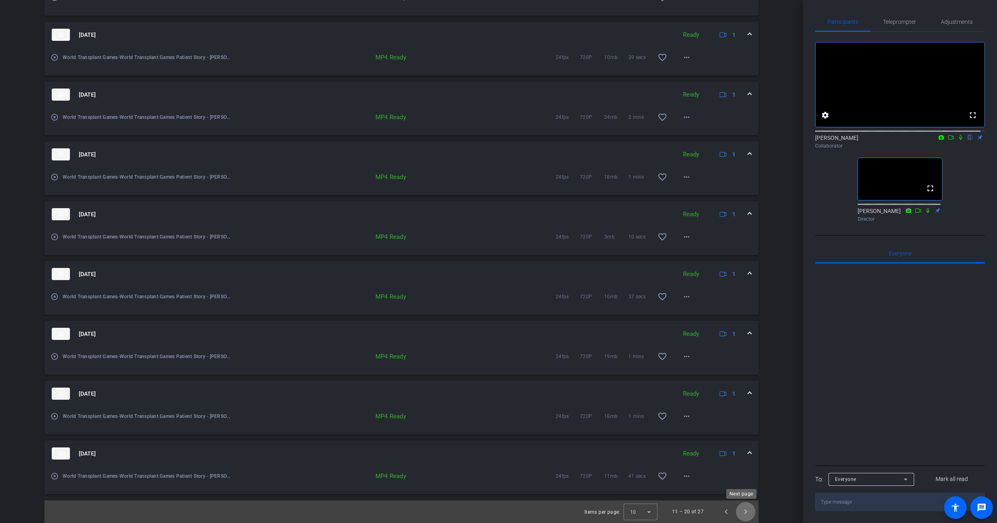
click at [744, 507] on span "Next page" at bounding box center [745, 511] width 19 height 19
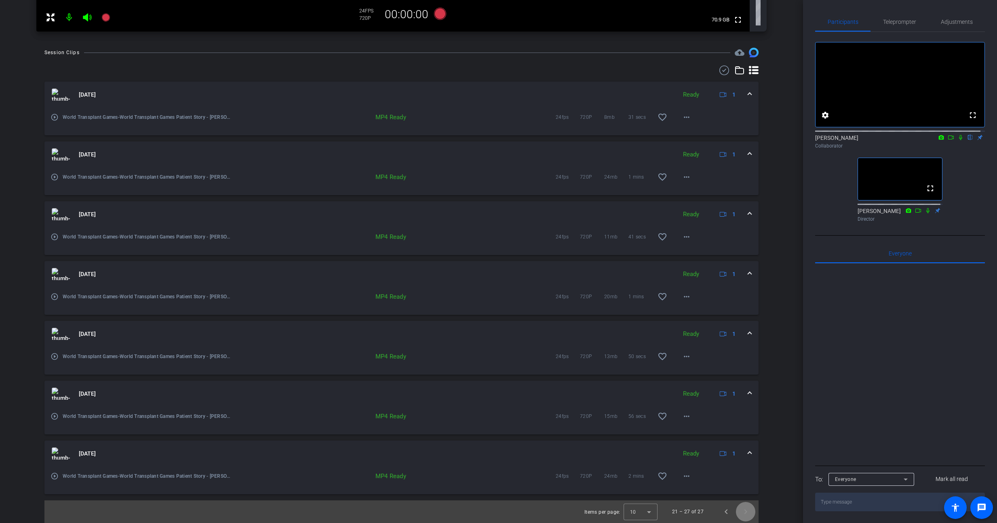
scroll to position [332, 0]
click at [682, 118] on mat-icon "more_horiz" at bounding box center [687, 117] width 10 height 10
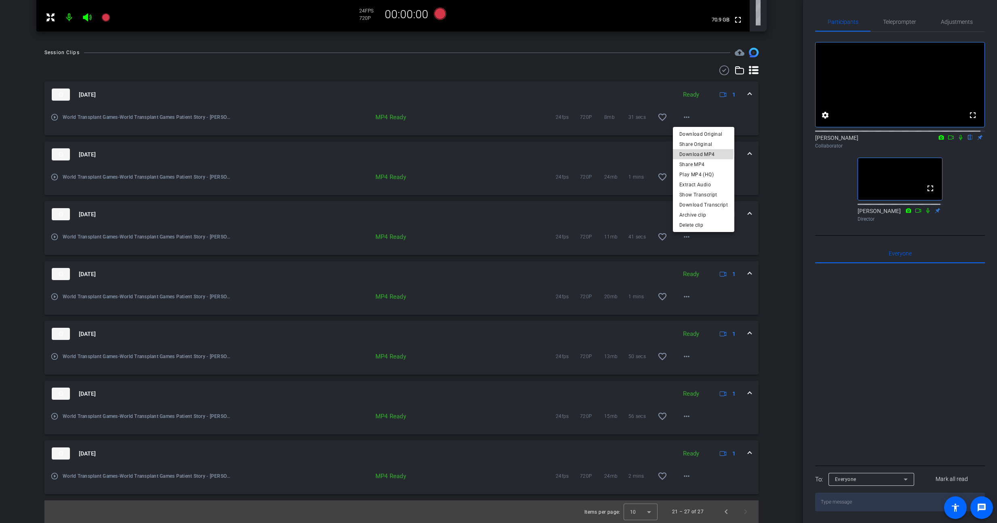
click at [697, 153] on span "Download MP4" at bounding box center [704, 155] width 49 height 10
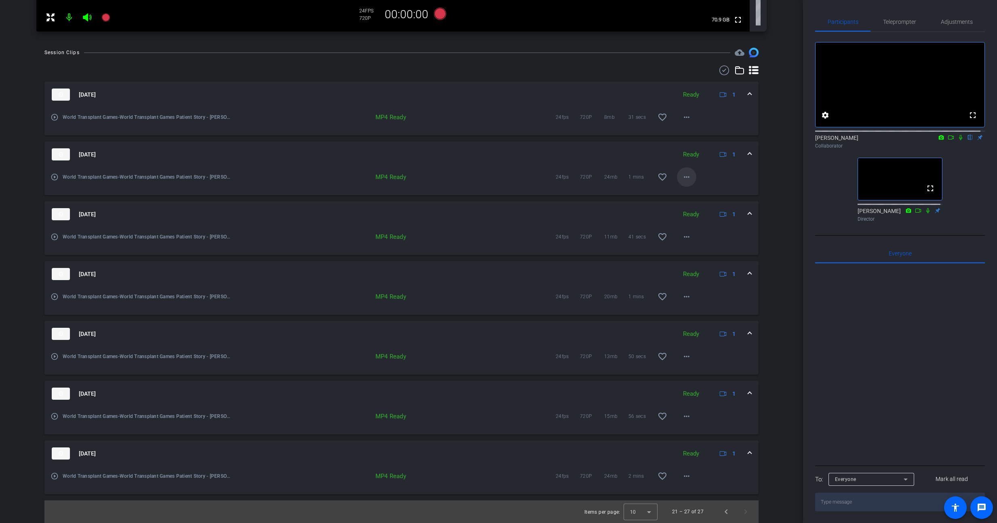
click at [688, 176] on span at bounding box center [686, 176] width 19 height 19
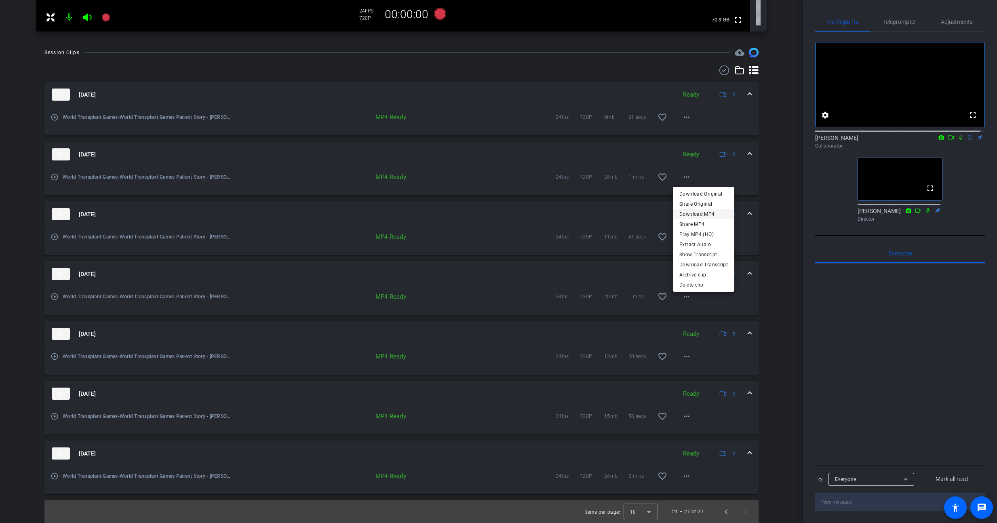
click at [704, 215] on span "Download MP4" at bounding box center [704, 214] width 49 height 10
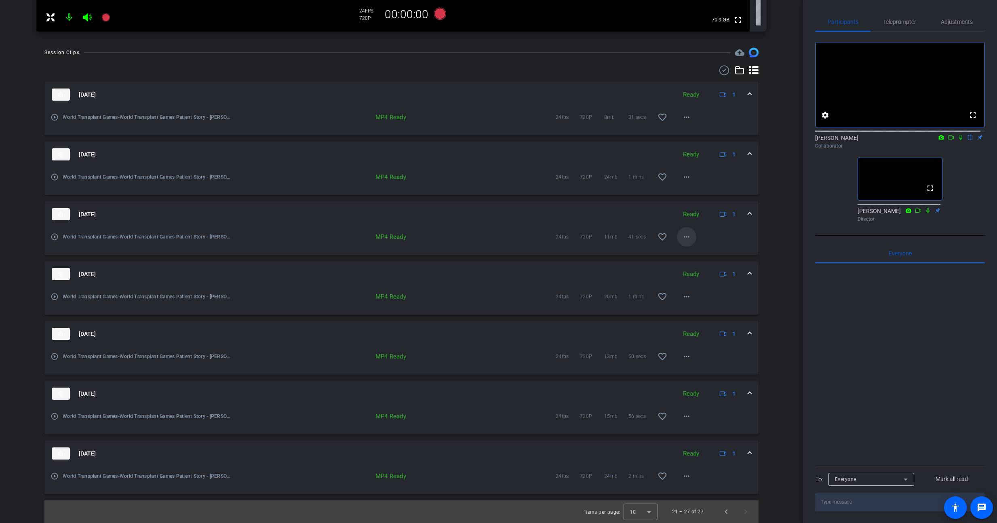
click at [686, 234] on mat-icon "more_horiz" at bounding box center [687, 237] width 10 height 10
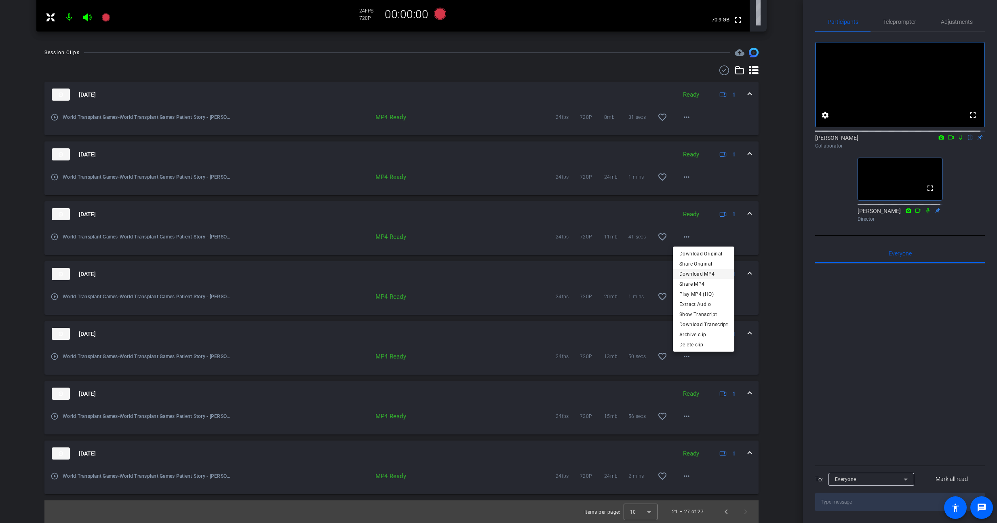
click at [697, 274] on span "Download MP4" at bounding box center [704, 274] width 49 height 10
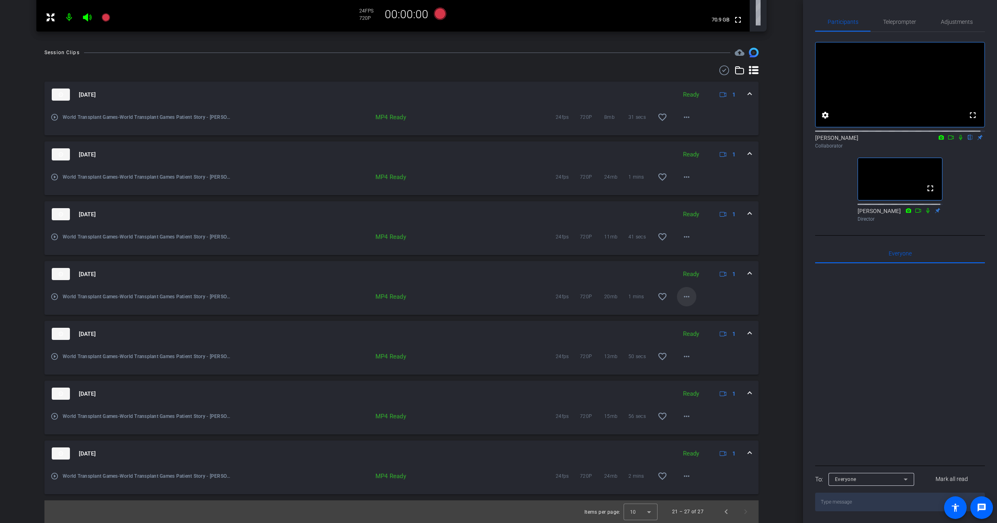
click at [682, 295] on mat-icon "more_horiz" at bounding box center [687, 297] width 10 height 10
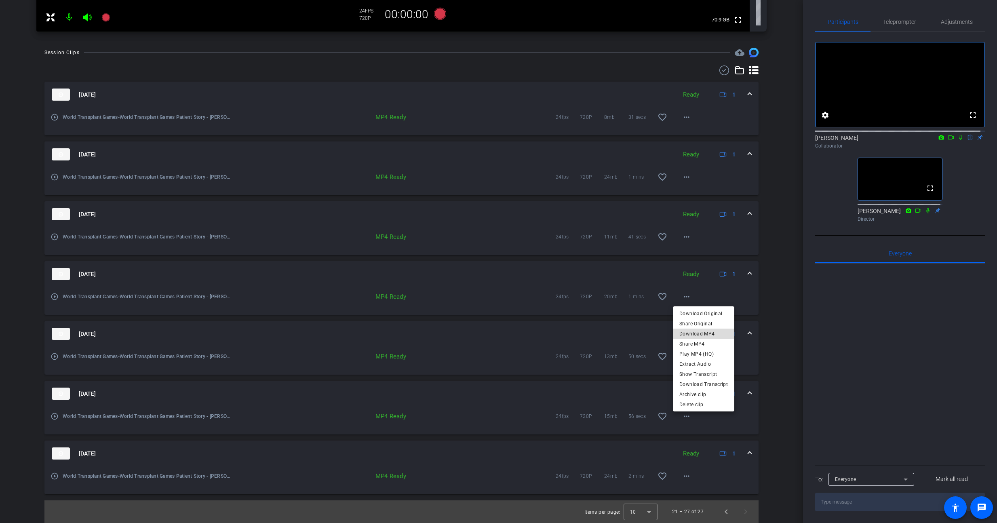
click at [709, 334] on span "Download MP4" at bounding box center [704, 334] width 49 height 10
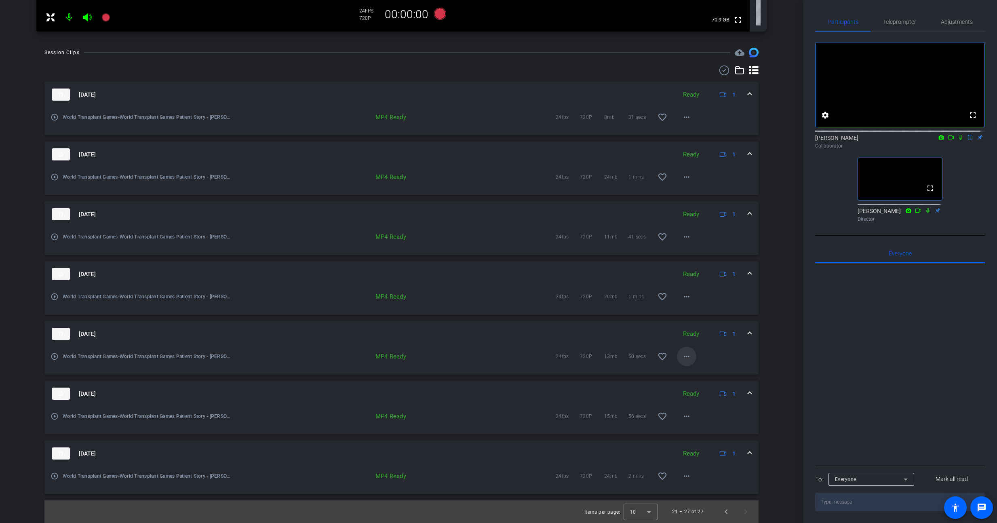
click at [684, 352] on mat-icon "more_horiz" at bounding box center [687, 357] width 10 height 10
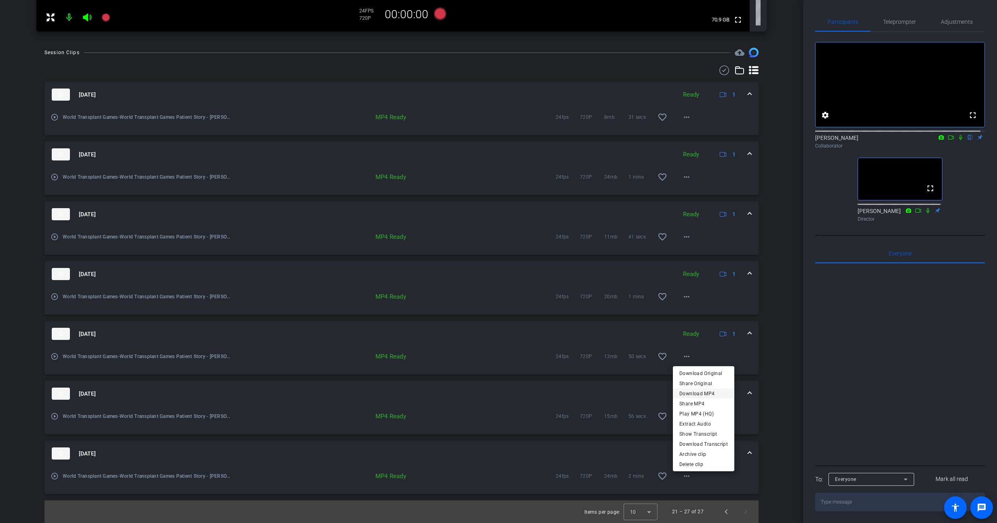
click at [710, 393] on span "Download MP4" at bounding box center [704, 394] width 49 height 10
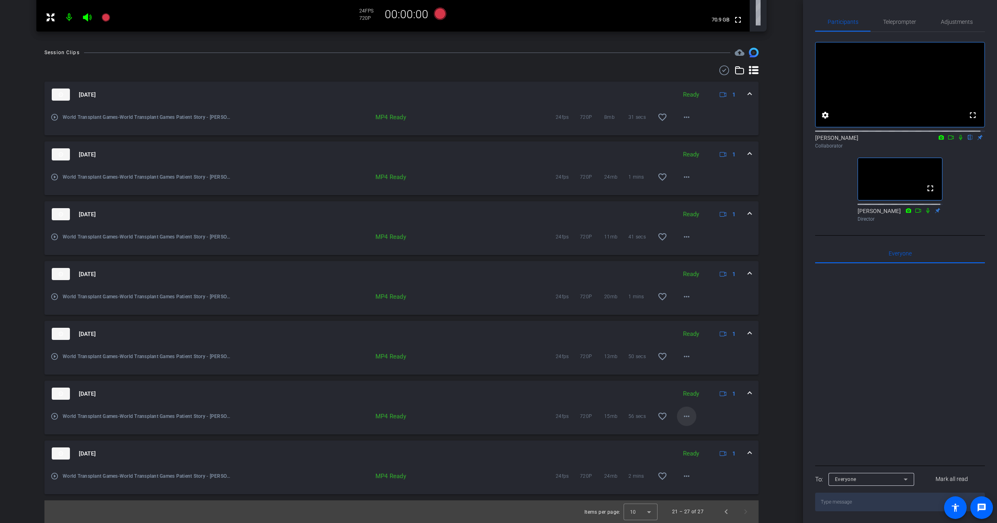
click at [682, 419] on mat-icon "more_horiz" at bounding box center [687, 417] width 10 height 10
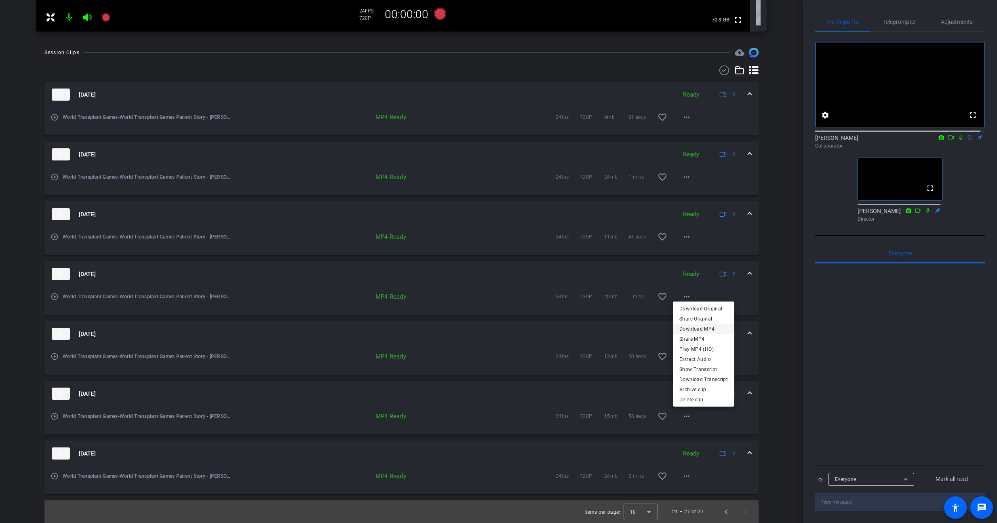
click at [702, 328] on span "Download MP4" at bounding box center [704, 329] width 49 height 10
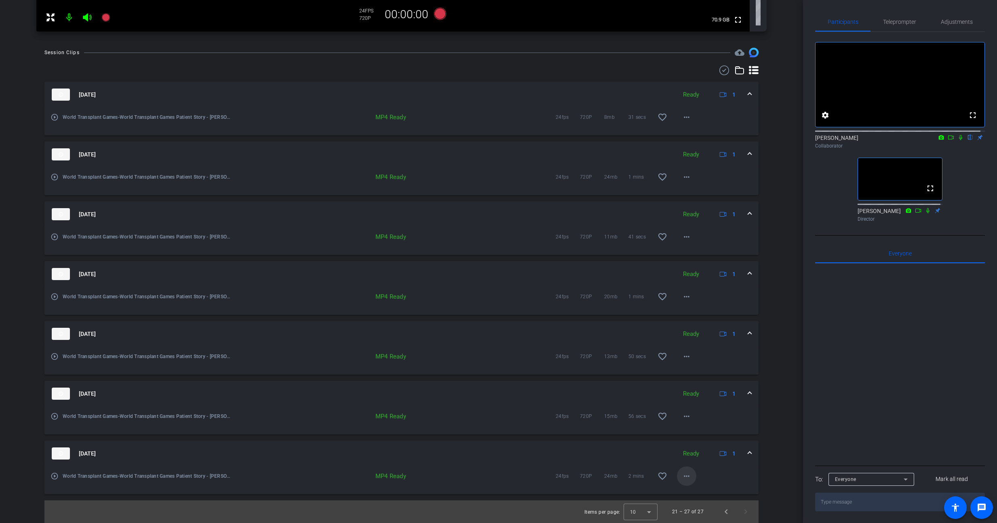
click at [686, 475] on mat-icon "more_horiz" at bounding box center [687, 476] width 10 height 10
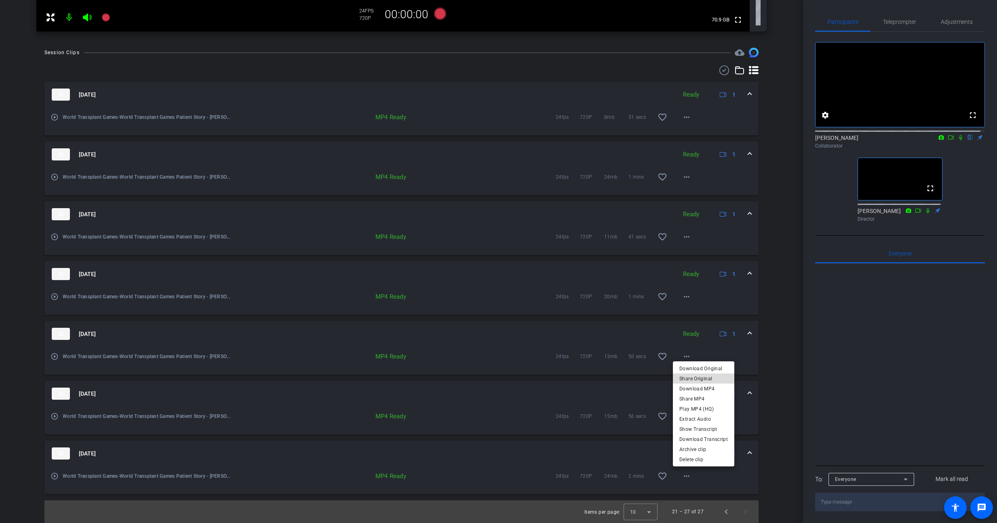
click at [707, 382] on span "Share Original" at bounding box center [704, 379] width 49 height 10
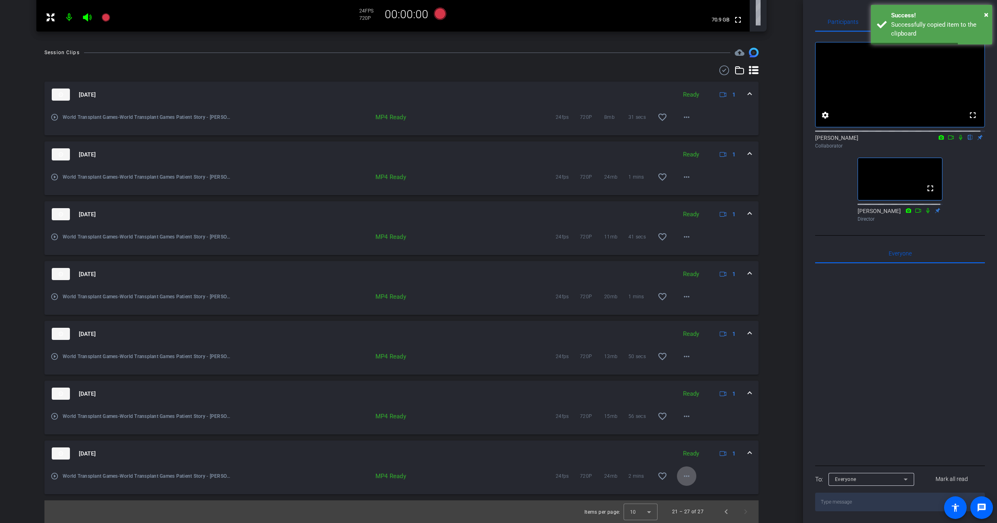
click at [709, 471] on div "play_circle_outline World Transplant Games-World Transplant Games Patient Story…" at bounding box center [402, 472] width 702 height 10
click at [687, 479] on mat-icon "more_horiz" at bounding box center [687, 476] width 10 height 10
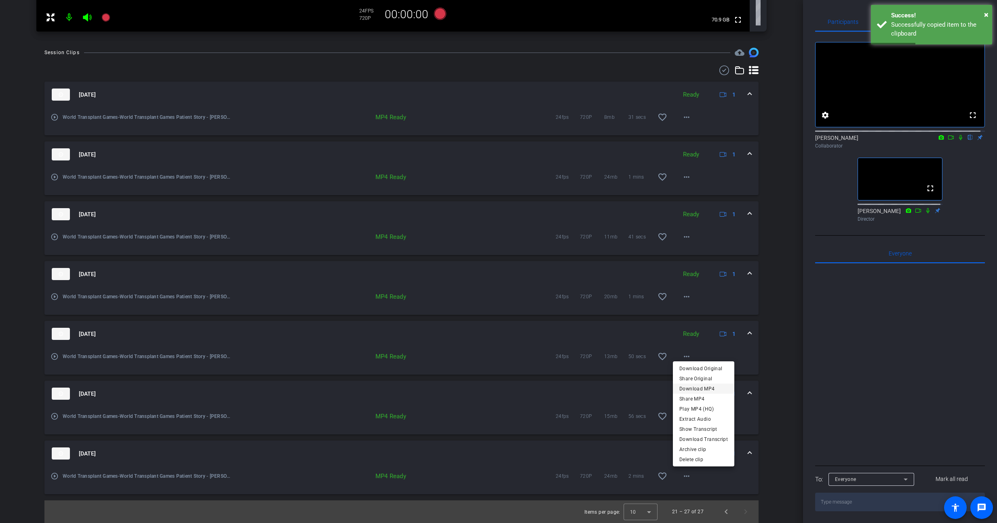
click at [707, 385] on span "Download MP4" at bounding box center [704, 389] width 49 height 10
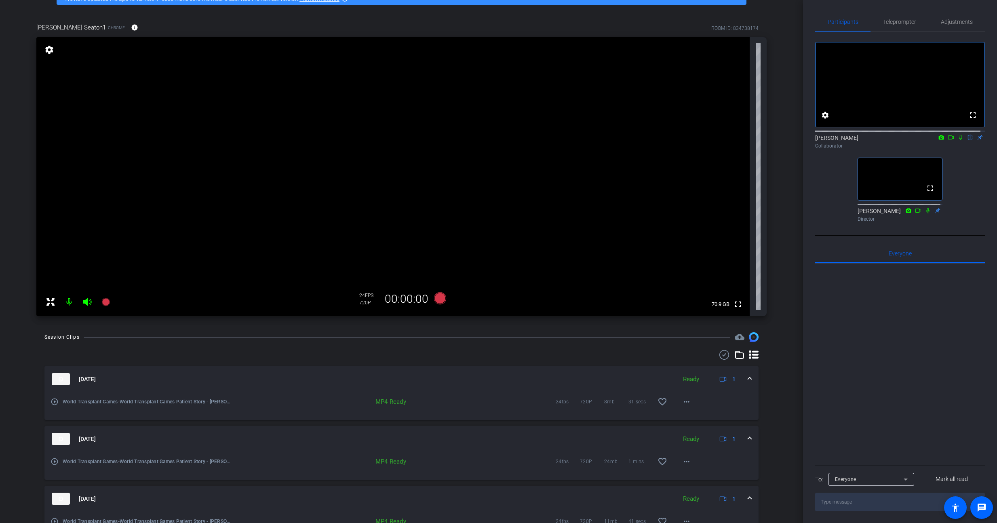
scroll to position [0, 0]
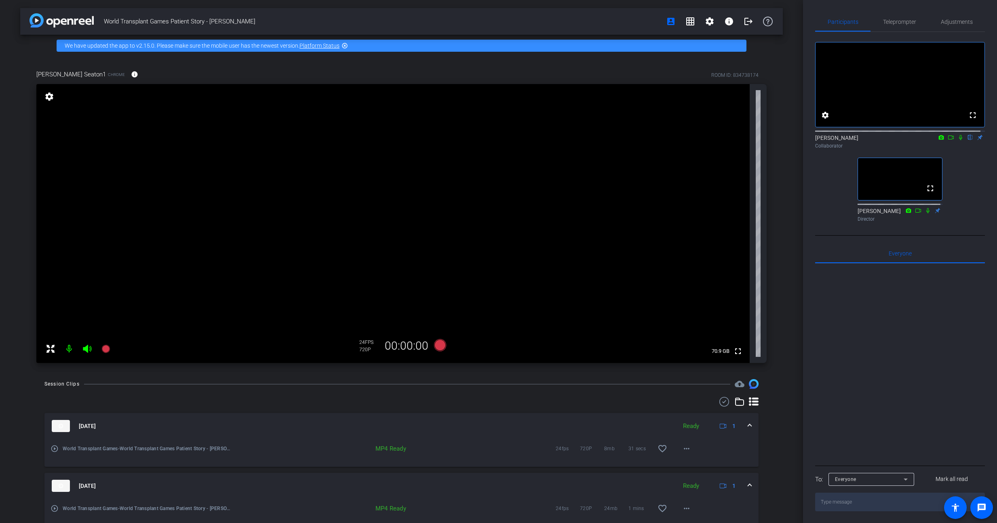
click at [791, 66] on div "World Transplant Games Patient Story - [PERSON_NAME] account_box grid_on settin…" at bounding box center [401, 261] width 803 height 523
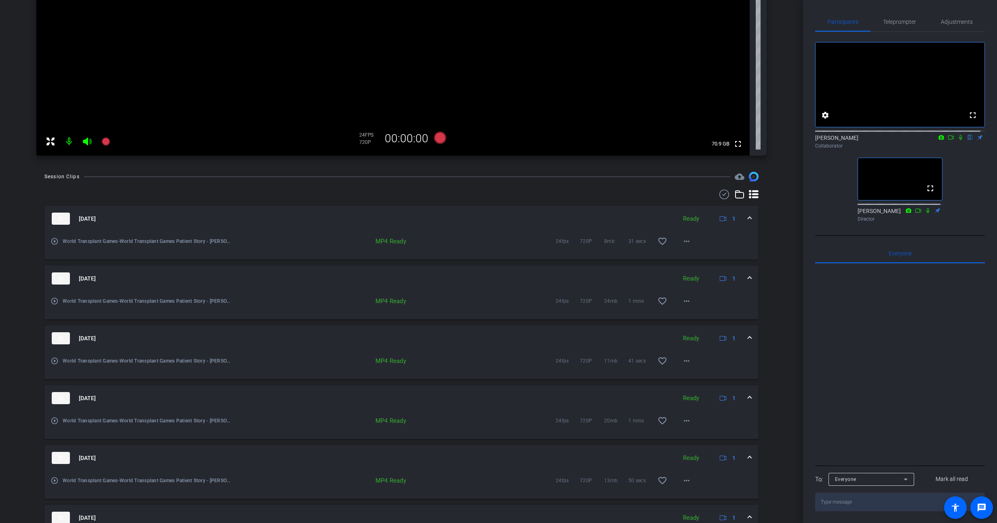
click at [750, 179] on img at bounding box center [754, 177] width 10 height 10
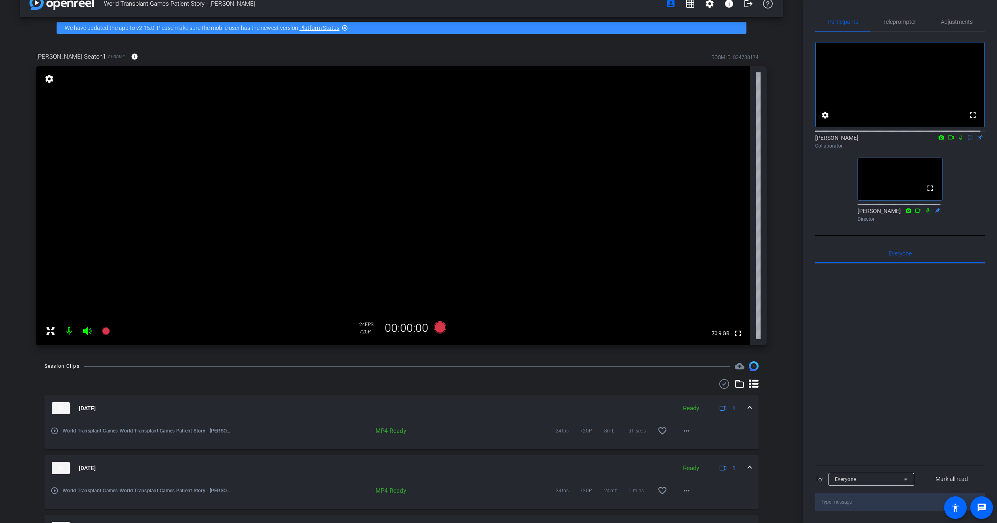
scroll to position [0, 0]
